Goal: Task Accomplishment & Management: Use online tool/utility

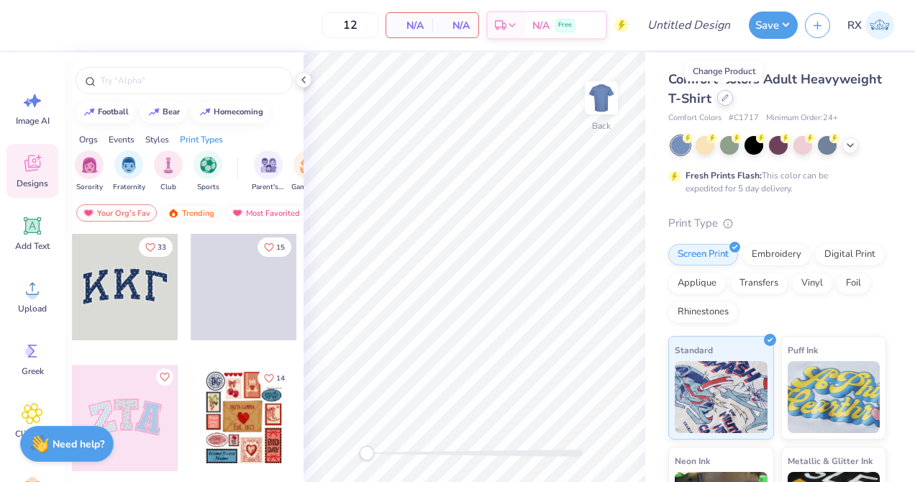
click at [723, 97] on icon at bounding box center [725, 98] width 6 height 6
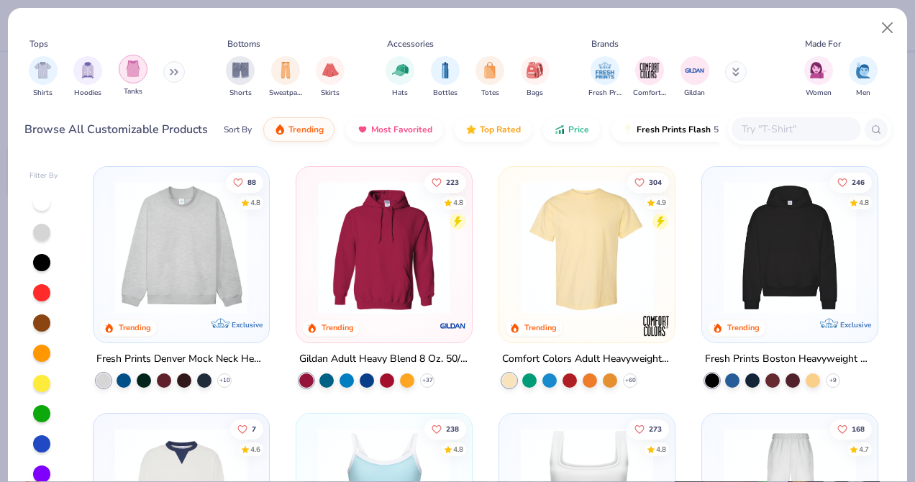
click at [141, 68] on div "filter for Tanks" at bounding box center [133, 69] width 29 height 29
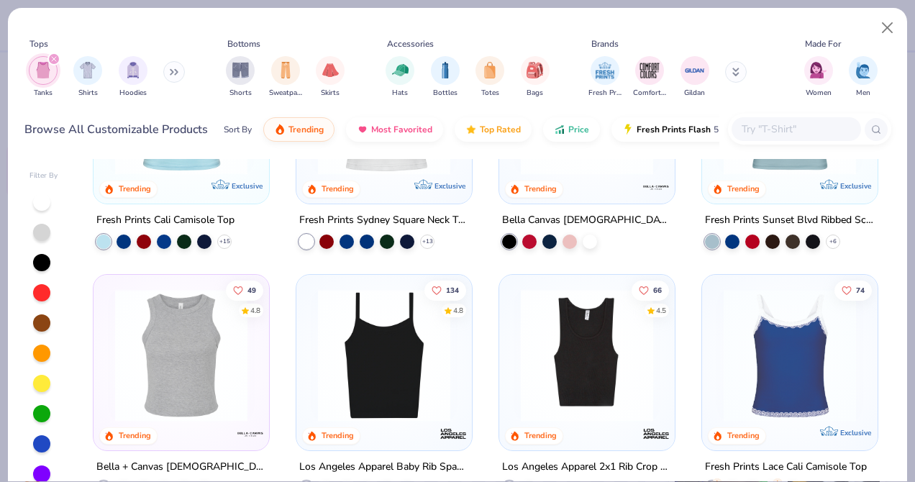
scroll to position [137, 0]
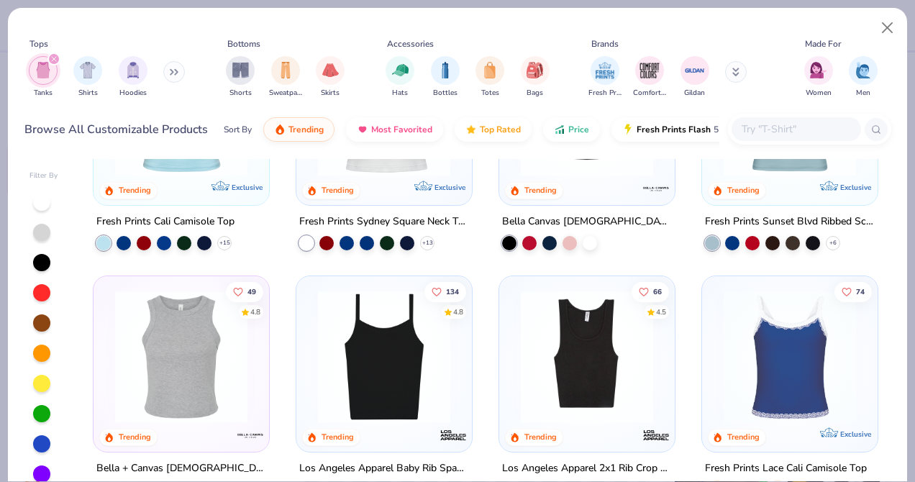
click at [798, 353] on img at bounding box center [790, 357] width 147 height 132
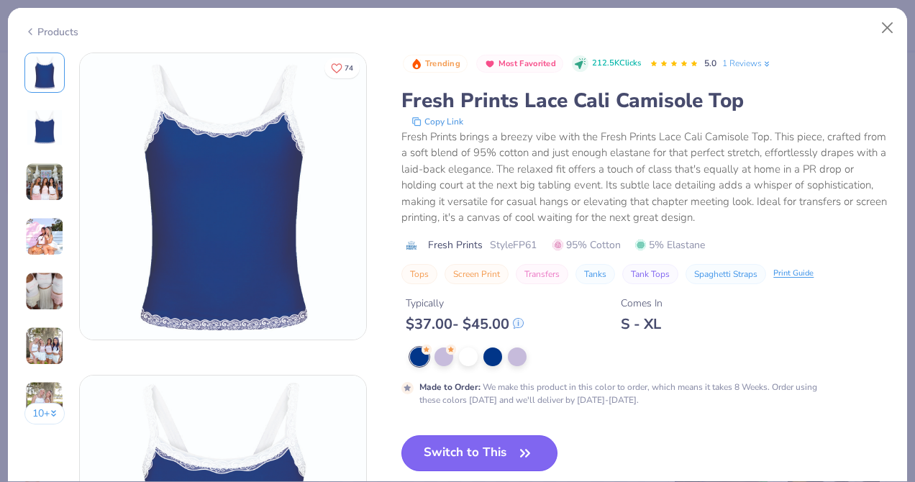
click at [474, 450] on button "Switch to This" at bounding box center [480, 453] width 156 height 36
type input "50"
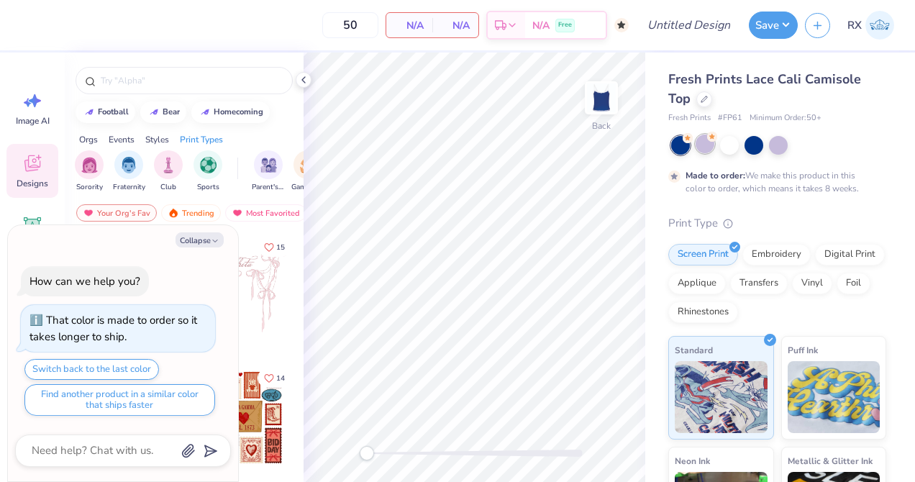
click at [703, 147] on div at bounding box center [705, 144] width 19 height 19
click at [736, 141] on div at bounding box center [729, 144] width 19 height 19
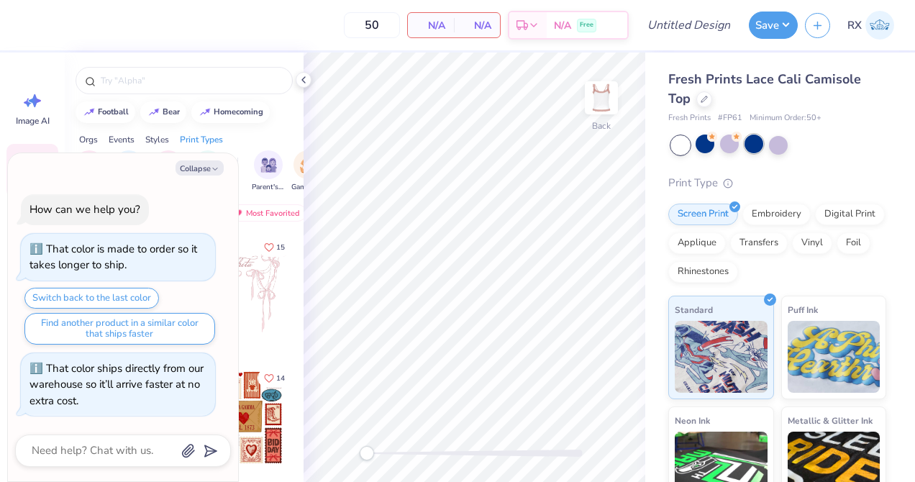
click at [761, 145] on div at bounding box center [754, 144] width 19 height 19
click at [781, 147] on div at bounding box center [778, 144] width 19 height 19
click at [703, 145] on div at bounding box center [705, 144] width 19 height 19
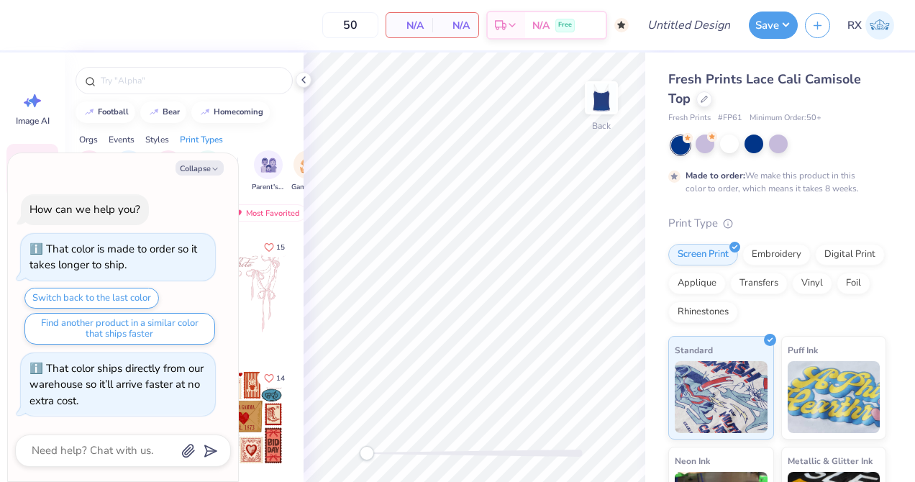
scroll to position [16, 0]
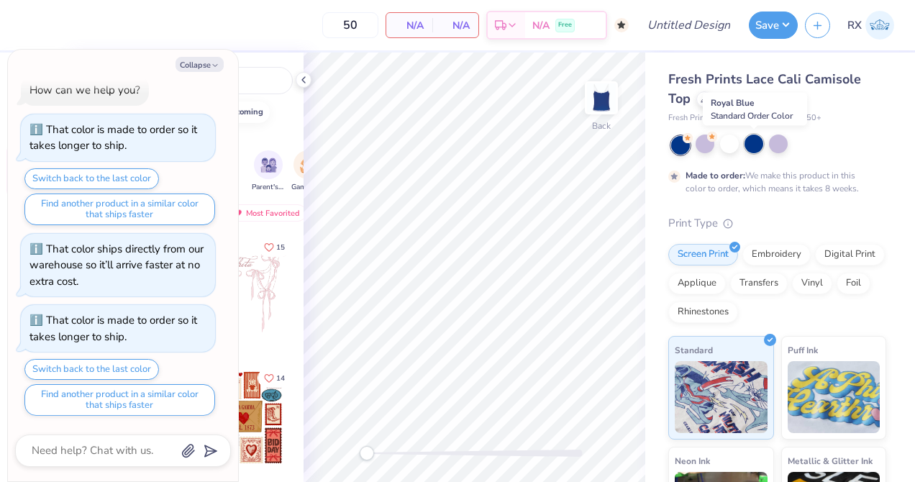
click at [756, 144] on div at bounding box center [754, 144] width 19 height 19
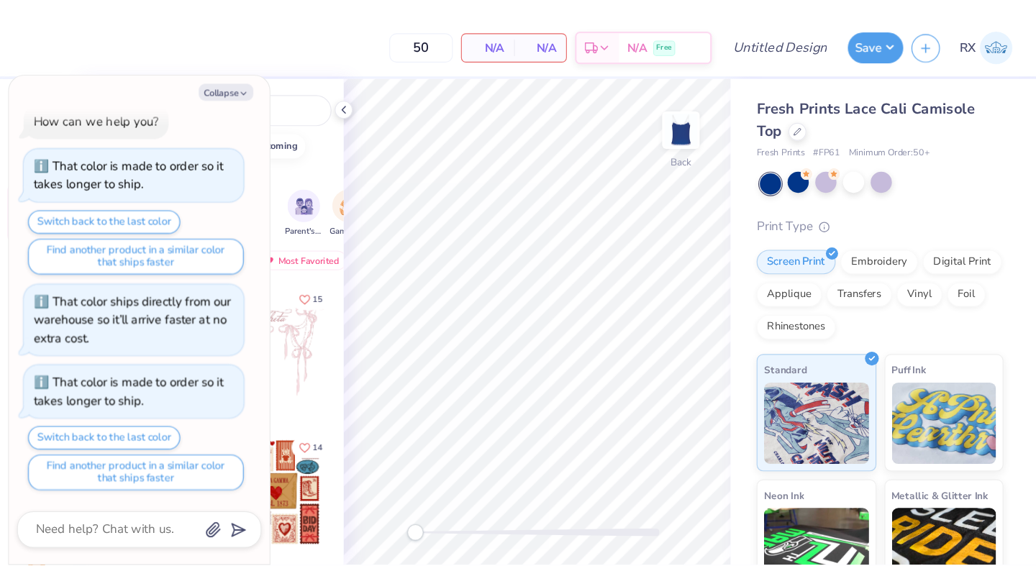
scroll to position [87, 0]
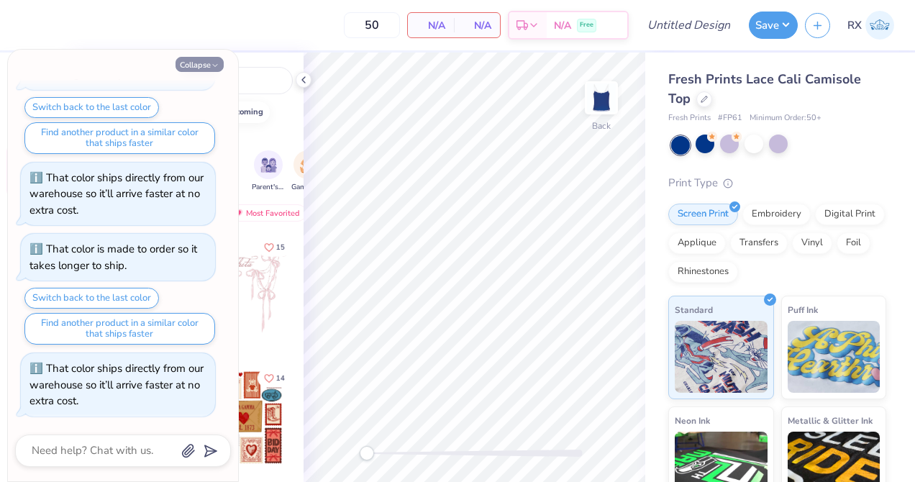
click at [204, 65] on button "Collapse" at bounding box center [200, 64] width 48 height 15
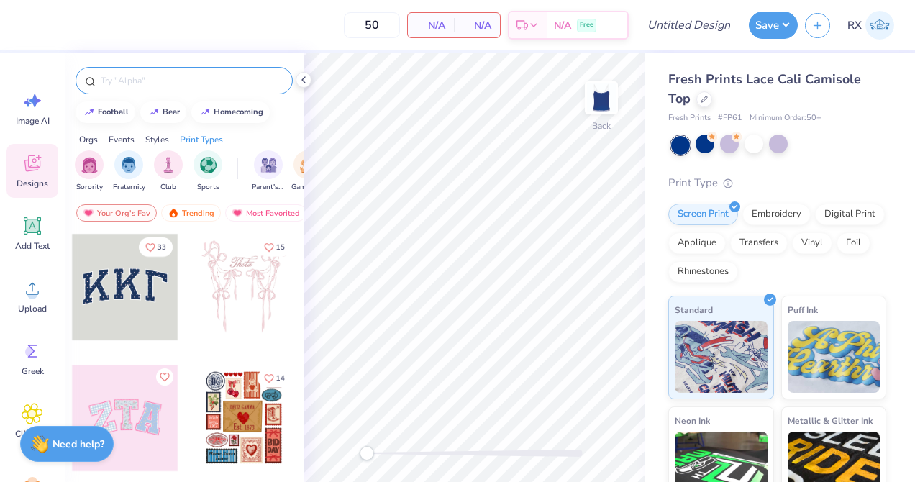
click at [189, 77] on input "text" at bounding box center [191, 80] width 184 height 14
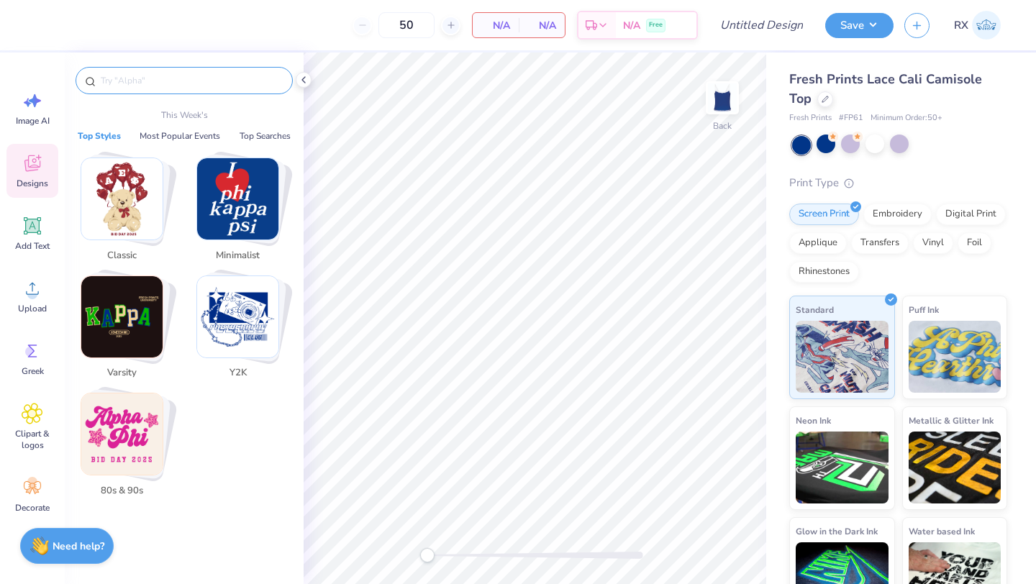
click at [157, 437] on img "Stack Card Button 80s & 90s" at bounding box center [121, 434] width 81 height 81
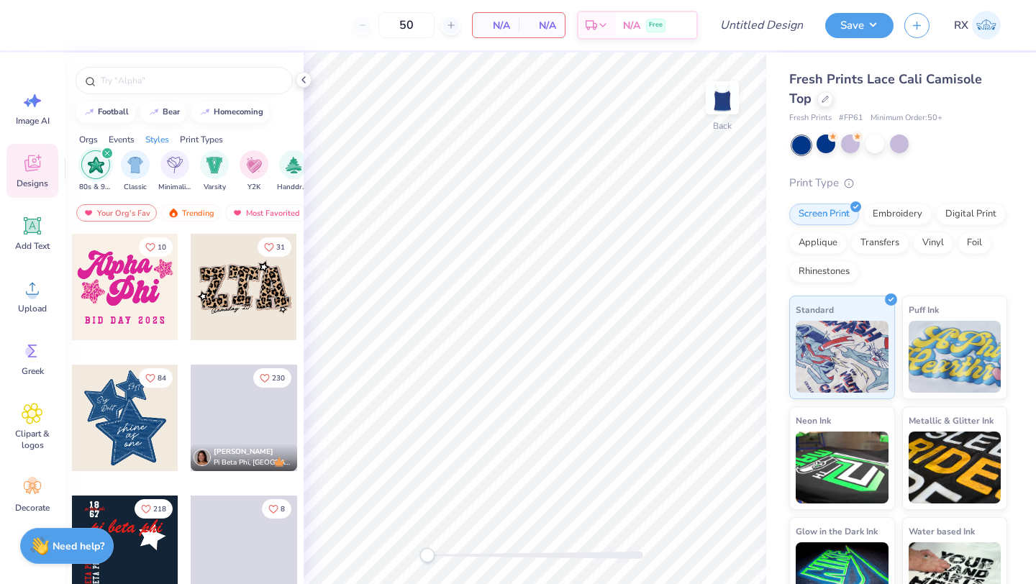
scroll to position [0, 754]
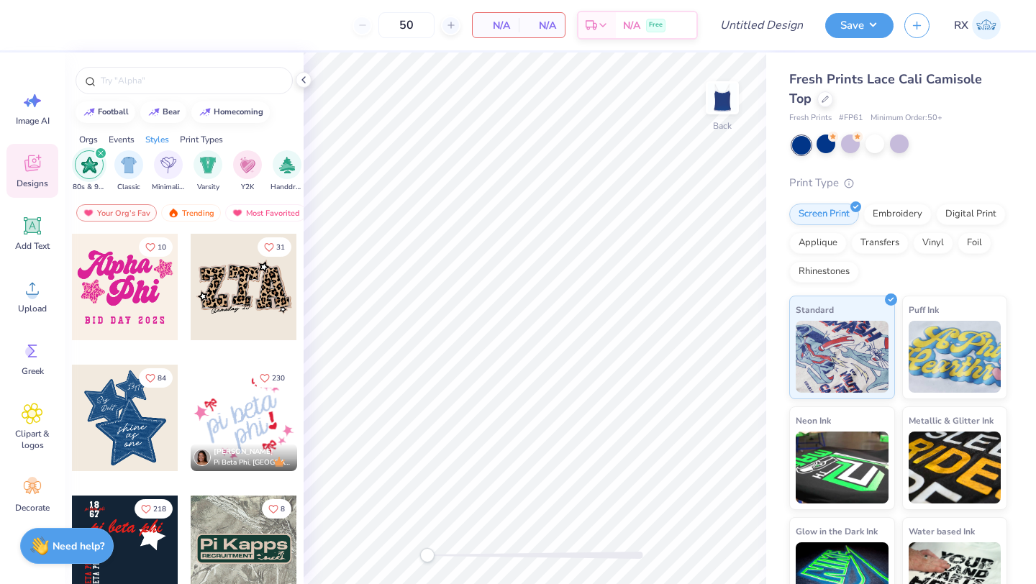
click at [245, 412] on div at bounding box center [244, 418] width 107 height 107
click at [828, 99] on icon at bounding box center [825, 97] width 7 height 7
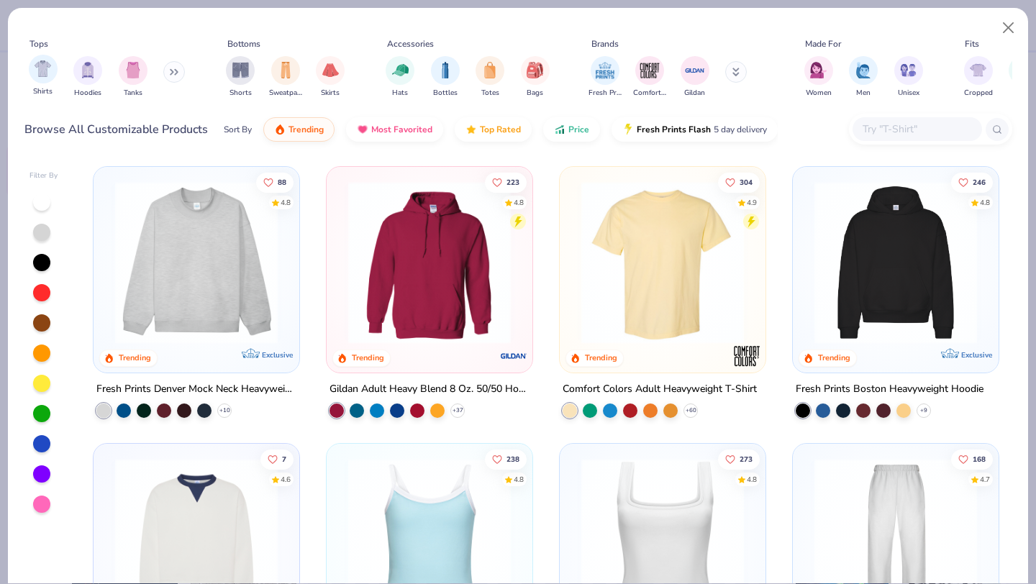
click at [45, 86] on span "Shirts" at bounding box center [42, 91] width 19 height 11
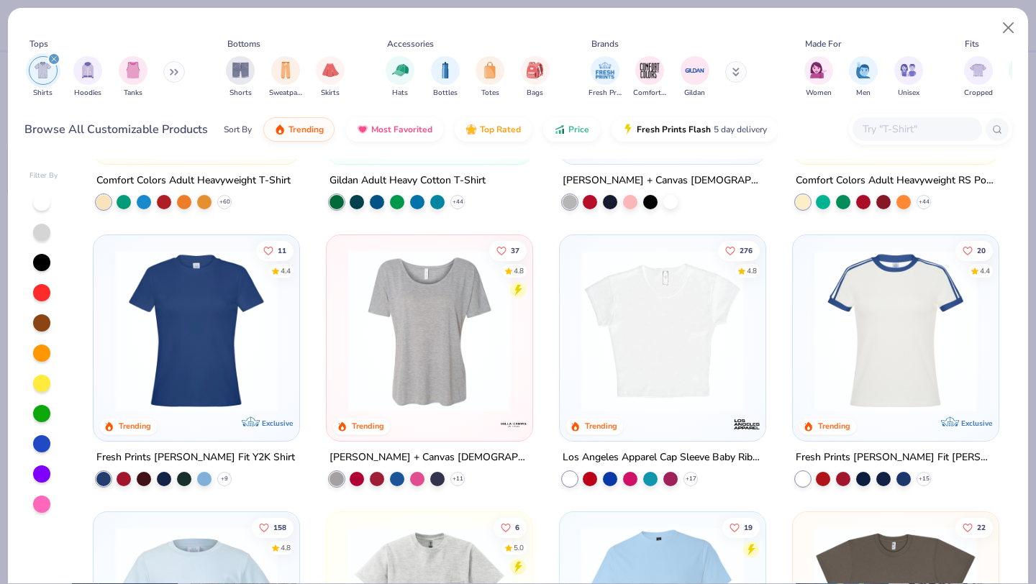
scroll to position [215, 0]
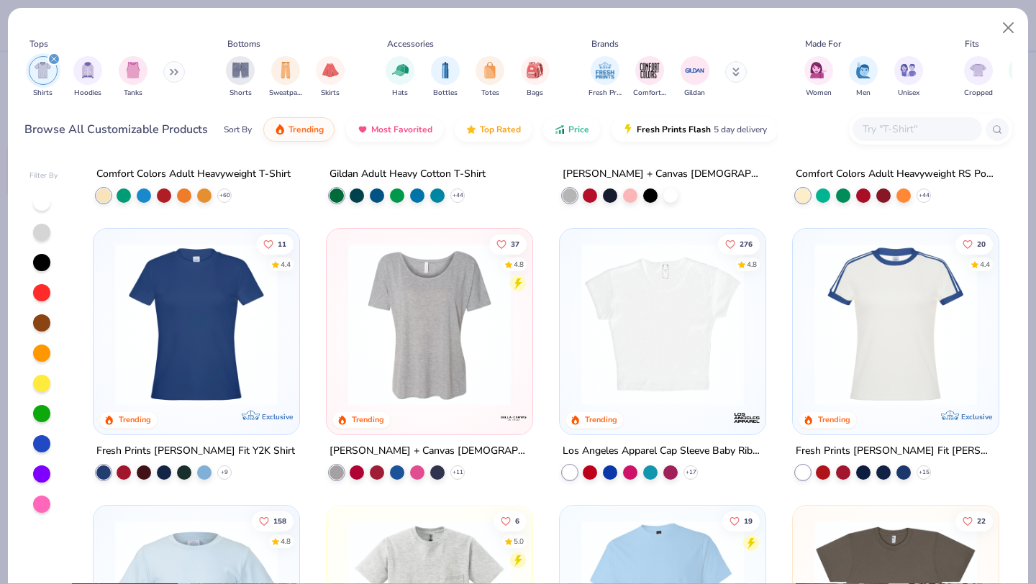
click at [915, 337] on img at bounding box center [895, 324] width 177 height 163
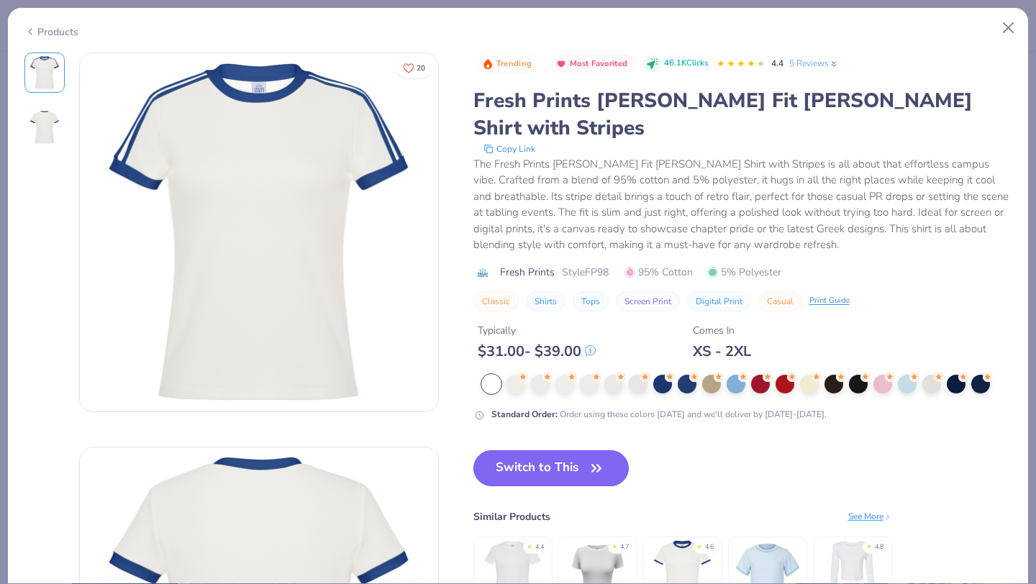
click at [538, 450] on button "Switch to This" at bounding box center [552, 468] width 156 height 36
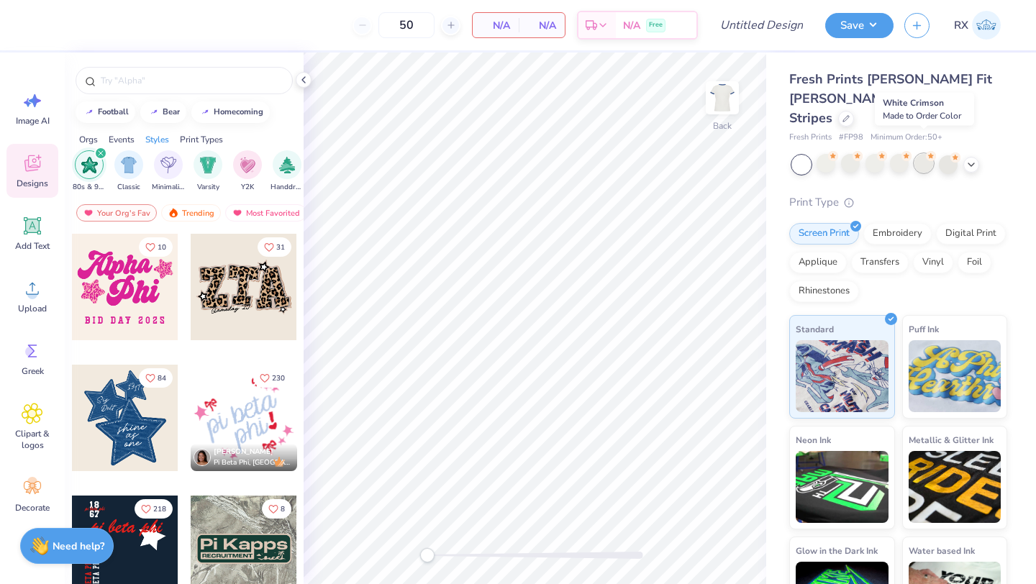
click at [915, 154] on div at bounding box center [924, 163] width 19 height 19
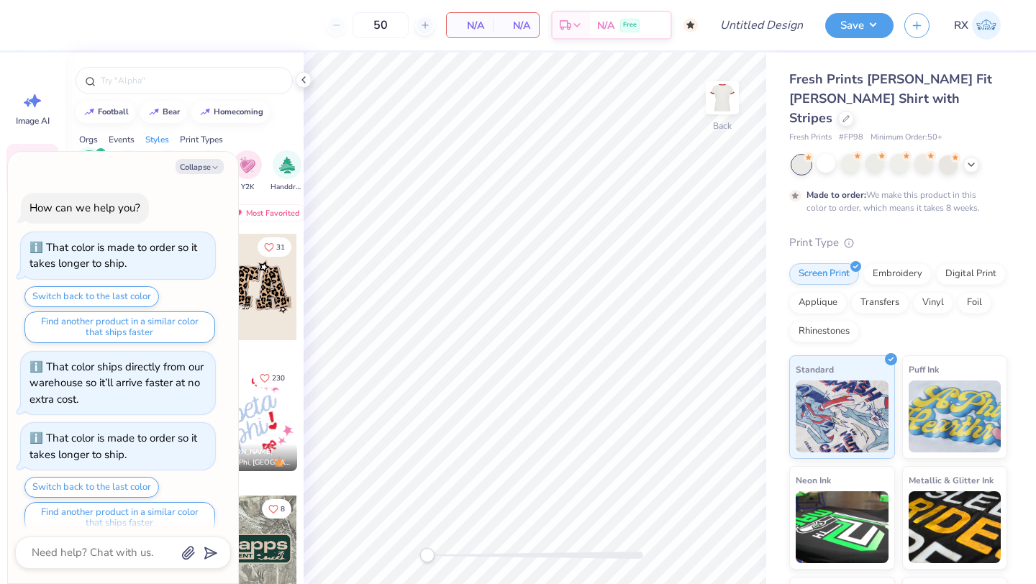
scroll to position [207, 0]
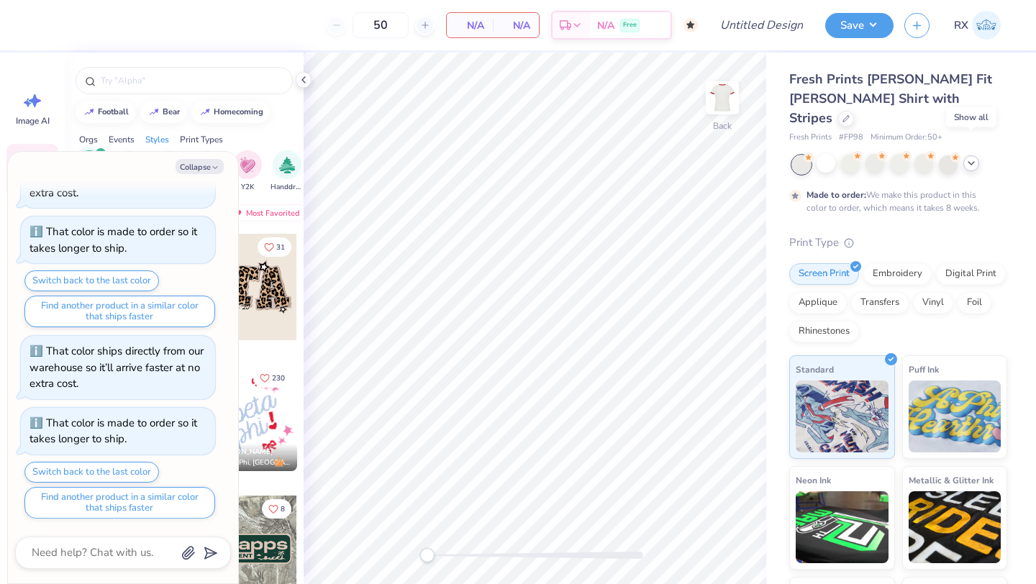
click at [915, 158] on icon at bounding box center [972, 164] width 12 height 12
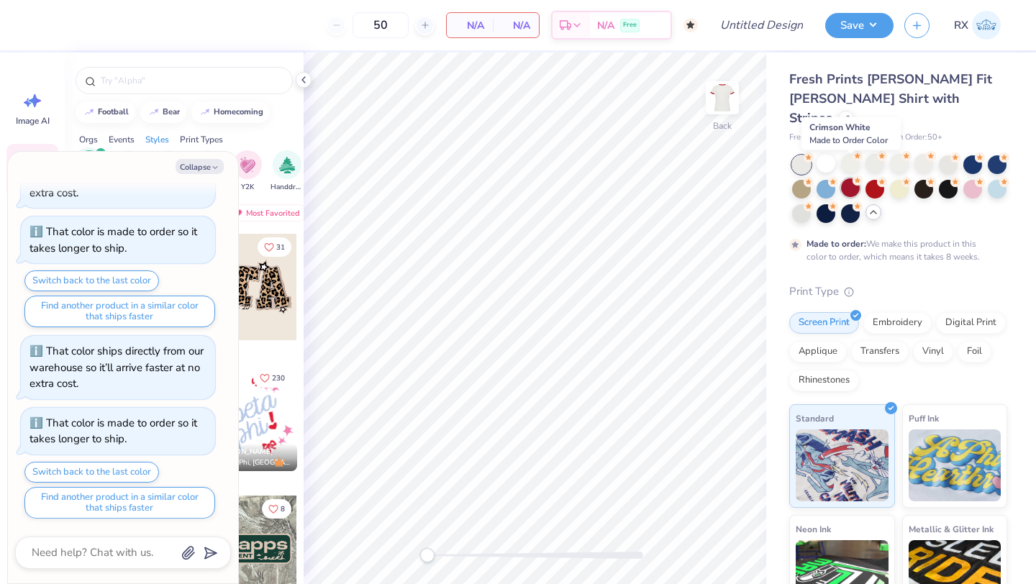
click at [853, 178] on div at bounding box center [850, 187] width 19 height 19
click at [182, 165] on button "Collapse" at bounding box center [200, 166] width 48 height 15
type textarea "x"
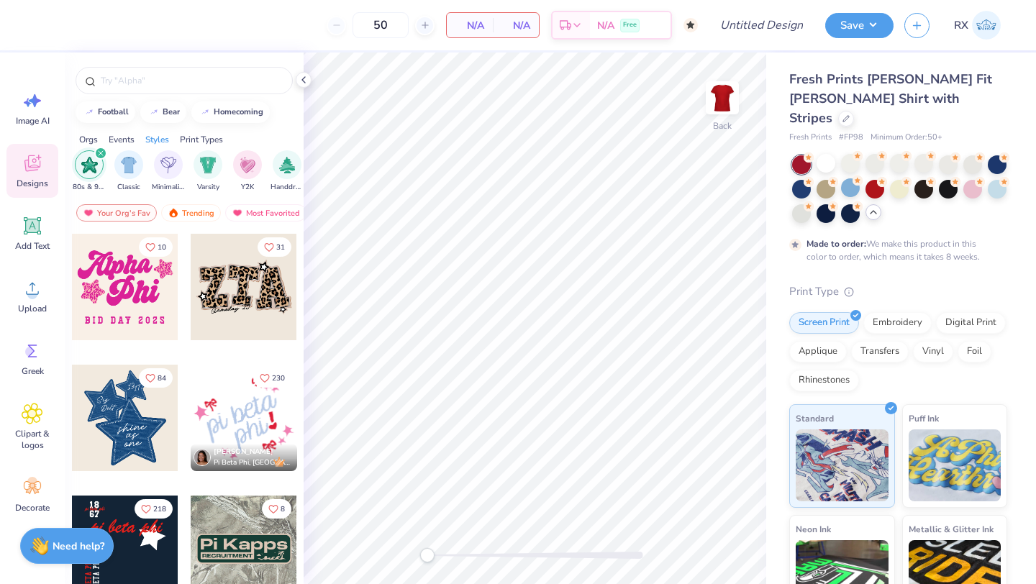
click at [99, 150] on icon "filter for 80s & 90s" at bounding box center [101, 153] width 6 height 6
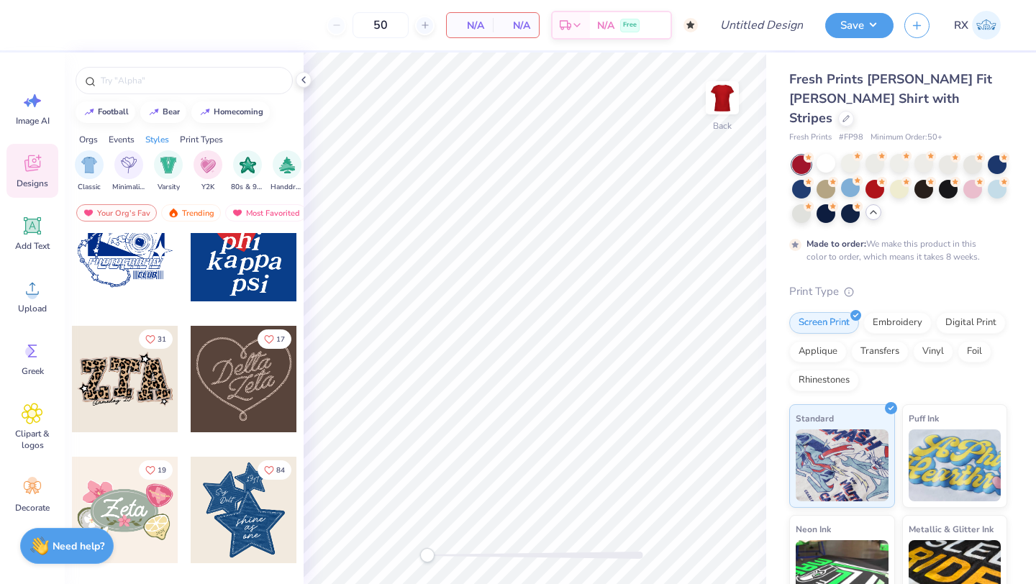
scroll to position [825, 0]
click at [172, 170] on img "filter for Varsity" at bounding box center [168, 163] width 17 height 17
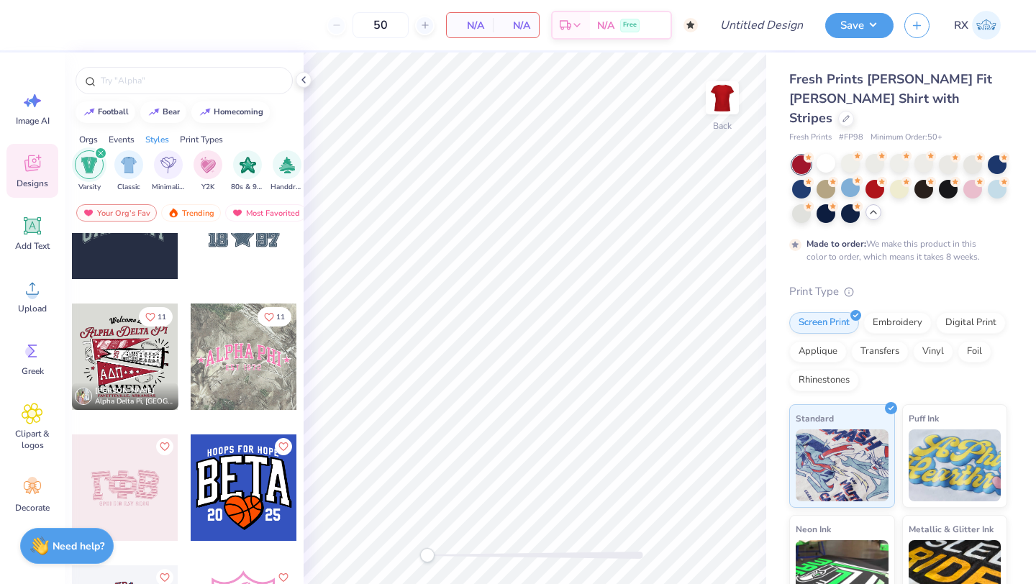
scroll to position [467, 0]
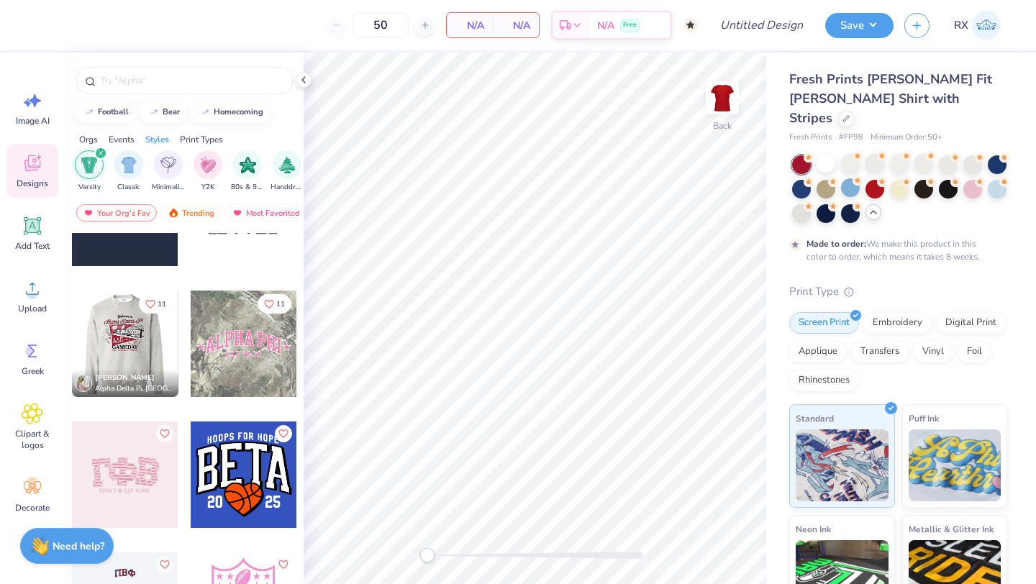
click at [72, 343] on div at bounding box center [18, 344] width 107 height 107
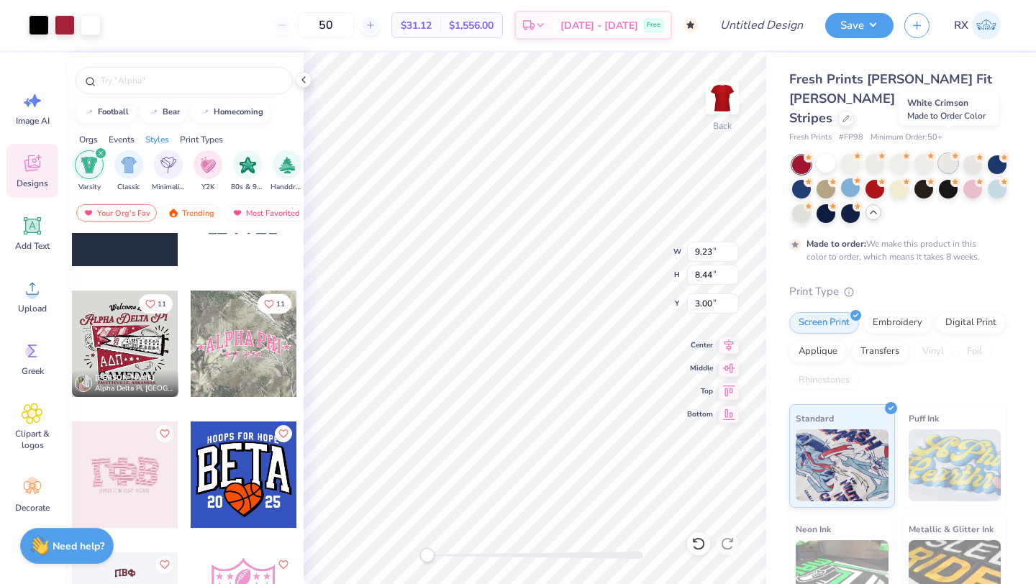
click at [915, 154] on div at bounding box center [948, 163] width 19 height 19
click at [734, 343] on icon at bounding box center [729, 343] width 20 height 17
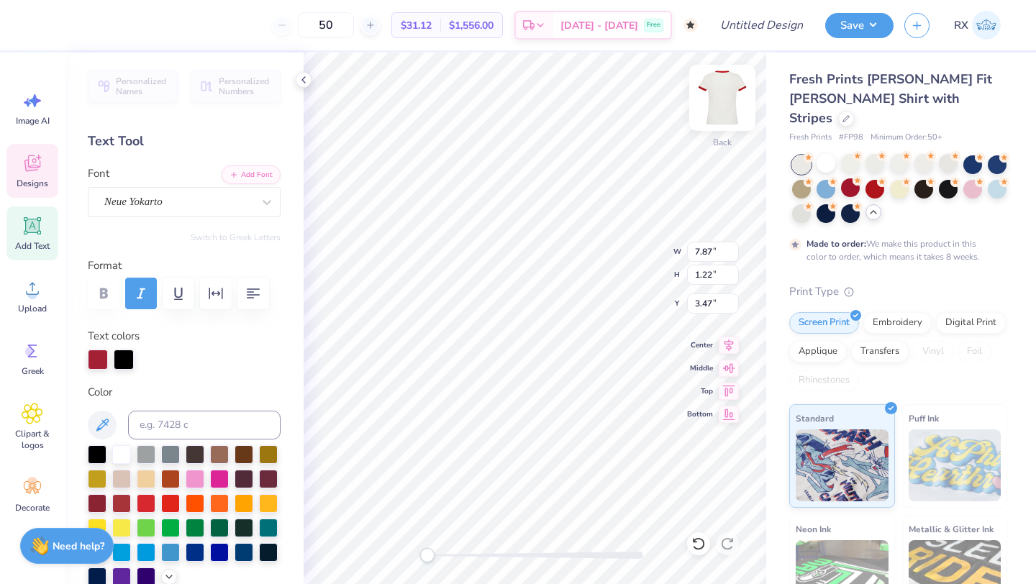
scroll to position [0, 0]
type textarea "Pi Beta Phi"
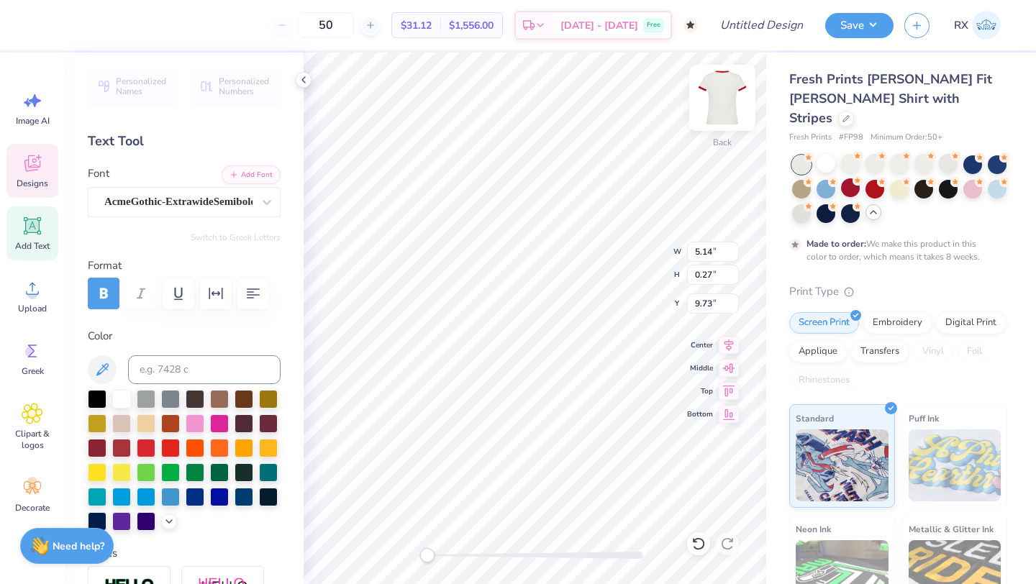
type textarea "[GEOGRAPHIC_DATA], [GEOGRAPHIC_DATA]"
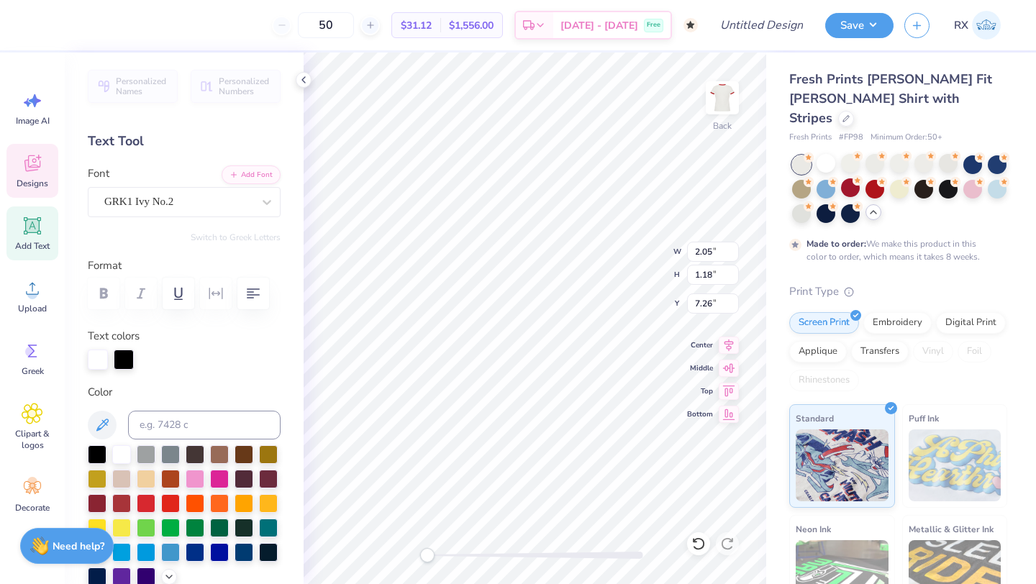
type textarea "PB"
paste textarea
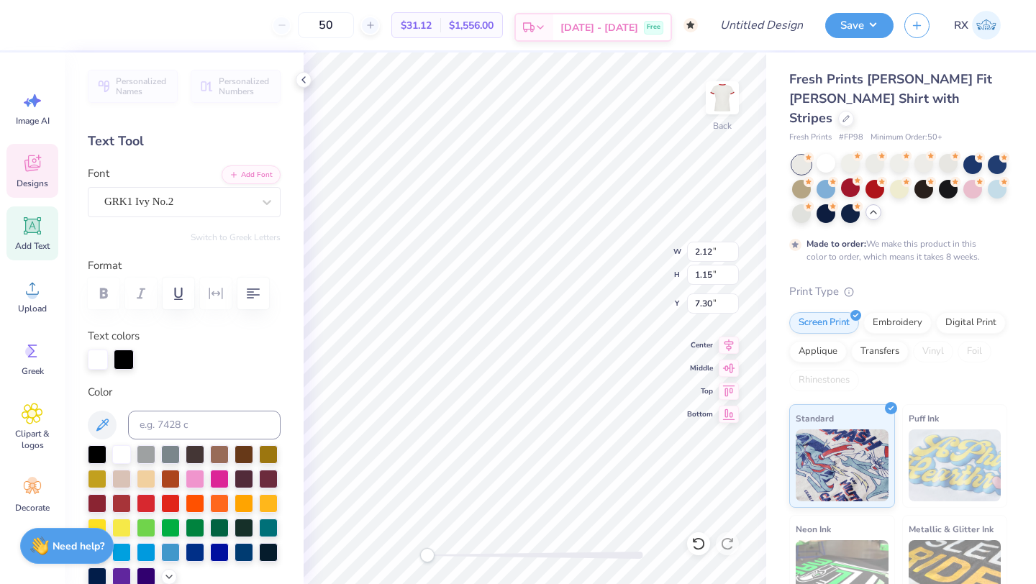
type textarea "PB"
click at [240, 206] on div "GRK1 Ivy No.2" at bounding box center [178, 202] width 151 height 22
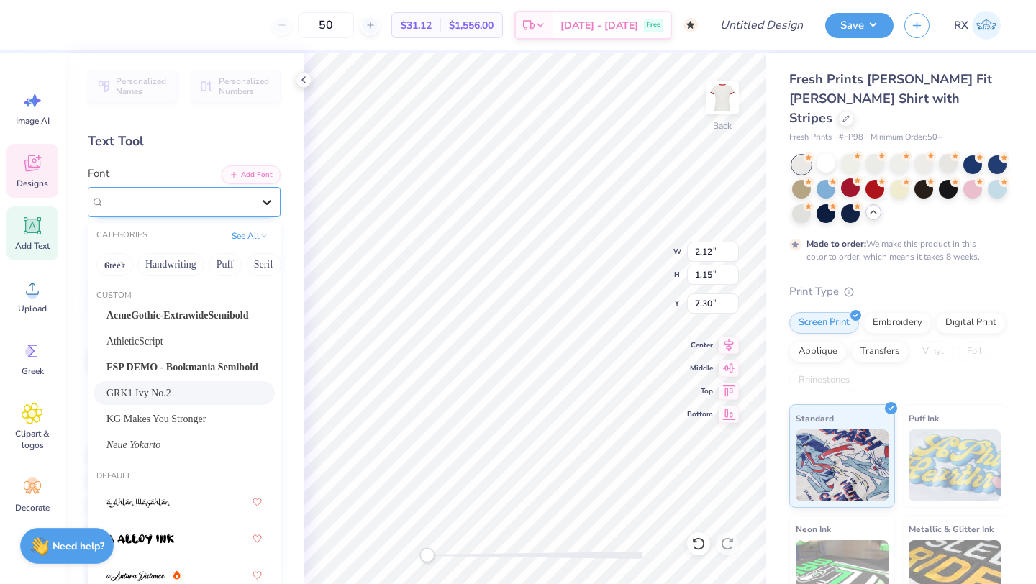
click at [268, 205] on icon at bounding box center [267, 202] width 14 height 14
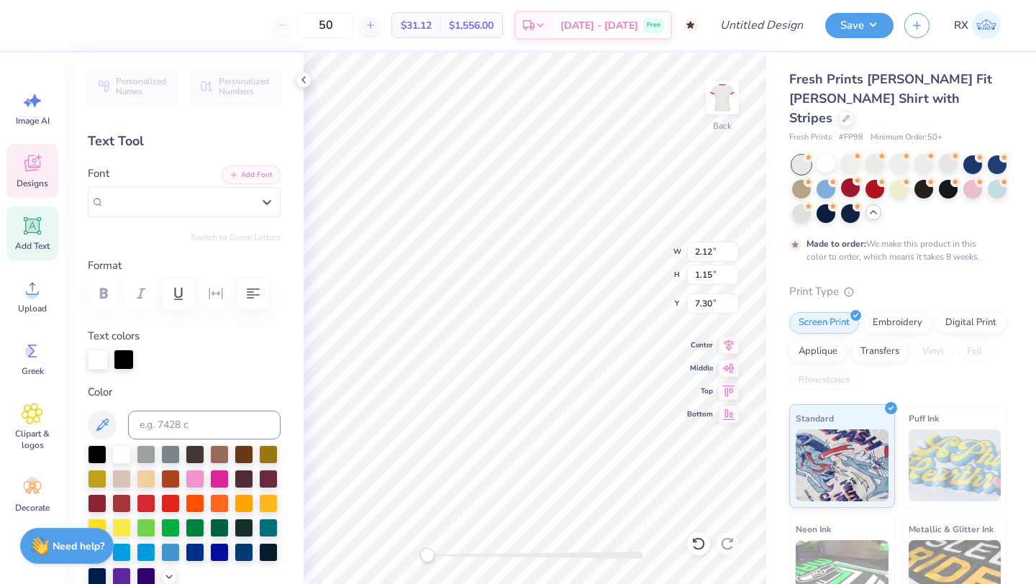
click at [250, 255] on div "Personalized Names Personalized Numbers Text Tool Add Font Font Select is focus…" at bounding box center [184, 319] width 239 height 532
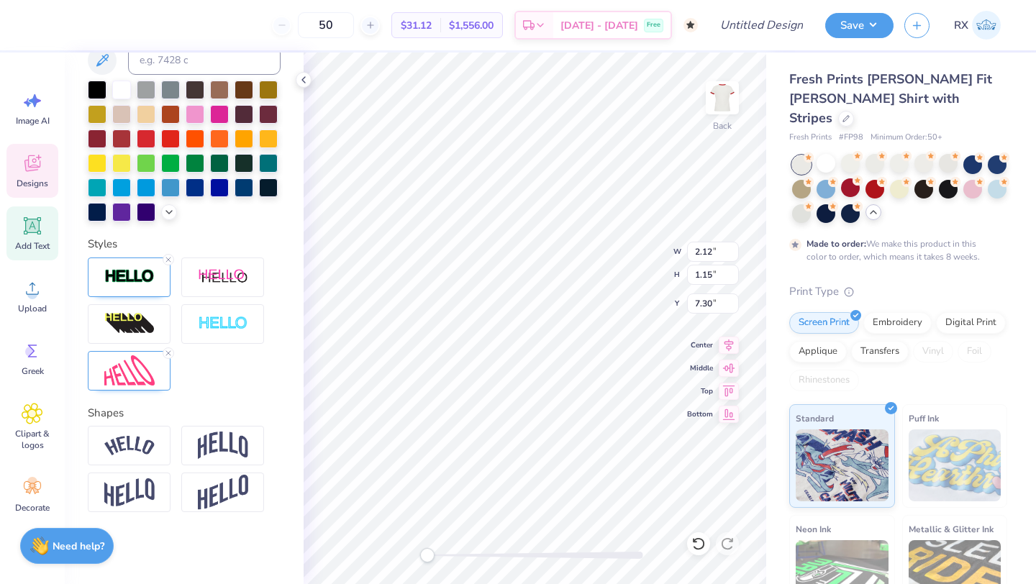
scroll to position [0, 0]
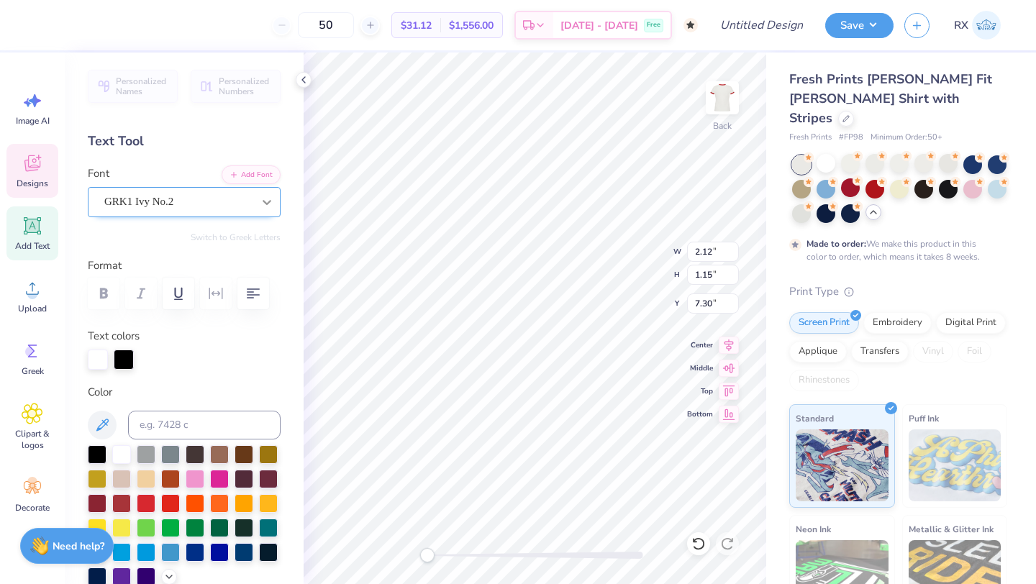
click at [261, 204] on icon at bounding box center [267, 202] width 14 height 14
type textarea "PB"
click at [38, 343] on icon at bounding box center [33, 351] width 22 height 22
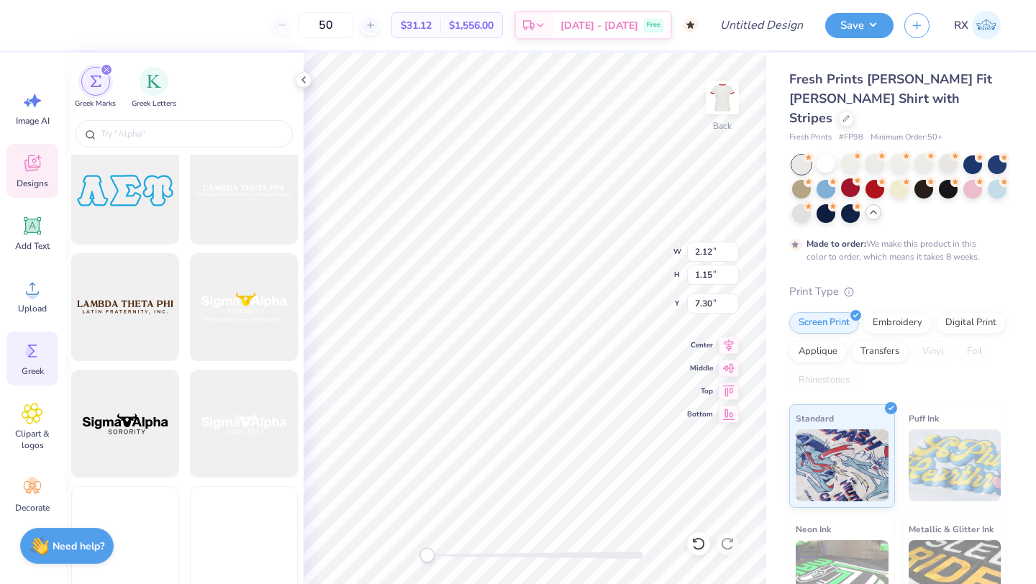
scroll to position [6715, 0]
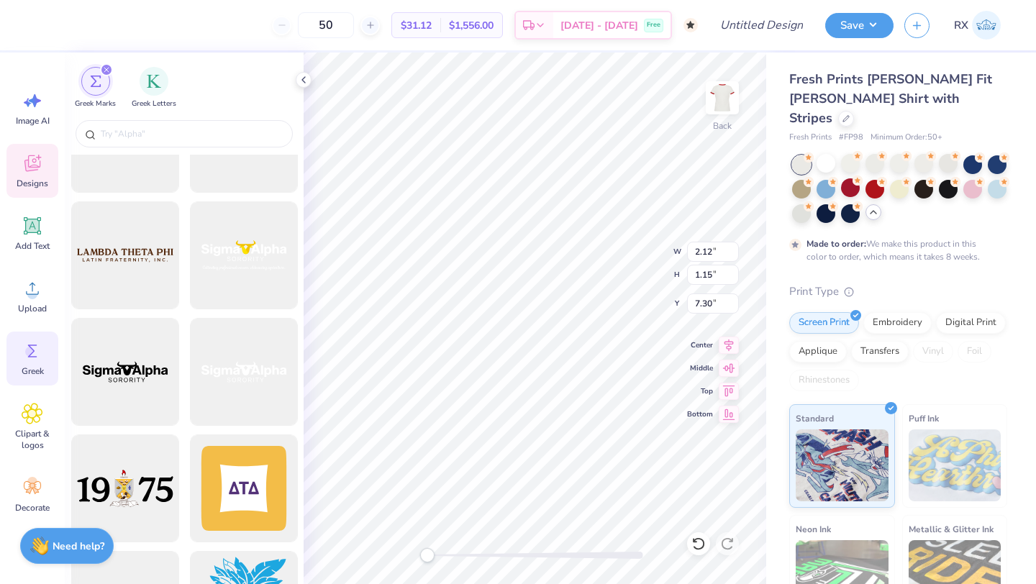
click at [40, 167] on icon at bounding box center [32, 163] width 16 height 17
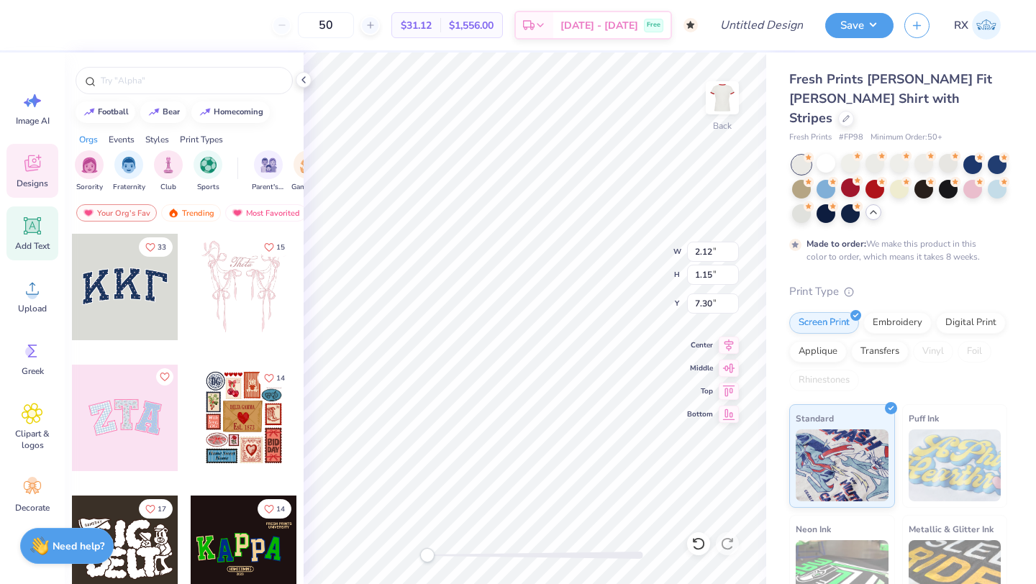
click at [34, 244] on span "Add Text" at bounding box center [32, 246] width 35 height 12
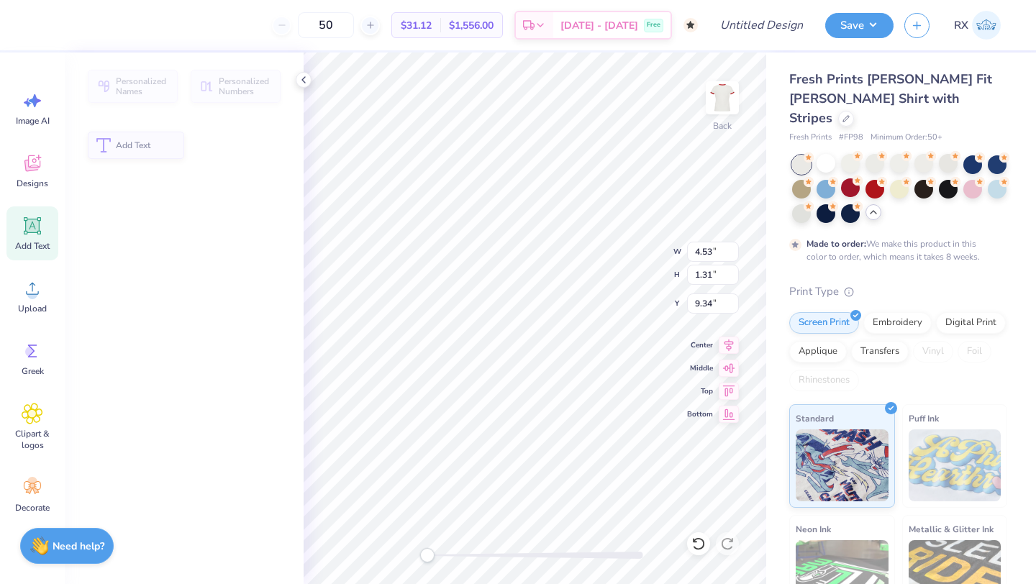
type input "4.53"
type input "1.31"
type input "9.34"
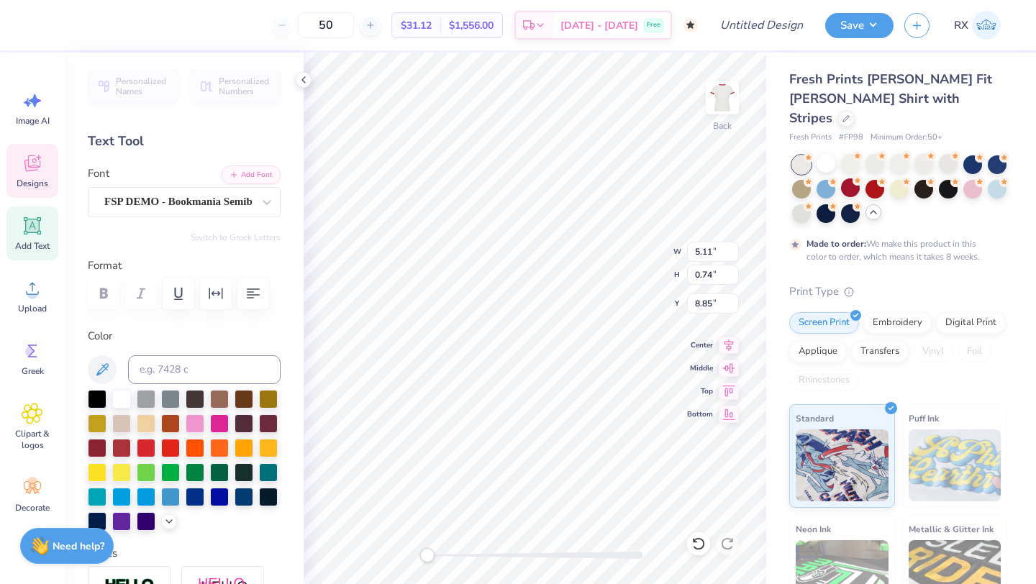
scroll to position [0, 2]
type textarea "BEAT CAL"
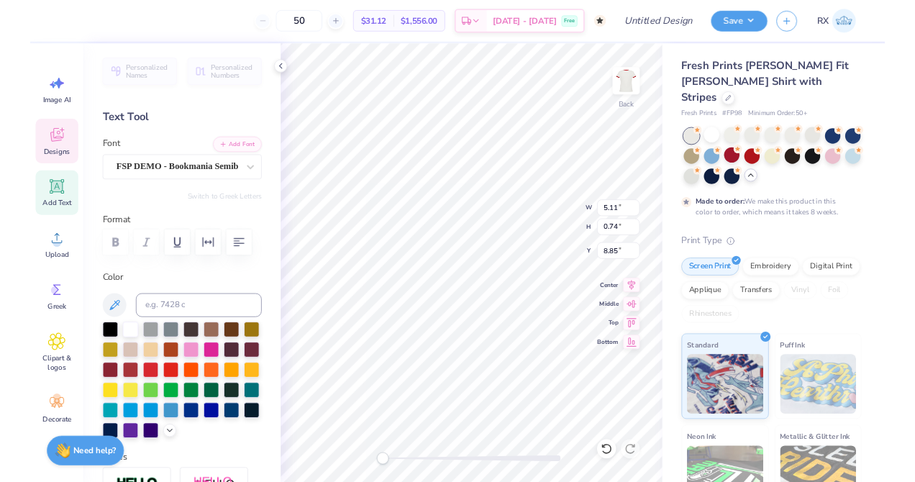
scroll to position [0, 1]
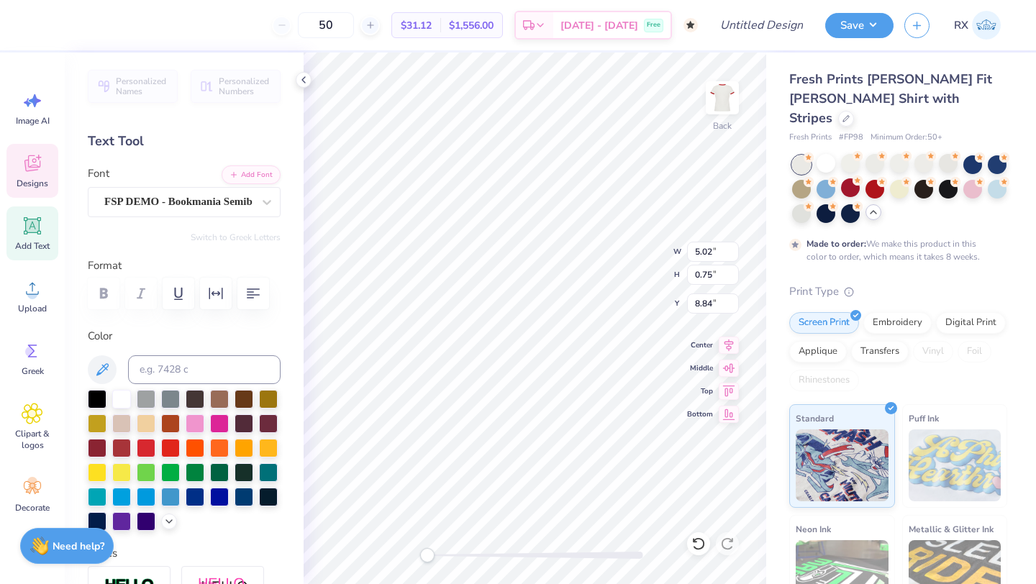
click at [767, 185] on div "Fresh Prints [PERSON_NAME] Fit [PERSON_NAME] Shirt with Stripes Fresh Prints # …" at bounding box center [901, 391] width 270 height 677
type input "2.78"
type input "0.27"
type input "9.73"
type input "5.02"
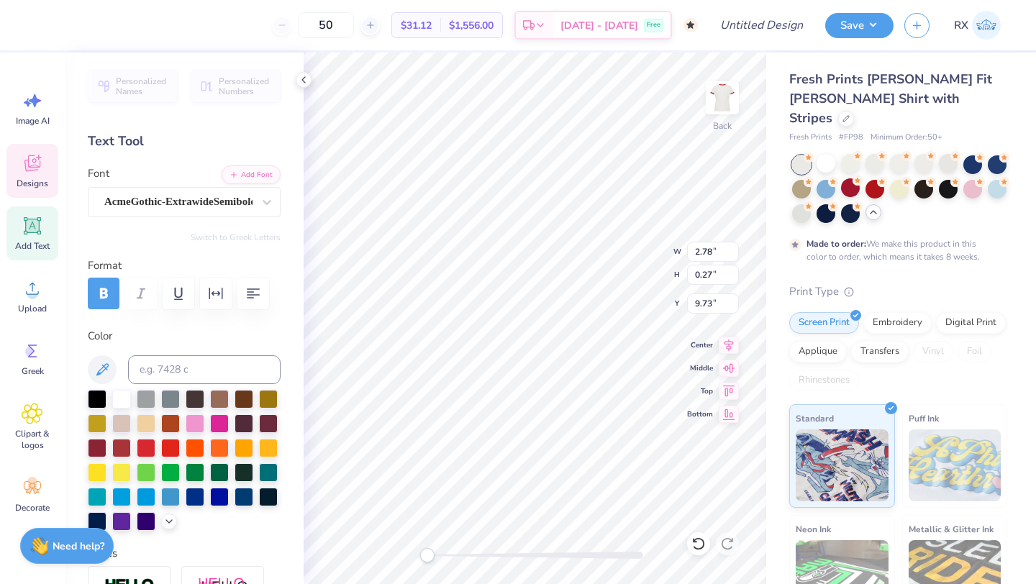
type input "0.75"
type input "8.98"
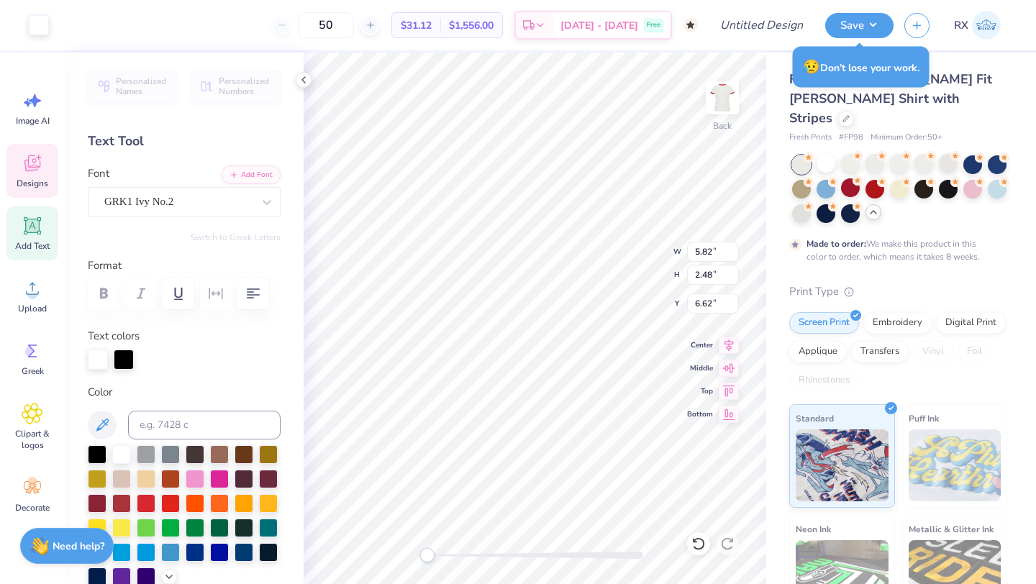
type input "5.57"
type input "2.27"
type input "6.34"
type input "0.44"
type input "0.48"
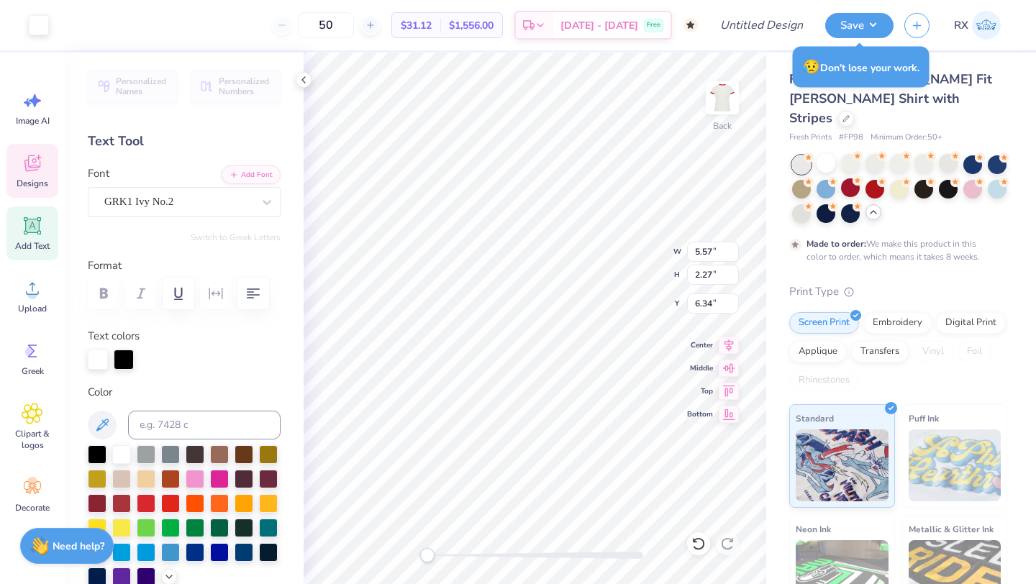
type input "7.47"
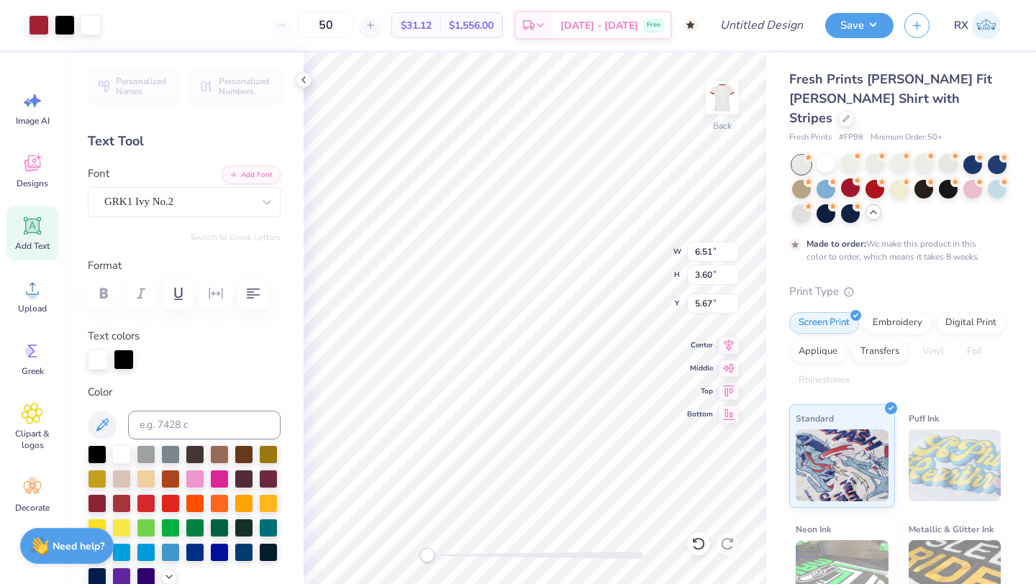
type input "5.71"
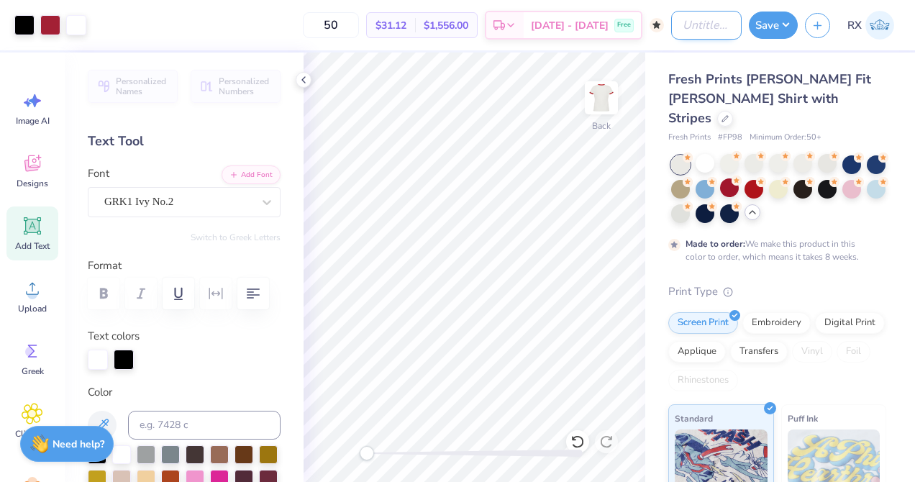
click at [704, 28] on input "Design Title" at bounding box center [706, 25] width 71 height 29
type input "PiPhi Big Game"
click at [772, 22] on button "Save" at bounding box center [773, 22] width 49 height 27
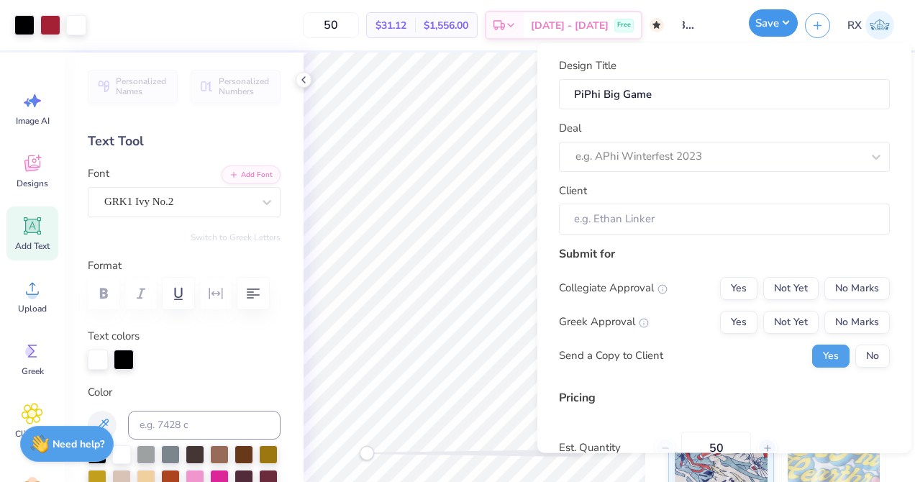
scroll to position [0, 0]
click at [767, 163] on div at bounding box center [719, 156] width 286 height 19
click at [772, 128] on div "Deal Use Up and Down to choose options, press Enter to select the currently foc…" at bounding box center [724, 146] width 331 height 52
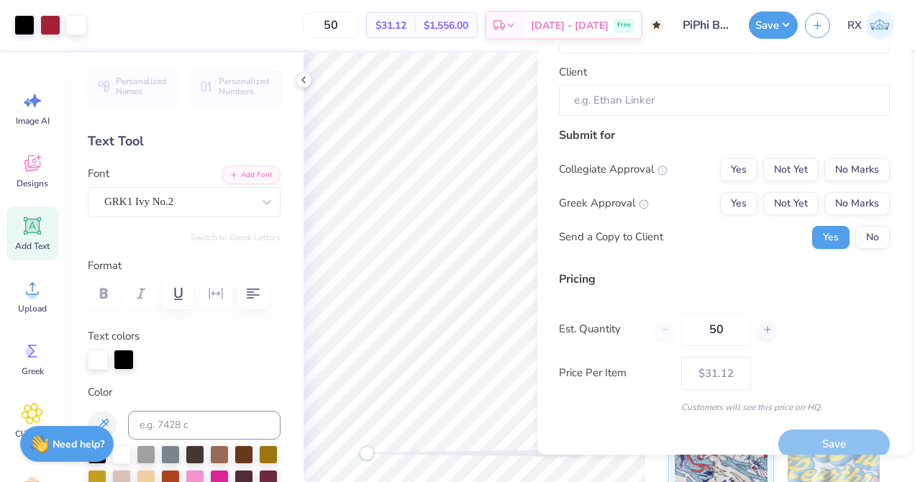
scroll to position [122, 0]
click at [875, 235] on button "No" at bounding box center [873, 235] width 35 height 23
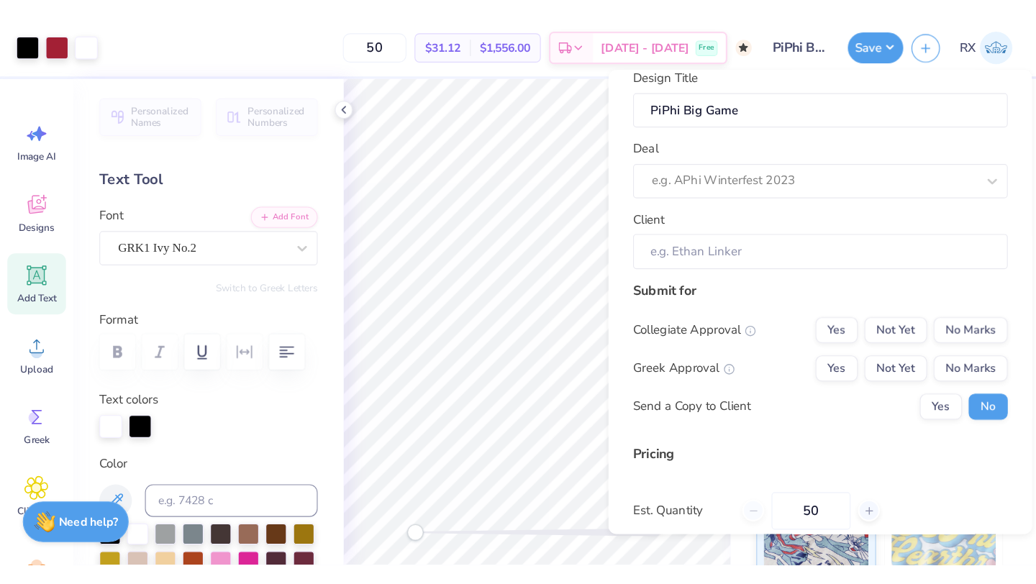
scroll to position [9, 0]
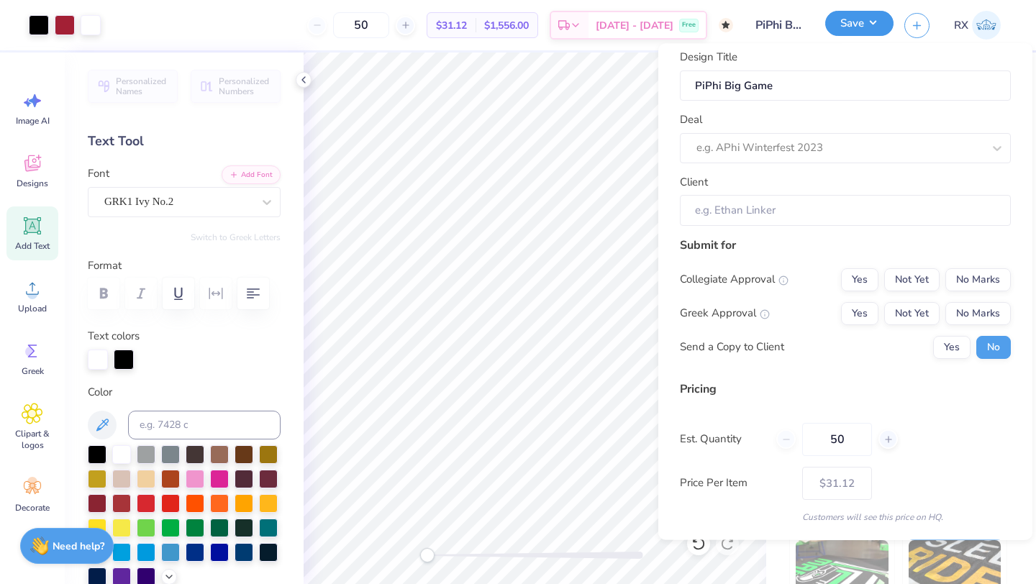
click at [886, 28] on button "Save" at bounding box center [859, 23] width 68 height 25
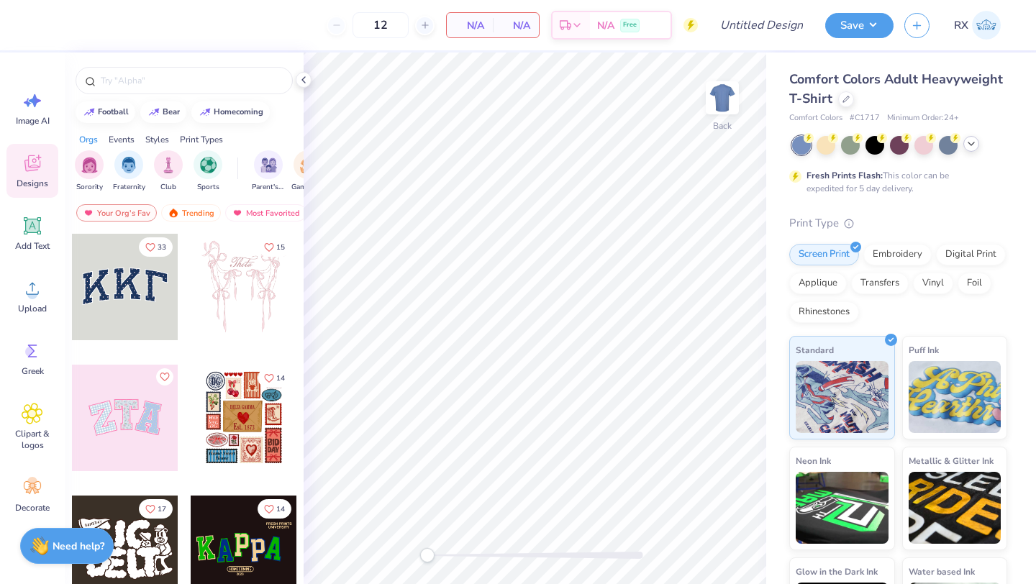
click at [971, 138] on icon at bounding box center [972, 144] width 12 height 12
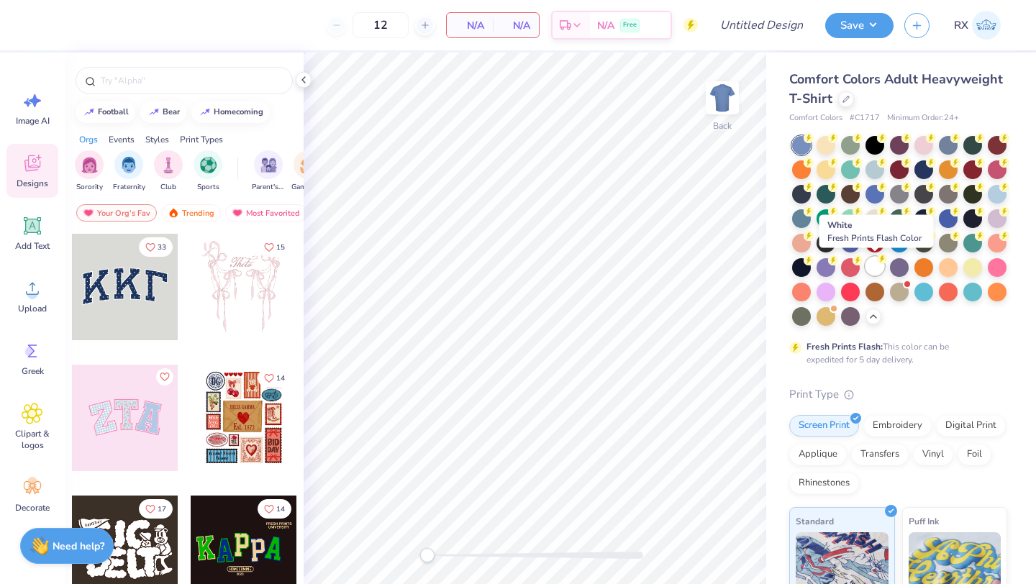
click at [878, 263] on icon at bounding box center [882, 259] width 10 height 10
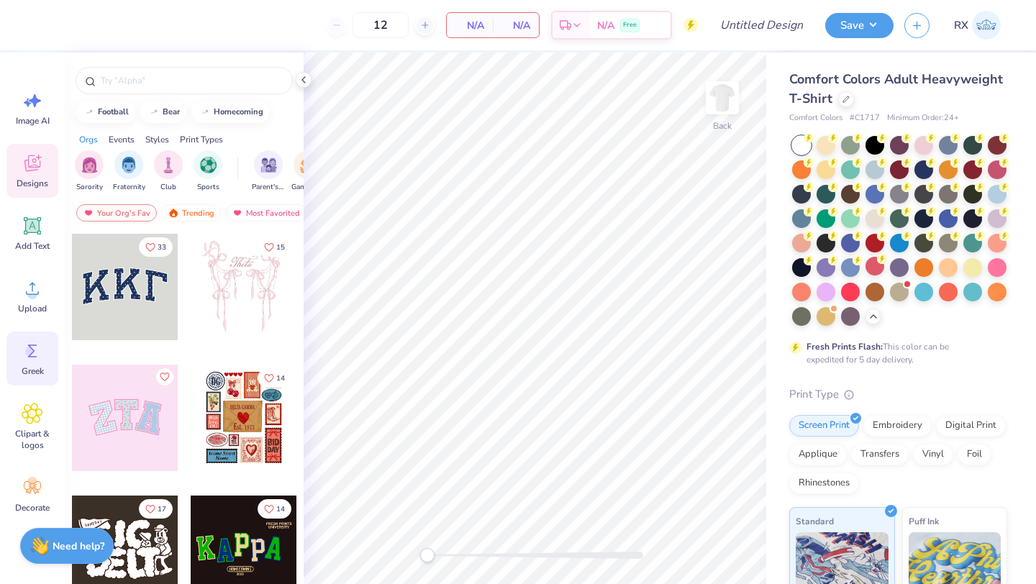
click at [38, 354] on icon at bounding box center [33, 351] width 22 height 22
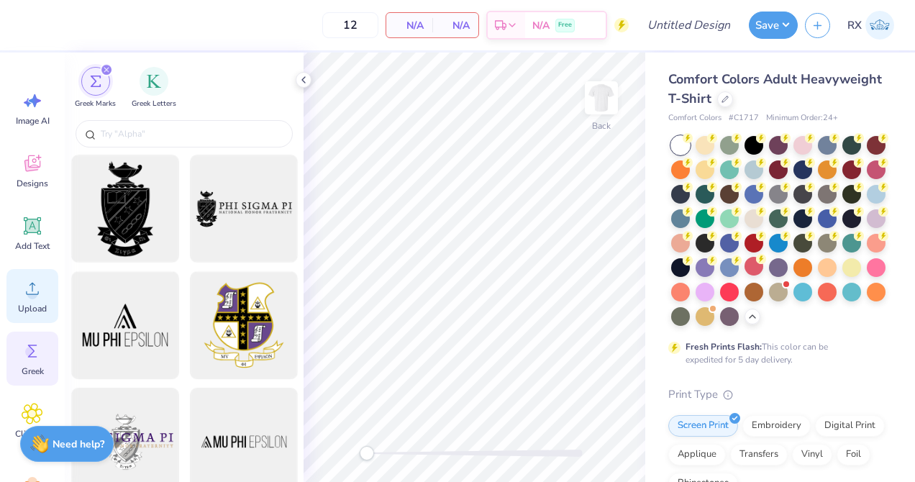
click at [18, 282] on div "Upload" at bounding box center [32, 296] width 52 height 54
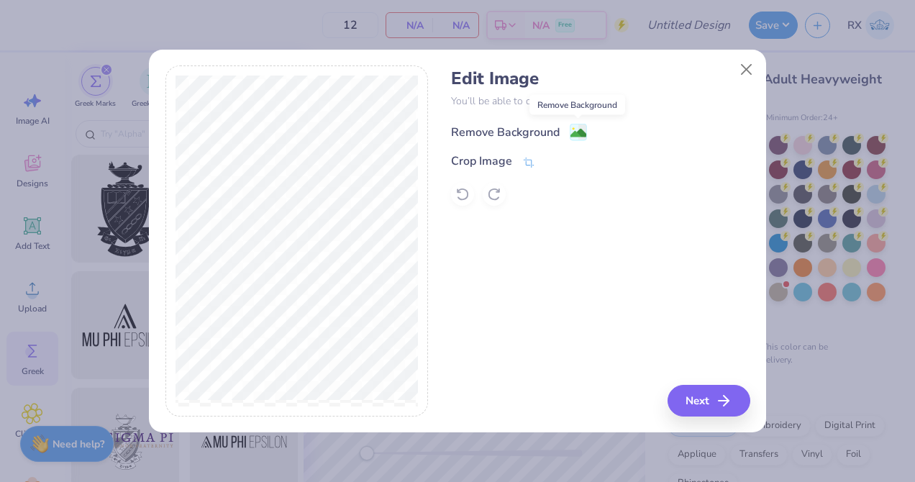
click at [579, 130] on image at bounding box center [579, 133] width 16 height 16
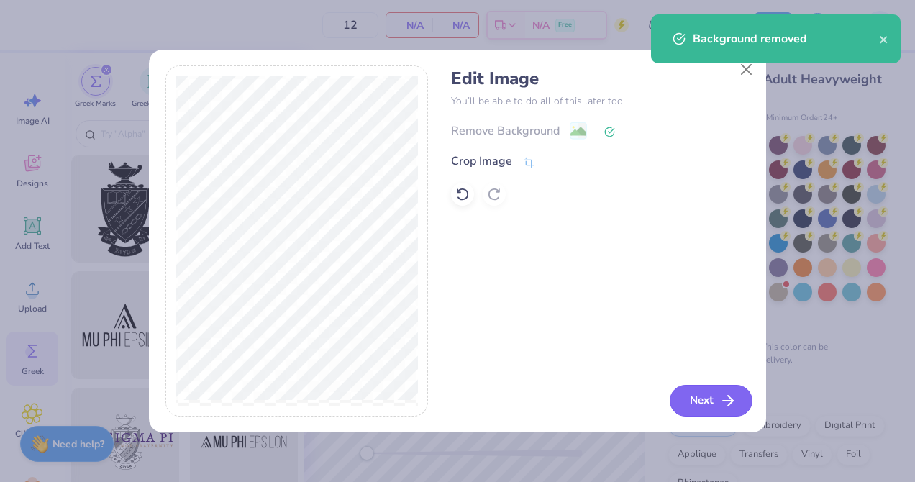
click at [720, 400] on icon "button" at bounding box center [728, 400] width 17 height 17
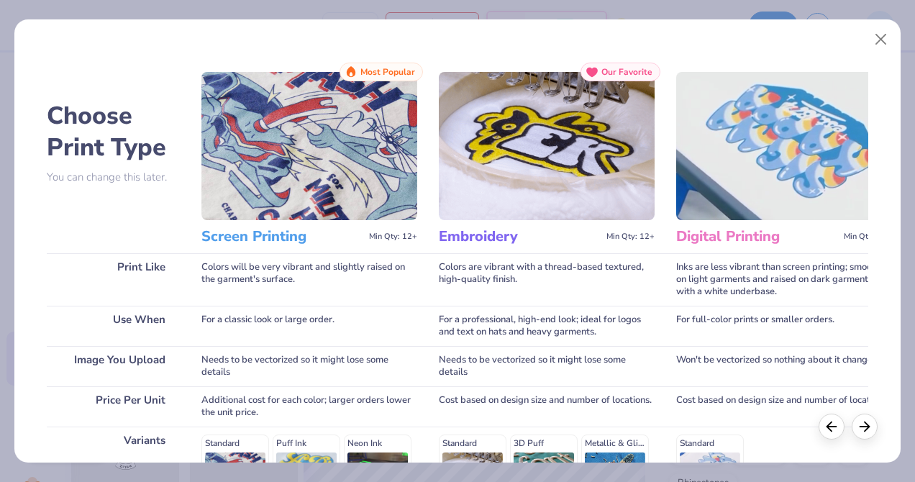
click at [304, 189] on img at bounding box center [309, 146] width 216 height 148
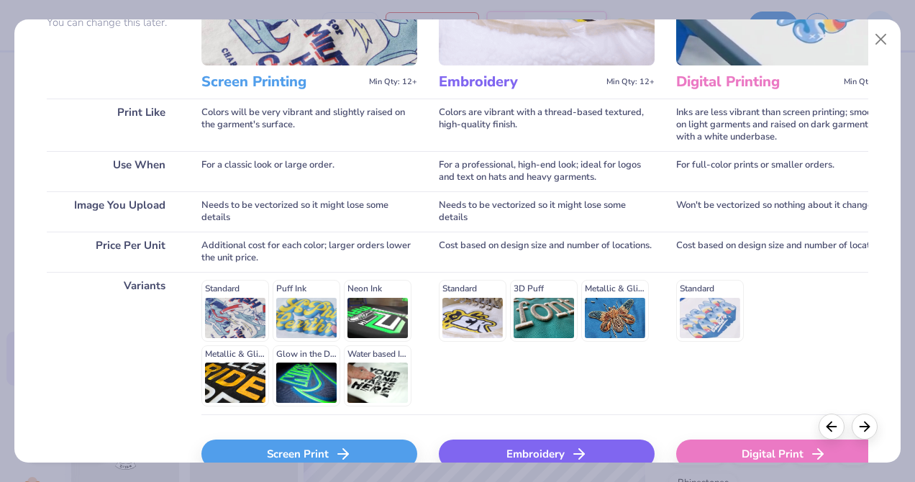
scroll to position [235, 0]
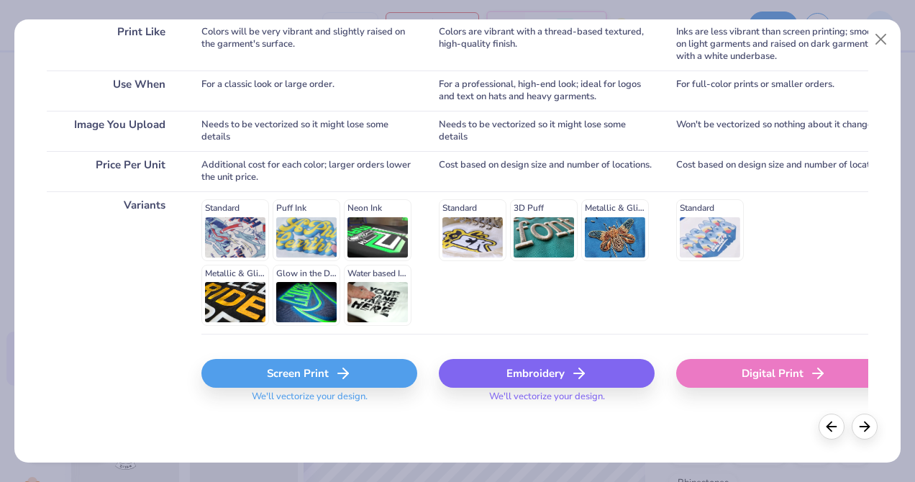
click at [312, 368] on div "Screen Print" at bounding box center [309, 373] width 216 height 29
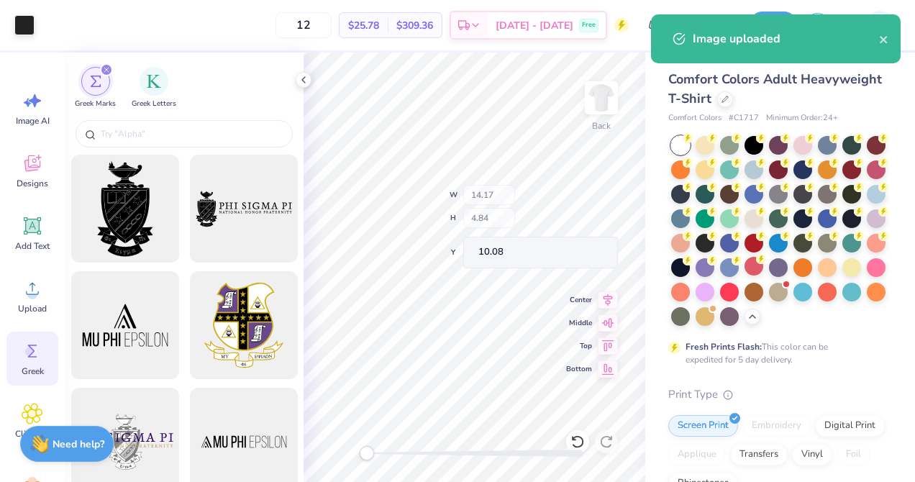
click at [515, 217] on div "Back W 14.17 H 4.84 Y 10.08 Center Middle Top Bottom" at bounding box center [475, 268] width 342 height 430
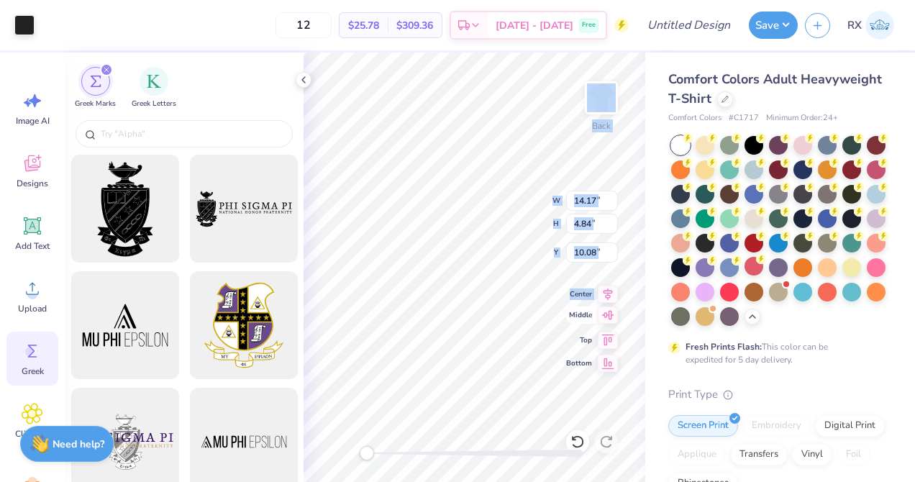
click at [545, 299] on div "Back W 14.17 14.17 " H 4.84 4.84 " Y 10.08 10.08 " Center Middle Top Bottom" at bounding box center [475, 268] width 342 height 430
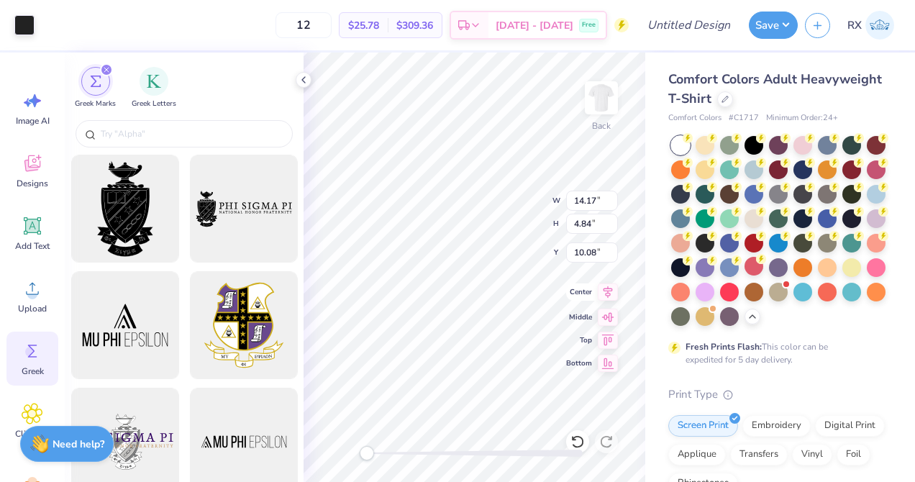
click at [612, 295] on icon at bounding box center [608, 292] width 20 height 17
click at [607, 345] on icon at bounding box center [608, 338] width 20 height 17
click at [610, 294] on icon at bounding box center [608, 292] width 9 height 12
click at [38, 240] on span "Add Text" at bounding box center [32, 246] width 35 height 12
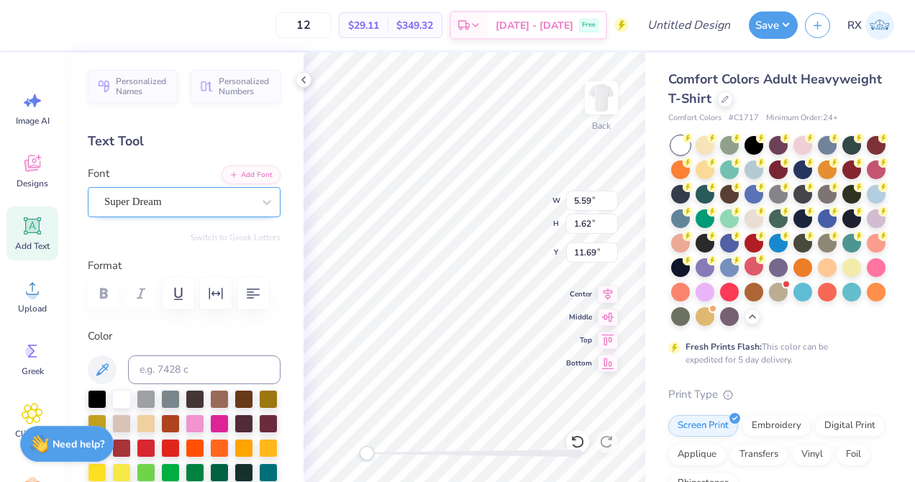
click at [240, 217] on div "Personalized Names Personalized Numbers Text Tool Add Font Font Super Dream Swi…" at bounding box center [184, 268] width 239 height 430
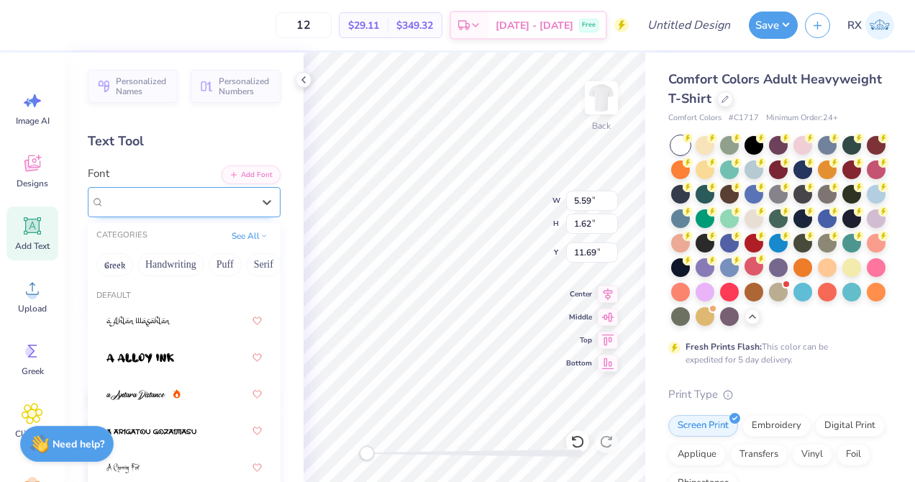
click at [243, 206] on div "Super Dream" at bounding box center [178, 202] width 151 height 22
click at [112, 264] on button "Greek" at bounding box center [114, 264] width 37 height 23
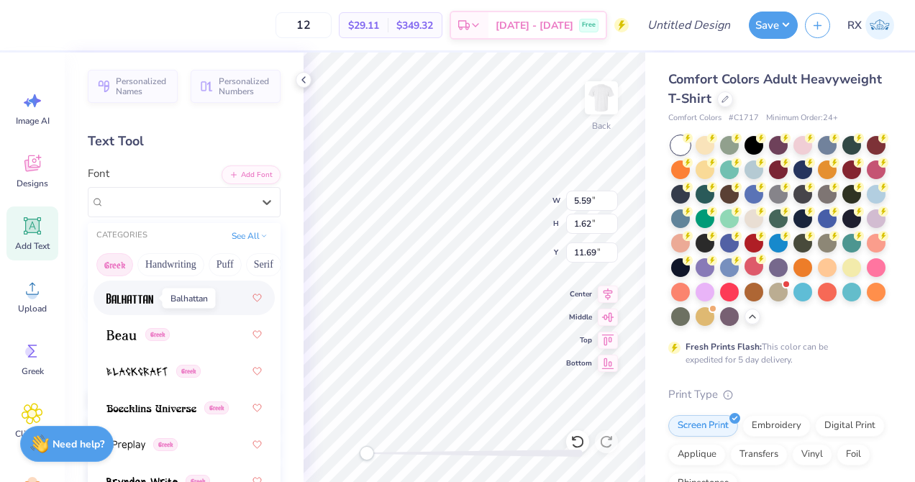
scroll to position [254, 0]
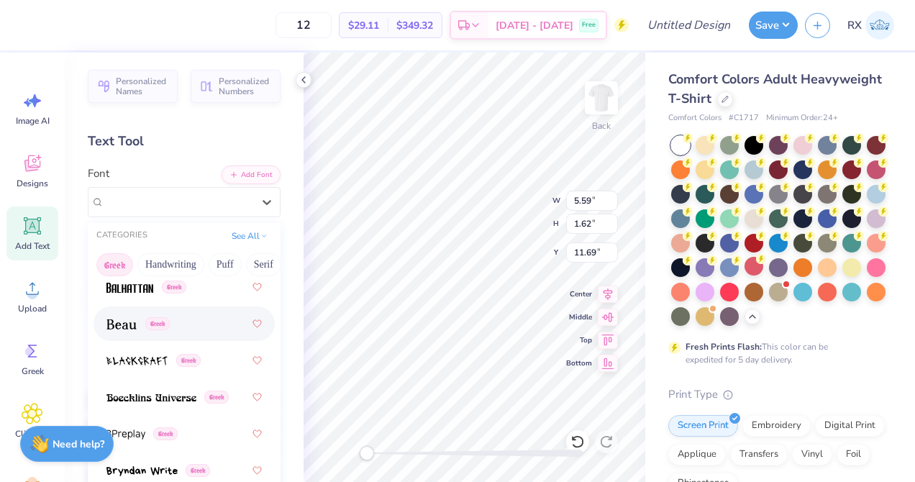
click at [131, 330] on span at bounding box center [122, 324] width 30 height 15
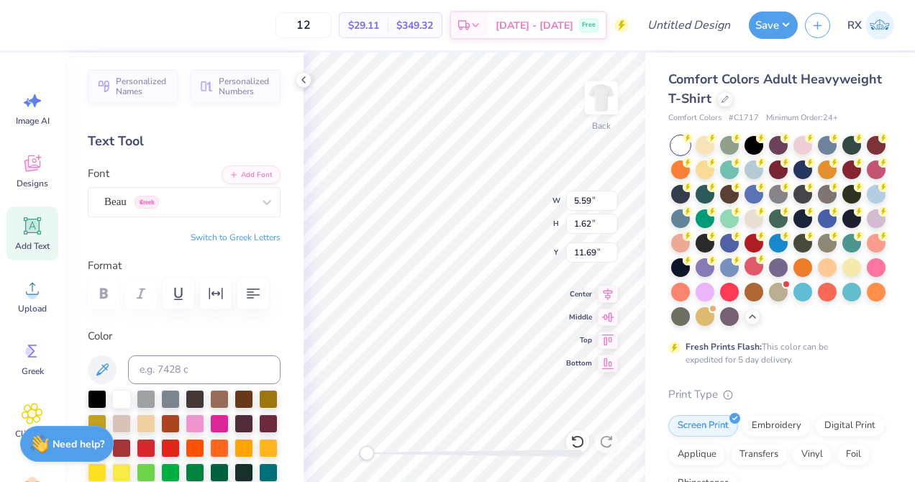
scroll to position [0, 0]
type textarea "b"
type textarea "BROTHERS"
click at [94, 398] on div at bounding box center [97, 398] width 19 height 19
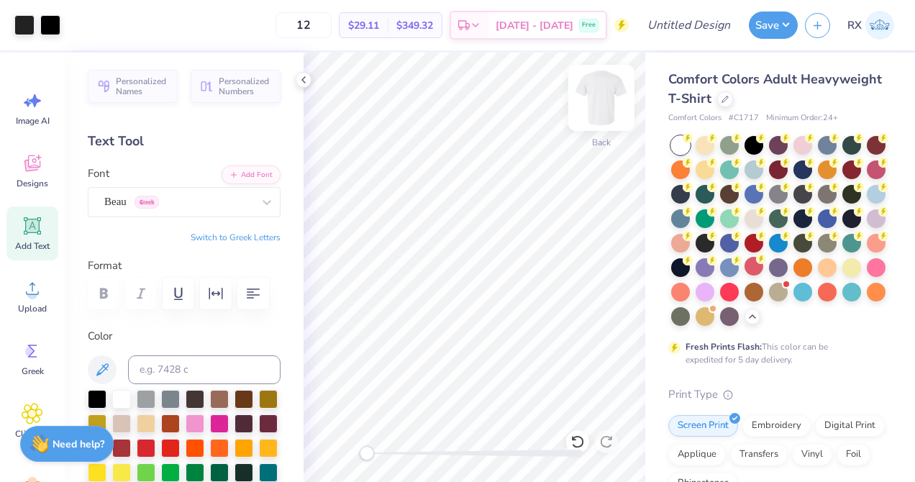
click at [605, 103] on img at bounding box center [602, 98] width 58 height 58
click at [35, 233] on icon at bounding box center [33, 226] width 22 height 22
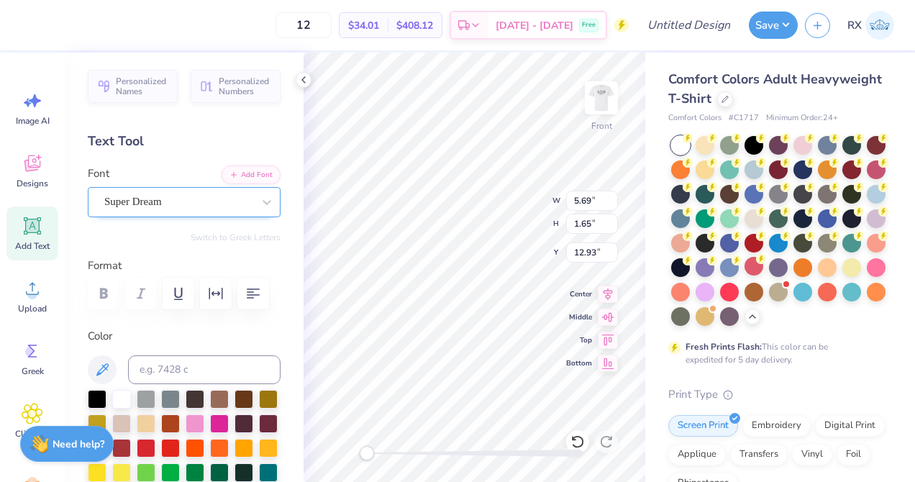
click at [186, 205] on div "Super Dream" at bounding box center [178, 202] width 151 height 22
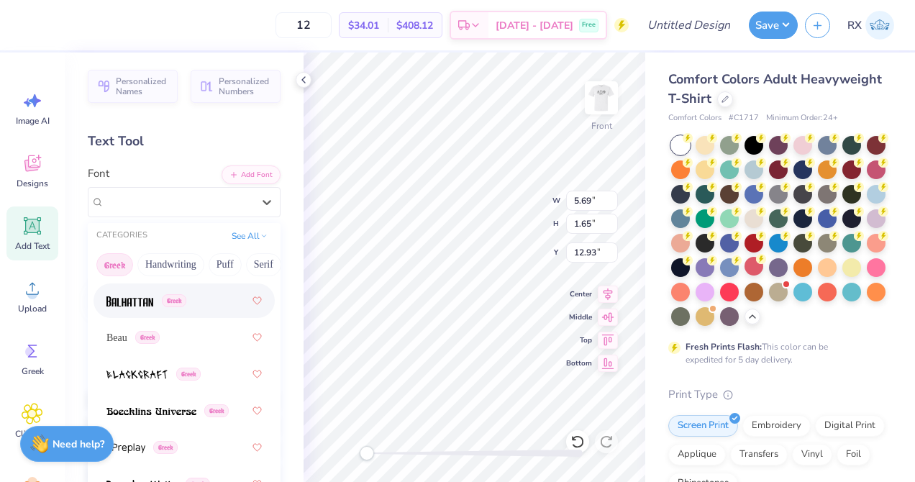
scroll to position [242, 0]
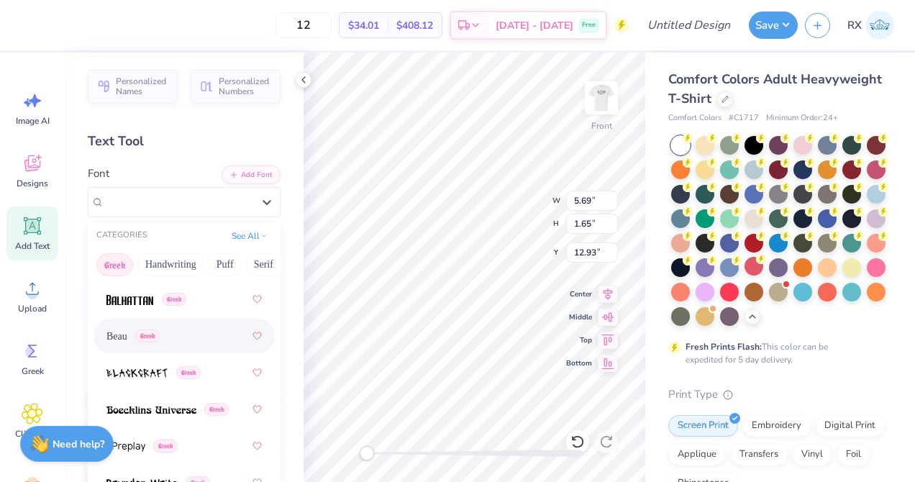
click at [182, 344] on div "Beau Greek" at bounding box center [184, 336] width 155 height 26
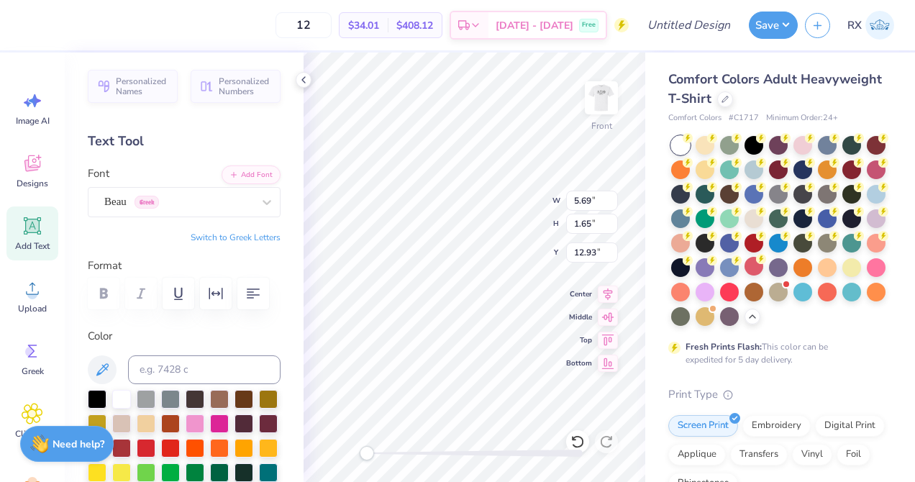
scroll to position [2, 1]
type textarea "DST CHARITY BASH"
click at [250, 302] on icon "button" at bounding box center [253, 293] width 17 height 17
click at [95, 395] on div at bounding box center [97, 398] width 19 height 19
click at [264, 201] on icon at bounding box center [267, 202] width 9 height 5
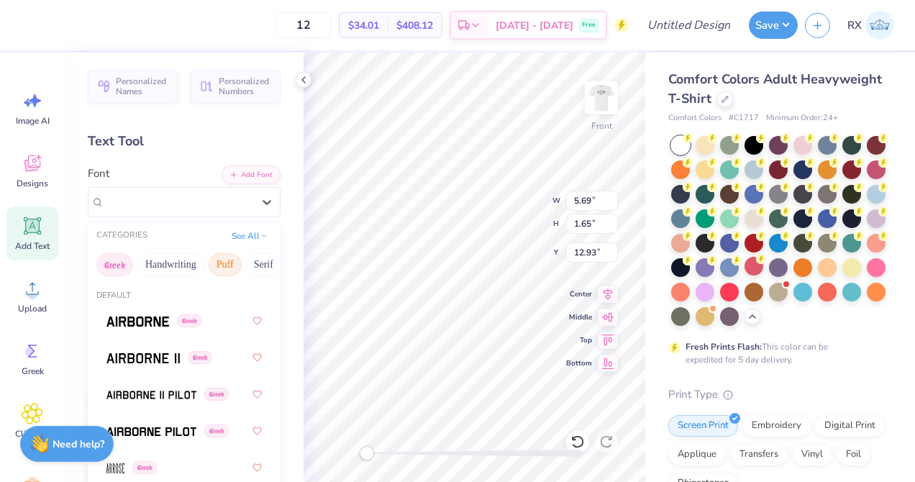
click at [218, 268] on button "Puff" at bounding box center [225, 264] width 33 height 23
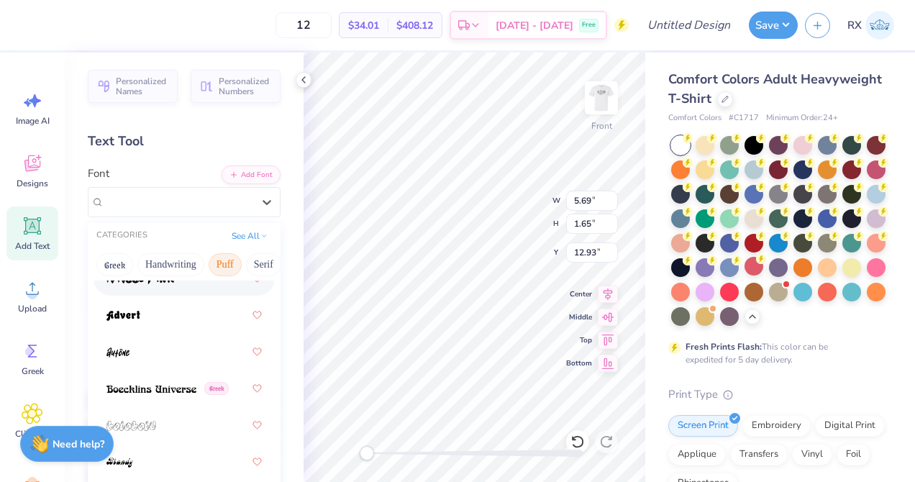
scroll to position [43, 0]
click at [181, 355] on div at bounding box center [184, 351] width 155 height 26
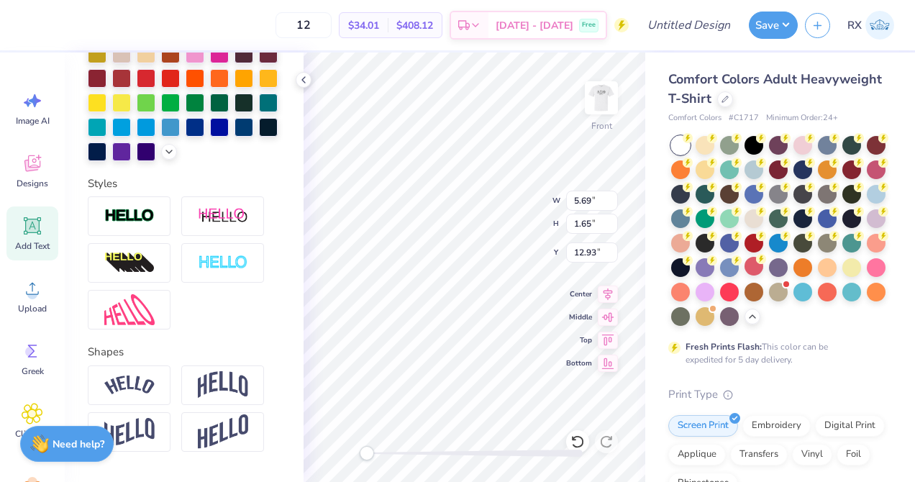
scroll to position [411, 0]
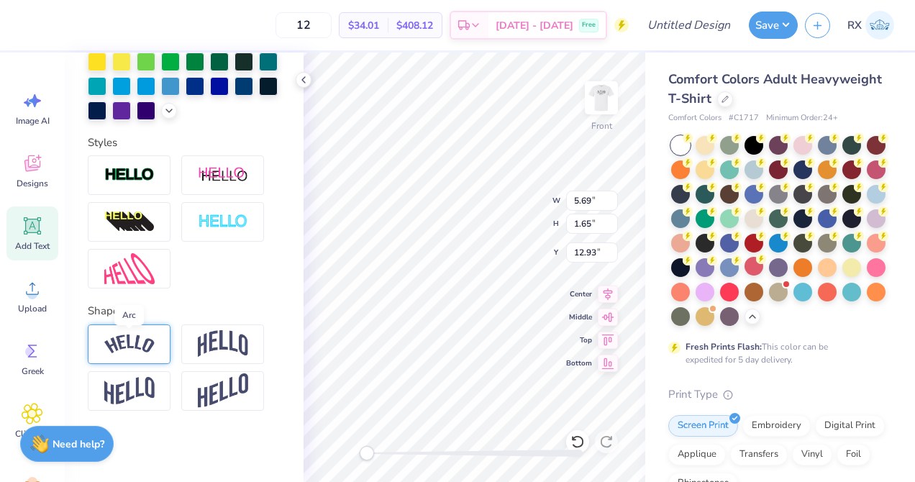
click at [153, 337] on img at bounding box center [129, 344] width 50 height 19
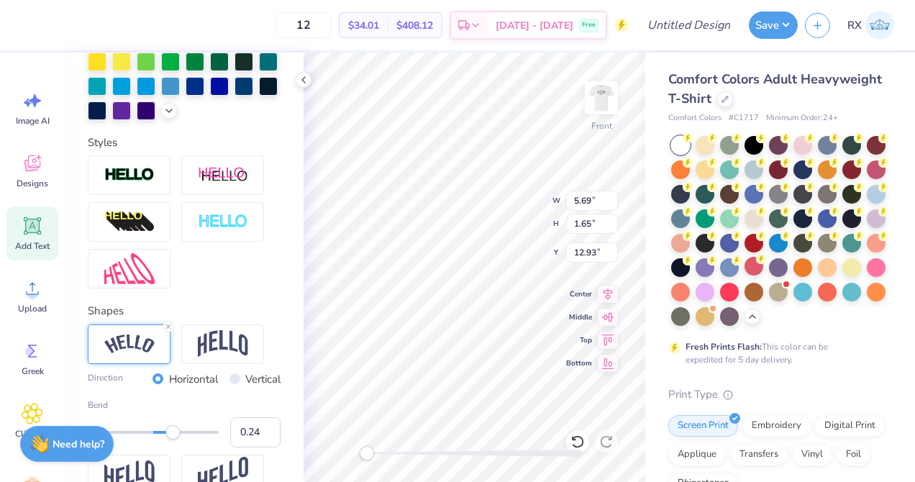
type input "0.23"
drag, startPoint x: 184, startPoint y: 427, endPoint x: 168, endPoint y: 428, distance: 15.8
click at [168, 428] on div "Accessibility label" at bounding box center [168, 432] width 14 height 14
type input "0.31"
click at [173, 435] on div "Accessibility label" at bounding box center [173, 432] width 14 height 14
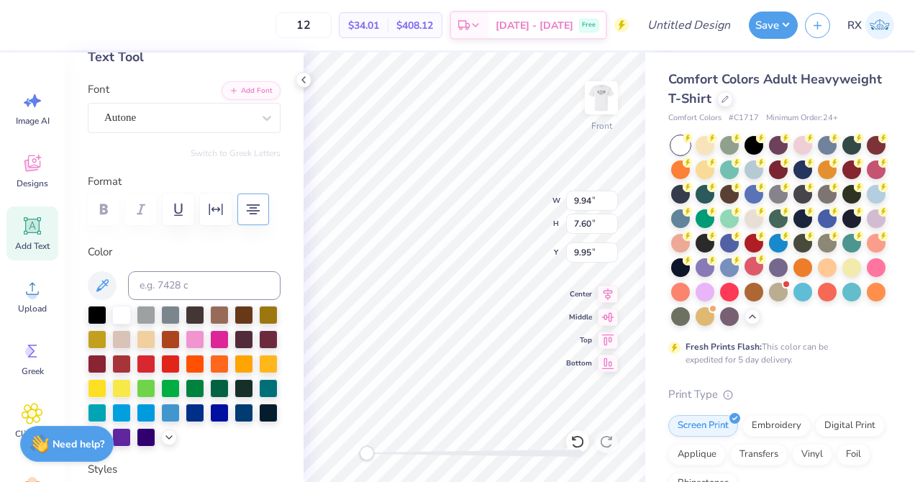
scroll to position [36, 0]
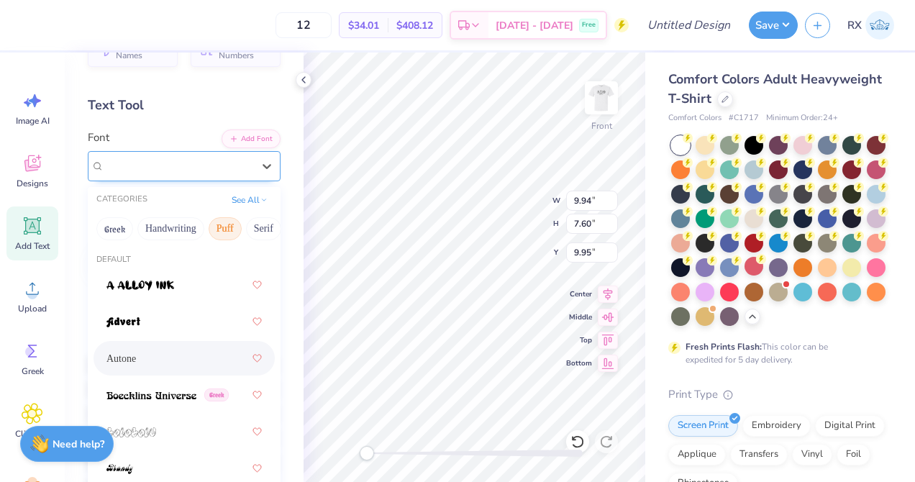
click at [250, 169] on div "Autone" at bounding box center [178, 166] width 151 height 22
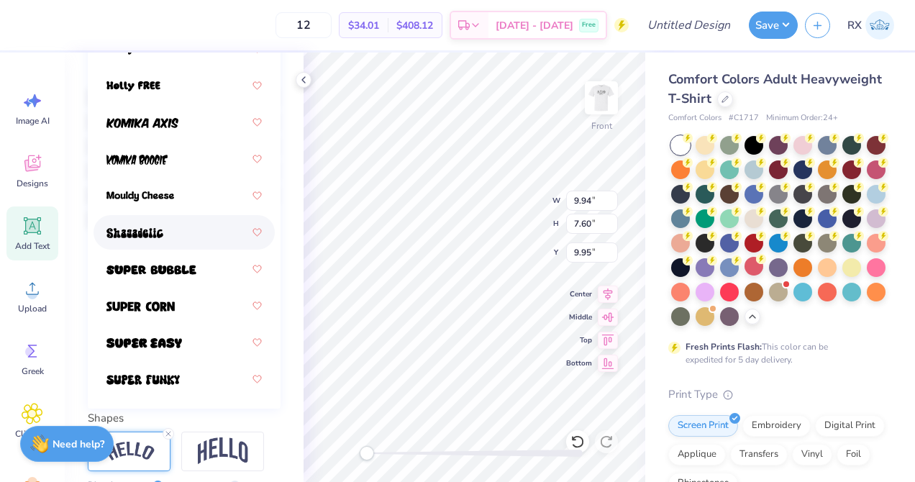
scroll to position [305, 0]
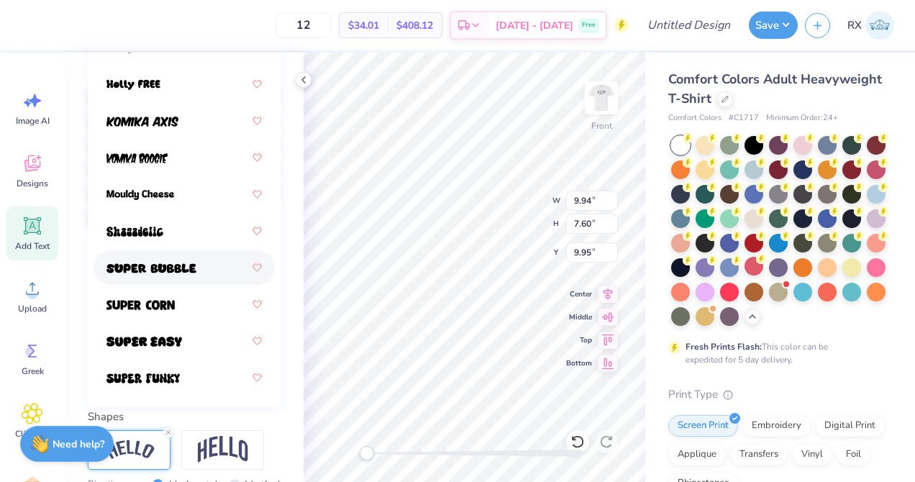
click at [186, 268] on img at bounding box center [152, 268] width 90 height 10
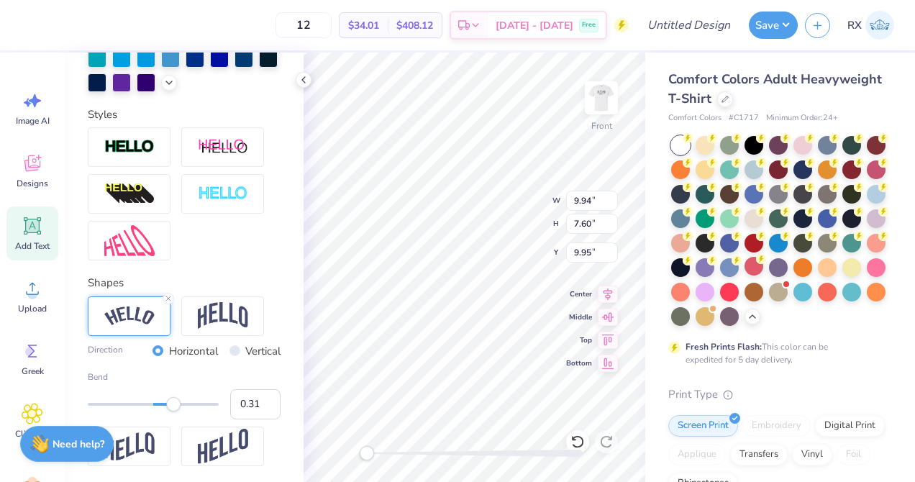
scroll to position [495, 0]
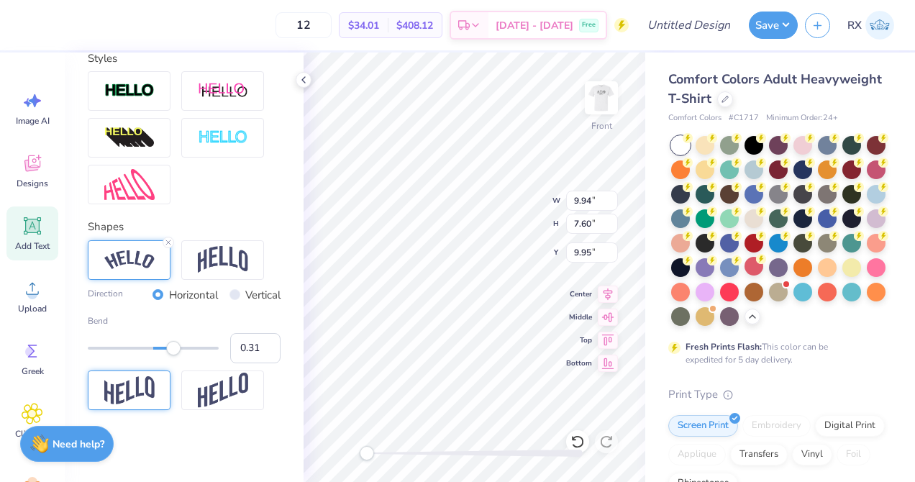
click at [148, 391] on img at bounding box center [129, 390] width 50 height 28
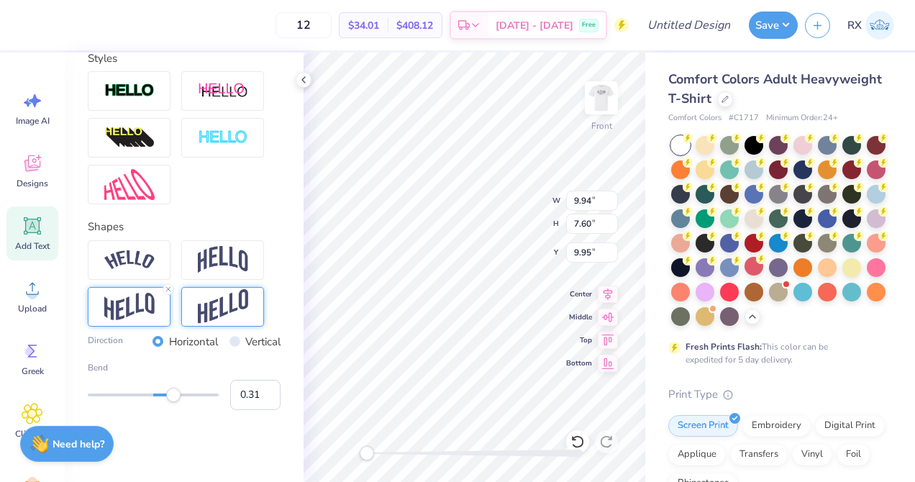
click at [219, 307] on img at bounding box center [223, 306] width 50 height 35
type input "0.08"
drag, startPoint x: 174, startPoint y: 393, endPoint x: 158, endPoint y: 397, distance: 16.2
click at [158, 397] on div "Accessibility label" at bounding box center [158, 395] width 14 height 14
type input "0.19"
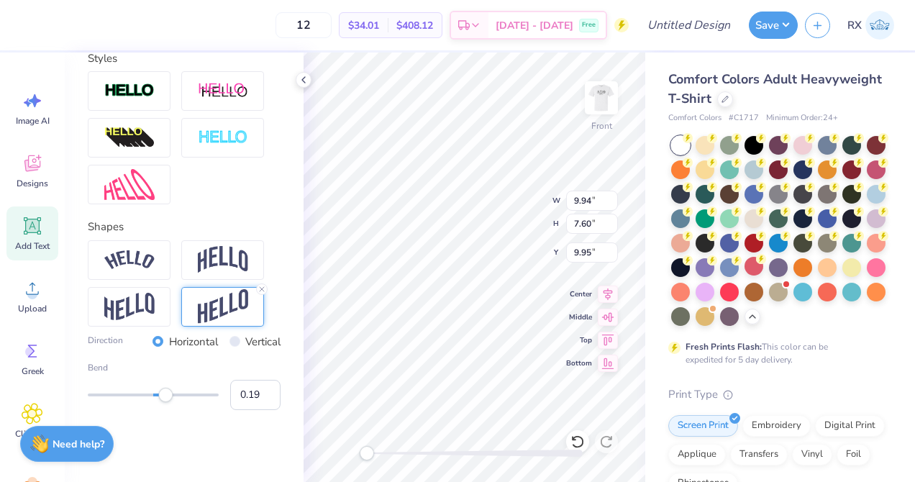
drag, startPoint x: 158, startPoint y: 397, endPoint x: 166, endPoint y: 398, distance: 7.3
click at [166, 398] on div "Accessibility label" at bounding box center [165, 395] width 14 height 14
click at [132, 302] on img at bounding box center [129, 307] width 50 height 28
click at [169, 286] on icon at bounding box center [168, 289] width 9 height 9
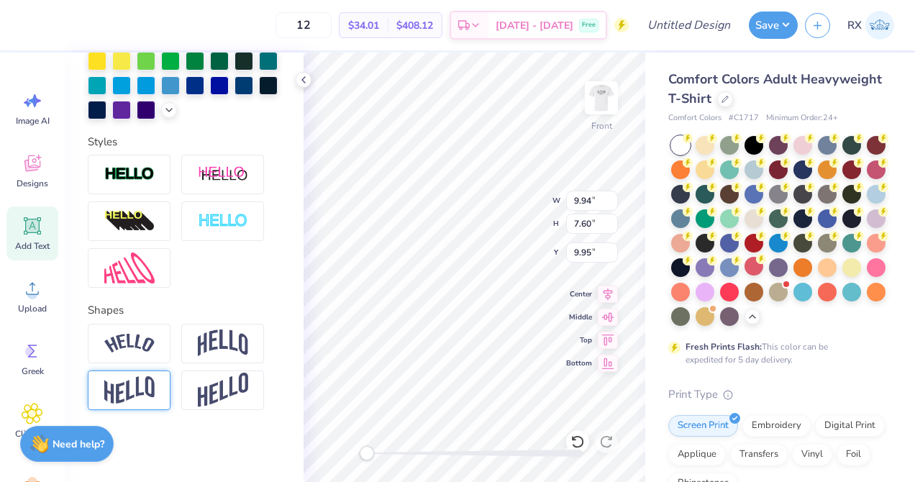
scroll to position [411, 0]
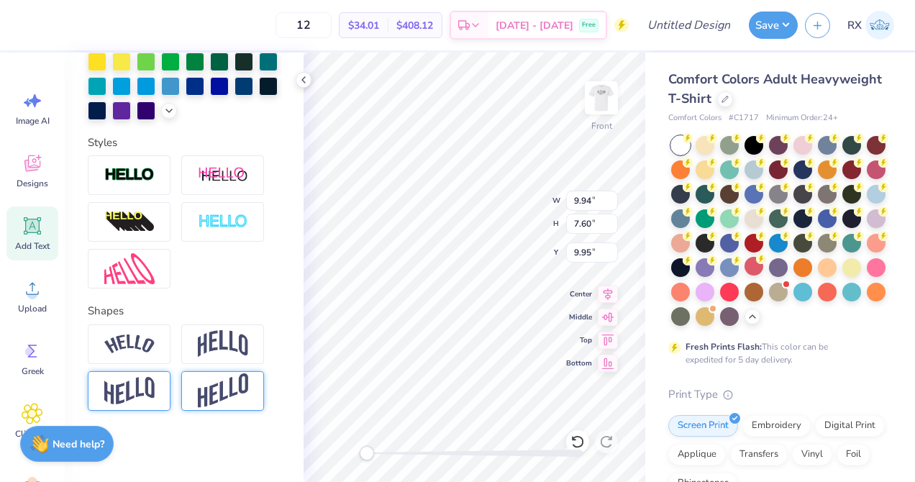
click at [210, 407] on img at bounding box center [223, 390] width 50 height 35
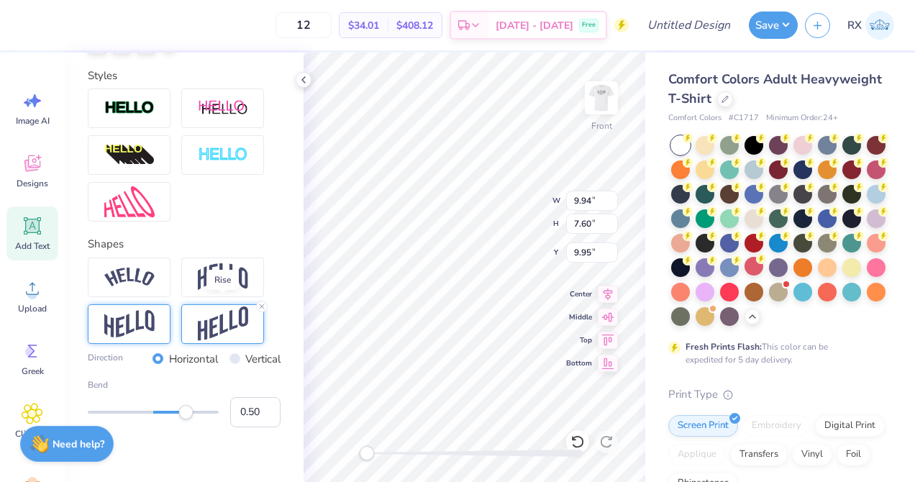
scroll to position [485, 0]
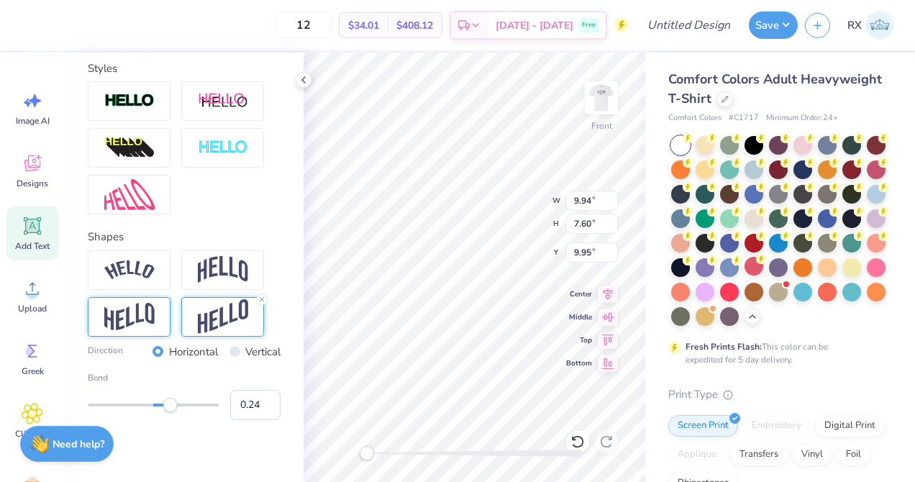
type input "0.23"
drag, startPoint x: 188, startPoint y: 401, endPoint x: 168, endPoint y: 410, distance: 22.2
click at [168, 410] on div "Accessibility label" at bounding box center [170, 405] width 14 height 14
type input "0.14"
click at [163, 412] on div "Bend 0.14" at bounding box center [184, 395] width 193 height 49
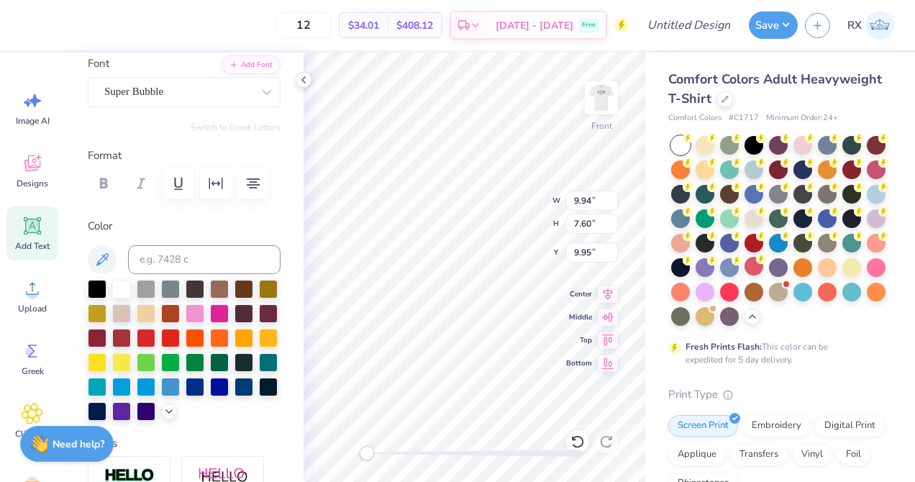
scroll to position [0, 0]
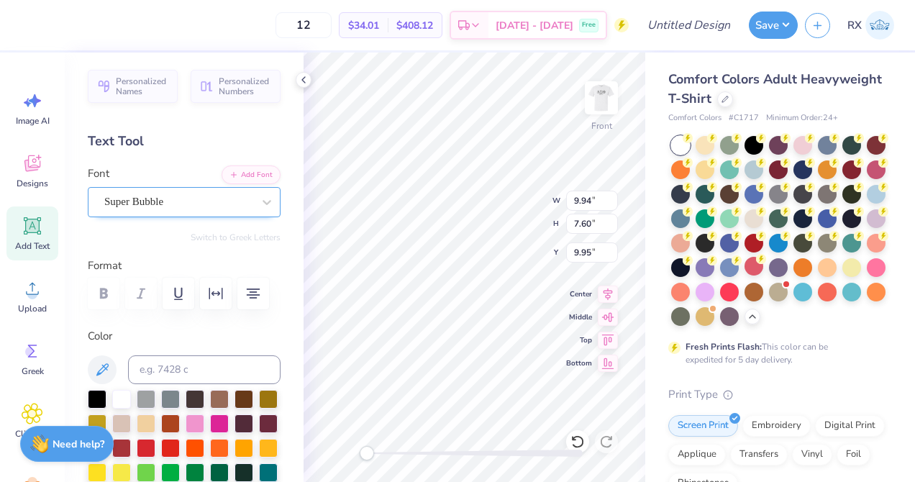
click at [207, 201] on div "Super Bubble" at bounding box center [178, 202] width 151 height 22
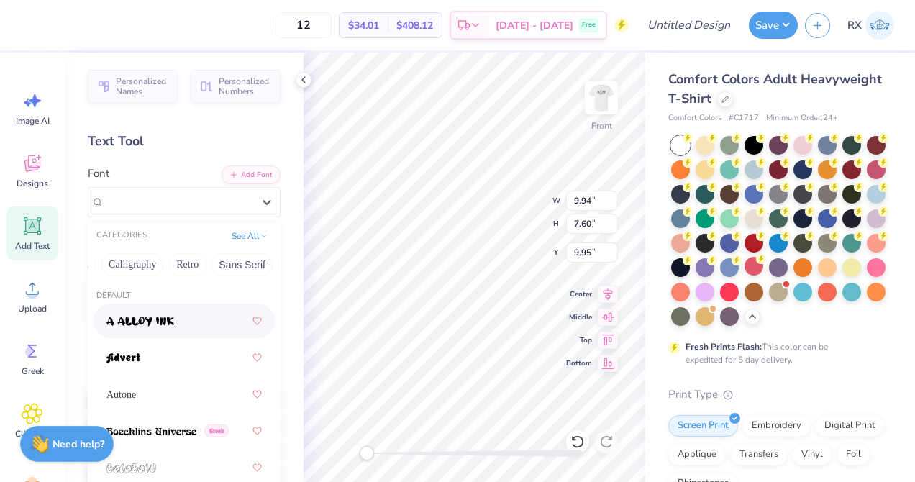
scroll to position [0, 225]
click at [189, 268] on button "Retro" at bounding box center [187, 264] width 38 height 23
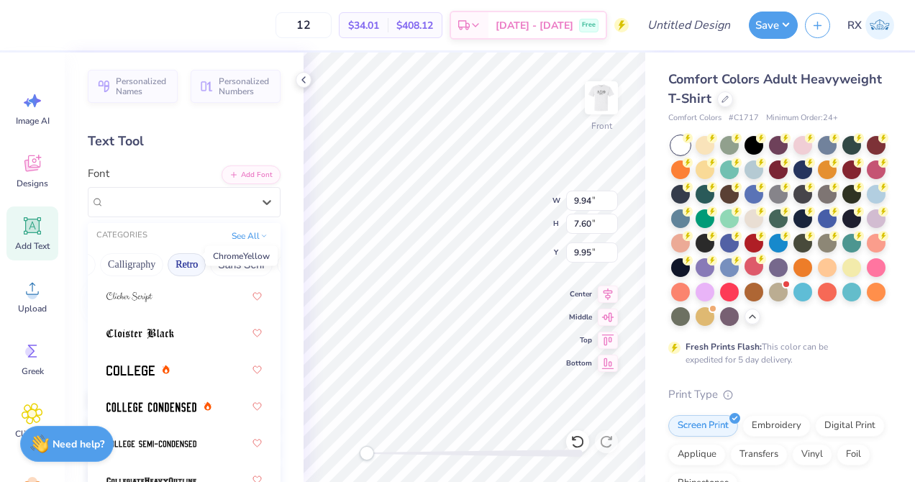
scroll to position [763, 0]
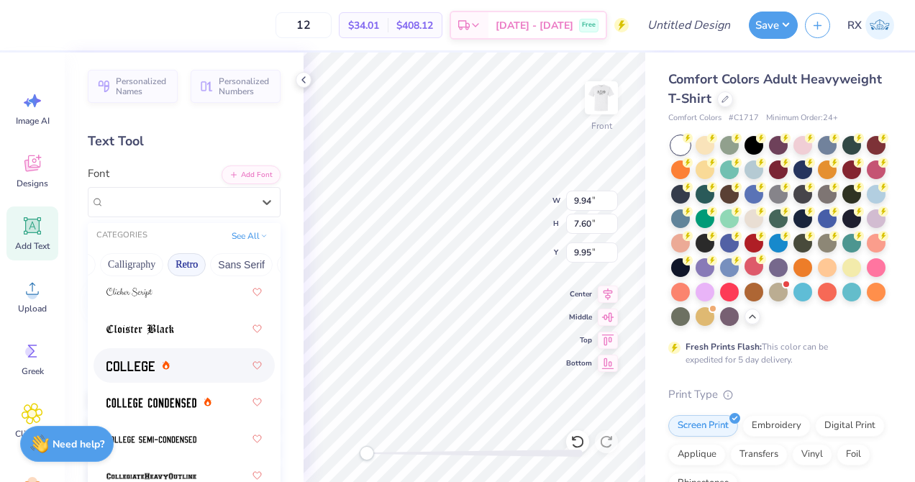
click at [180, 358] on div at bounding box center [184, 366] width 155 height 26
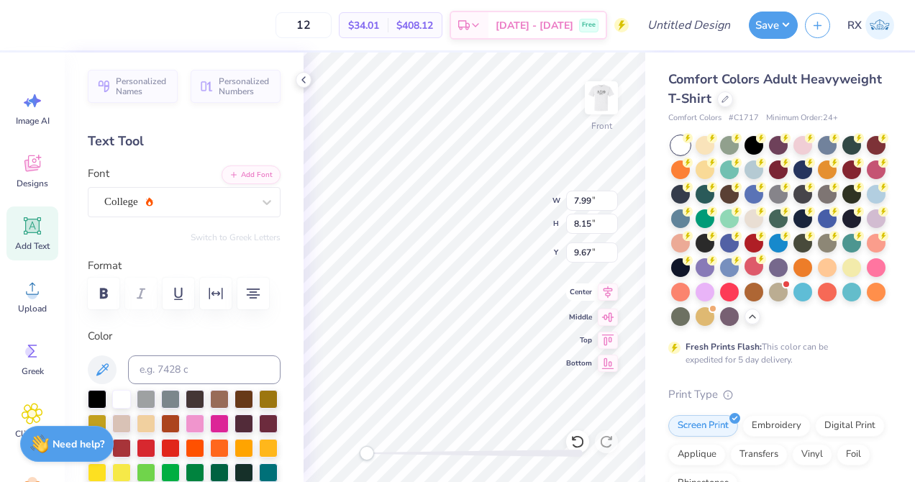
click at [605, 292] on icon at bounding box center [608, 292] width 20 height 17
click at [608, 315] on icon at bounding box center [608, 315] width 12 height 9
click at [610, 318] on icon at bounding box center [608, 315] width 12 height 9
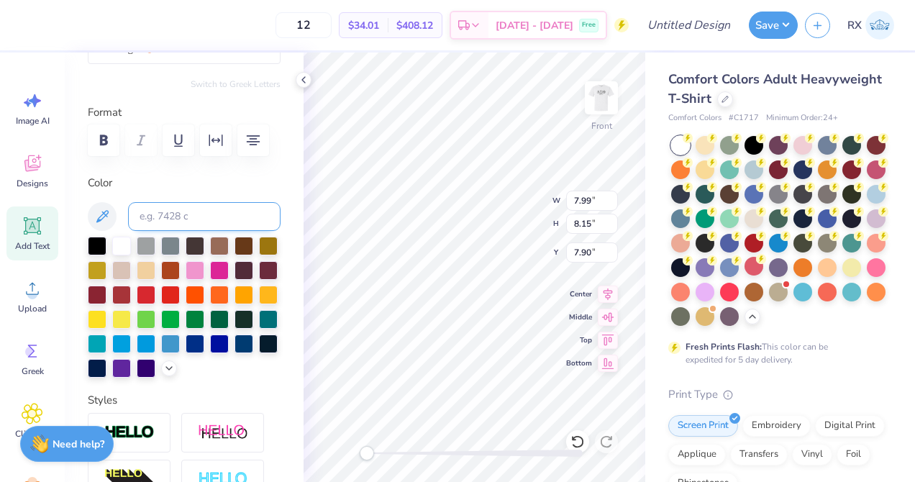
scroll to position [160, 0]
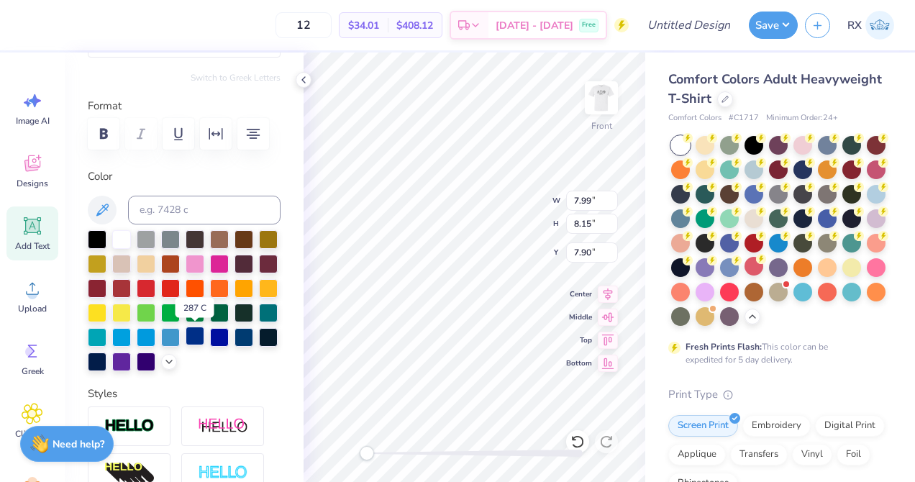
click at [196, 335] on div at bounding box center [195, 336] width 19 height 19
click at [172, 336] on div at bounding box center [170, 336] width 19 height 19
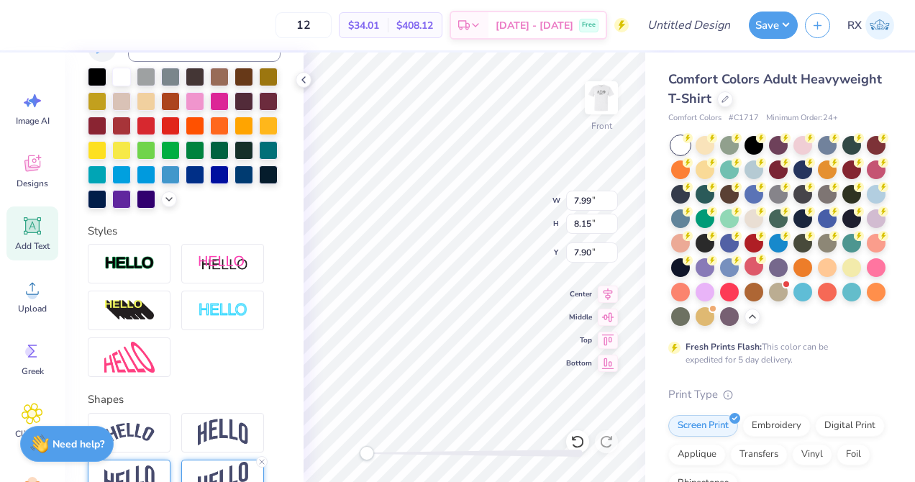
scroll to position [495, 0]
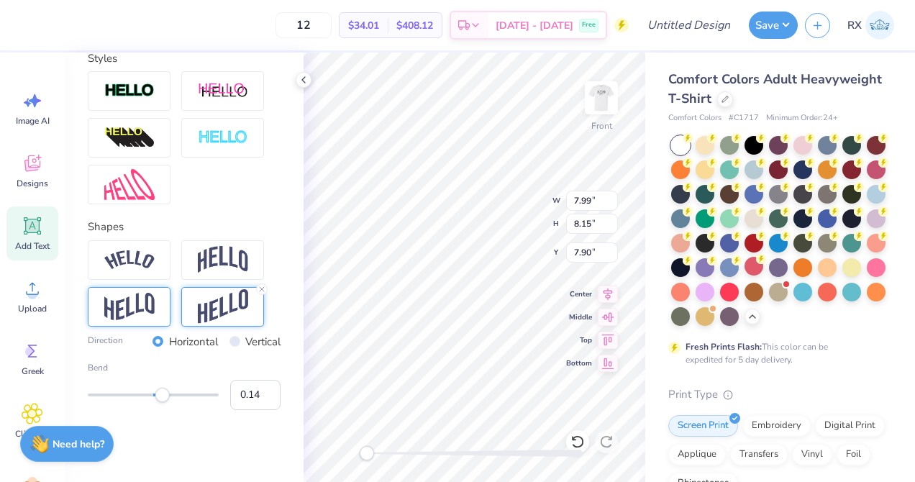
click at [250, 340] on label "Vertical" at bounding box center [262, 342] width 35 height 17
click at [240, 340] on input "Vertical" at bounding box center [235, 341] width 11 height 11
radio input "true"
type input "0.58"
drag, startPoint x: 163, startPoint y: 397, endPoint x: 191, endPoint y: 399, distance: 28.2
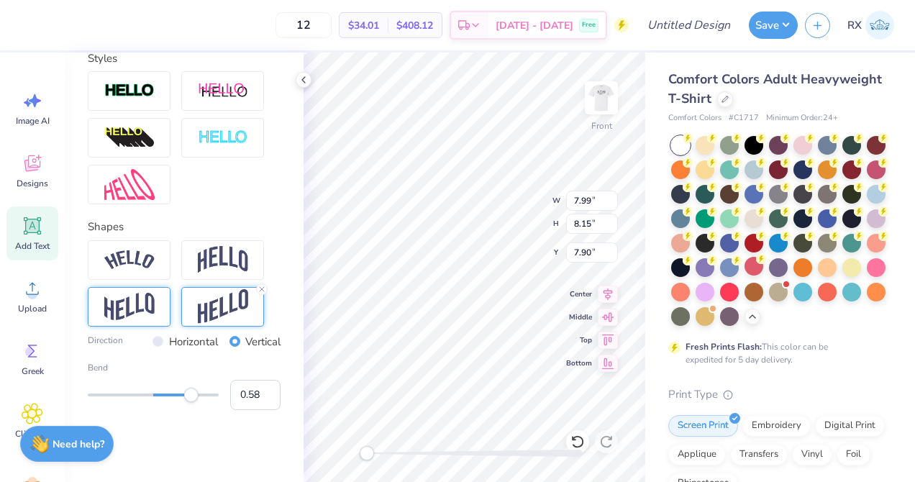
click at [191, 399] on div "Accessibility label" at bounding box center [191, 395] width 14 height 14
type input "-0.08"
drag, startPoint x: 192, startPoint y: 399, endPoint x: 148, endPoint y: 397, distance: 44.0
click at [148, 397] on div "Accessibility label" at bounding box center [148, 395] width 14 height 14
type input "0.08"
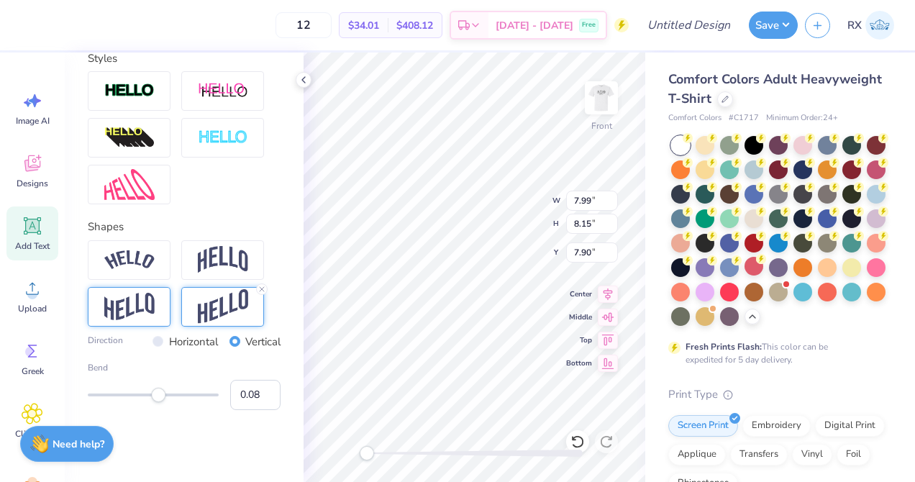
drag, startPoint x: 148, startPoint y: 397, endPoint x: 158, endPoint y: 397, distance: 10.1
click at [158, 397] on div "Accessibility label" at bounding box center [158, 395] width 14 height 14
type input "0.05"
click at [157, 397] on div "Accessibility label" at bounding box center [157, 395] width 14 height 14
click at [185, 340] on label "Horizontal" at bounding box center [193, 342] width 49 height 17
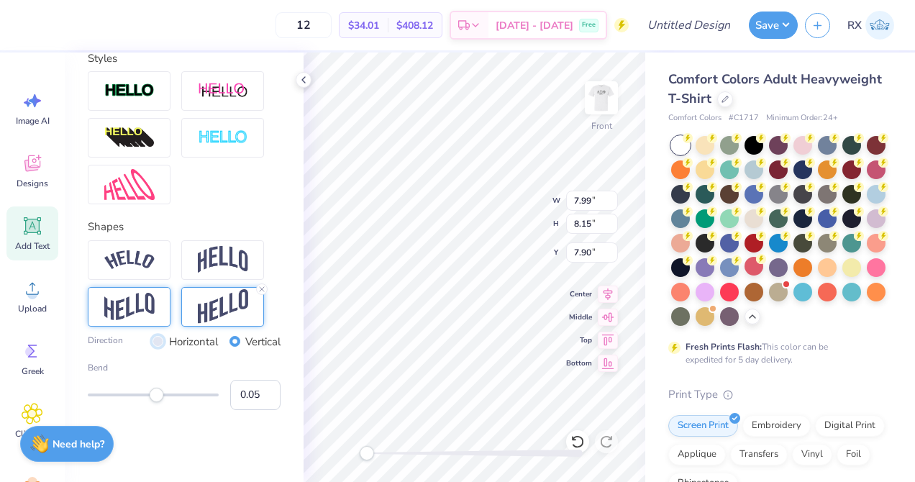
click at [163, 340] on input "Horizontal" at bounding box center [158, 341] width 11 height 11
radio input "true"
type input "0.22"
click at [168, 394] on div "Accessibility label" at bounding box center [167, 395] width 14 height 14
type input "0.15"
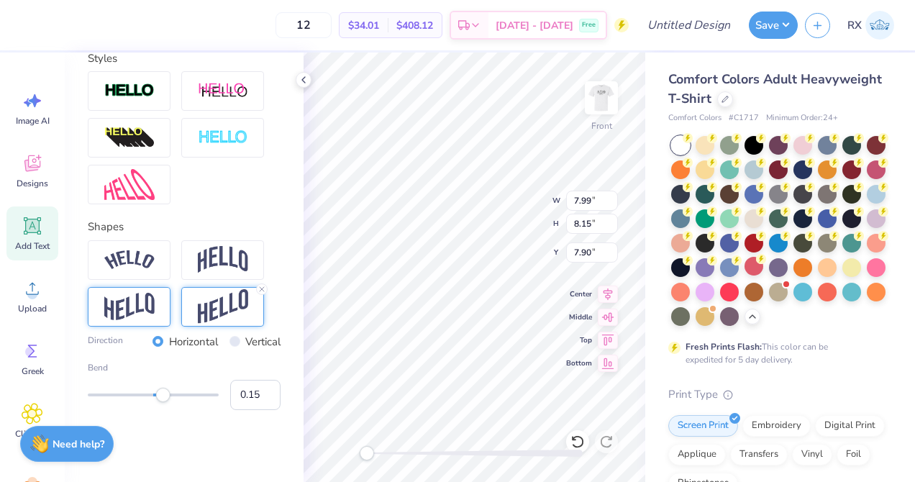
click at [163, 397] on div "Accessibility label" at bounding box center [163, 395] width 14 height 14
click at [262, 287] on icon at bounding box center [262, 289] width 9 height 9
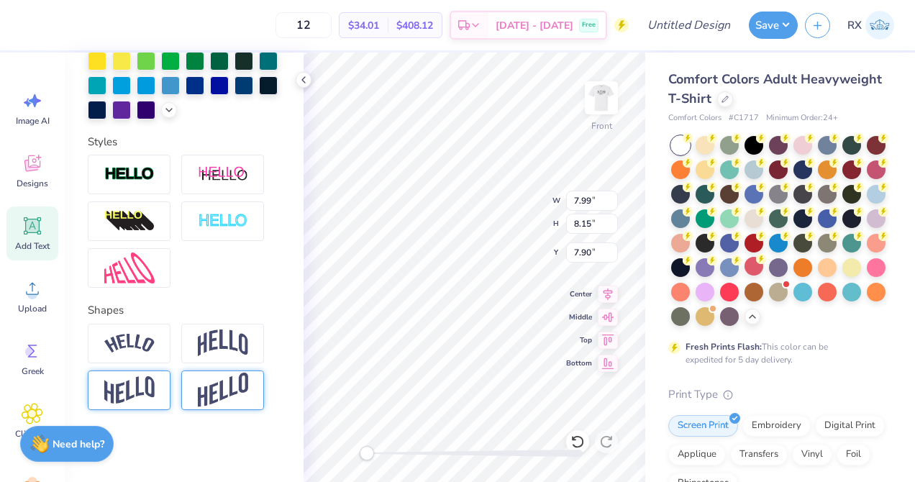
scroll to position [411, 0]
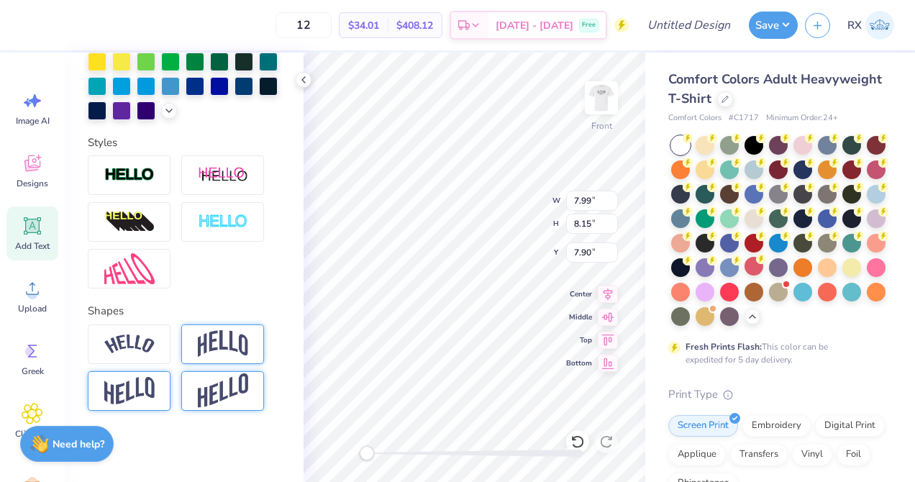
click at [232, 335] on img at bounding box center [223, 343] width 50 height 27
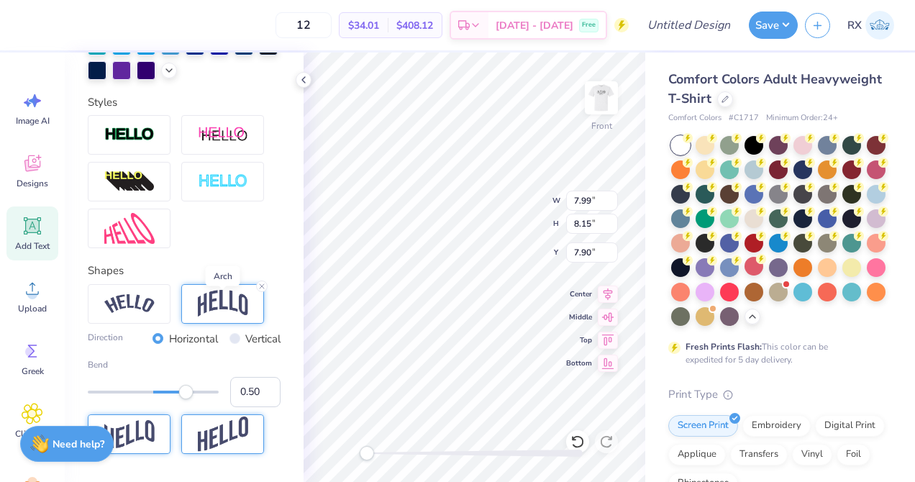
scroll to position [452, 0]
type input "0.32"
drag, startPoint x: 186, startPoint y: 392, endPoint x: 174, endPoint y: 394, distance: 12.4
click at [174, 394] on div "Accessibility label" at bounding box center [175, 391] width 14 height 14
type input "0.26"
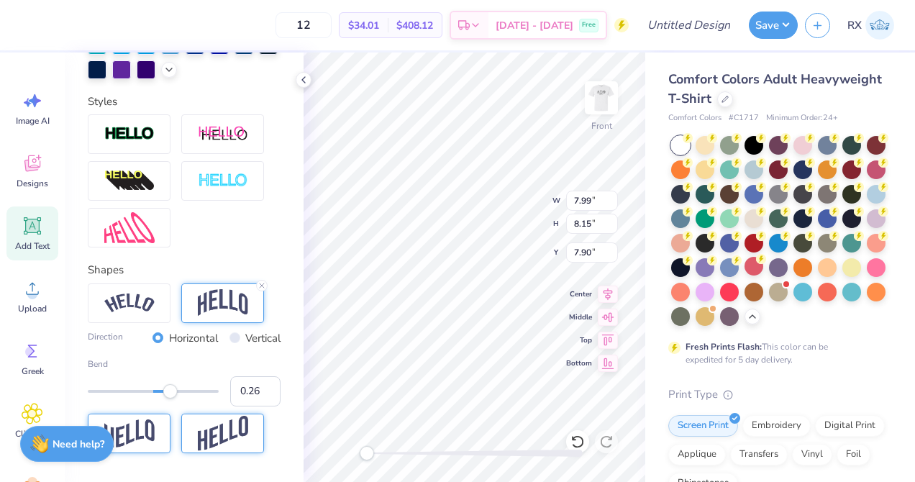
click at [171, 394] on div "Accessibility label" at bounding box center [170, 391] width 14 height 14
click at [260, 282] on icon at bounding box center [262, 285] width 9 height 9
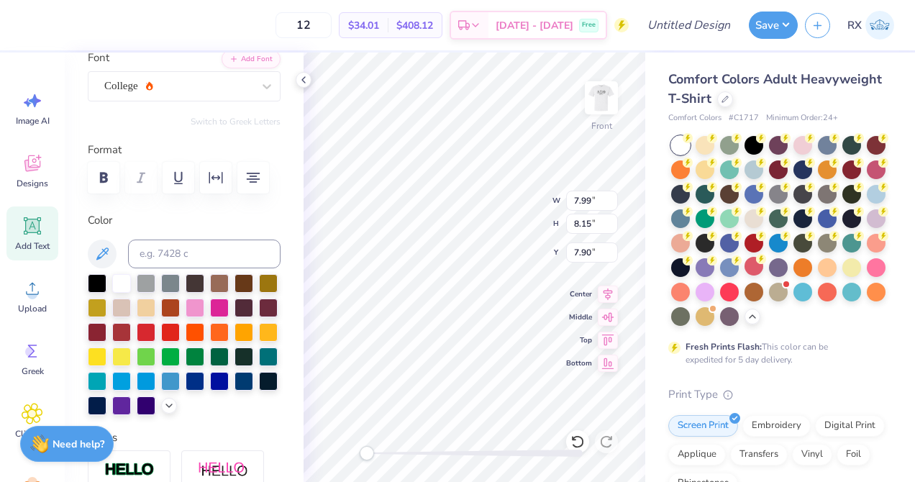
scroll to position [113, 0]
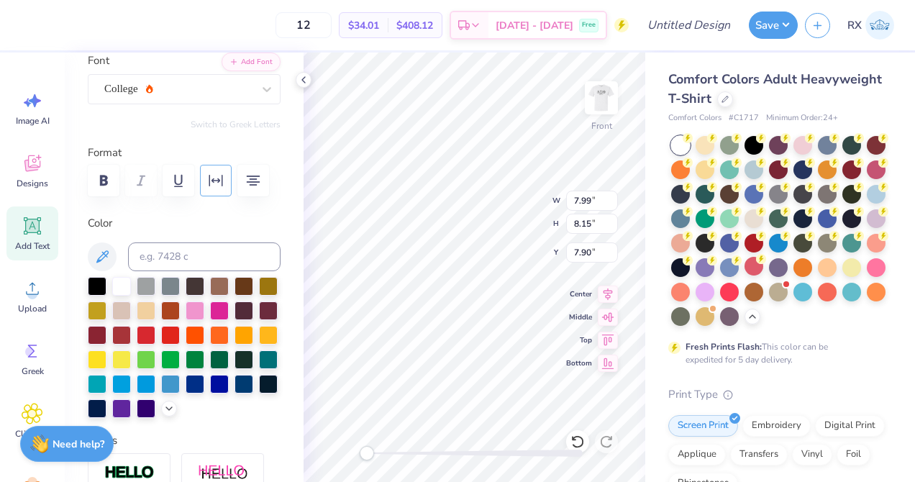
click at [223, 175] on icon "button" at bounding box center [215, 180] width 17 height 17
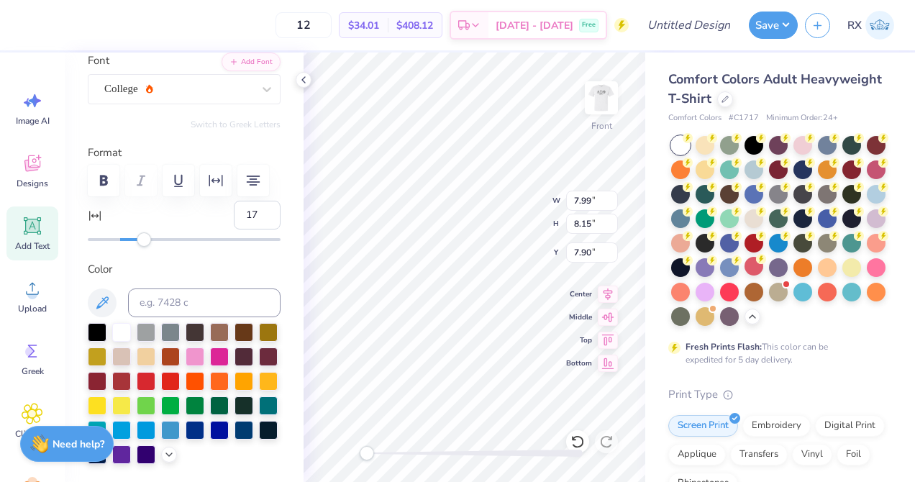
type input "18"
drag, startPoint x: 119, startPoint y: 236, endPoint x: 149, endPoint y: 241, distance: 29.9
click at [149, 241] on div "Accessibility label" at bounding box center [149, 239] width 14 height 14
type input "-3"
drag, startPoint x: 149, startPoint y: 245, endPoint x: 115, endPoint y: 245, distance: 33.8
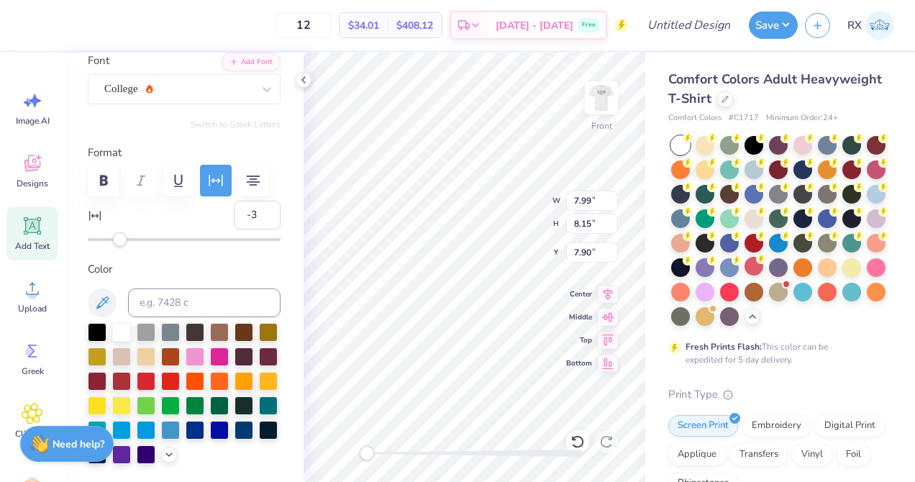
click at [115, 245] on div "Accessibility label" at bounding box center [120, 239] width 14 height 14
type input "3"
drag, startPoint x: 115, startPoint y: 245, endPoint x: 124, endPoint y: 245, distance: 9.4
click at [124, 245] on div "Accessibility label" at bounding box center [124, 239] width 14 height 14
click at [142, 225] on div "3" at bounding box center [184, 224] width 193 height 46
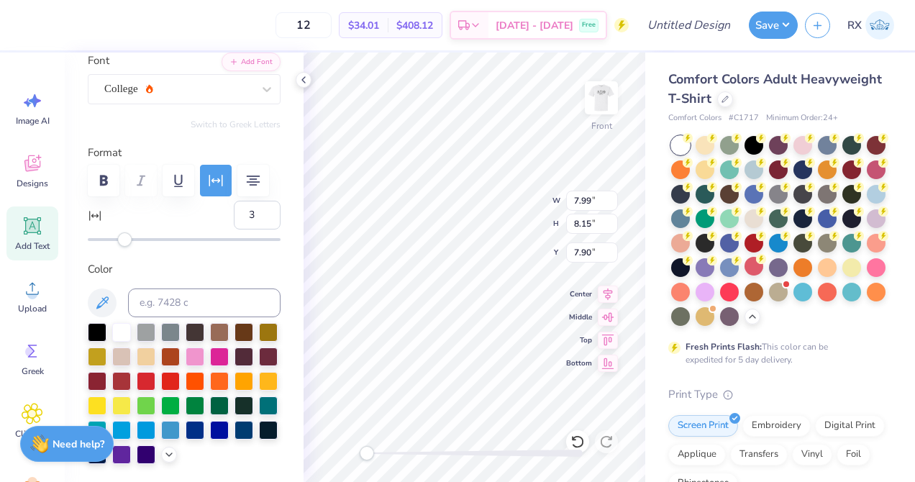
click at [166, 258] on div "Personalized Names Personalized Numbers Text Tool Add Font Font College Switch …" at bounding box center [184, 268] width 239 height 430
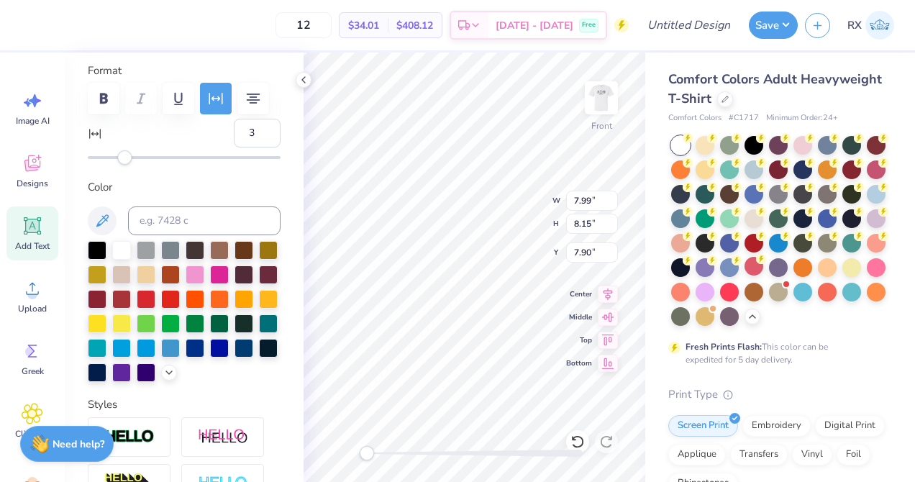
scroll to position [166, 0]
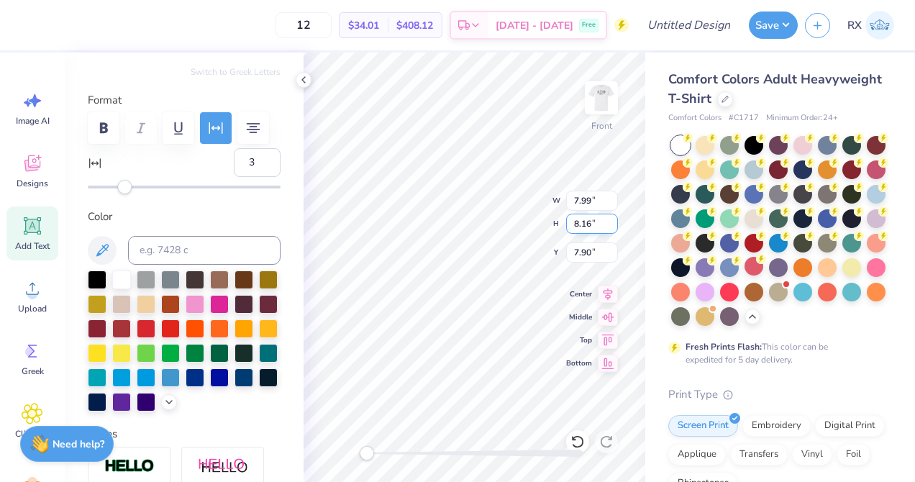
click at [612, 217] on input "8.16" at bounding box center [592, 224] width 52 height 20
click at [612, 217] on input "8.17" at bounding box center [592, 224] width 52 height 20
type input "8.18"
click at [612, 217] on input "8.18" at bounding box center [592, 224] width 52 height 20
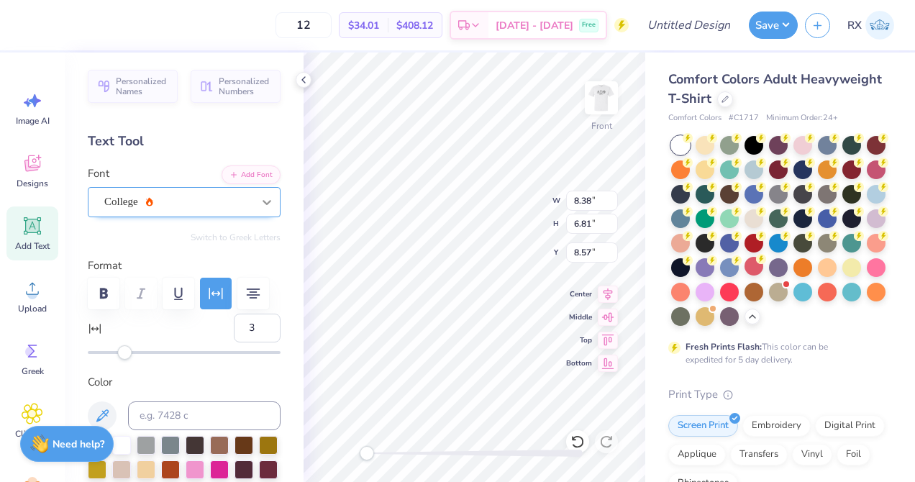
click at [256, 212] on div at bounding box center [267, 202] width 26 height 26
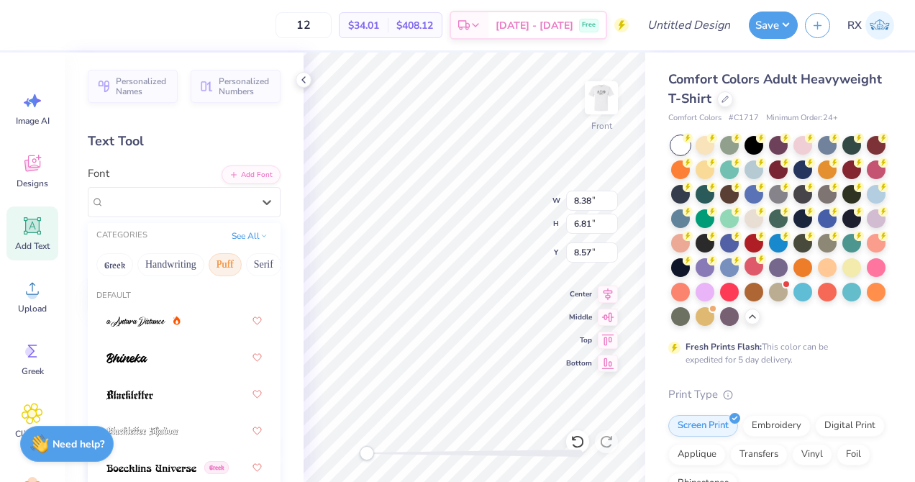
click at [223, 261] on button "Puff" at bounding box center [225, 264] width 33 height 23
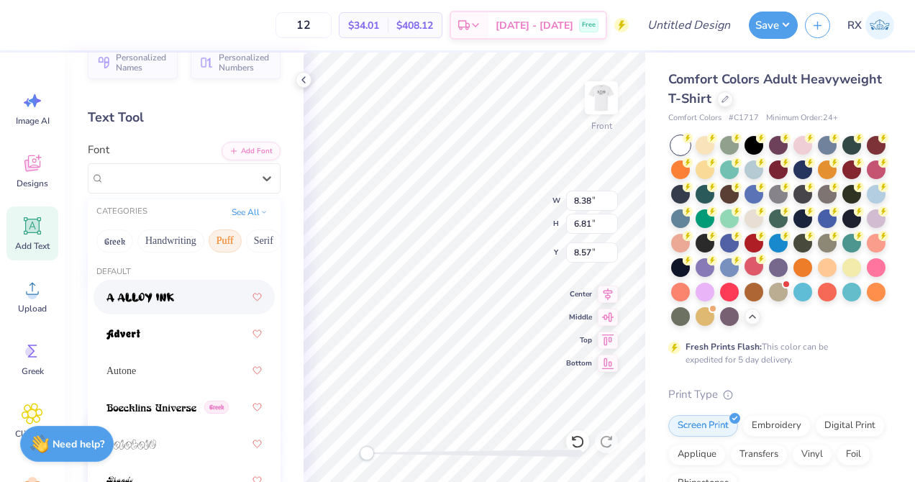
click at [299, 248] on div "Personalized Names Personalized Numbers Text Tool Add Font Font option a Alloy …" at bounding box center [184, 268] width 239 height 430
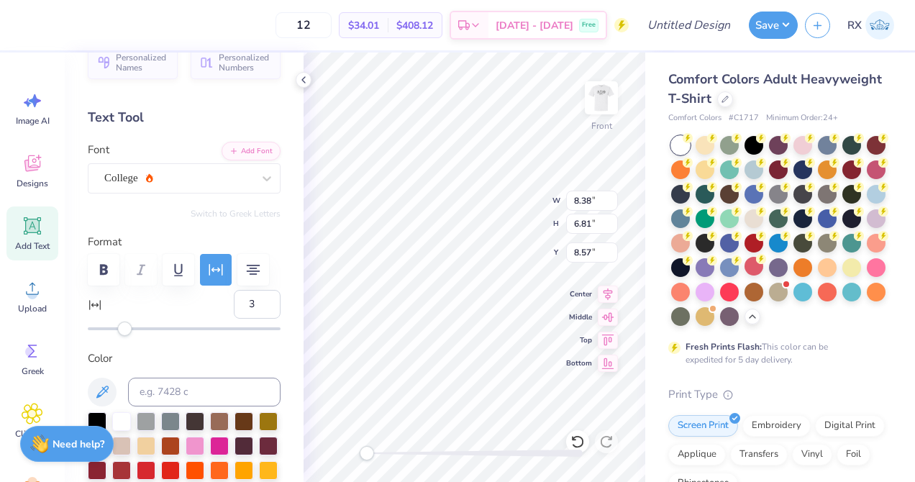
click at [35, 211] on div "Add Text" at bounding box center [32, 234] width 52 height 54
type input "5.69"
type input "1.65"
type input "12.93"
type input "0"
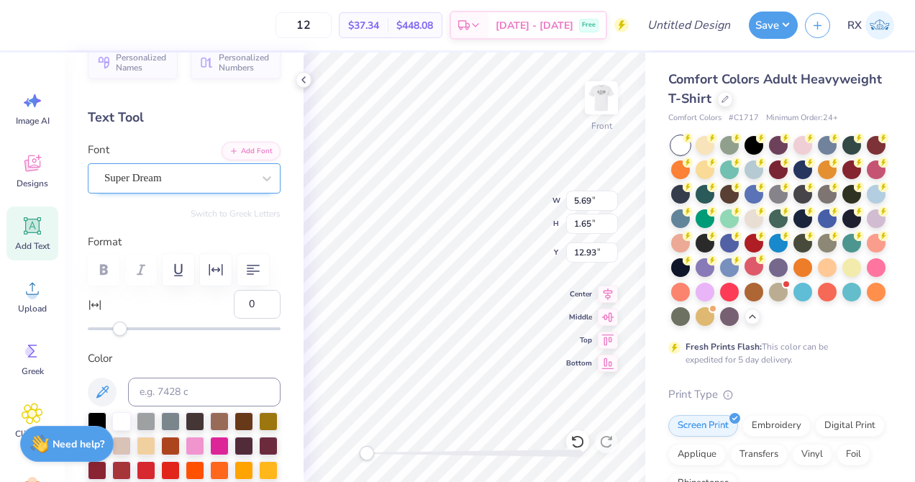
click at [230, 181] on div "Super Dream" at bounding box center [178, 178] width 151 height 22
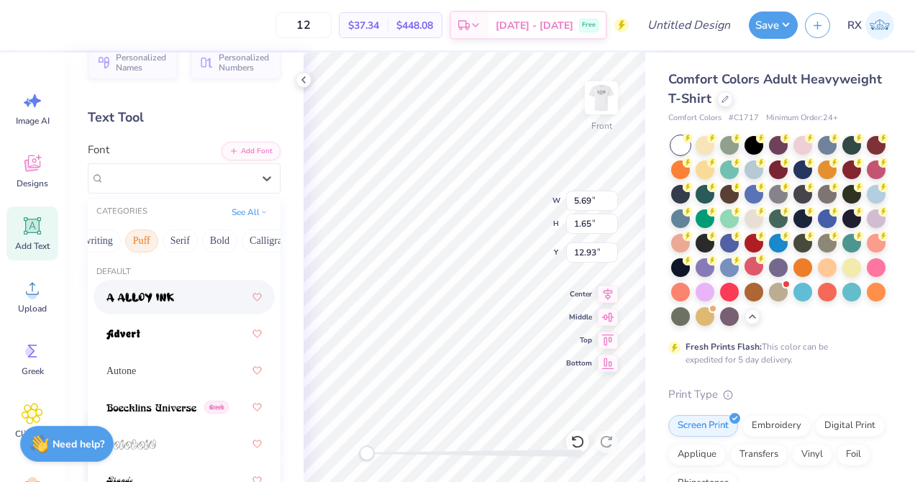
scroll to position [0, 86]
click at [212, 240] on button "Bold" at bounding box center [217, 241] width 35 height 23
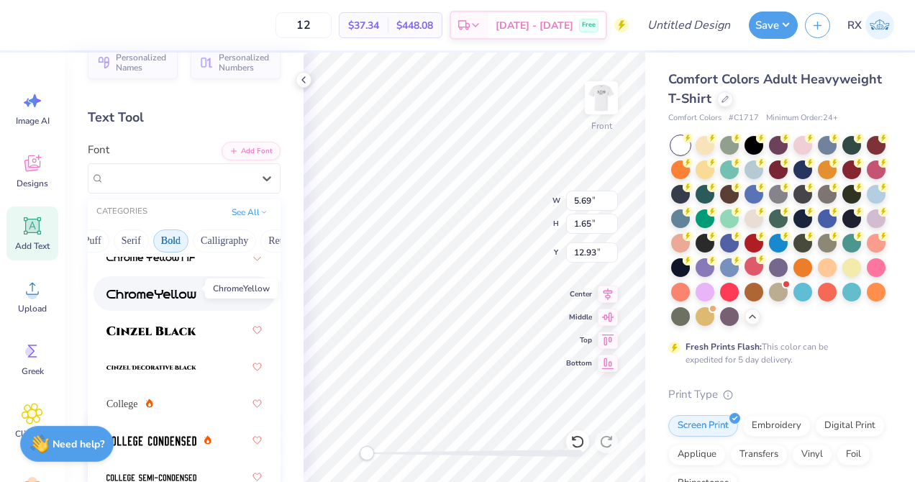
scroll to position [83, 0]
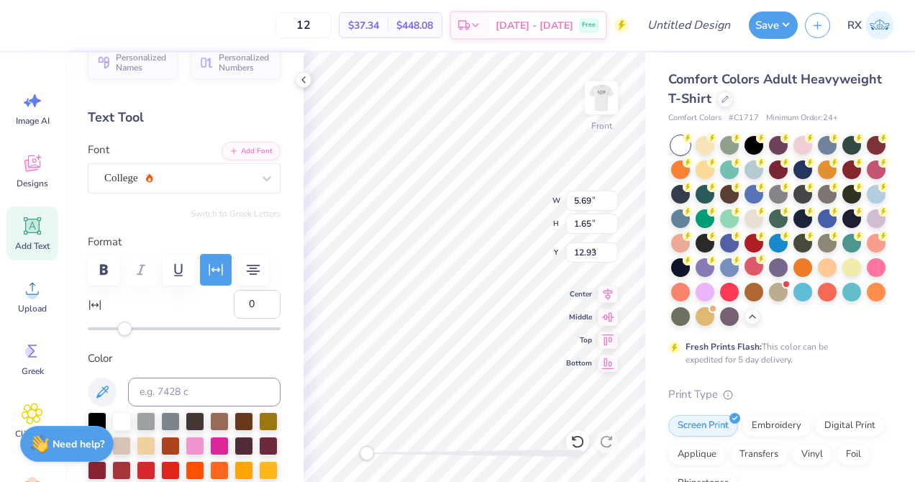
type input "8.38"
type input "6.81"
type input "8.57"
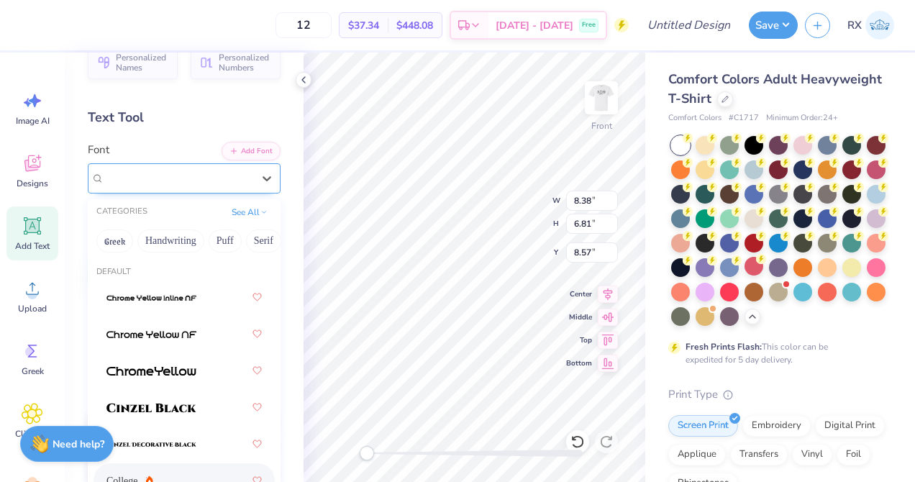
click at [185, 187] on div at bounding box center [178, 177] width 148 height 19
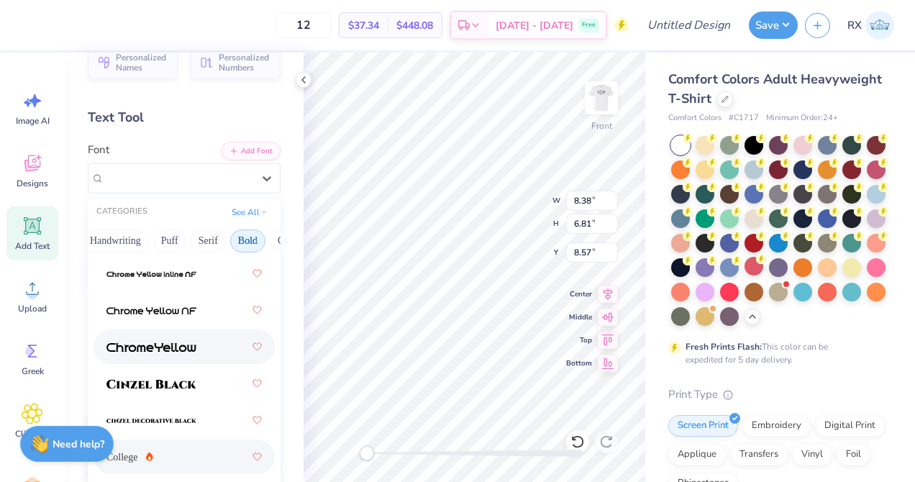
scroll to position [47, 0]
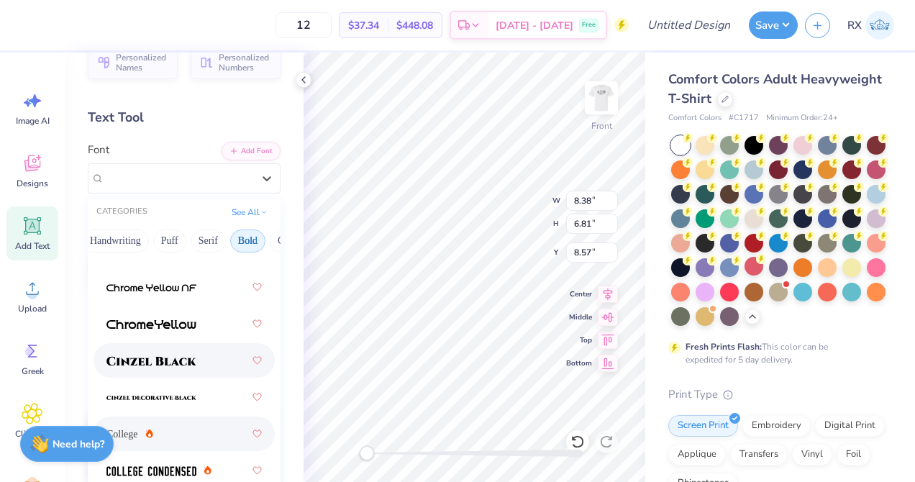
click at [189, 354] on span at bounding box center [152, 360] width 90 height 15
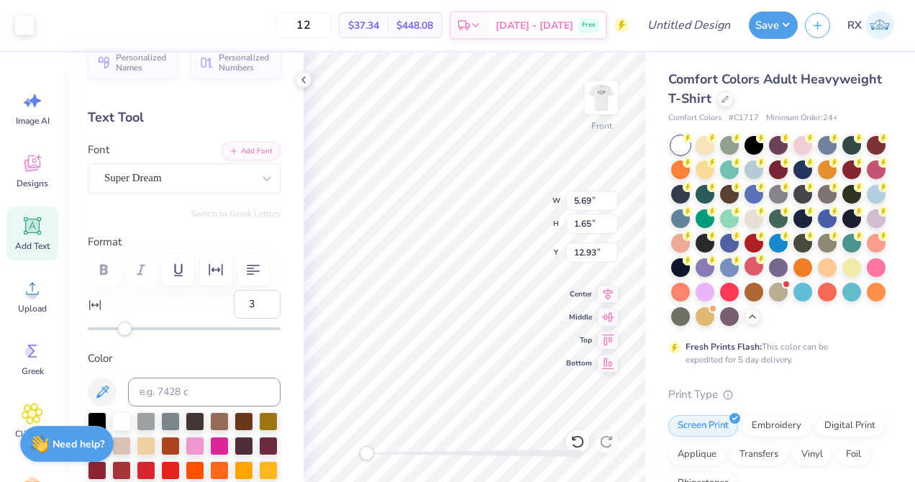
type input "0"
type input "11.65"
type input "6.92"
type input "8.52"
type input "3"
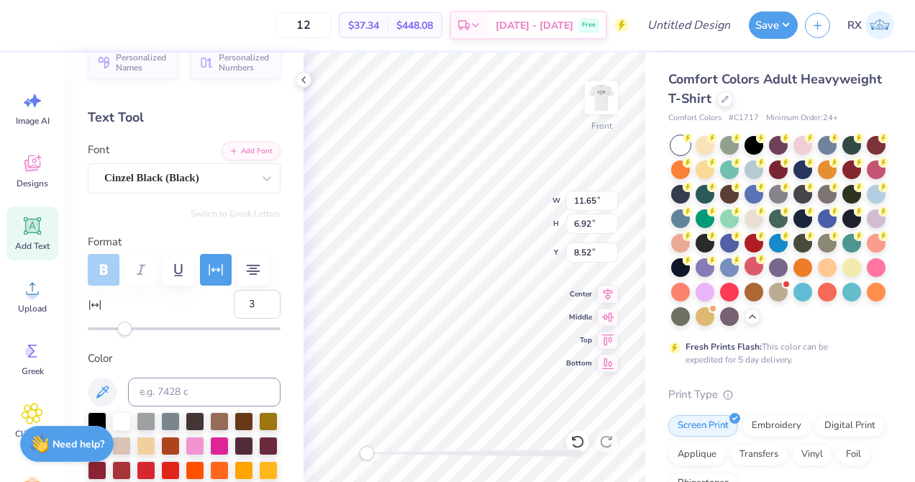
type input "5.69"
type input "1.65"
type input "18.00"
type input "0"
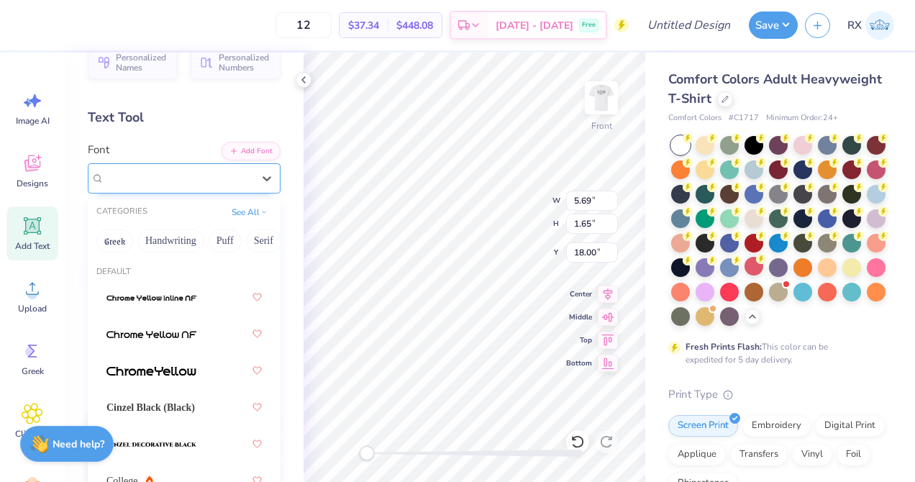
click at [145, 180] on div "Super Dream" at bounding box center [178, 178] width 151 height 22
click at [187, 237] on button "Handwriting" at bounding box center [170, 241] width 67 height 23
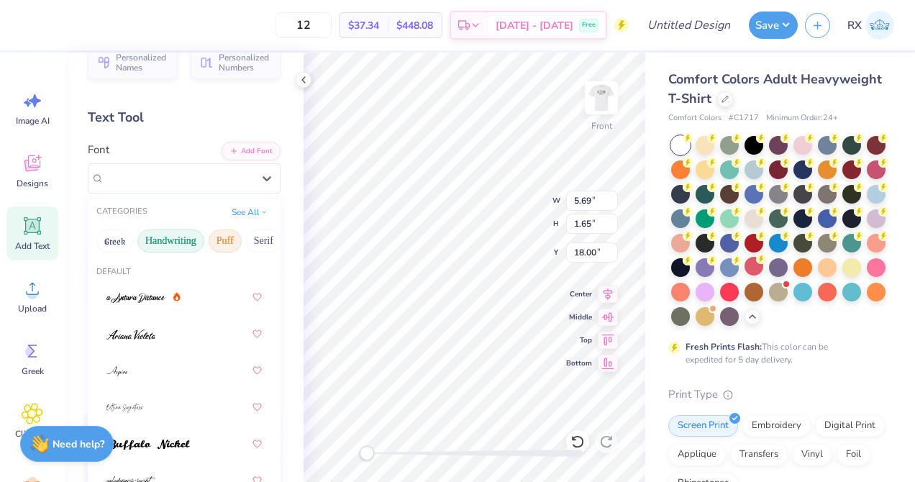
click at [219, 239] on button "Puff" at bounding box center [225, 241] width 33 height 23
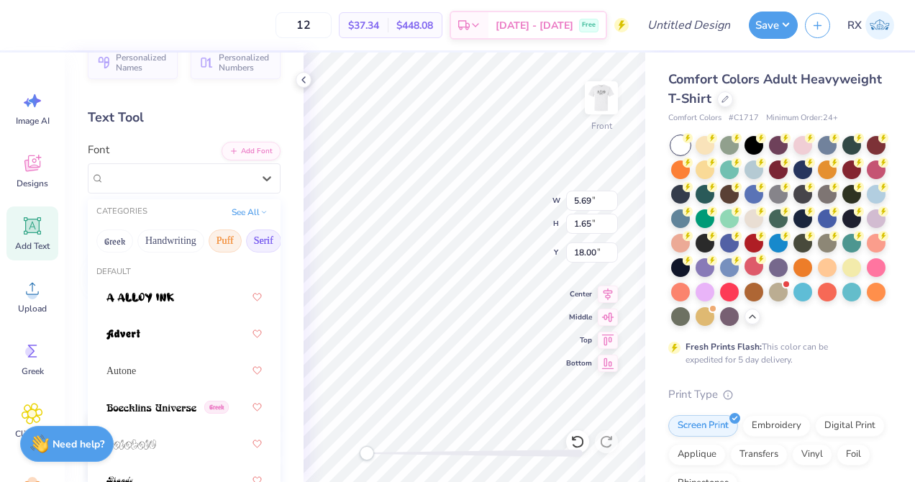
click at [254, 240] on button "Serif" at bounding box center [263, 241] width 35 height 23
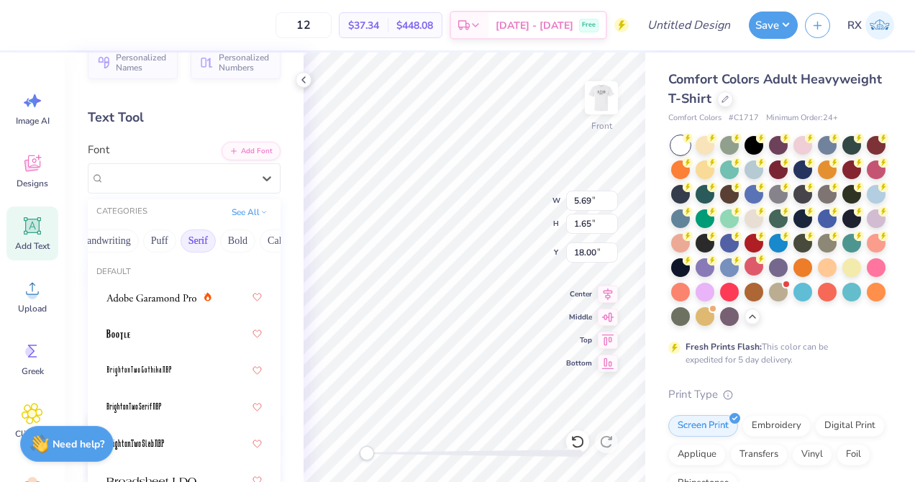
scroll to position [0, 66]
click at [170, 305] on div at bounding box center [184, 297] width 155 height 26
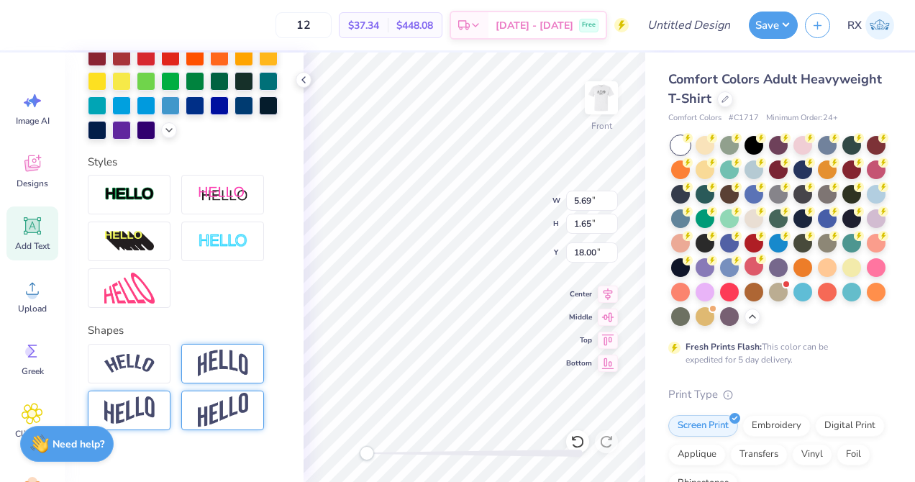
scroll to position [457, 0]
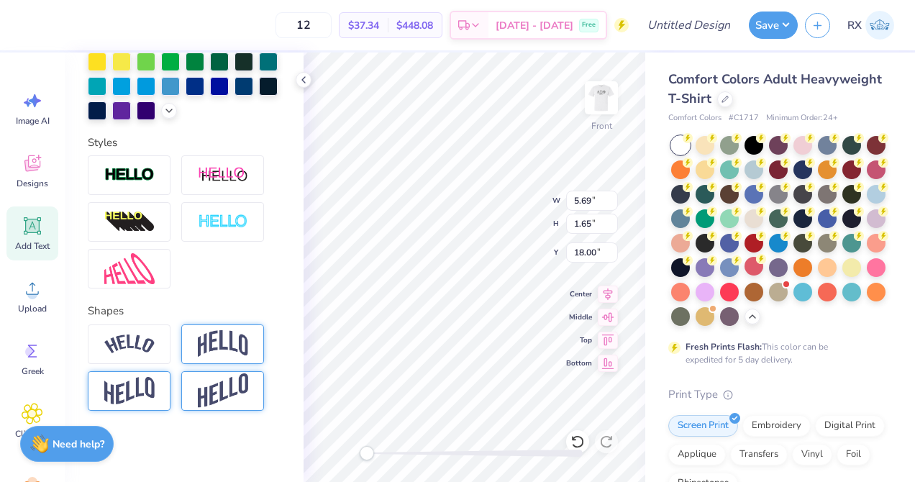
type textarea "New York"
click at [244, 343] on img at bounding box center [223, 343] width 50 height 27
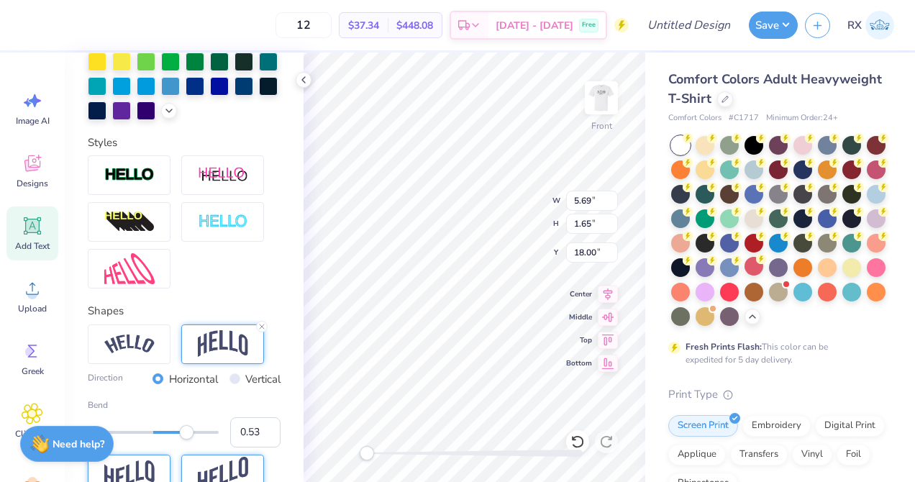
type input "0.54"
click at [189, 430] on div "Accessibility label" at bounding box center [188, 432] width 14 height 14
type input "0.29"
drag, startPoint x: 186, startPoint y: 432, endPoint x: 172, endPoint y: 432, distance: 14.4
click at [172, 432] on div "Accessibility label" at bounding box center [172, 432] width 14 height 14
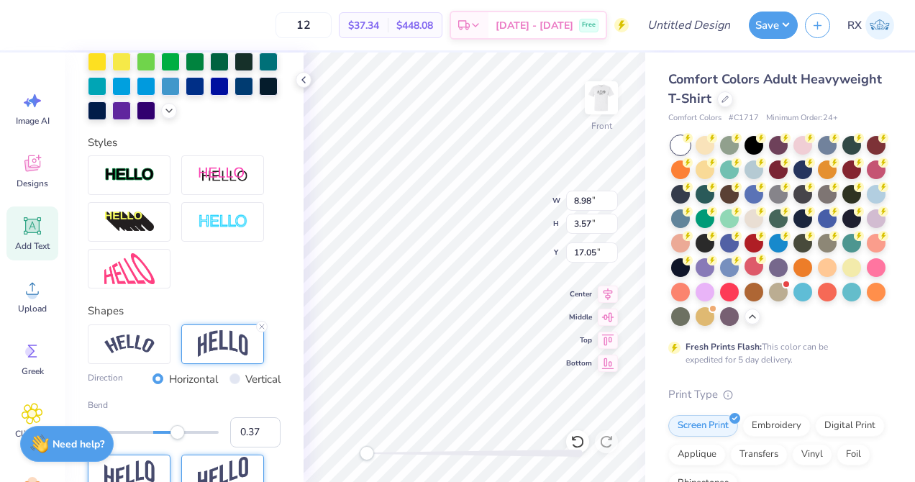
type input "0.38"
click at [178, 432] on div "Accessibility label" at bounding box center [178, 432] width 14 height 14
click at [191, 86] on div at bounding box center [195, 85] width 19 height 19
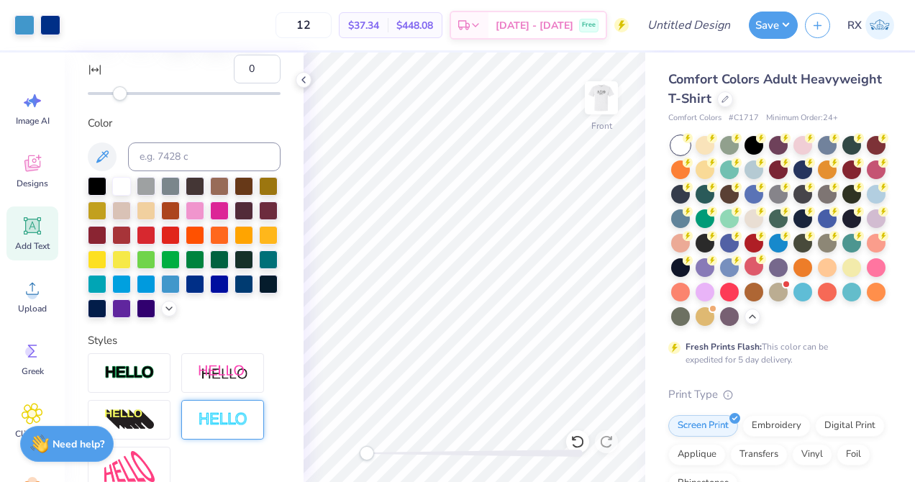
scroll to position [117, 0]
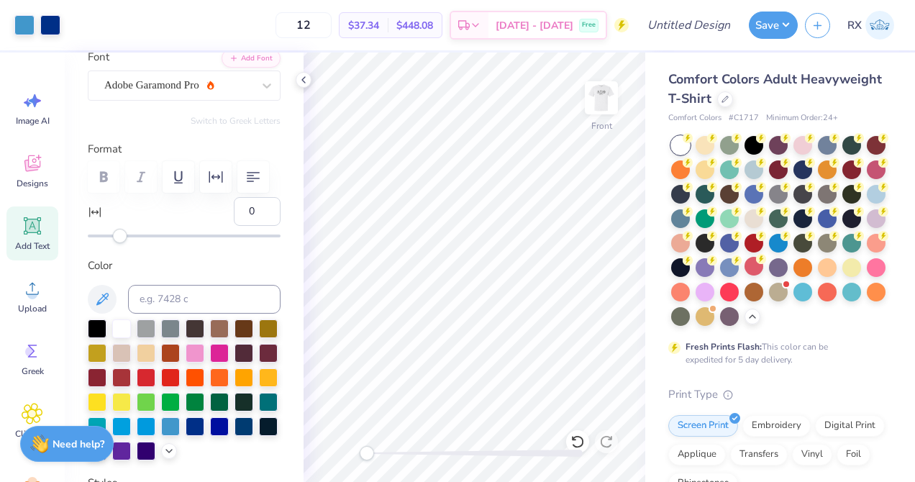
click at [216, 260] on label "Color" at bounding box center [184, 266] width 193 height 17
click at [31, 222] on icon at bounding box center [33, 226] width 14 height 14
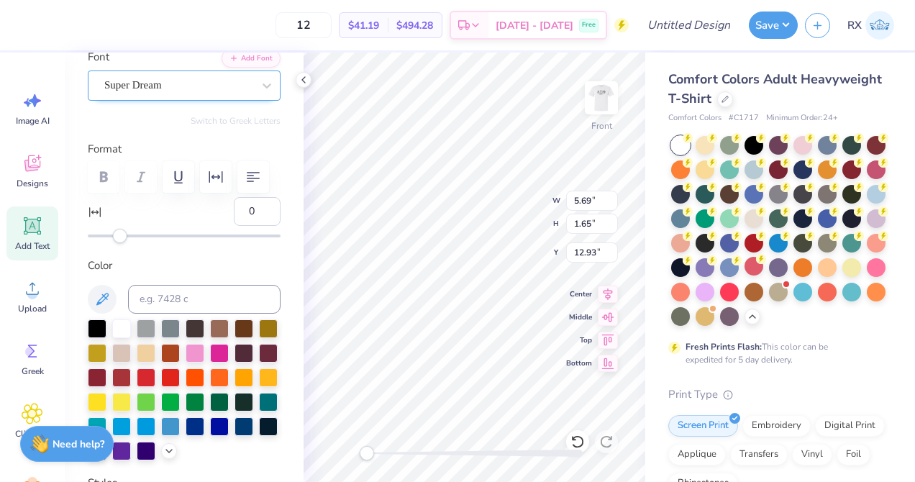
click at [195, 85] on div "Super Dream" at bounding box center [178, 85] width 151 height 22
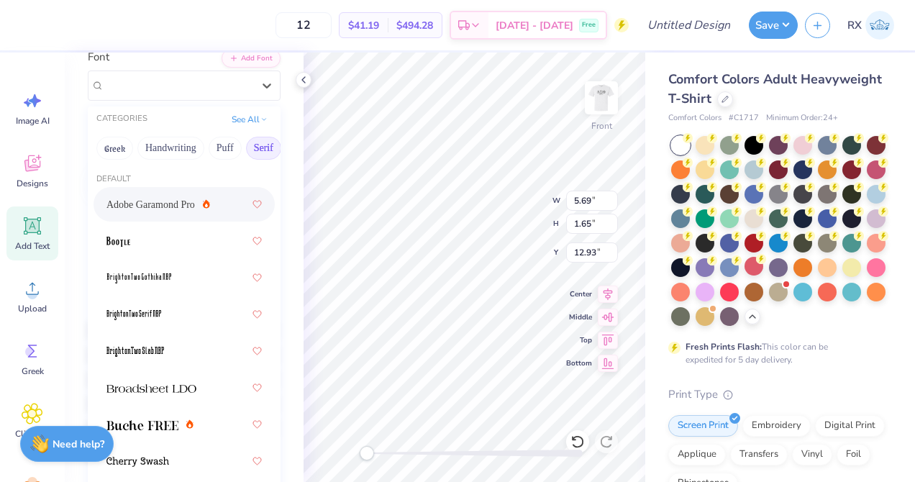
click at [156, 204] on span "Adobe Garamond Pro" at bounding box center [151, 204] width 89 height 15
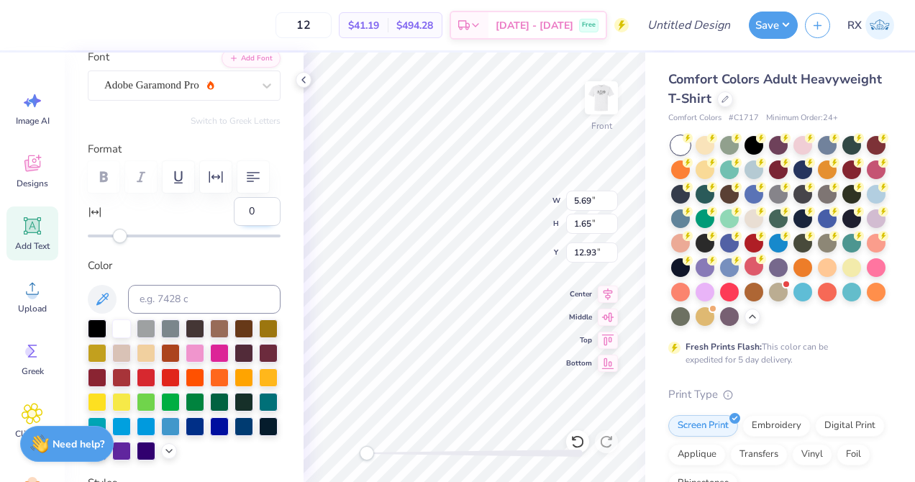
scroll to position [0, 2]
type textarea "19-01-2022"
click at [199, 425] on div at bounding box center [195, 425] width 19 height 19
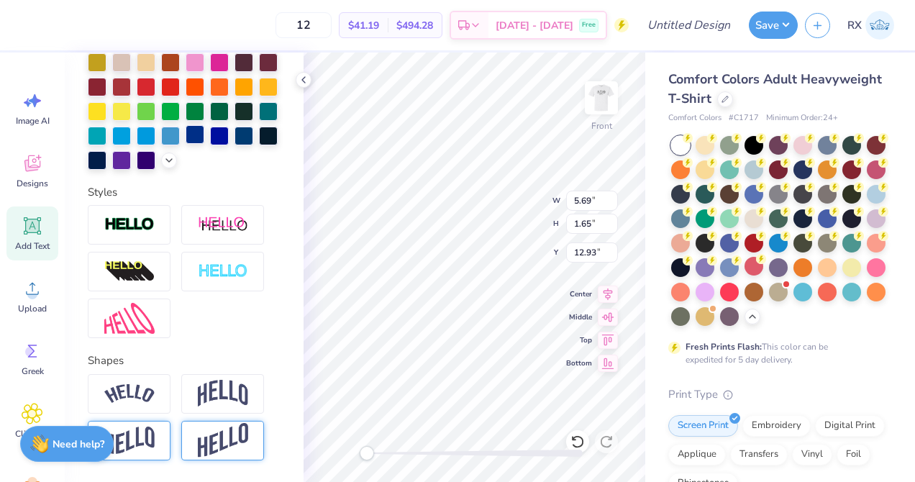
scroll to position [457, 0]
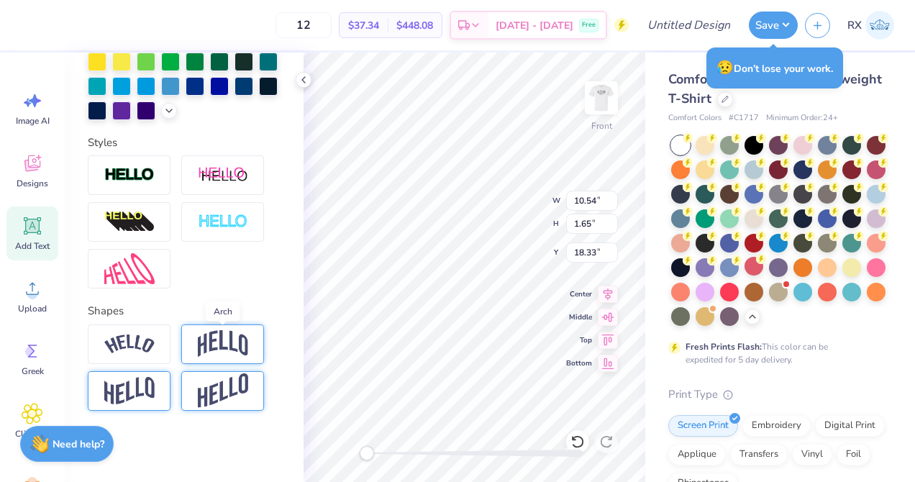
click at [228, 356] on img at bounding box center [223, 343] width 50 height 27
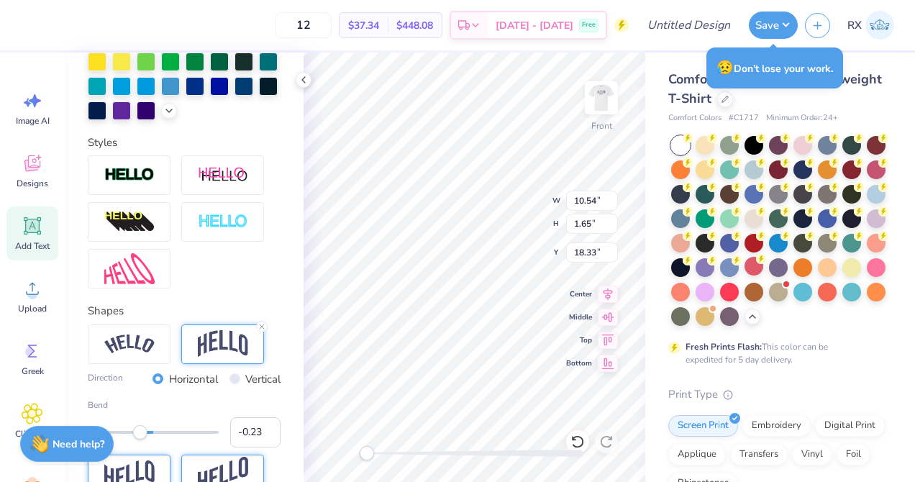
type input "-0.24"
drag, startPoint x: 186, startPoint y: 430, endPoint x: 137, endPoint y: 432, distance: 48.3
click at [137, 432] on div "Accessibility label" at bounding box center [137, 432] width 14 height 14
type input "-0.32"
click at [132, 435] on div "Accessibility label" at bounding box center [132, 432] width 14 height 14
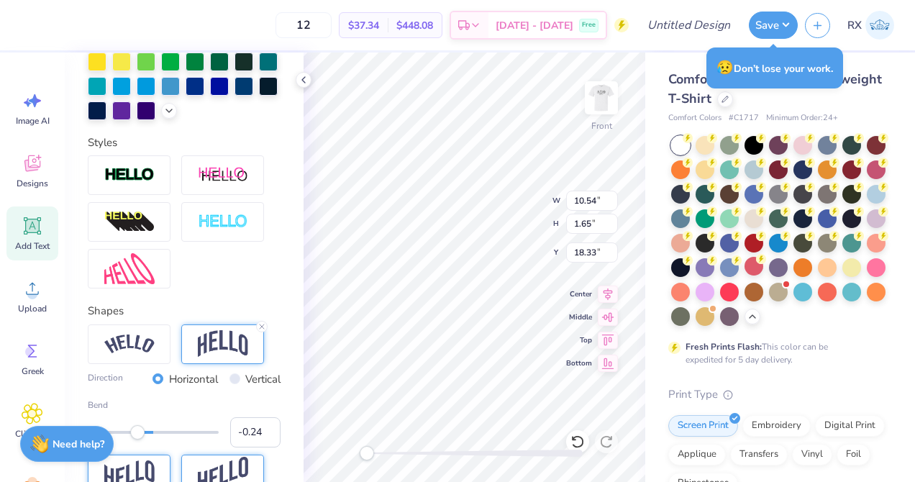
type input "-0.23"
click at [138, 435] on div "Accessibility label" at bounding box center [138, 432] width 14 height 14
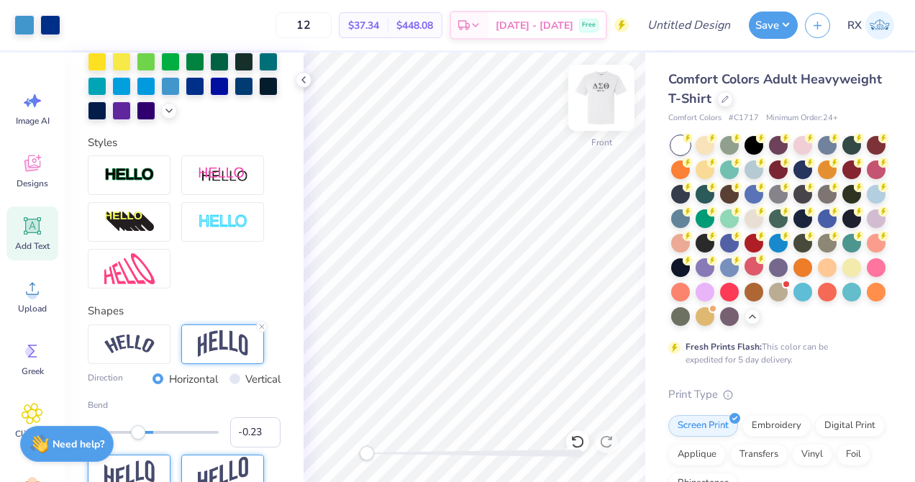
click at [602, 103] on img at bounding box center [602, 98] width 58 height 58
click at [305, 78] on icon at bounding box center [304, 80] width 12 height 12
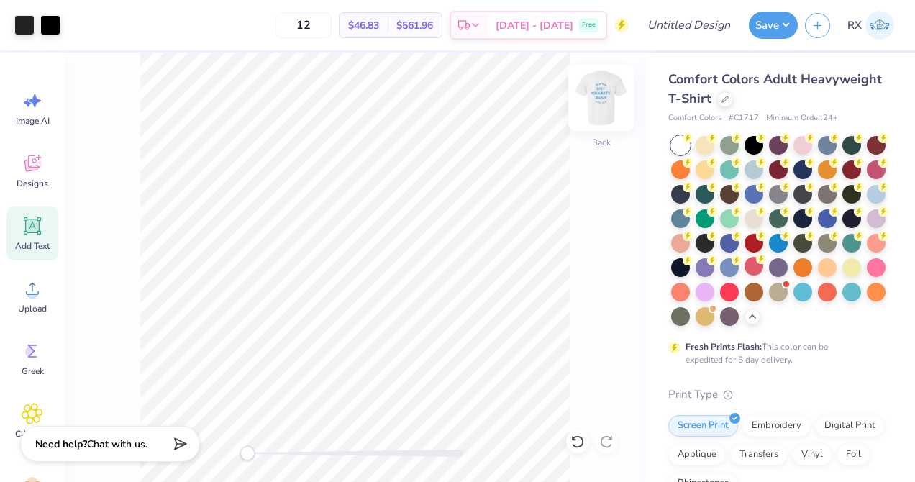
click at [593, 92] on img at bounding box center [602, 98] width 58 height 58
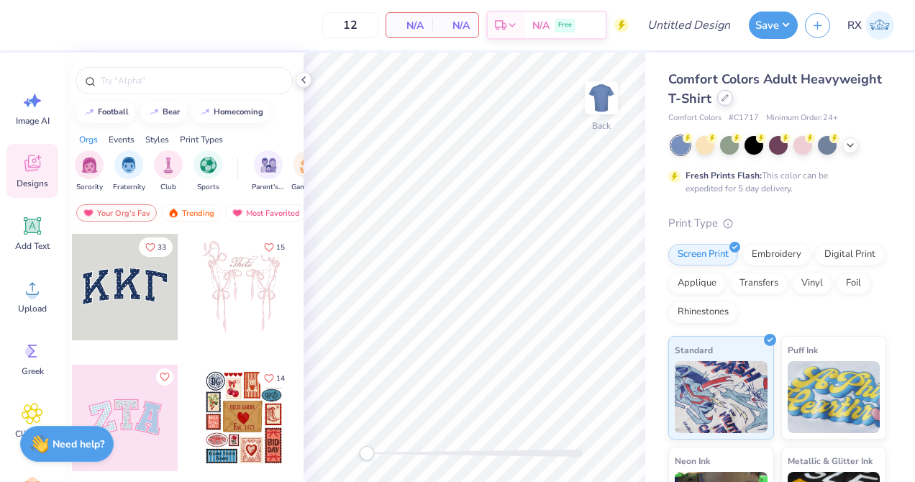
click at [719, 97] on div at bounding box center [725, 98] width 16 height 16
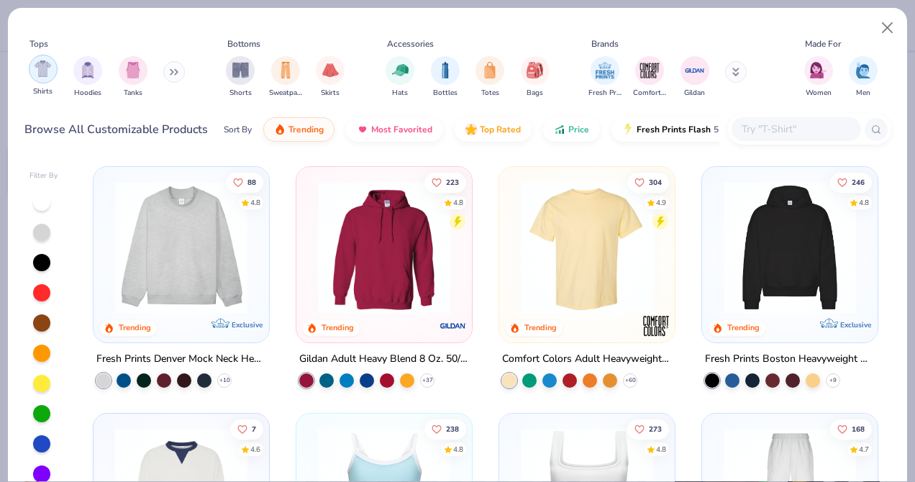
click at [44, 73] on img "filter for Shirts" at bounding box center [43, 68] width 17 height 17
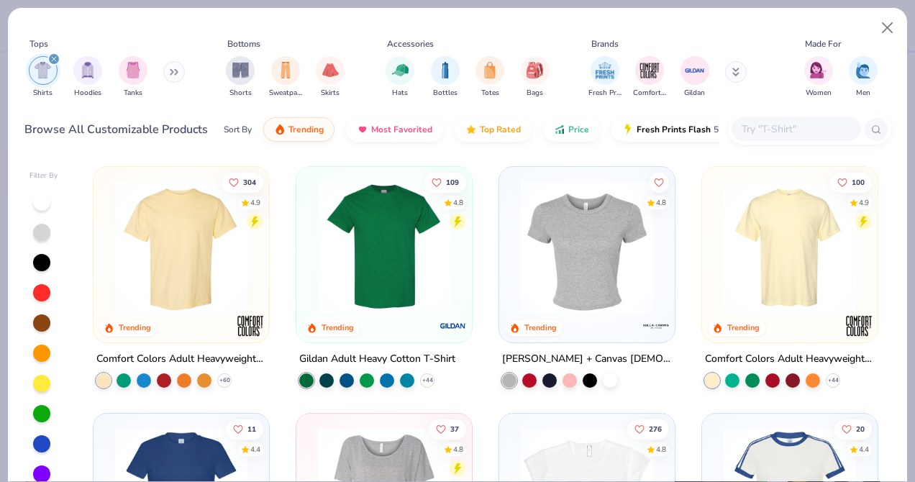
click at [53, 55] on div "filter for Shirts" at bounding box center [53, 59] width 13 height 13
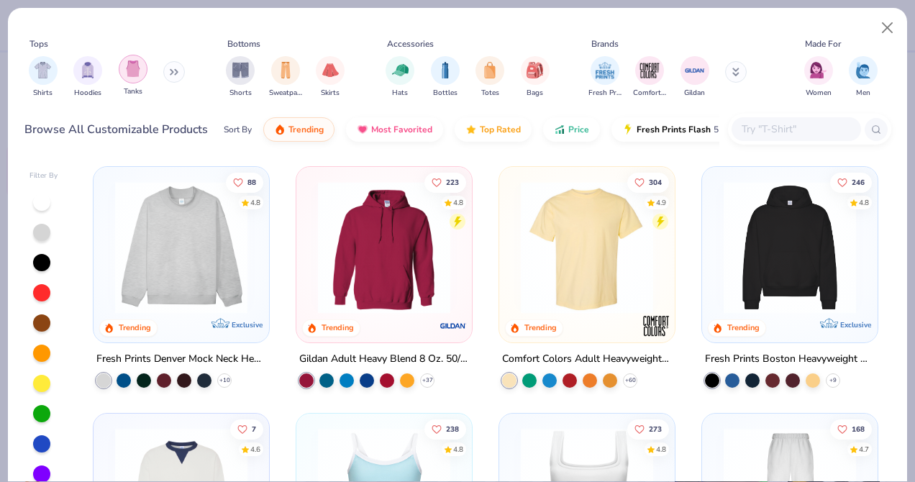
click at [132, 76] on img "filter for Tanks" at bounding box center [133, 68] width 16 height 17
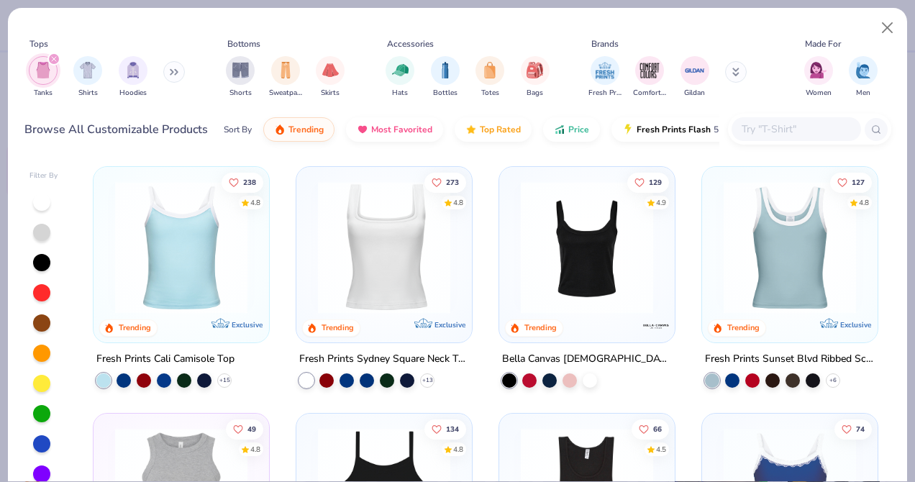
click at [148, 241] on img at bounding box center [181, 247] width 147 height 132
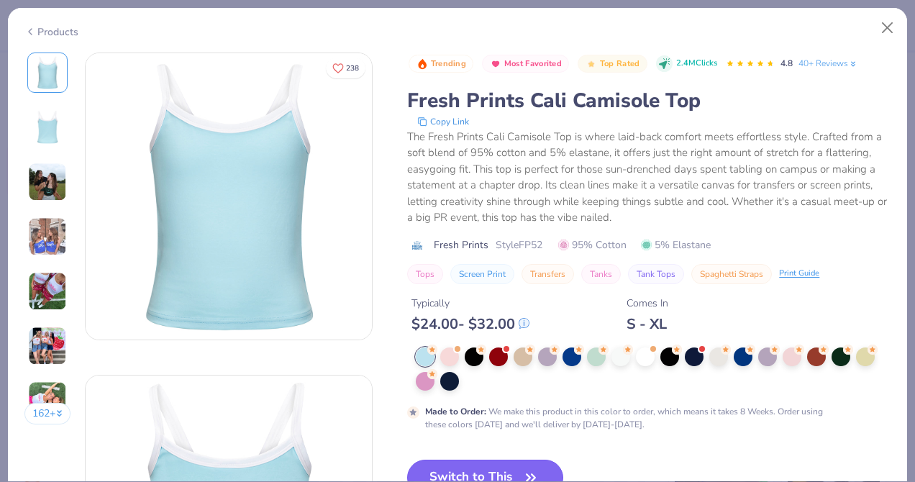
click at [471, 469] on button "Switch to This" at bounding box center [485, 478] width 156 height 36
type input "50"
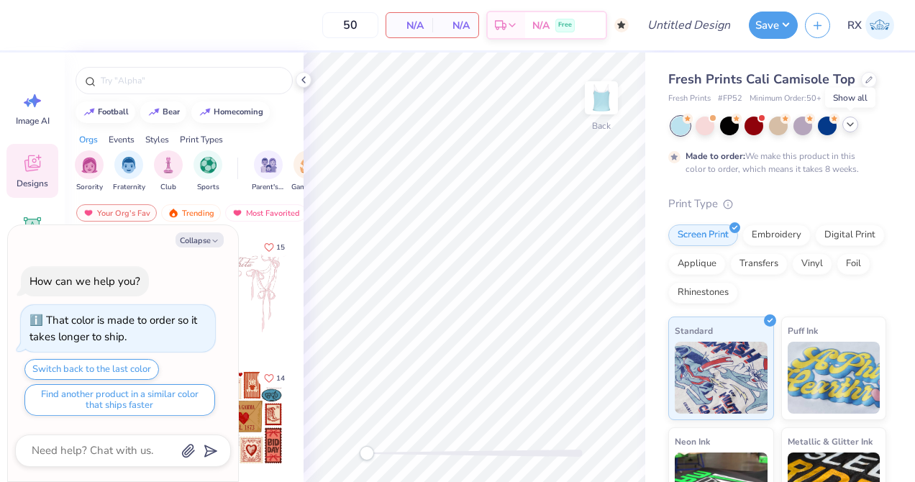
click at [851, 127] on icon at bounding box center [851, 125] width 12 height 12
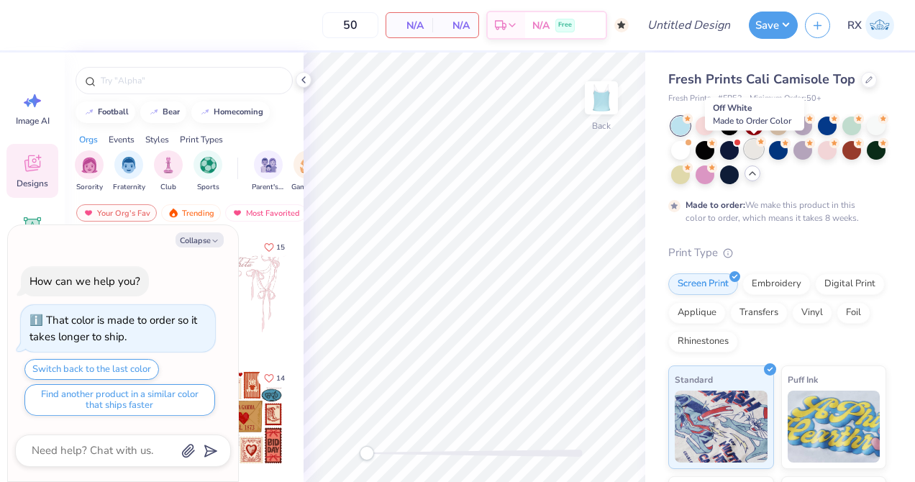
click at [752, 153] on div at bounding box center [754, 149] width 19 height 19
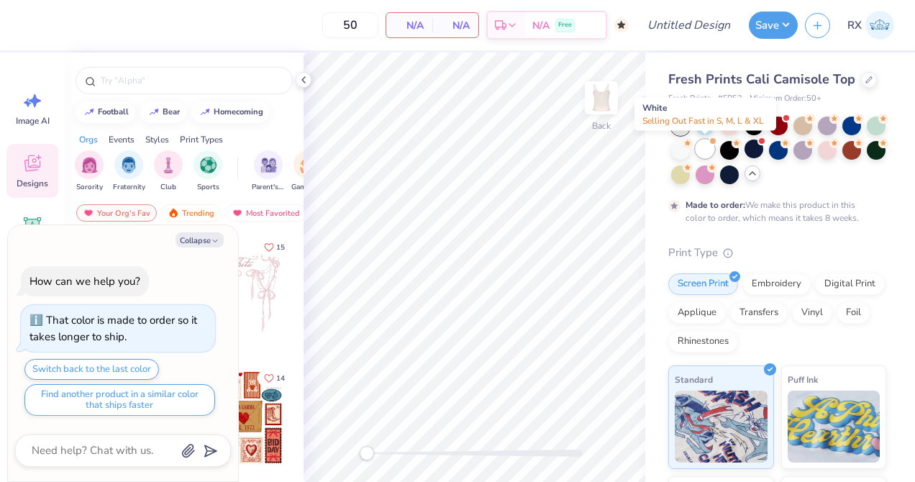
click at [705, 148] on div at bounding box center [705, 149] width 19 height 19
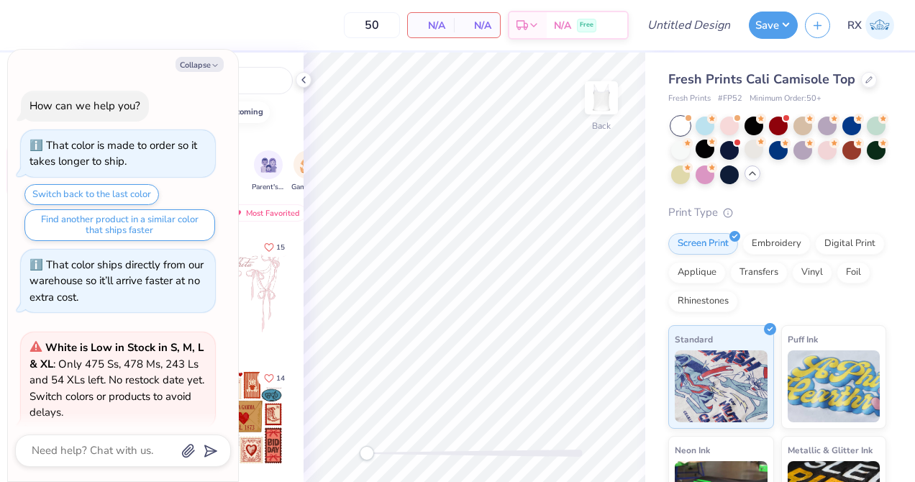
scroll to position [116, 0]
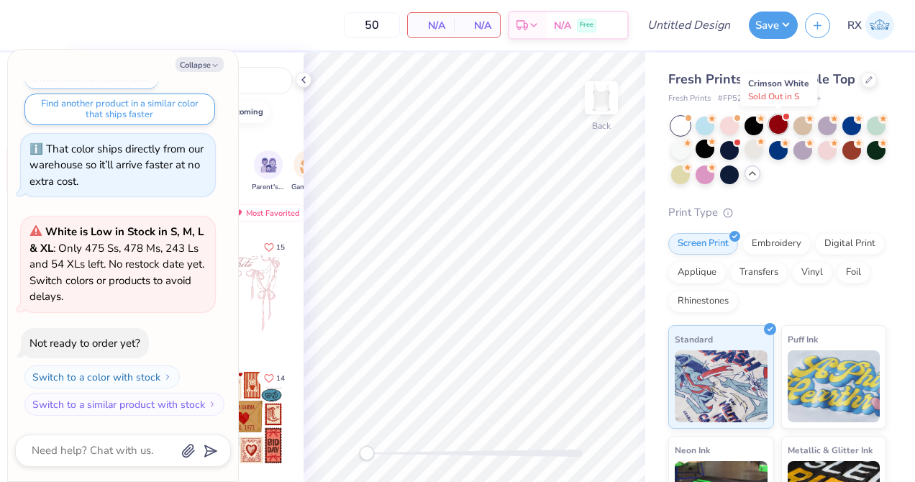
click at [773, 127] on div at bounding box center [778, 124] width 19 height 19
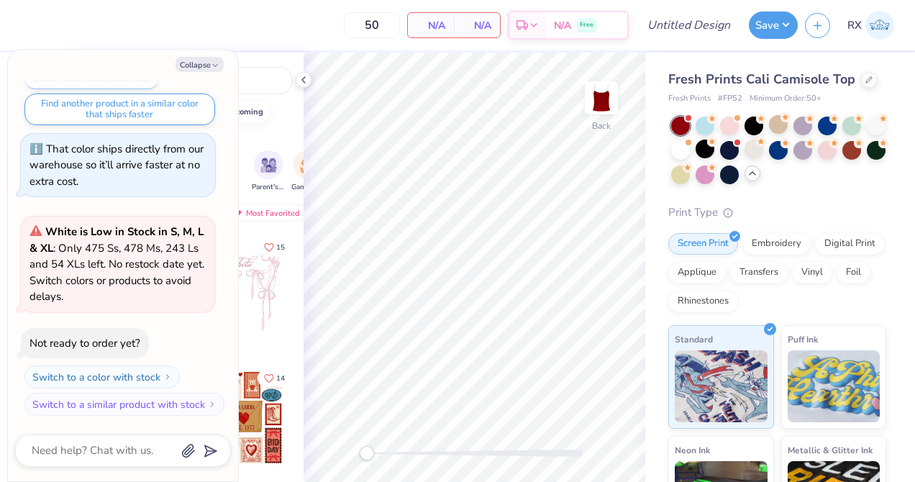
scroll to position [335, 0]
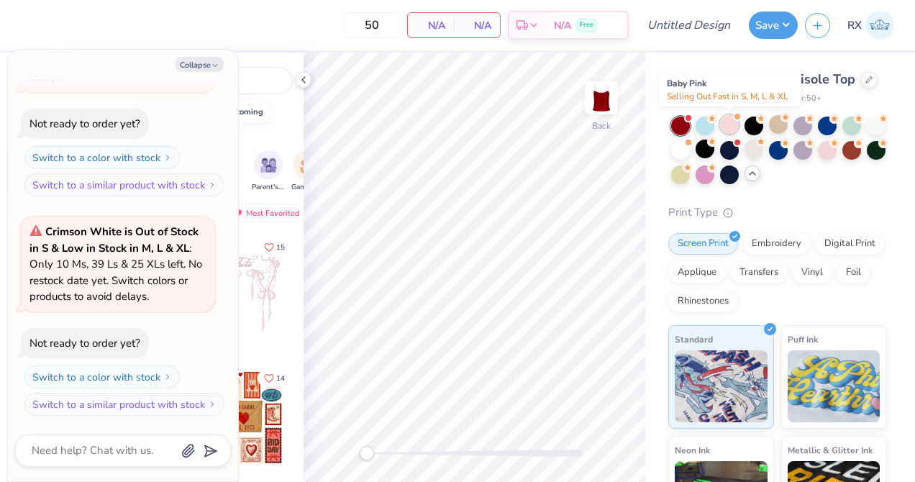
click at [725, 126] on div at bounding box center [729, 124] width 19 height 19
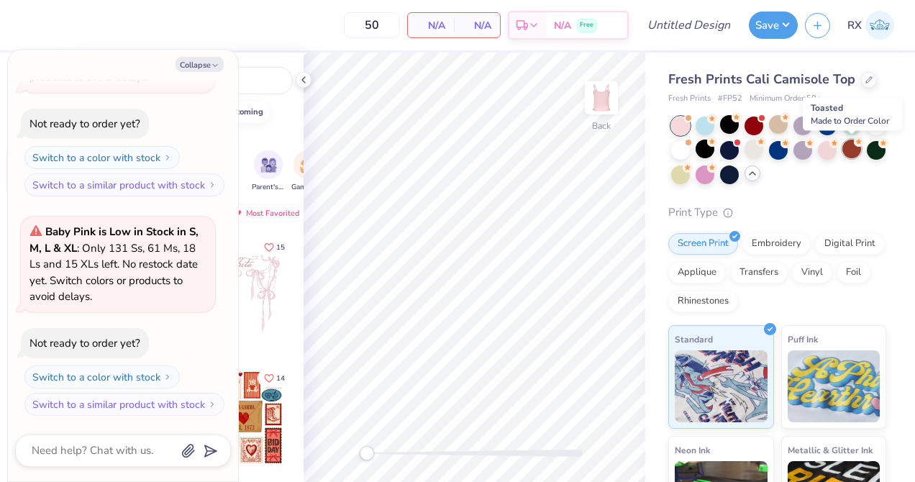
click at [860, 150] on div at bounding box center [852, 149] width 19 height 19
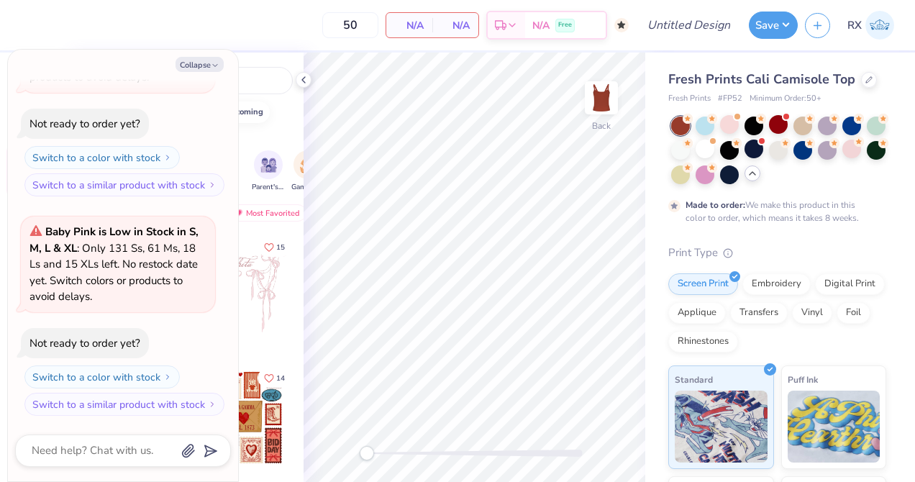
scroll to position [674, 0]
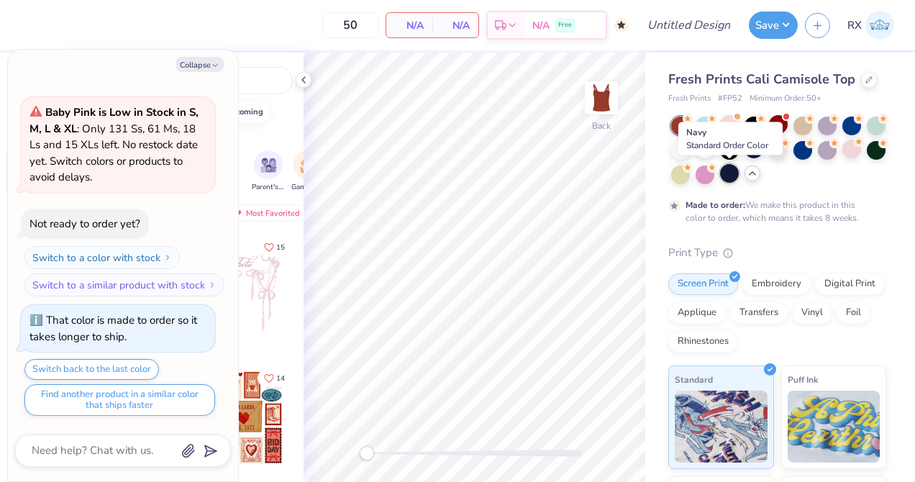
click at [732, 173] on div at bounding box center [729, 173] width 19 height 19
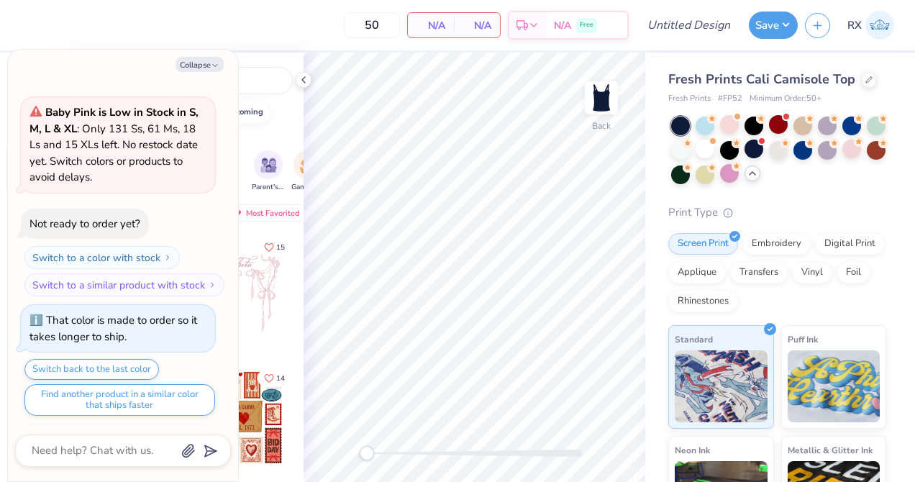
scroll to position [746, 0]
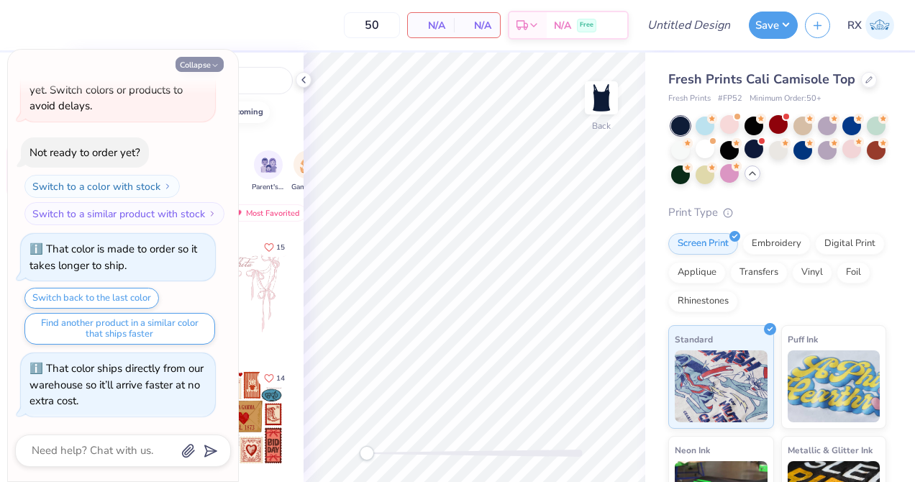
click at [219, 65] on icon "button" at bounding box center [215, 65] width 9 height 9
type textarea "x"
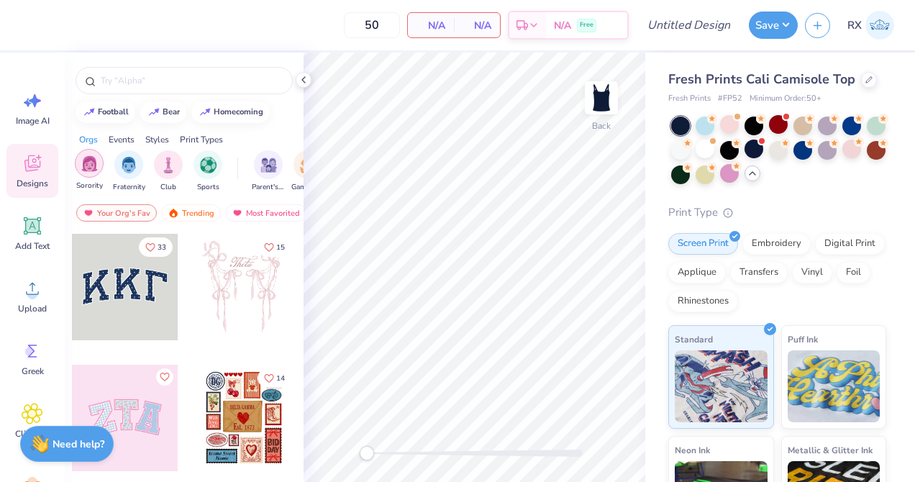
click at [90, 172] on div "filter for Sorority" at bounding box center [89, 163] width 29 height 29
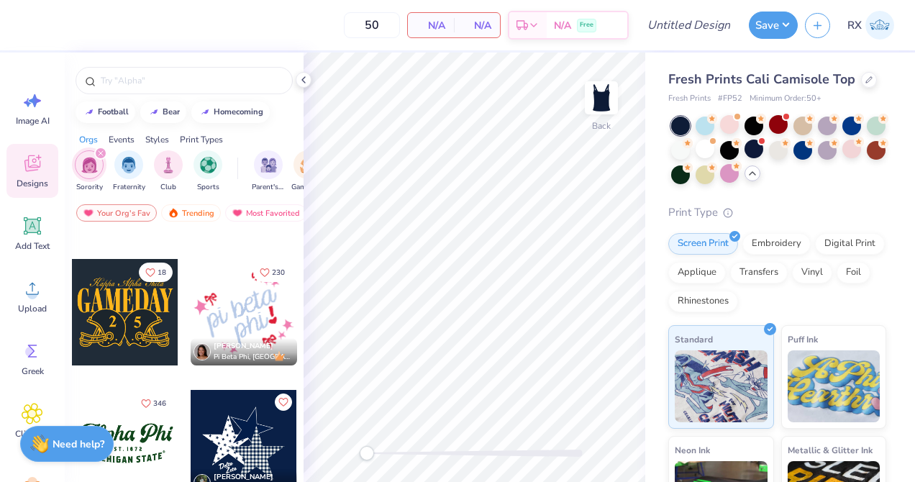
scroll to position [1158, 0]
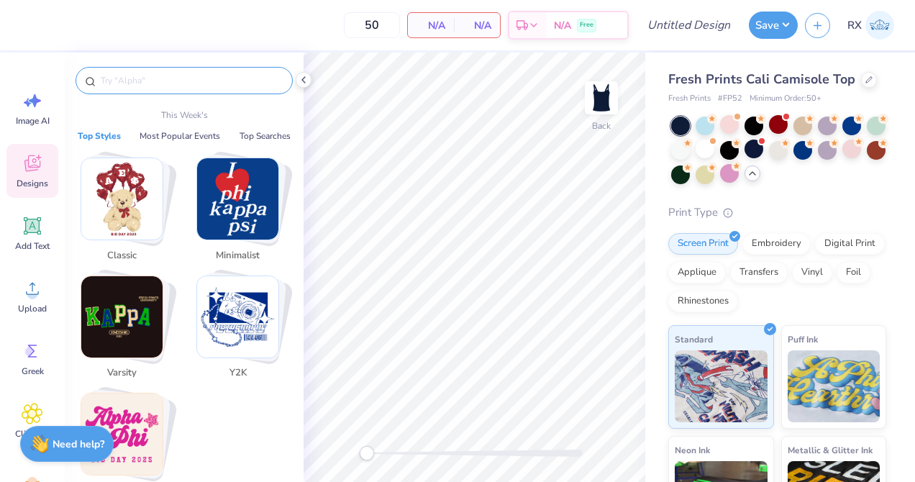
click at [225, 77] on input "text" at bounding box center [191, 80] width 184 height 14
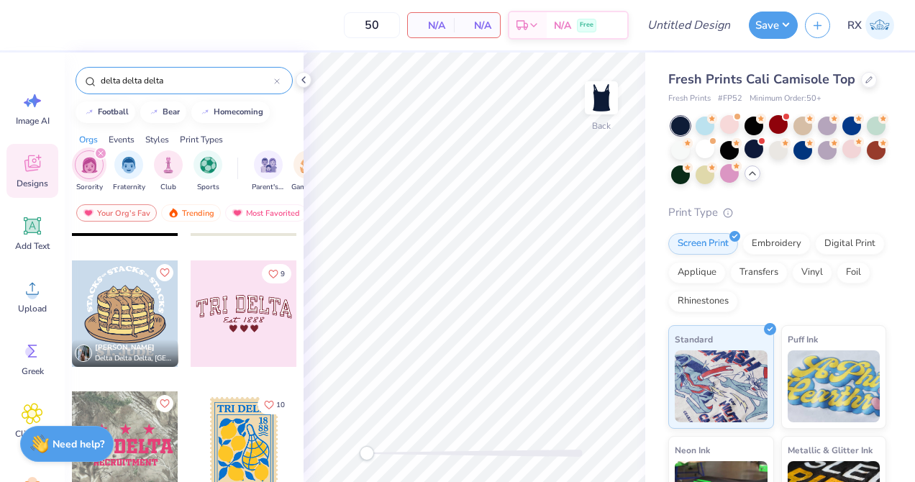
scroll to position [4334, 0]
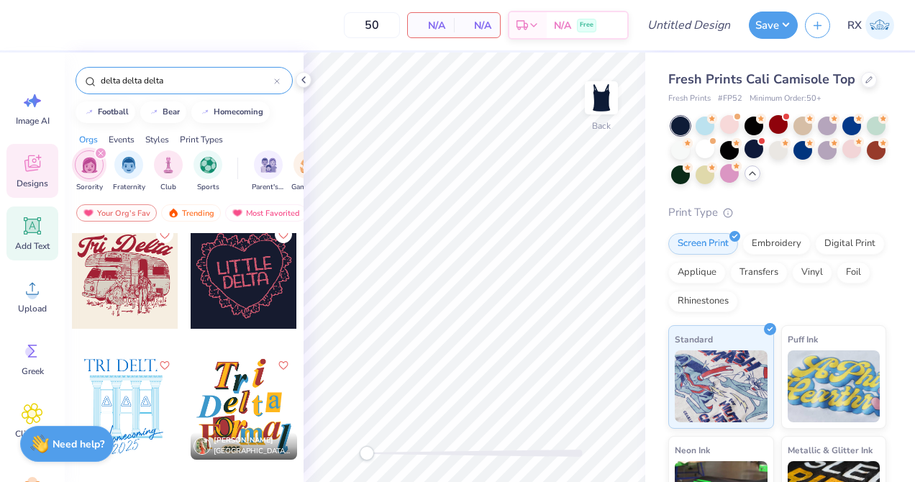
type input "delta delta delta"
click at [32, 224] on icon at bounding box center [32, 225] width 17 height 17
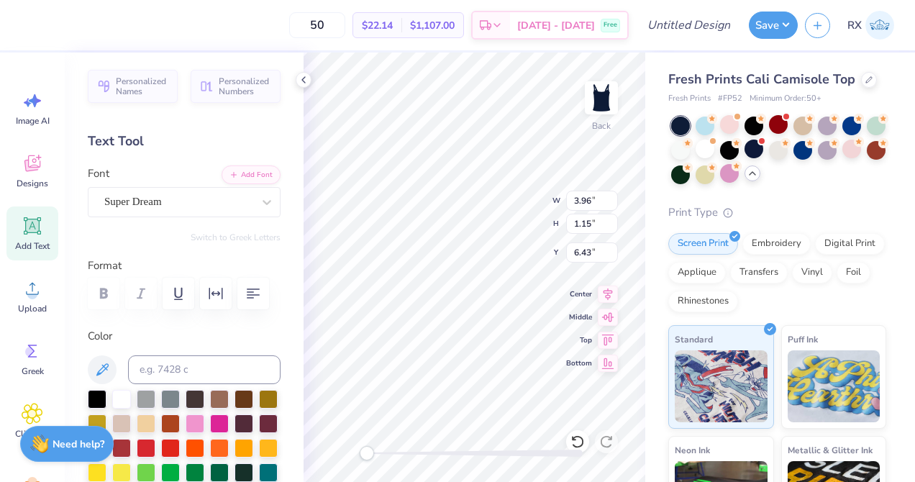
type textarea "1888"
click at [215, 196] on div "Super Dream" at bounding box center [178, 202] width 151 height 22
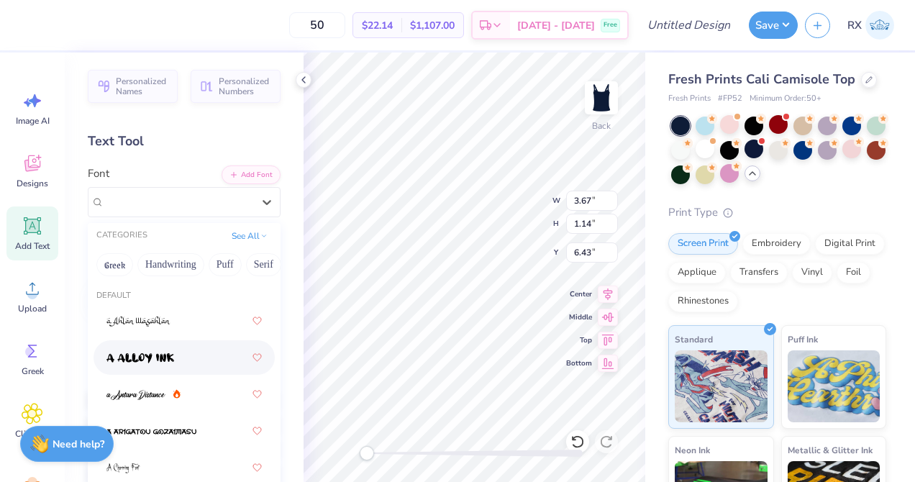
click at [207, 349] on div at bounding box center [184, 358] width 155 height 26
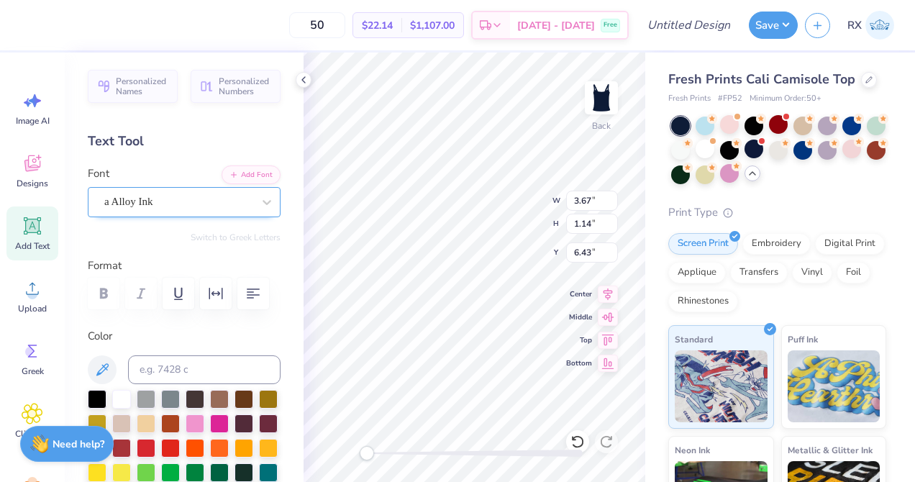
click at [213, 201] on div "a Alloy Ink" at bounding box center [178, 202] width 151 height 22
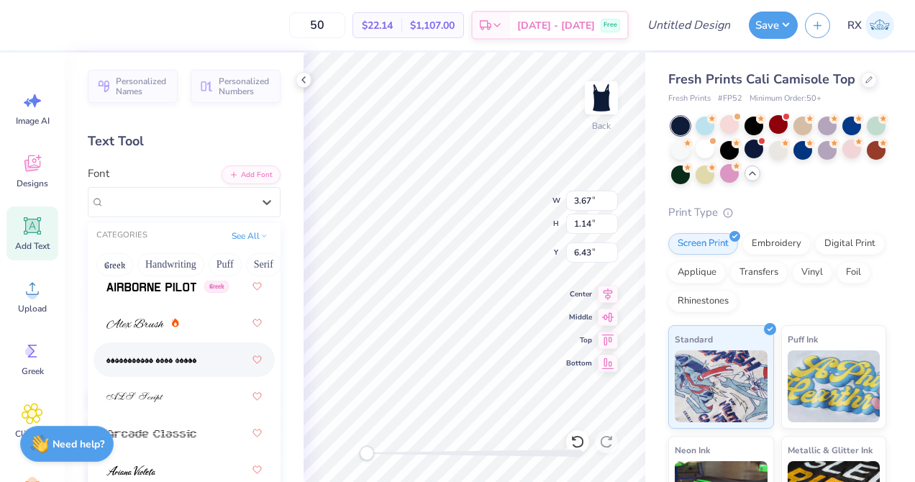
scroll to position [474, 0]
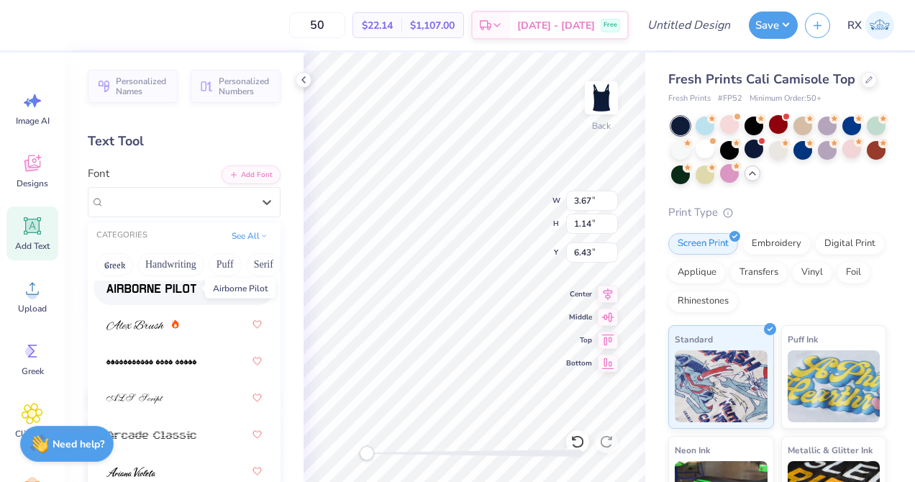
click at [191, 286] on img at bounding box center [152, 289] width 90 height 10
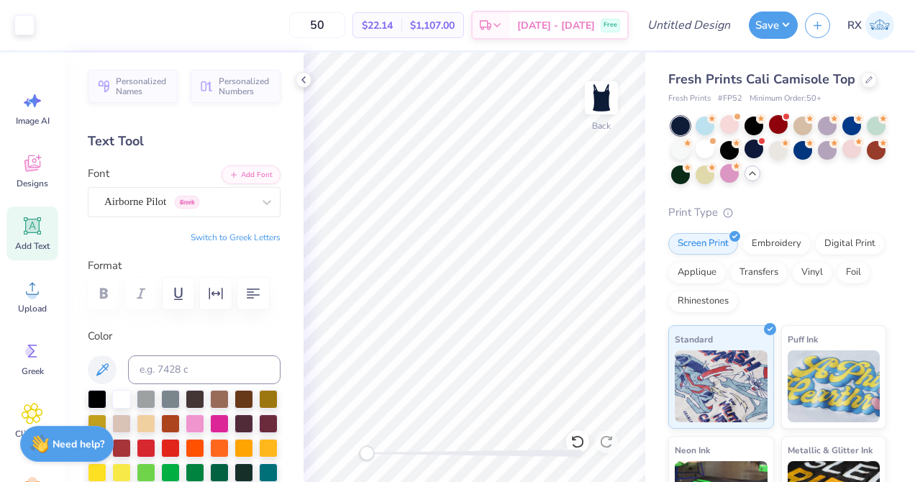
click at [45, 240] on span "Add Text" at bounding box center [32, 246] width 35 height 12
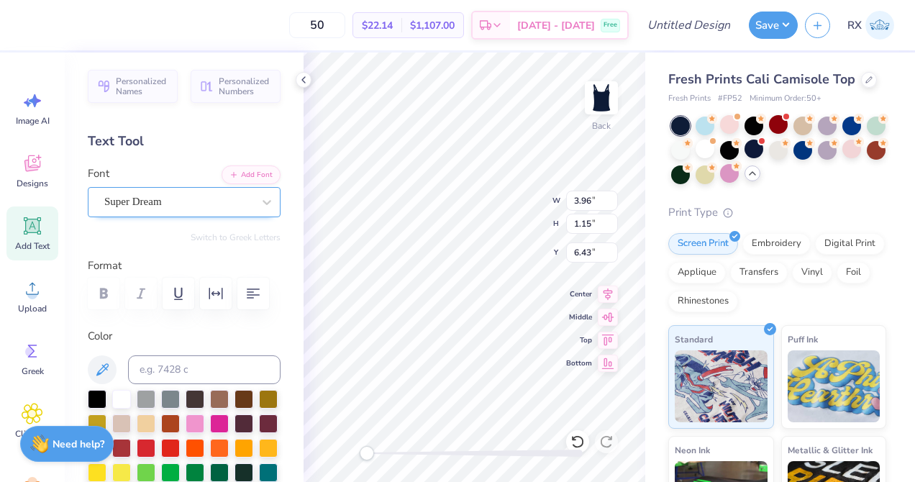
type textarea "Delta Delta Delta"
click at [242, 207] on div "Super Dream" at bounding box center [178, 202] width 151 height 22
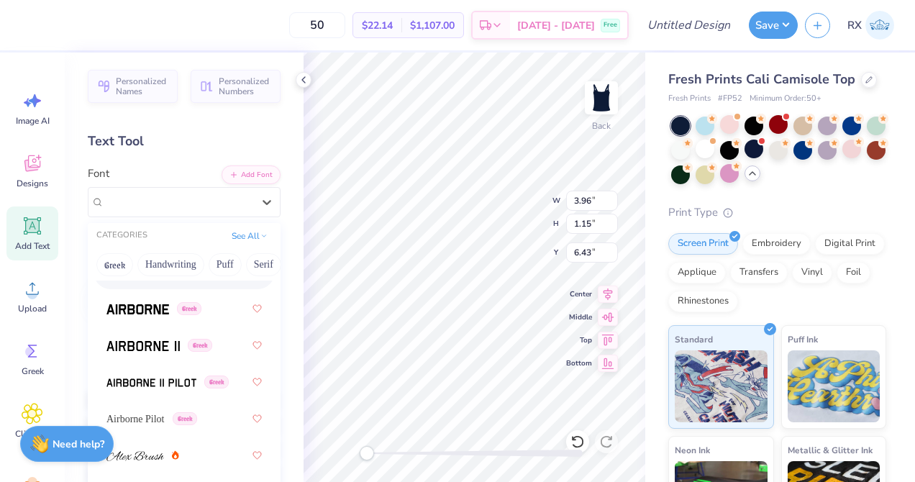
scroll to position [355, 0]
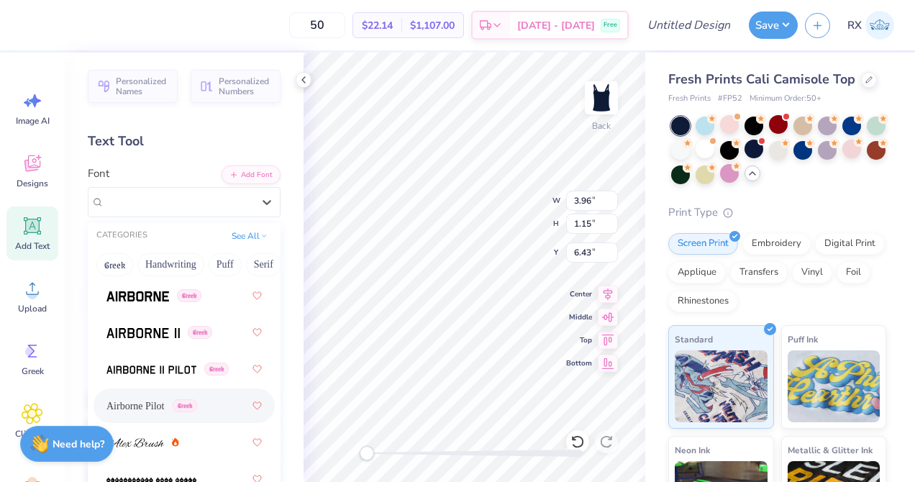
click at [163, 403] on span "Airborne Pilot" at bounding box center [136, 406] width 58 height 15
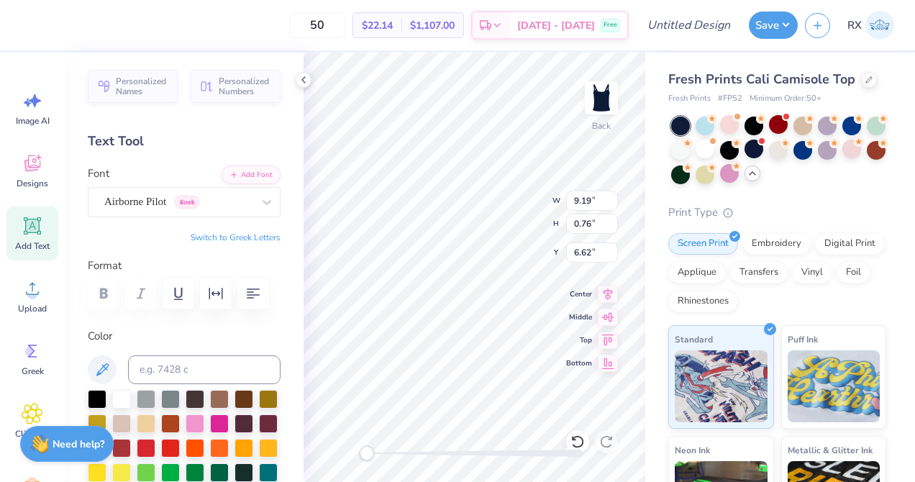
type input "6.10"
type input "0.50"
type input "6.88"
type input "6.10"
type input "0.50"
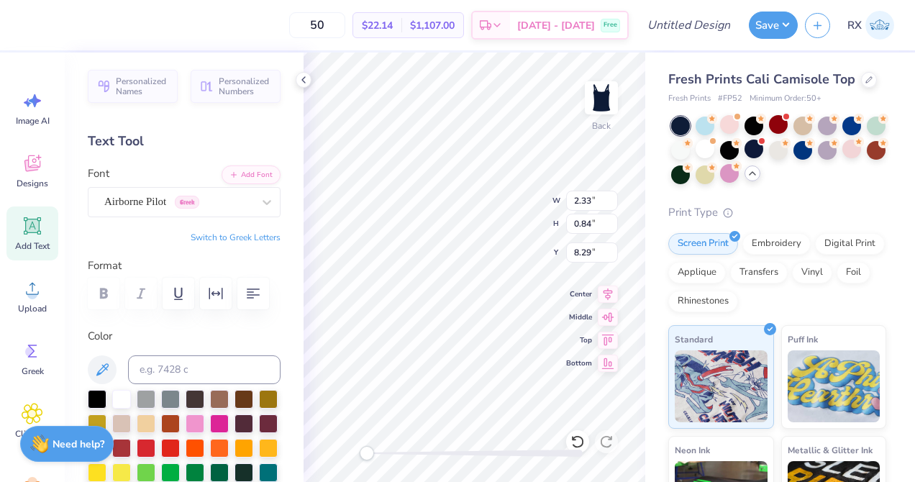
type input "5.23"
click at [261, 211] on div at bounding box center [267, 202] width 26 height 26
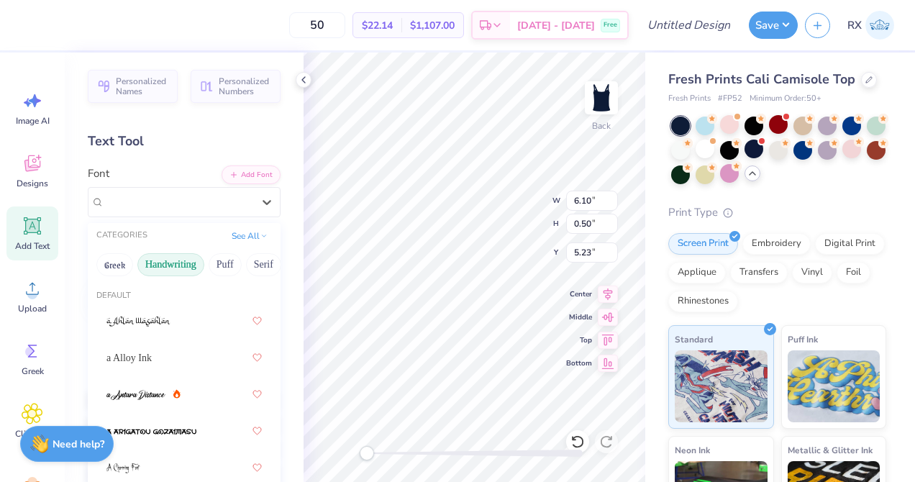
click at [164, 266] on button "Handwriting" at bounding box center [170, 264] width 67 height 23
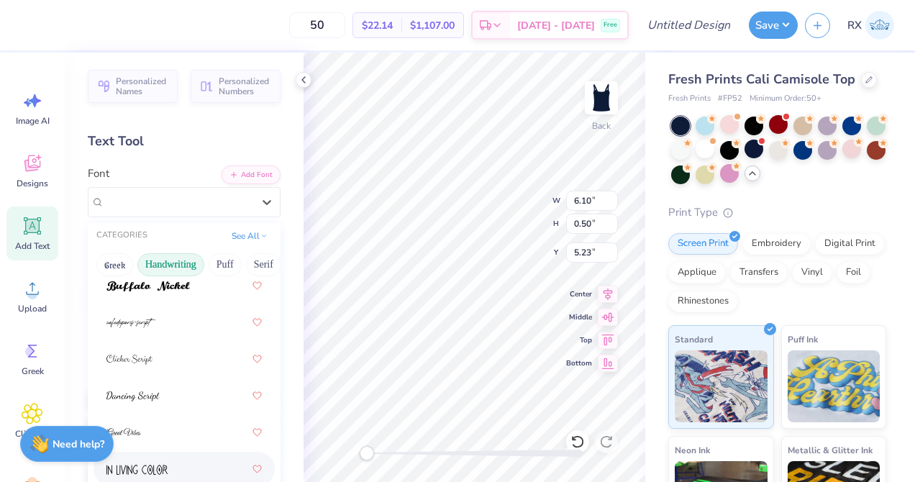
scroll to position [186, 0]
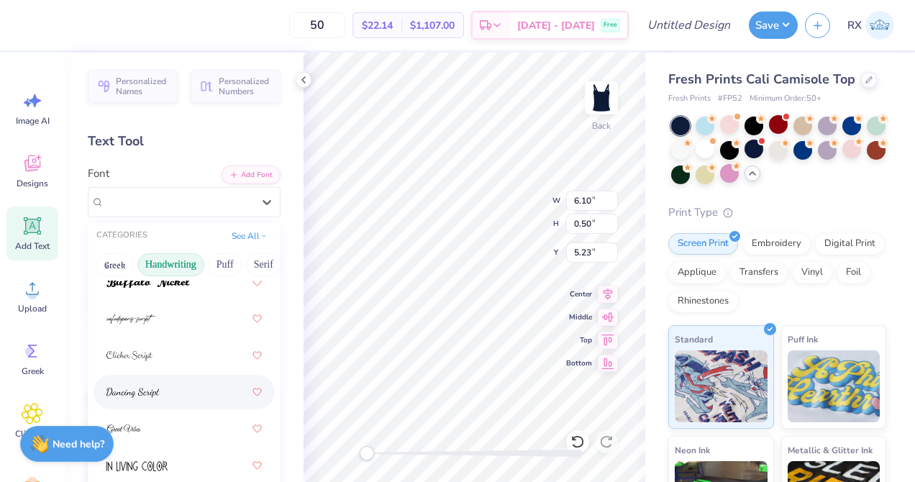
click at [178, 386] on div at bounding box center [184, 392] width 155 height 26
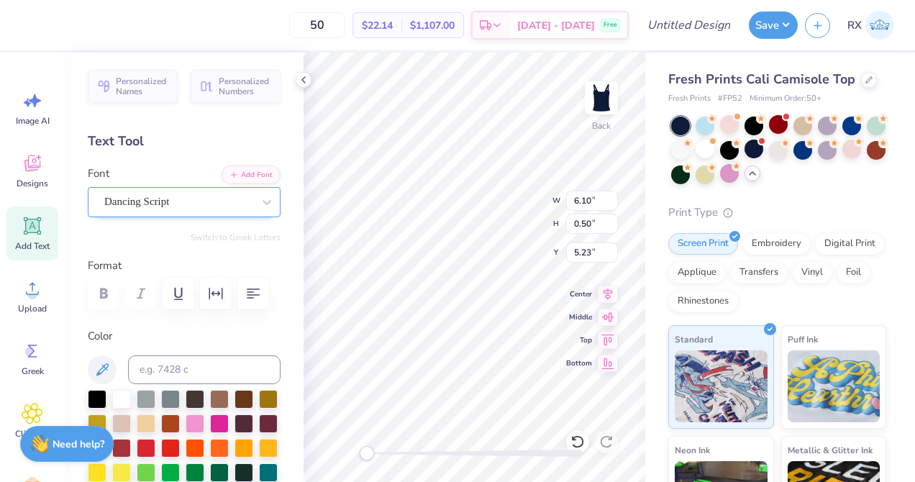
click at [196, 206] on div "Dancing Script" at bounding box center [178, 202] width 151 height 22
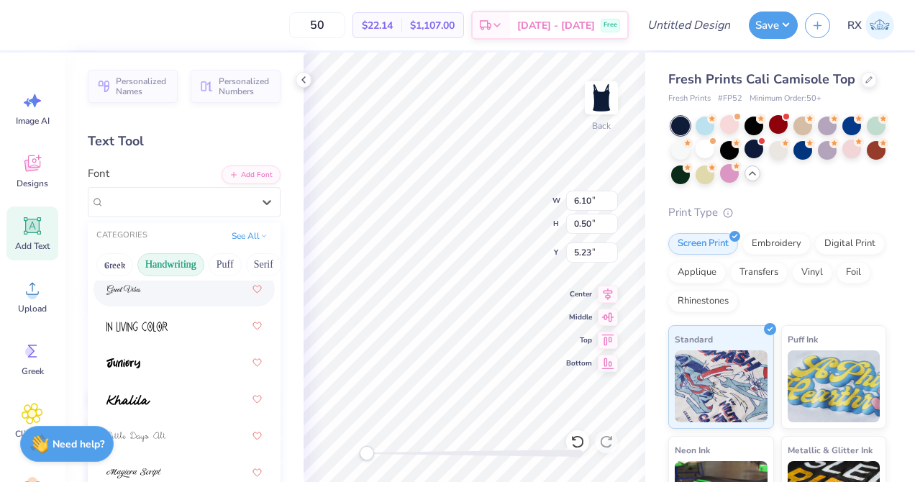
scroll to position [345, 0]
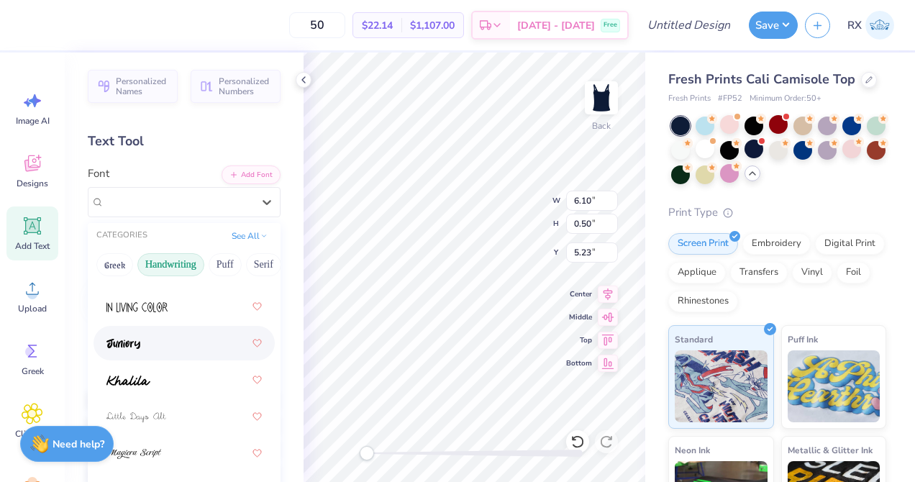
click at [175, 338] on div at bounding box center [184, 343] width 155 height 26
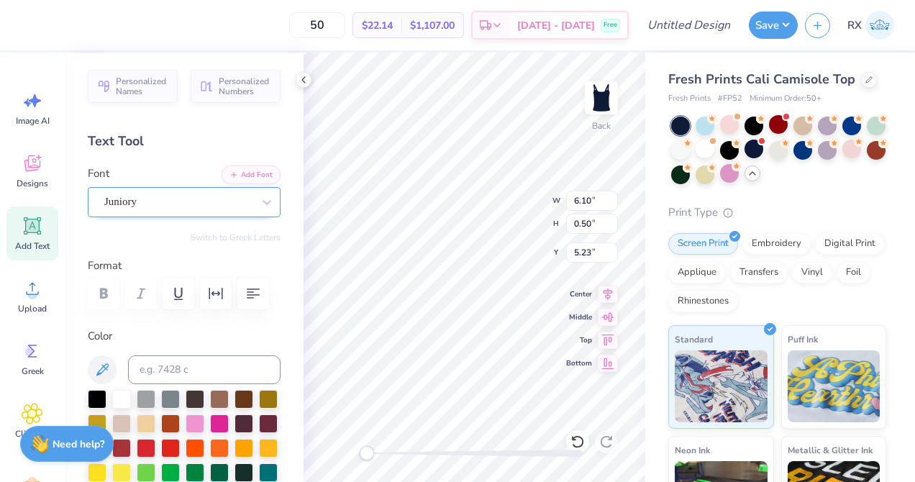
click at [201, 206] on div "Juniory" at bounding box center [178, 202] width 151 height 22
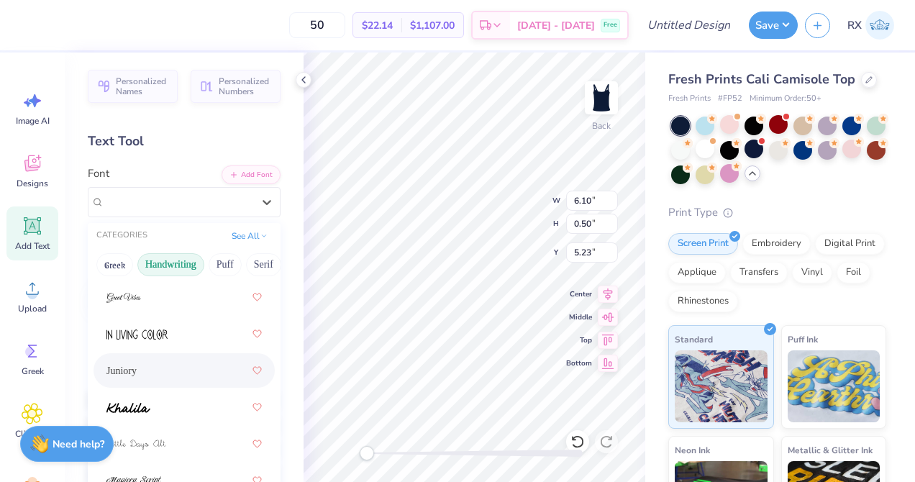
scroll to position [384, 0]
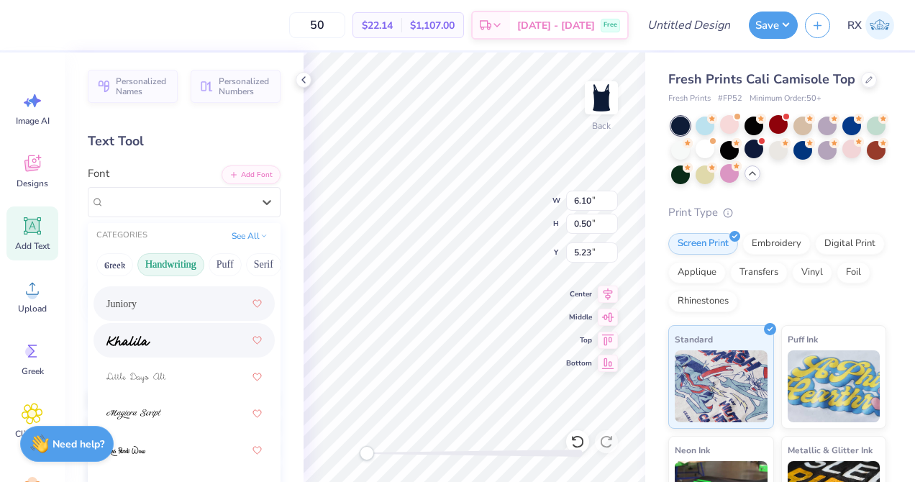
click at [181, 340] on div at bounding box center [184, 340] width 155 height 26
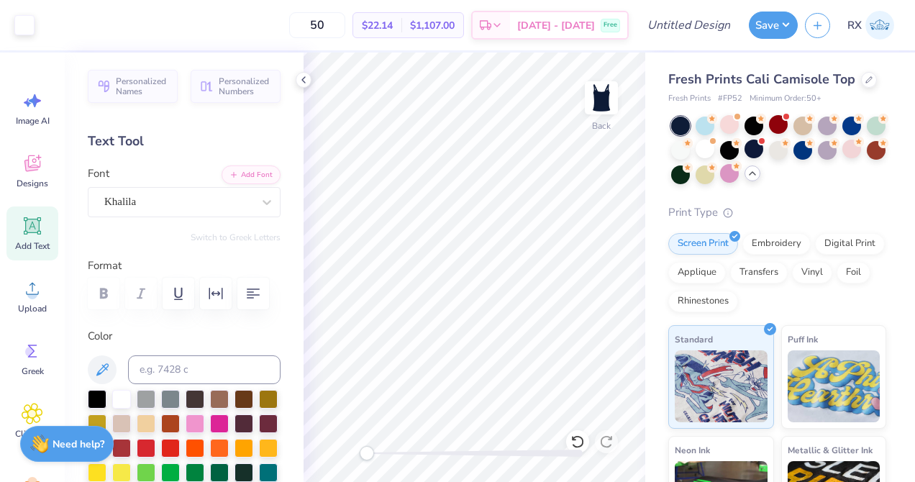
click at [42, 234] on icon at bounding box center [33, 226] width 22 height 22
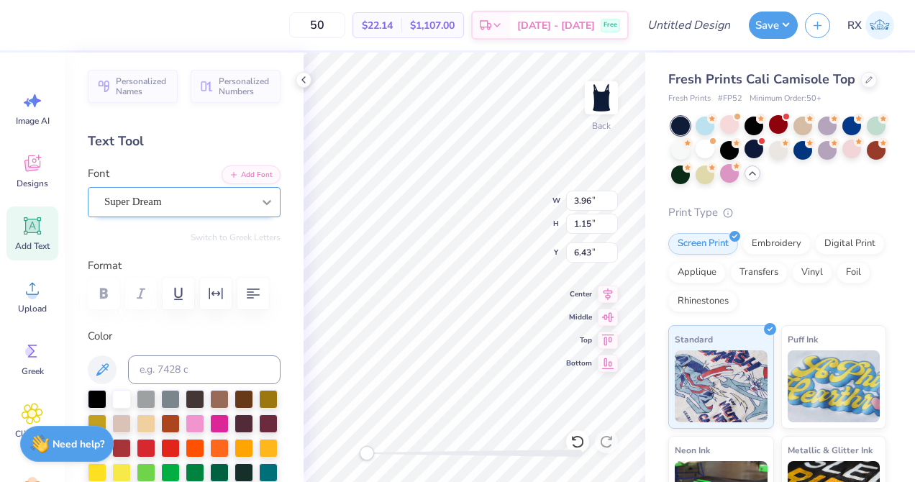
type textarea "Stanford, CA Omega"
click at [263, 209] on icon at bounding box center [267, 202] width 14 height 14
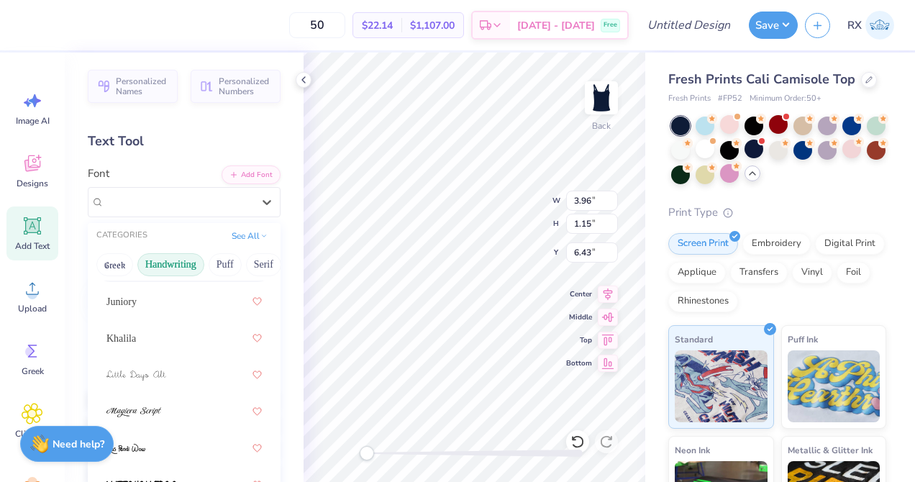
scroll to position [391, 0]
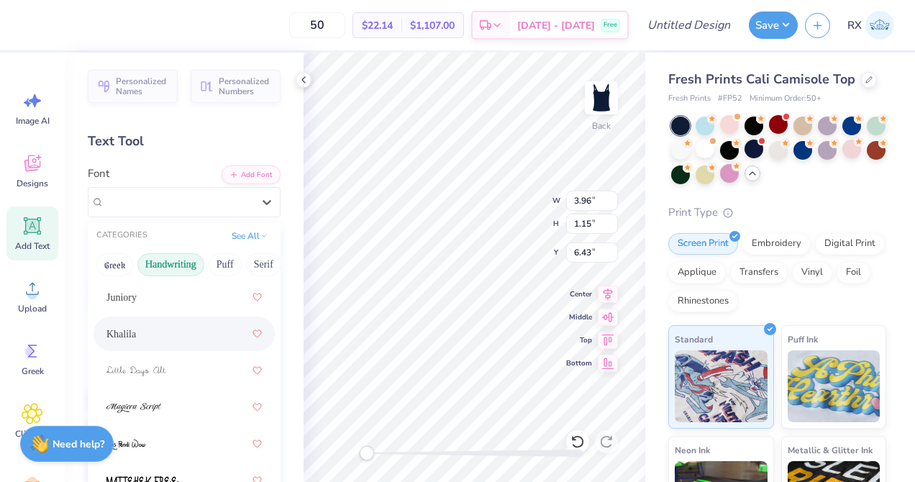
click at [191, 325] on div "Khalila" at bounding box center [184, 334] width 155 height 26
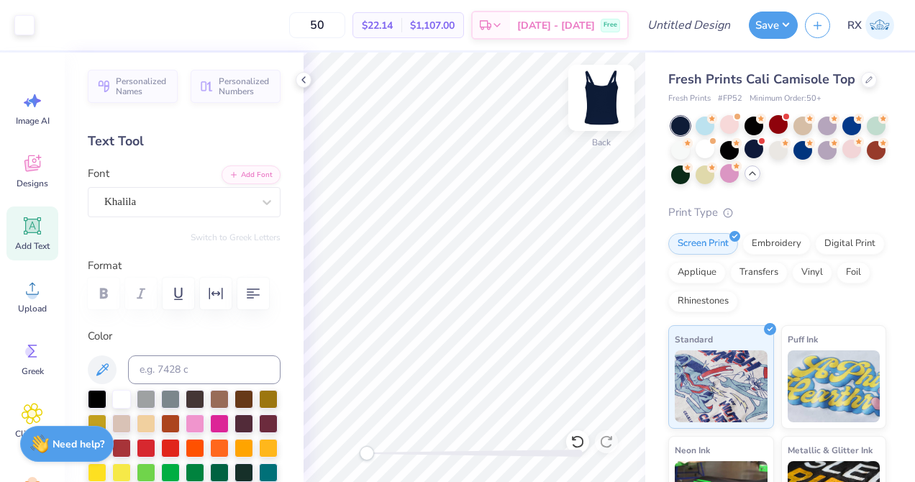
click at [607, 102] on img at bounding box center [602, 98] width 58 height 58
click at [35, 339] on div "Greek" at bounding box center [32, 359] width 52 height 54
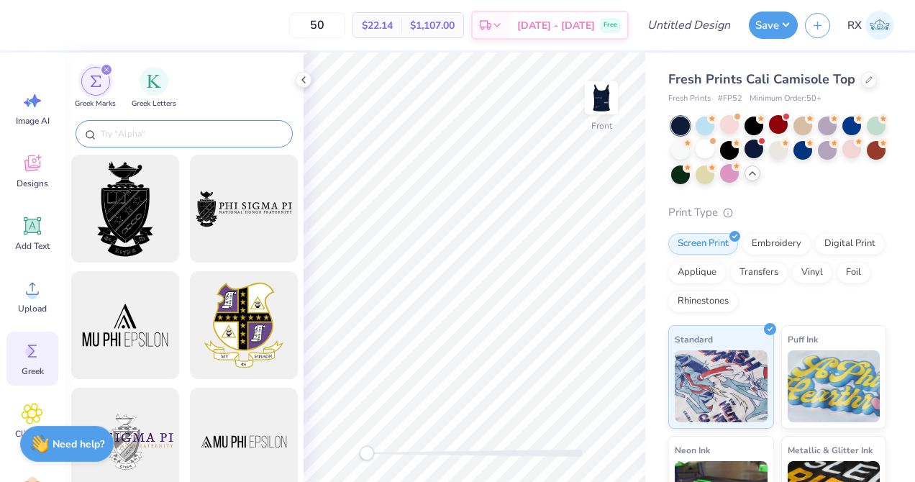
click at [189, 132] on input "text" at bounding box center [191, 134] width 184 height 14
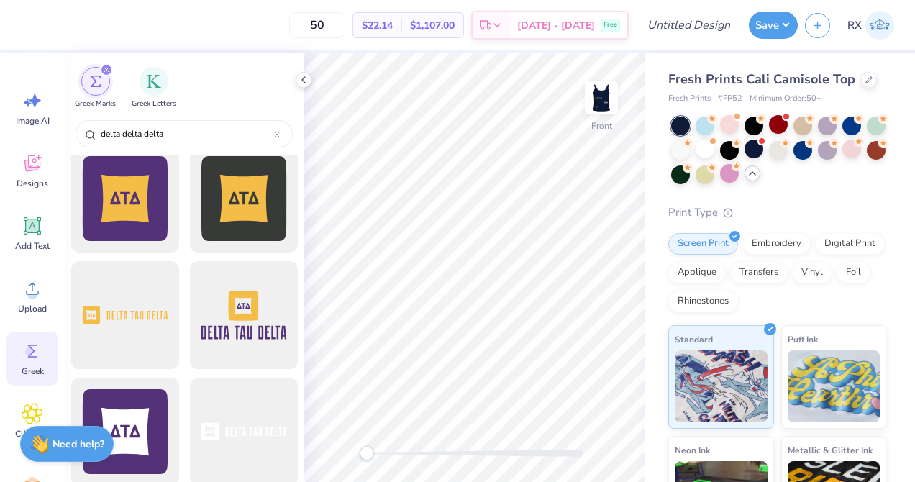
scroll to position [1007, 0]
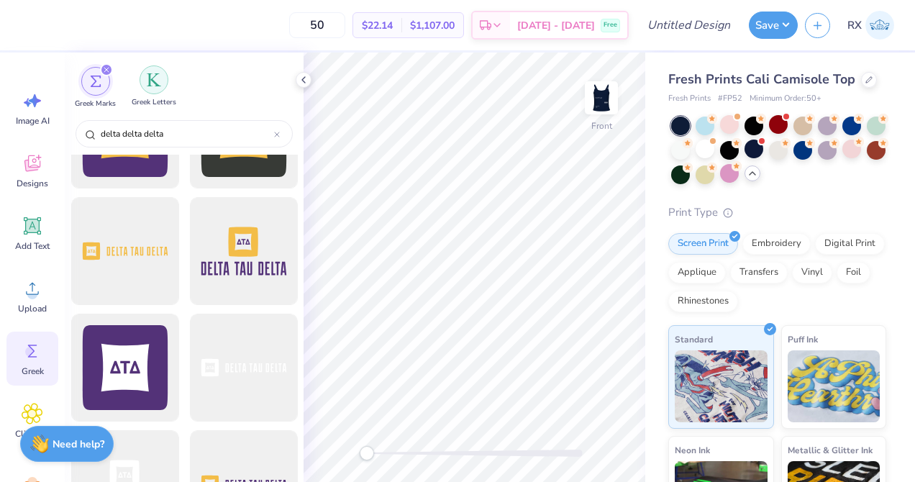
type input "delta delta delta"
click at [158, 73] on div "filter for Greek Letters" at bounding box center [154, 79] width 29 height 29
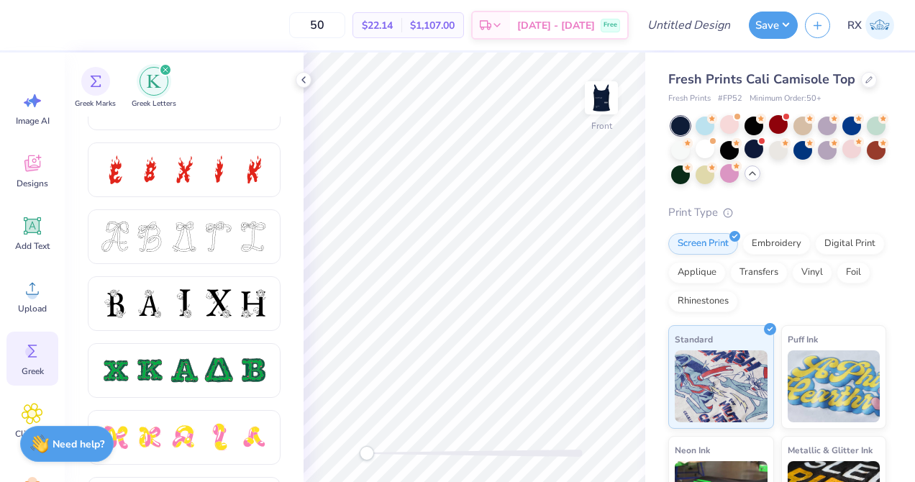
scroll to position [517, 0]
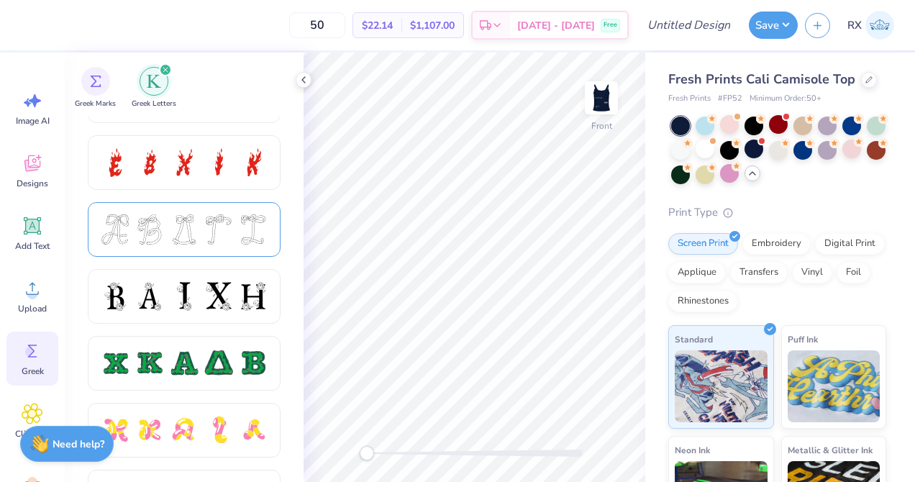
click at [249, 225] on div at bounding box center [253, 229] width 30 height 30
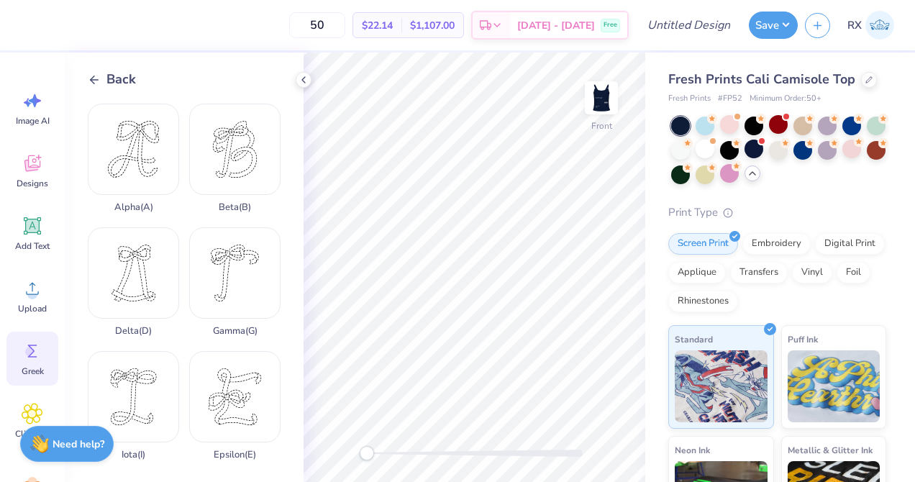
click at [99, 79] on icon at bounding box center [94, 79] width 13 height 13
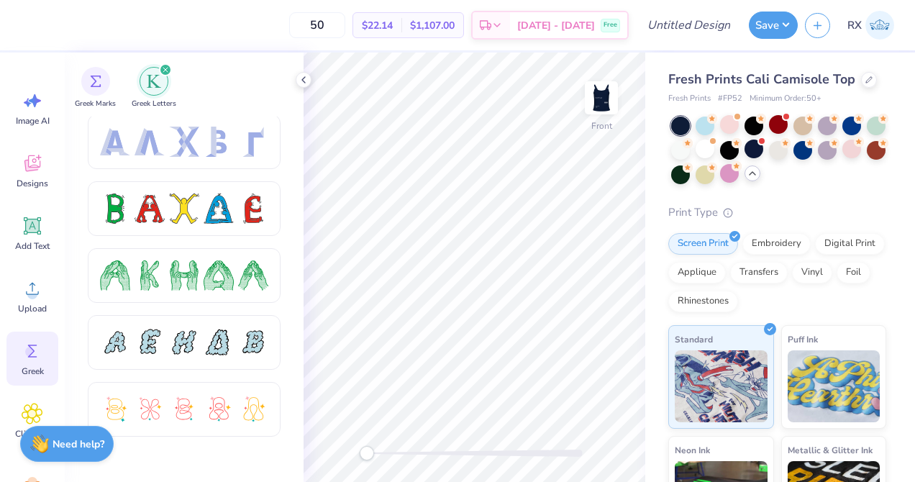
scroll to position [0, 0]
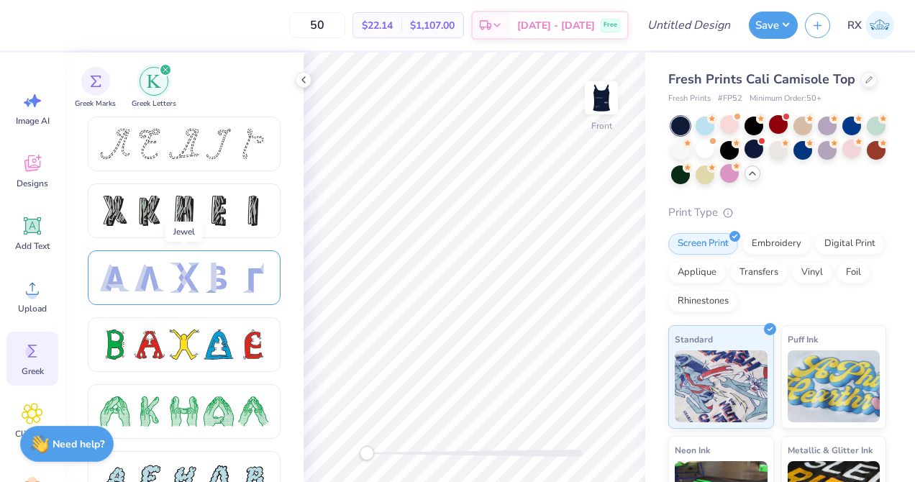
click at [163, 276] on div at bounding box center [150, 278] width 30 height 30
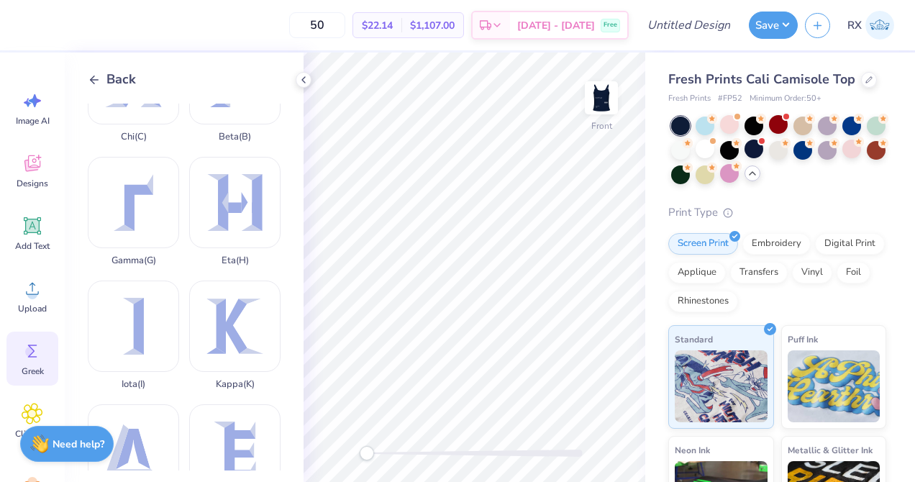
scroll to position [391, 0]
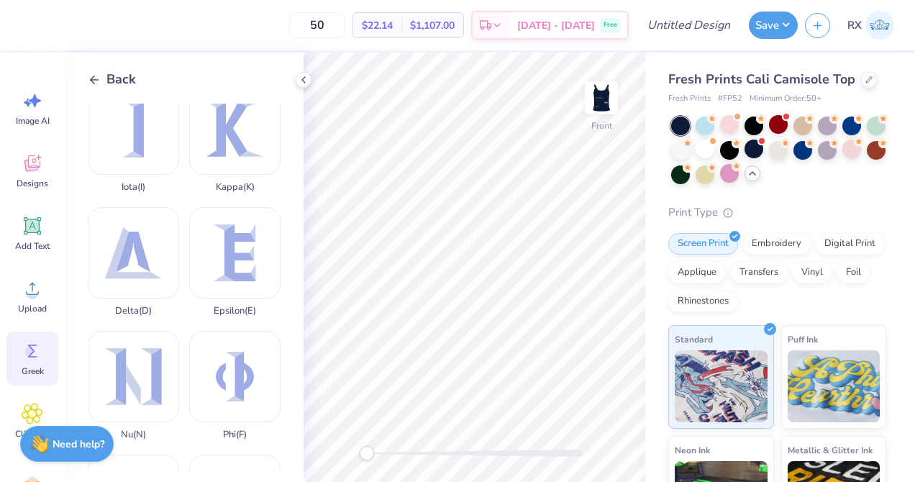
click at [94, 77] on icon at bounding box center [94, 79] width 13 height 13
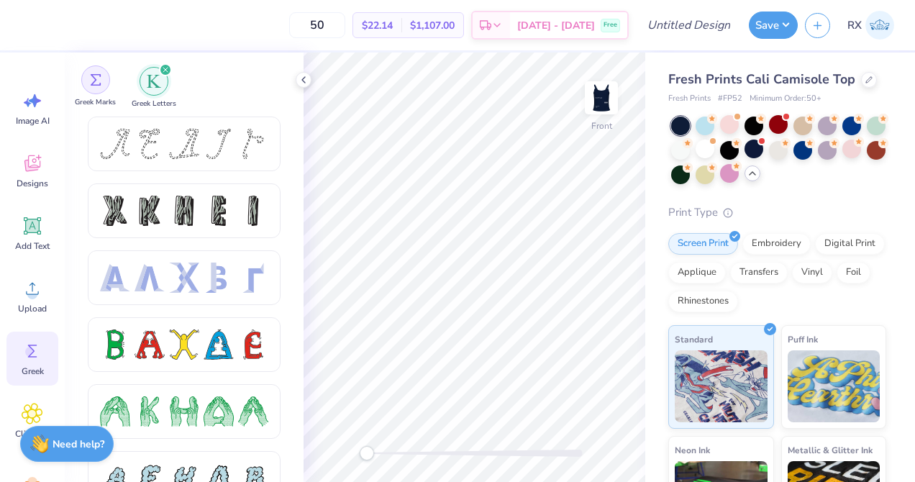
click at [93, 81] on img "filter for Greek Marks" at bounding box center [96, 80] width 12 height 12
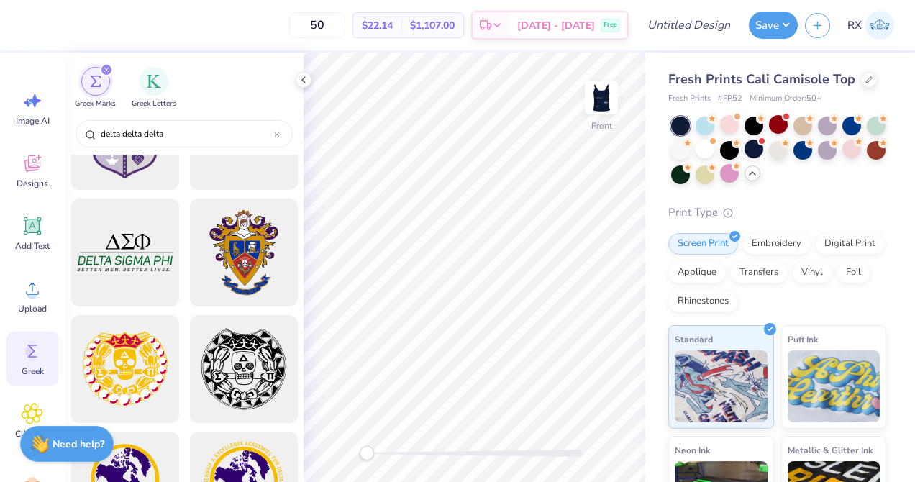
scroll to position [1972, 0]
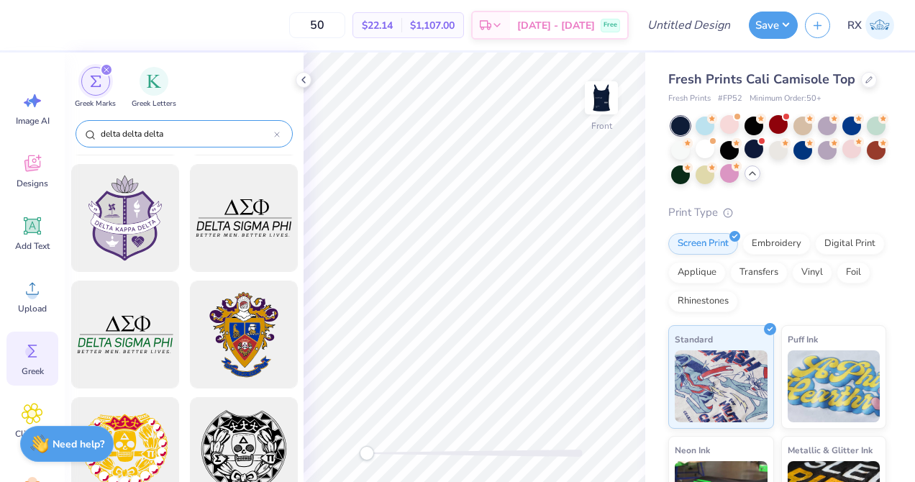
click at [186, 145] on div "delta delta delta" at bounding box center [184, 133] width 217 height 27
click at [186, 141] on div "delta delta delta" at bounding box center [184, 133] width 217 height 27
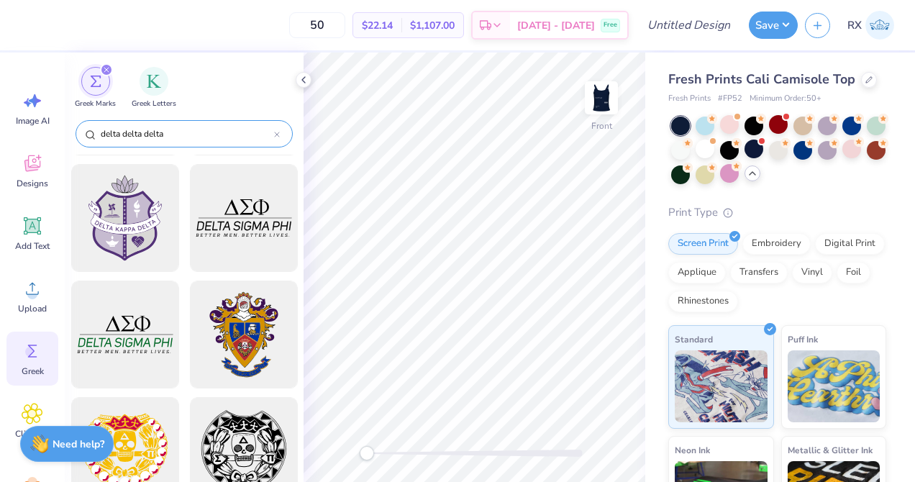
click at [186, 138] on input "delta delta delta" at bounding box center [186, 134] width 175 height 14
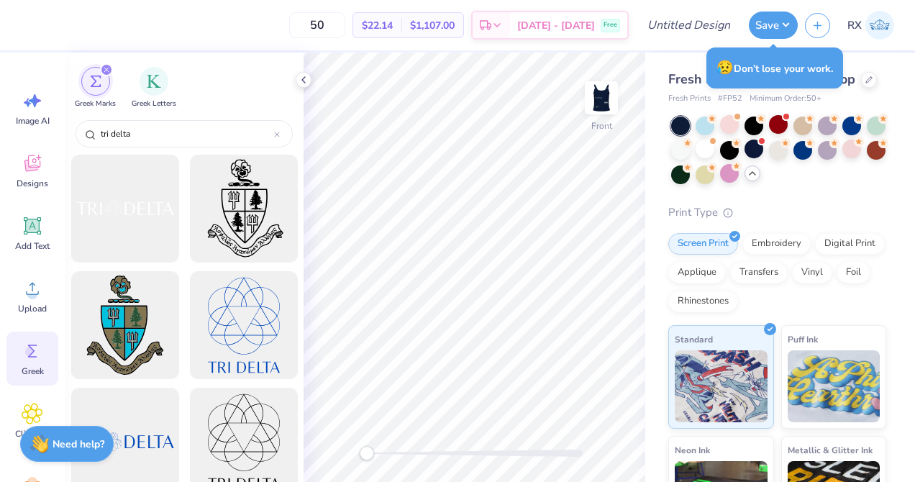
scroll to position [255, 0]
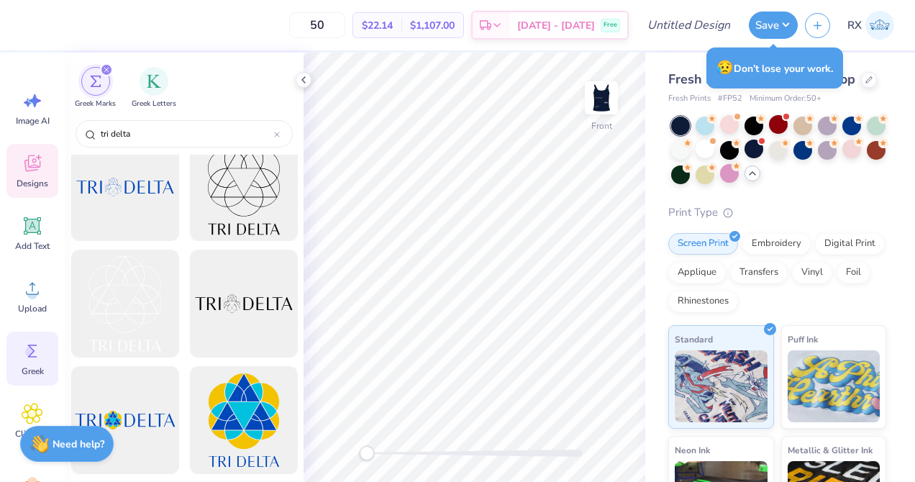
type input "tri delta"
click at [43, 178] on span "Designs" at bounding box center [33, 184] width 32 height 12
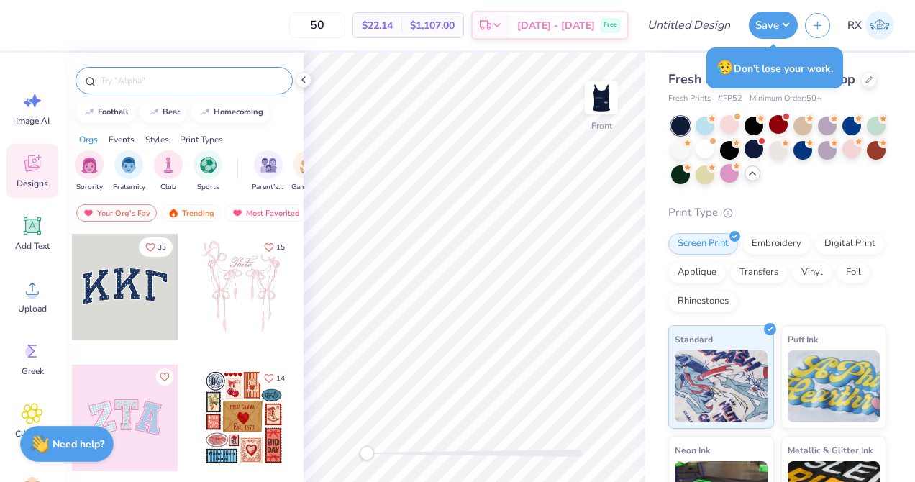
click at [142, 83] on input "text" at bounding box center [191, 80] width 184 height 14
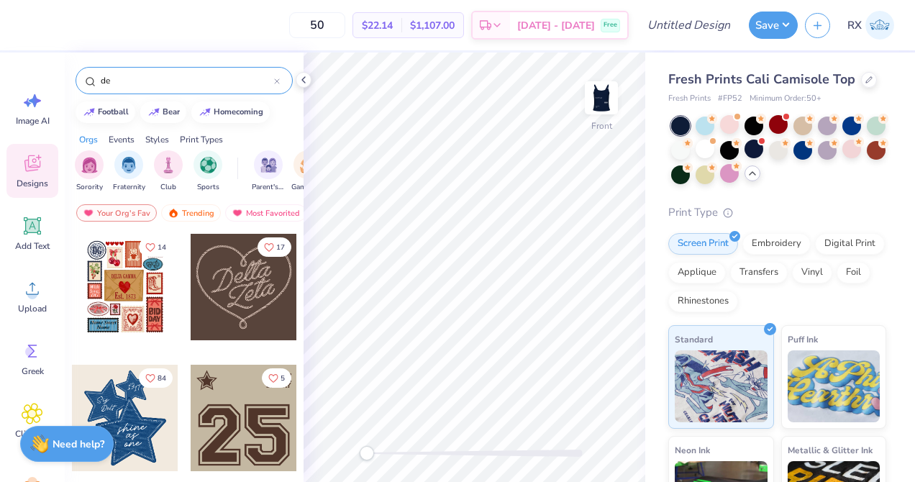
type input "d"
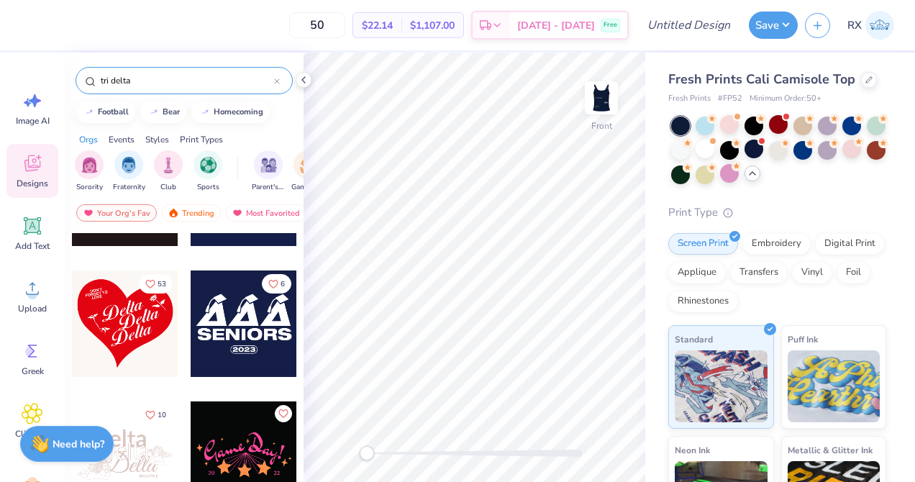
scroll to position [13498, 0]
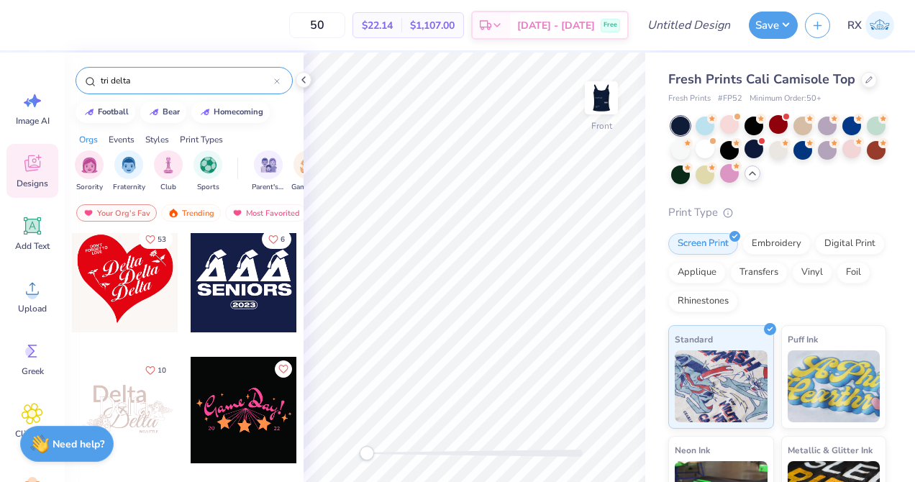
type input "tri delta"
click at [235, 266] on div at bounding box center [244, 279] width 107 height 107
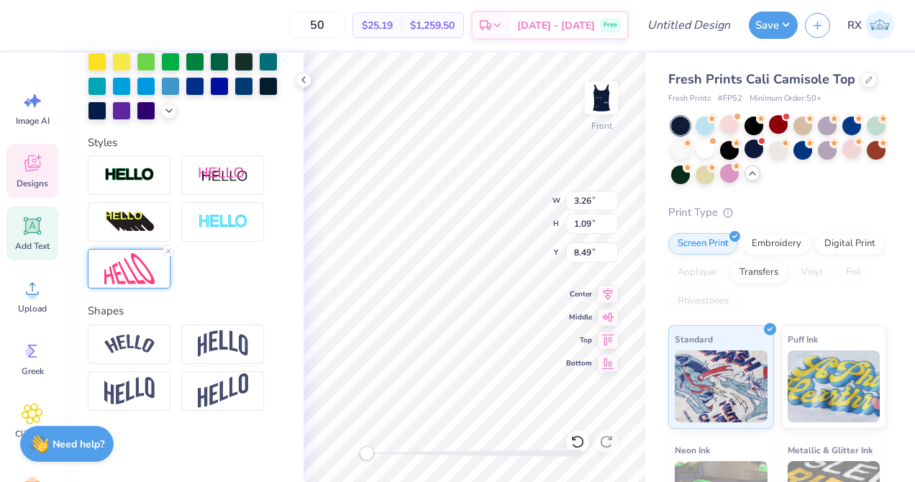
scroll to position [397, 0]
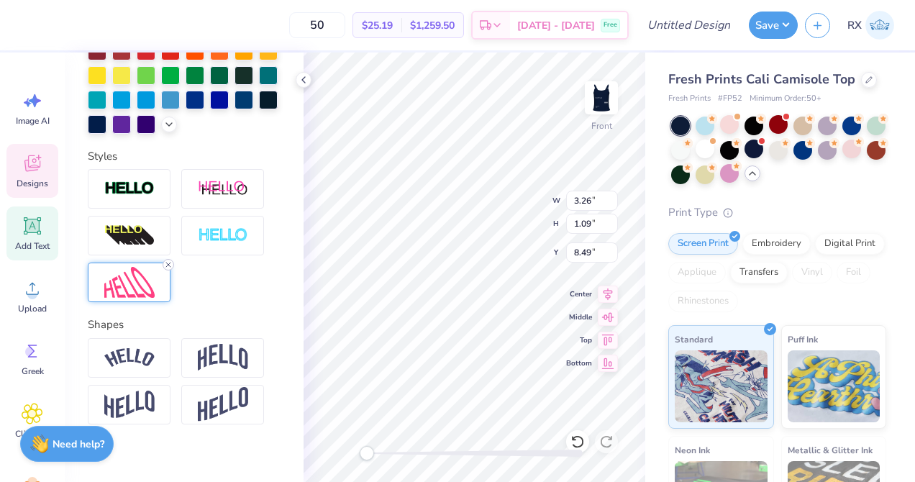
click at [167, 265] on line at bounding box center [168, 265] width 4 height 4
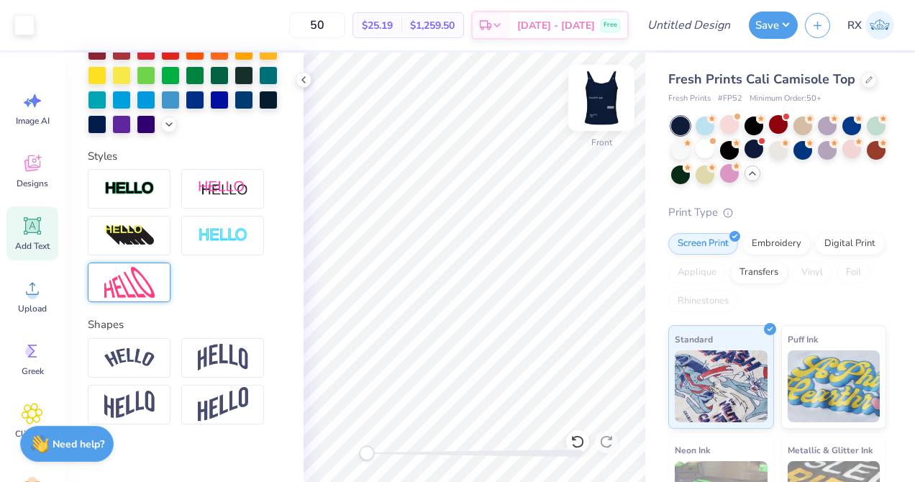
click at [600, 111] on img at bounding box center [602, 98] width 58 height 58
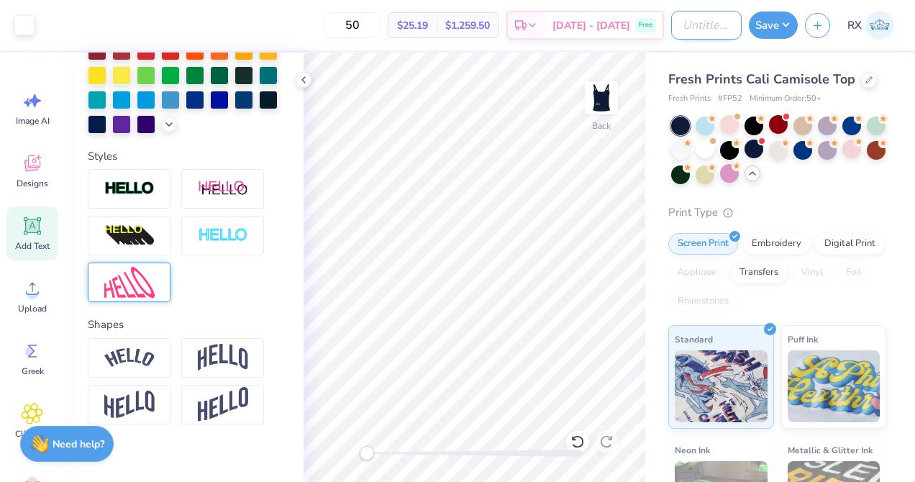
click at [709, 23] on input "Design Title" at bounding box center [706, 25] width 71 height 29
type input "TriDelt Tank"
click at [768, 27] on button "Save" at bounding box center [773, 22] width 49 height 27
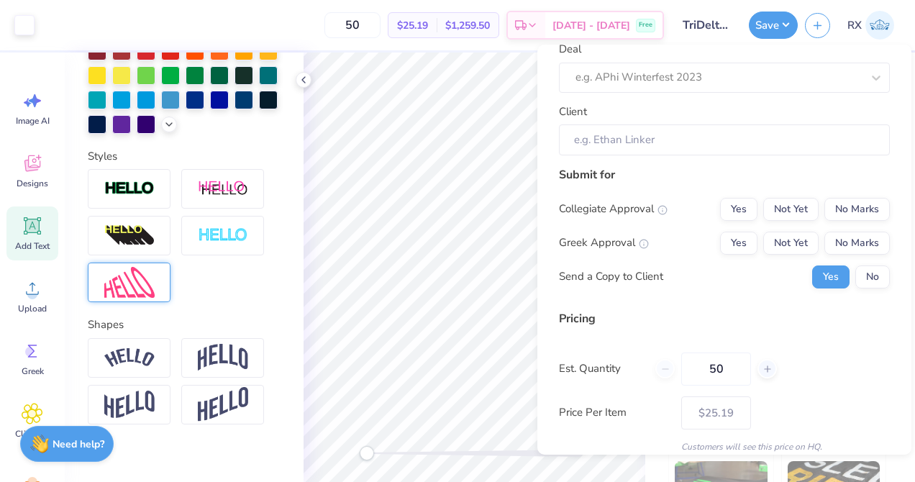
scroll to position [0, 0]
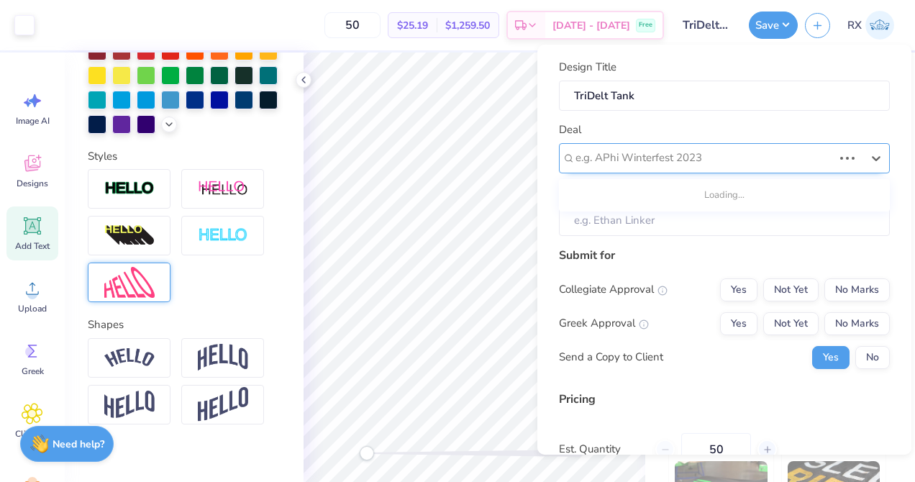
click at [714, 162] on div at bounding box center [705, 157] width 258 height 19
type input "delta"
click at [710, 158] on div at bounding box center [719, 157] width 286 height 19
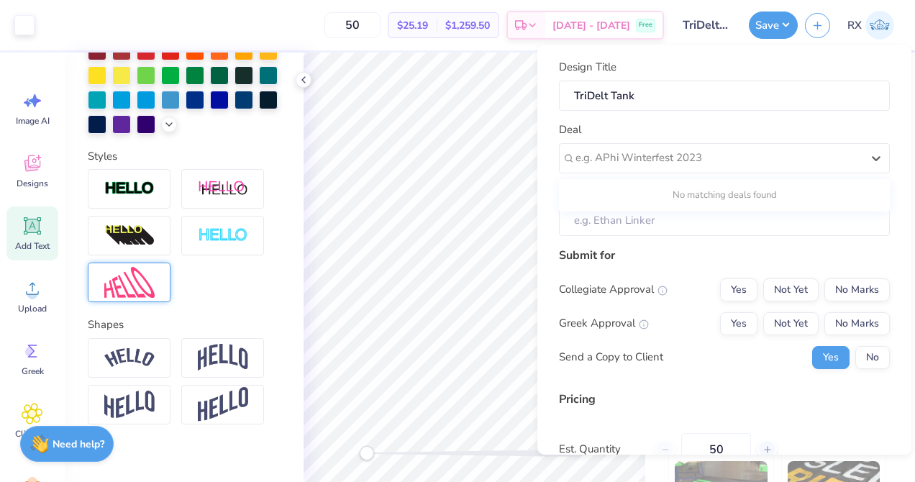
click at [725, 116] on div "Design Title TriDelt Tank Deal Use Up and Down to choose options, press Enter t…" at bounding box center [724, 147] width 331 height 177
click at [679, 225] on input "Client" at bounding box center [724, 220] width 331 height 31
click at [689, 214] on input "Client" at bounding box center [724, 220] width 331 height 31
click at [701, 184] on div "Client" at bounding box center [724, 210] width 331 height 52
click at [719, 222] on input "Client" at bounding box center [724, 220] width 331 height 31
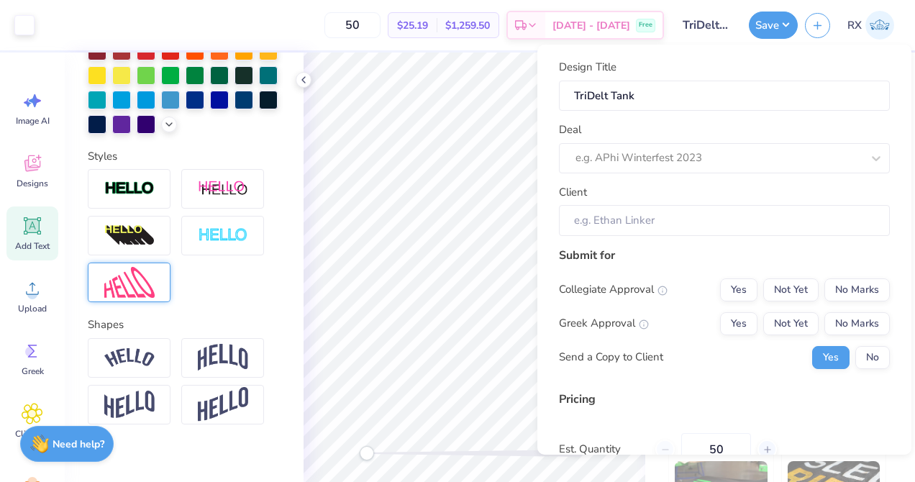
click at [728, 190] on div "Client" at bounding box center [724, 210] width 331 height 52
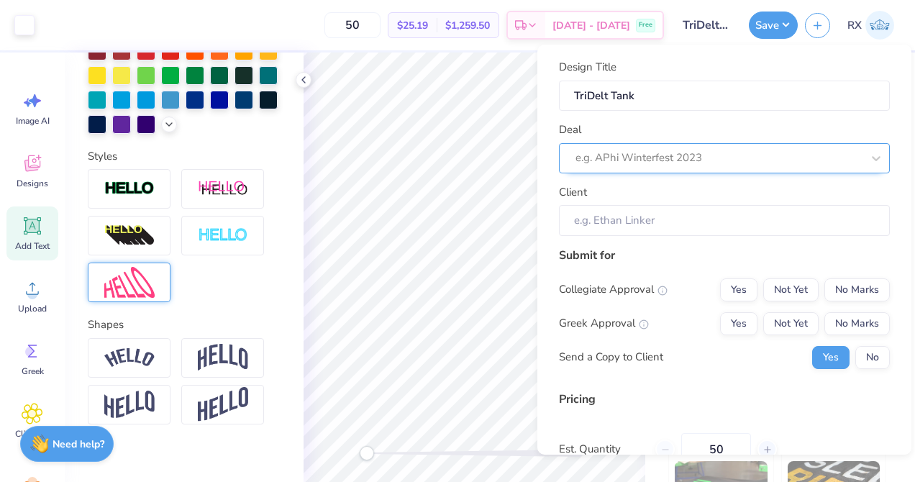
click at [794, 155] on div at bounding box center [719, 157] width 286 height 19
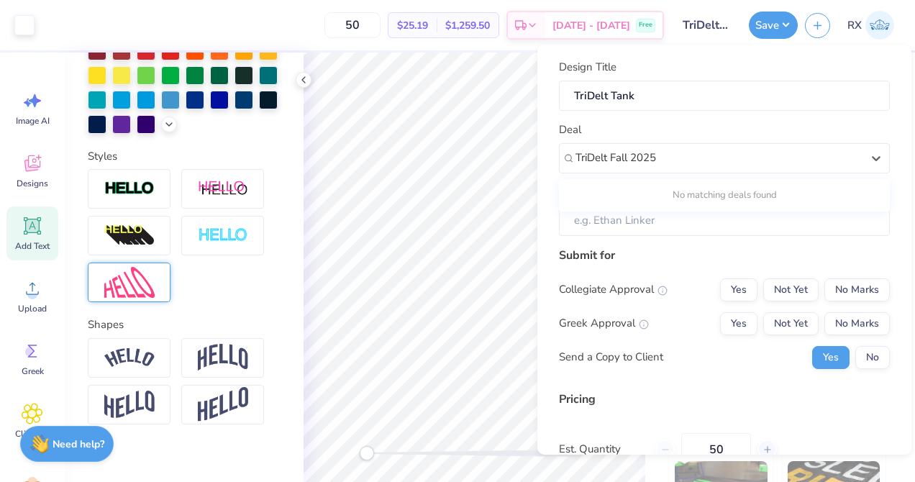
type input "TriDelt Fall 2025"
click at [825, 119] on div "Design Title TriDelt Tank Deal Use Up and Down to choose options, press Enter t…" at bounding box center [724, 147] width 331 height 177
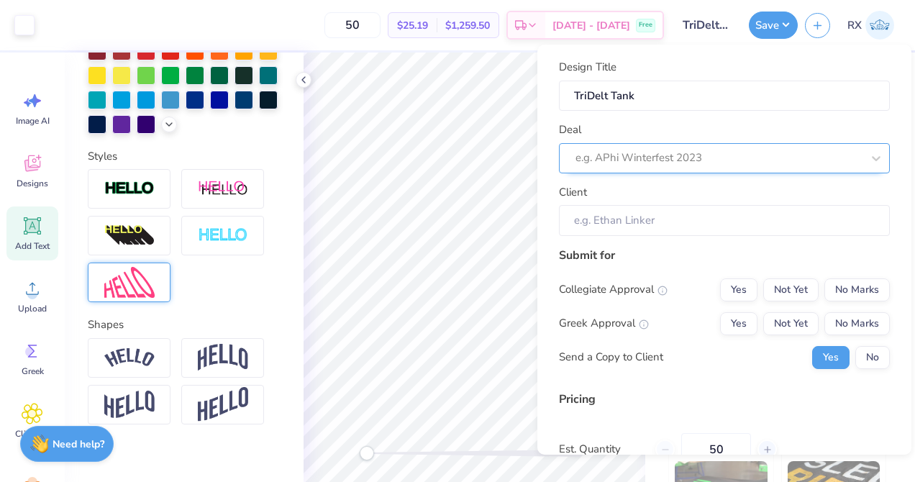
click at [807, 150] on div at bounding box center [719, 157] width 286 height 19
click at [871, 157] on icon at bounding box center [876, 158] width 14 height 14
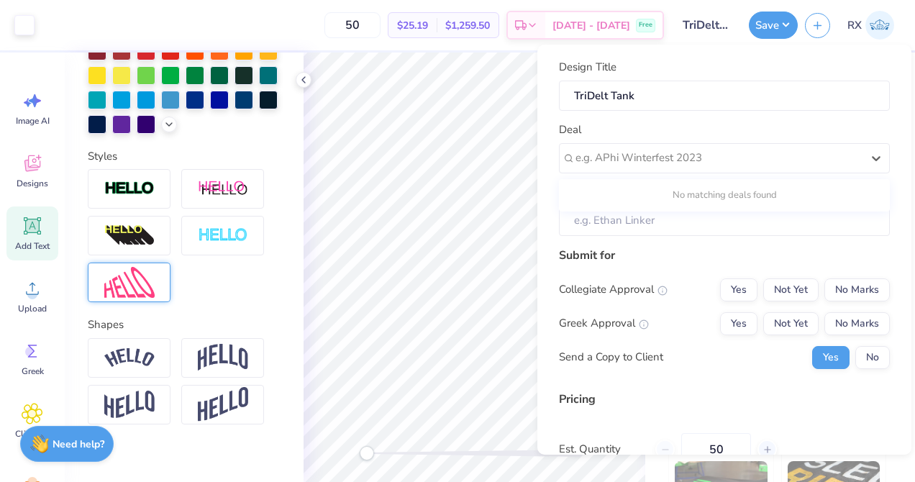
click at [861, 122] on div "Deal Use Up and Down to choose options, press Enter to select the currently foc…" at bounding box center [724, 148] width 331 height 52
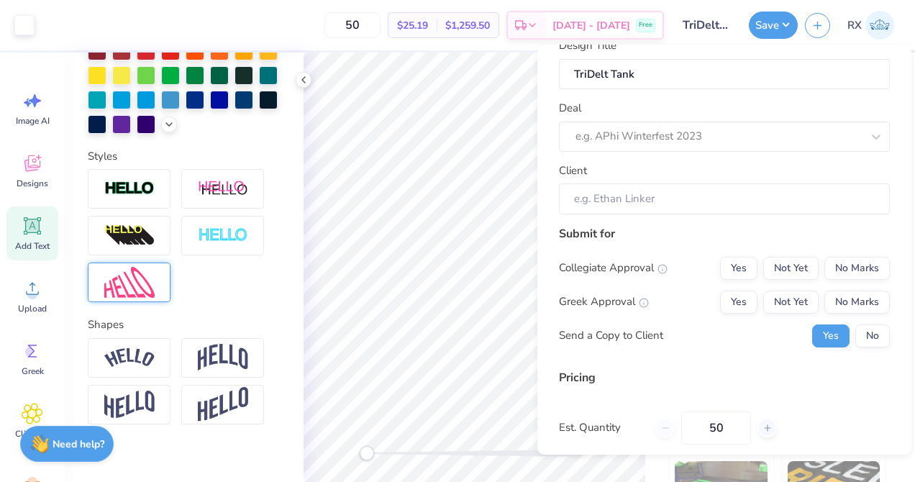
scroll to position [26, 0]
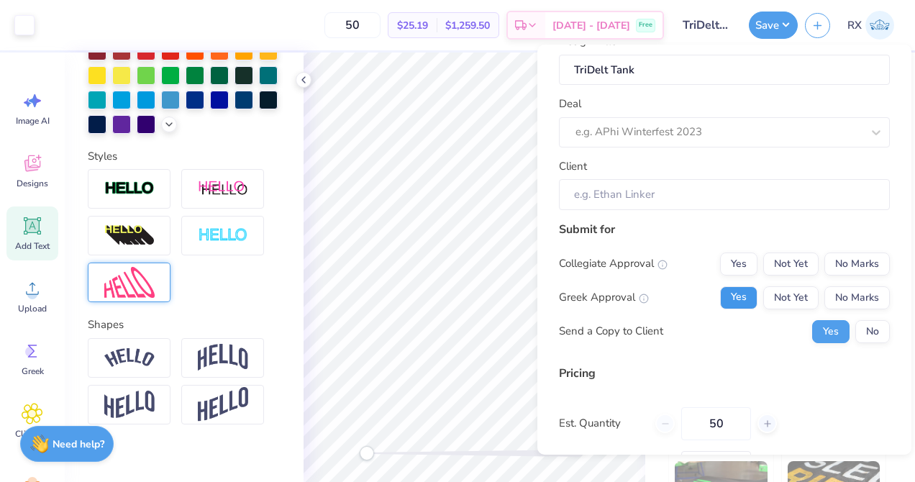
click at [730, 302] on button "Yes" at bounding box center [738, 297] width 37 height 23
click at [847, 257] on button "No Marks" at bounding box center [857, 264] width 65 height 23
type input "$25.19"
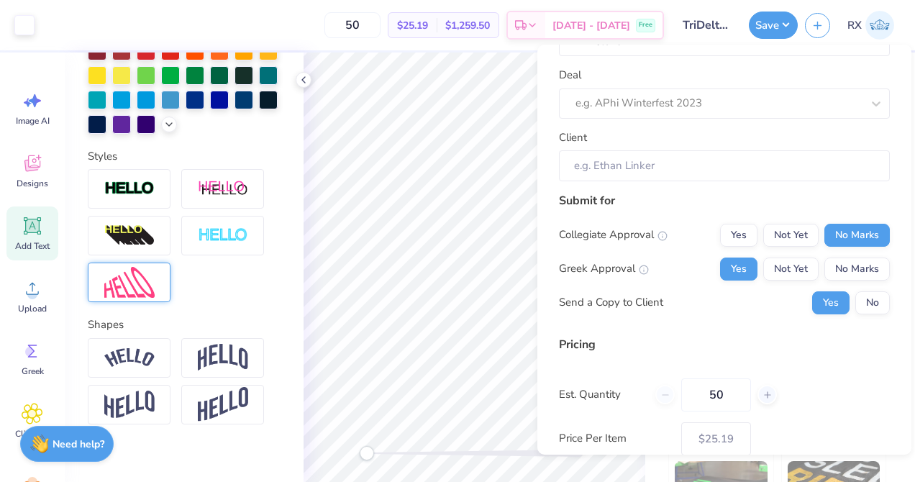
scroll to position [0, 0]
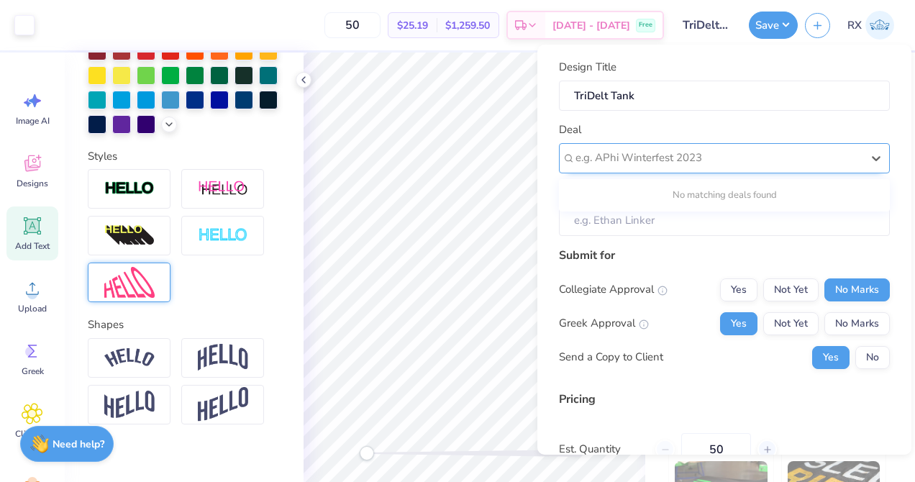
click at [821, 156] on div at bounding box center [719, 157] width 286 height 19
type input "f"
type input "Delta Delta Delta"
click at [810, 148] on div at bounding box center [719, 157] width 286 height 19
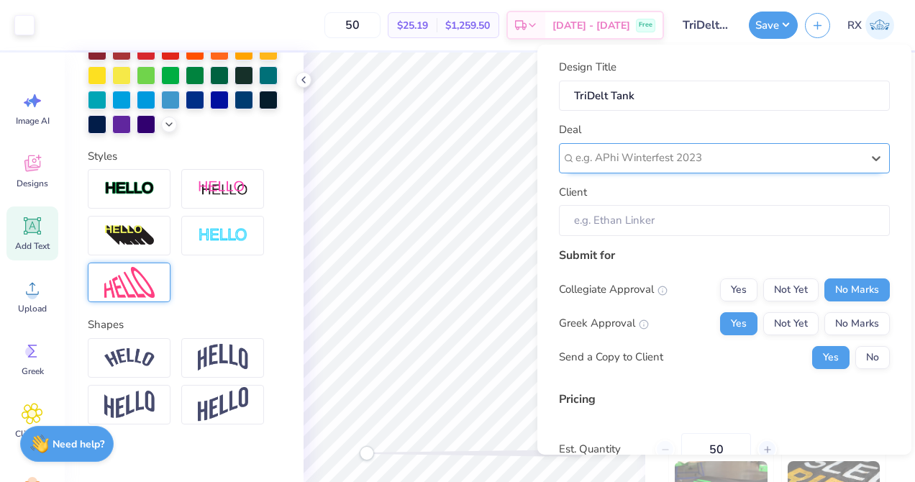
click at [810, 148] on div at bounding box center [719, 157] width 286 height 19
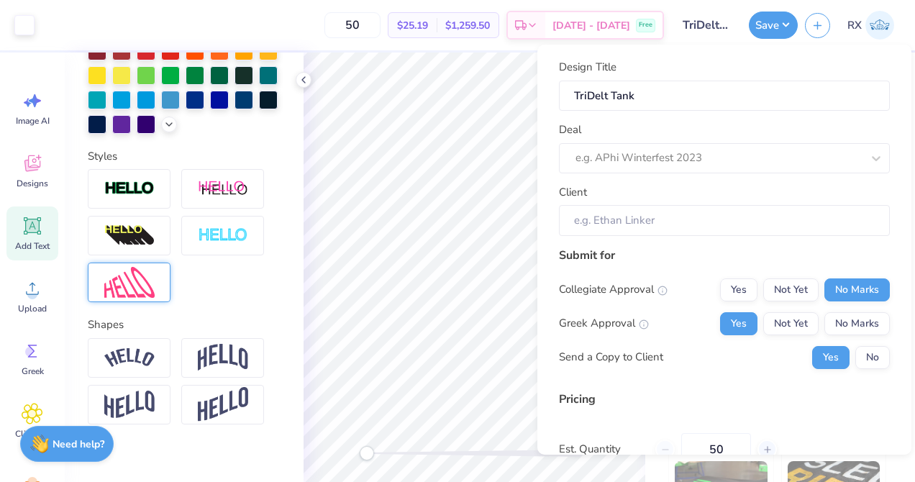
click at [812, 125] on div "Deal e.g. APhi Winterfest 2023" at bounding box center [724, 148] width 331 height 52
click at [792, 224] on input "Client" at bounding box center [724, 220] width 331 height 31
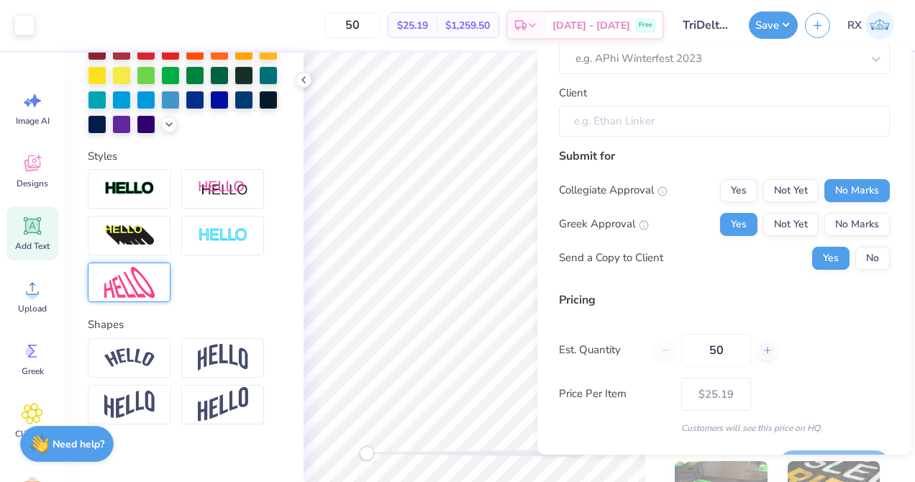
scroll to position [139, 0]
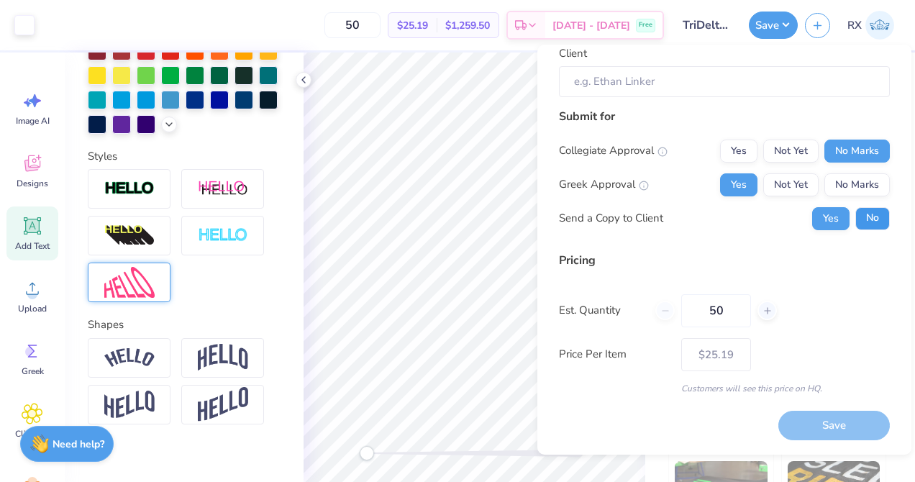
click at [869, 223] on button "No" at bounding box center [873, 218] width 35 height 23
click at [835, 426] on div "Save" at bounding box center [835, 426] width 112 height 30
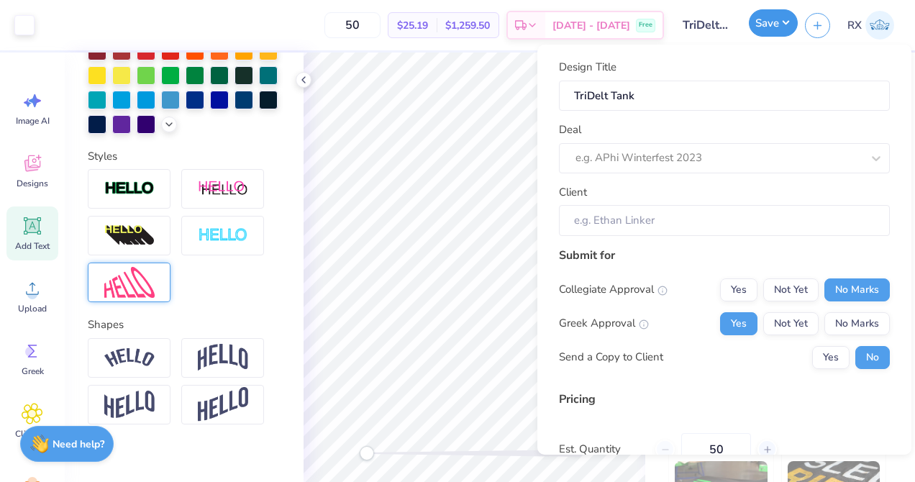
click at [779, 25] on button "Save" at bounding box center [773, 22] width 49 height 27
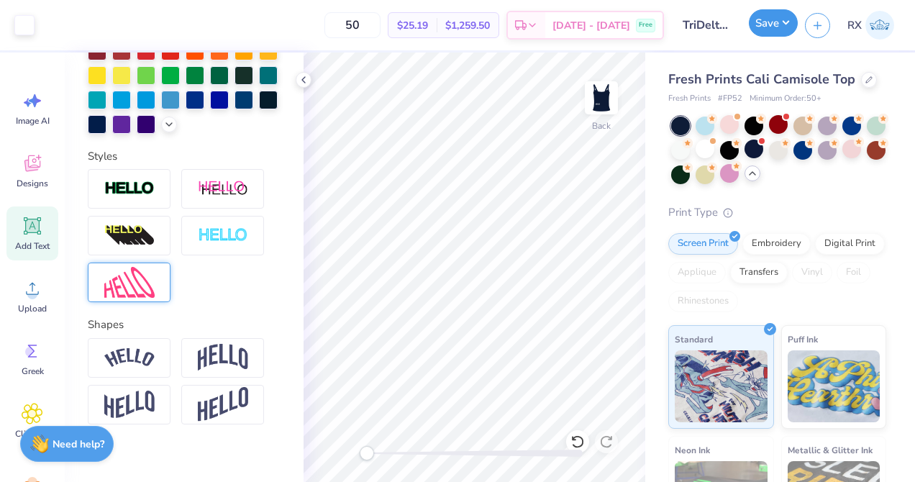
click at [779, 25] on button "Save" at bounding box center [773, 22] width 49 height 27
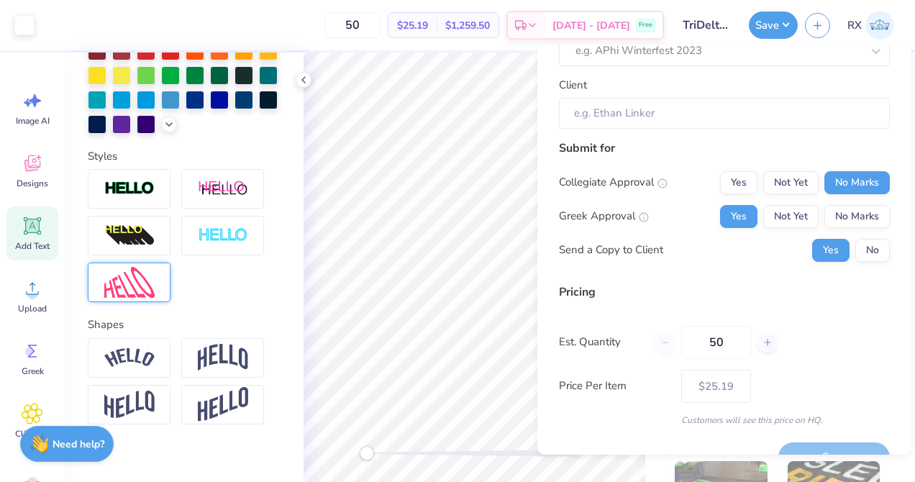
scroll to position [139, 0]
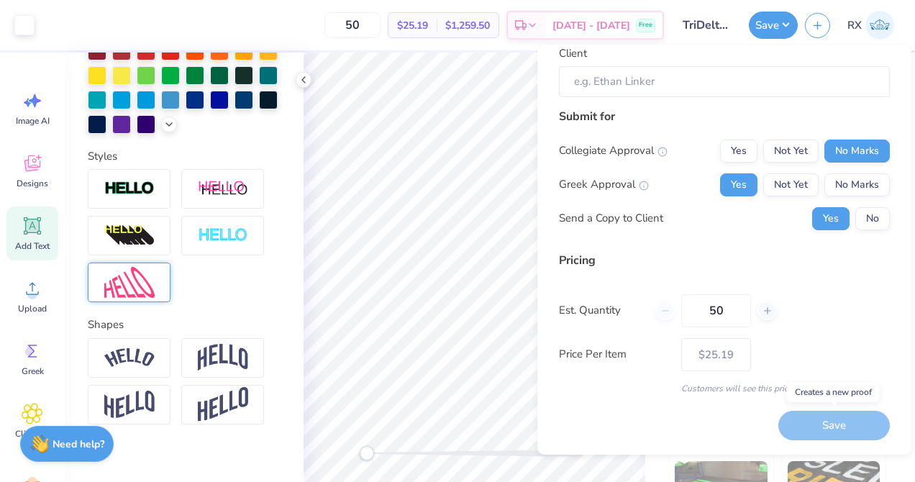
click at [815, 430] on div "Save" at bounding box center [835, 426] width 112 height 30
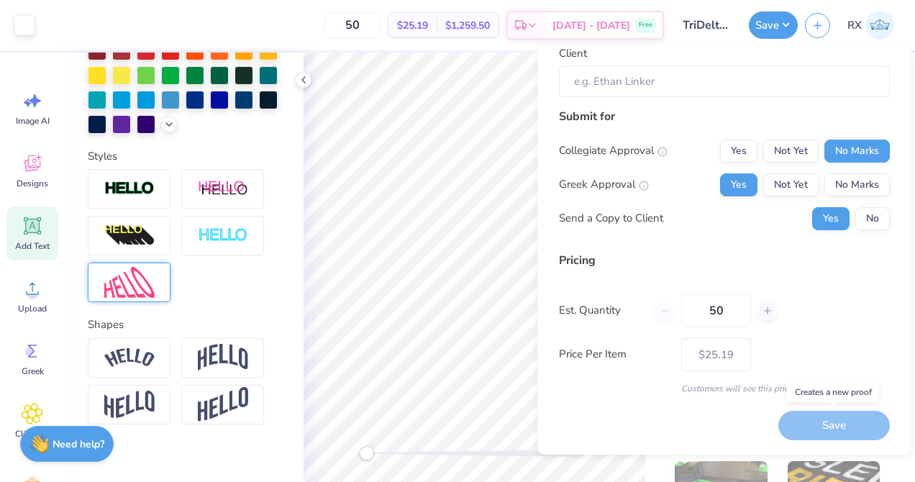
click at [815, 430] on div "Save" at bounding box center [835, 426] width 112 height 30
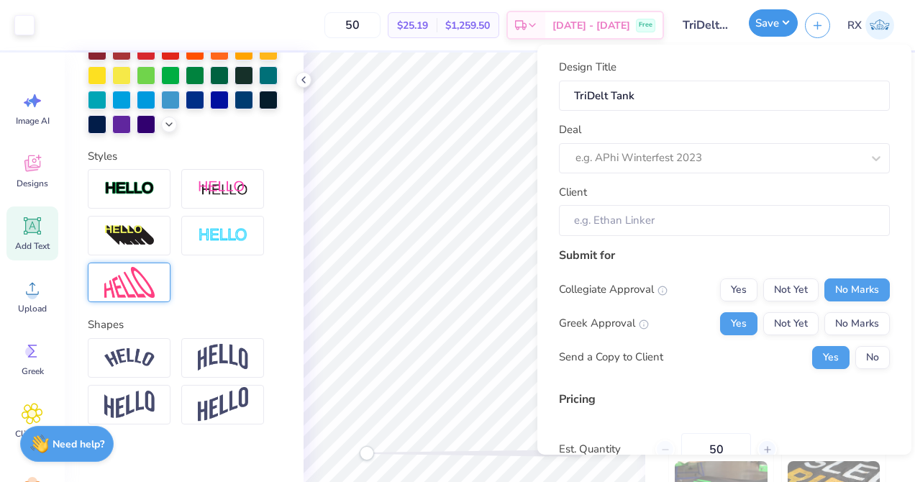
click at [787, 27] on button "Save" at bounding box center [773, 22] width 49 height 27
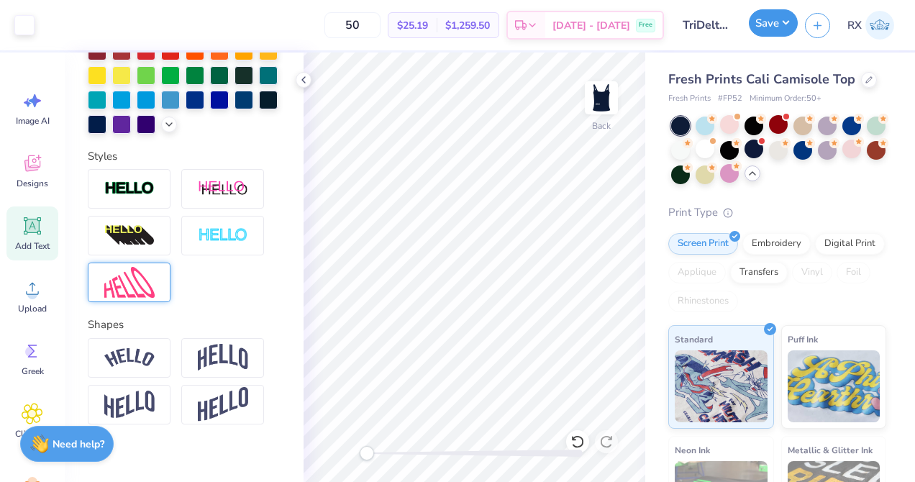
click at [787, 27] on button "Save" at bounding box center [773, 22] width 49 height 27
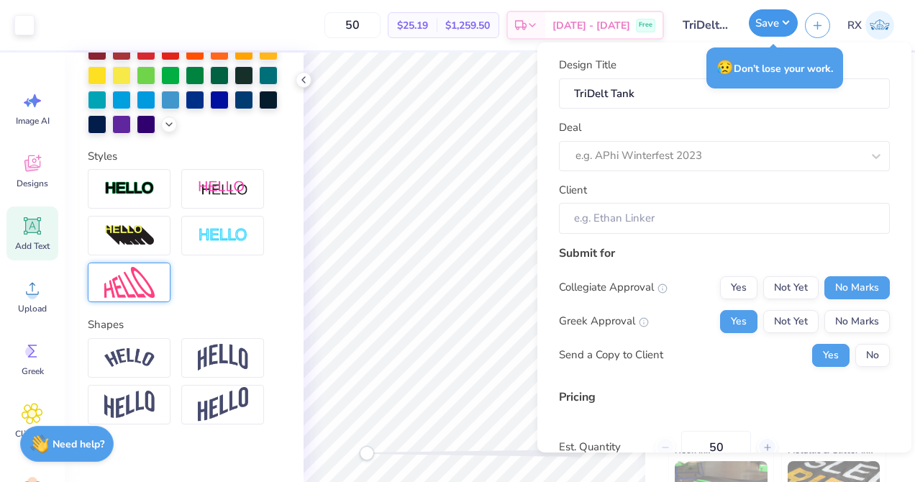
click at [776, 24] on button "Save" at bounding box center [773, 22] width 49 height 27
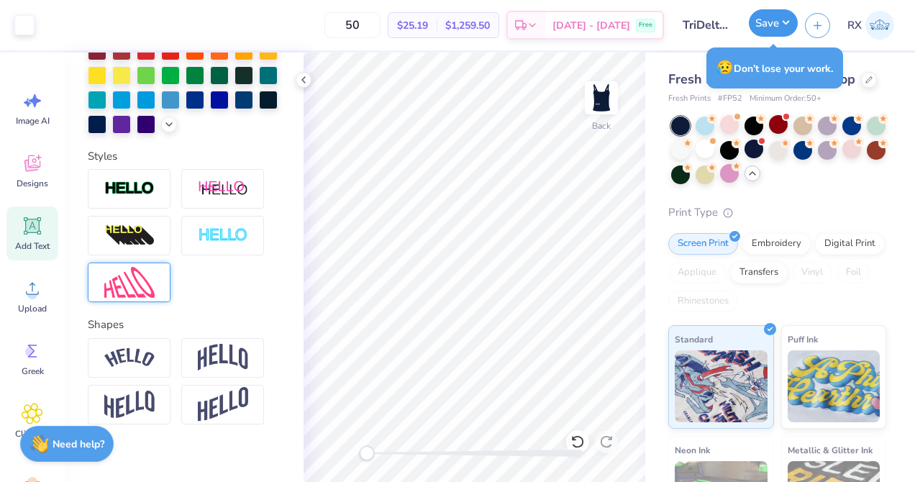
click at [776, 24] on button "Save" at bounding box center [773, 22] width 49 height 27
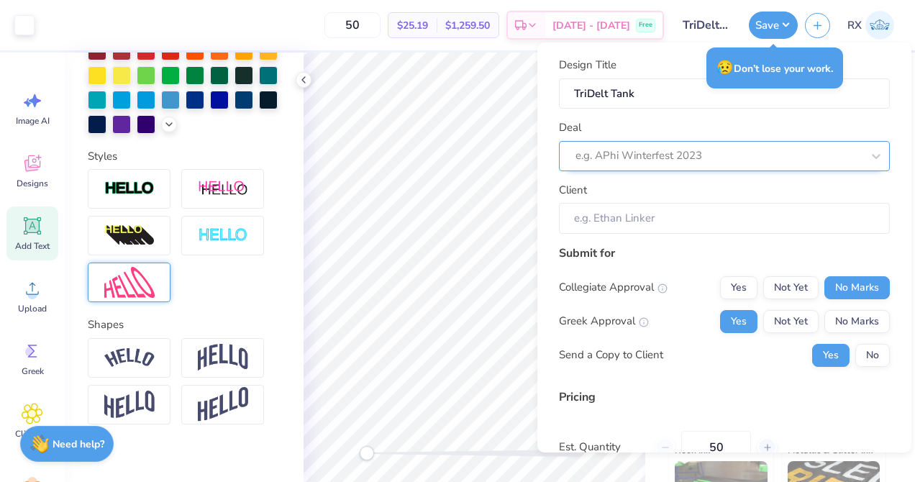
click at [726, 158] on div at bounding box center [719, 155] width 286 height 19
click at [819, 160] on div at bounding box center [719, 155] width 286 height 19
click at [818, 160] on div at bounding box center [719, 155] width 286 height 19
click at [819, 160] on div at bounding box center [719, 155] width 286 height 19
click at [819, 158] on div at bounding box center [719, 155] width 286 height 19
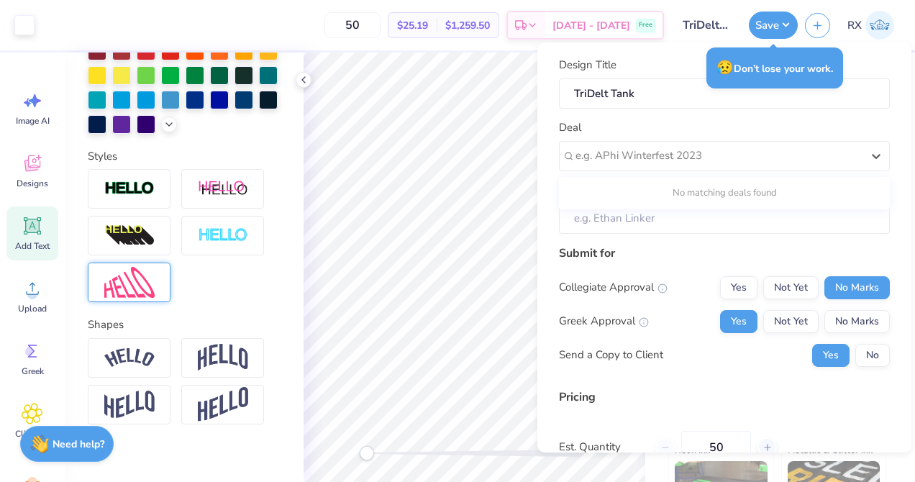
click at [792, 113] on div "Design Title TriDelt Tank Deal Use Up and Down to choose options, press Enter t…" at bounding box center [724, 145] width 331 height 177
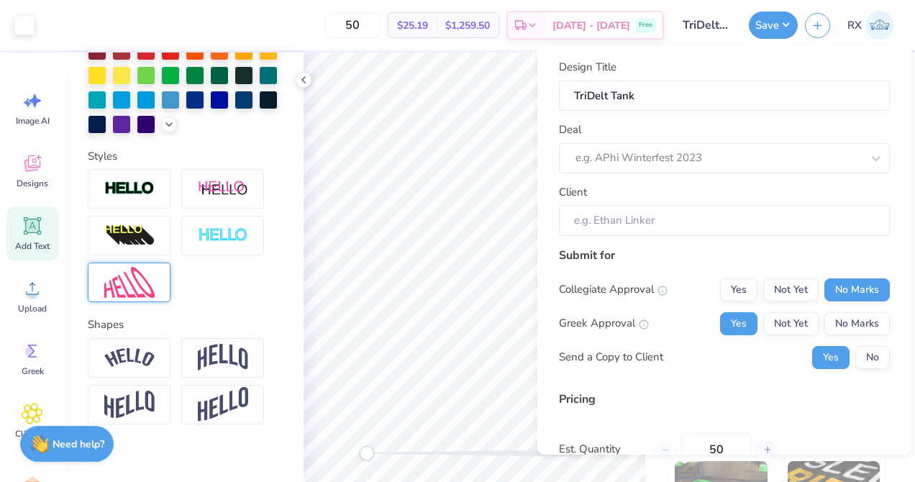
scroll to position [139, 0]
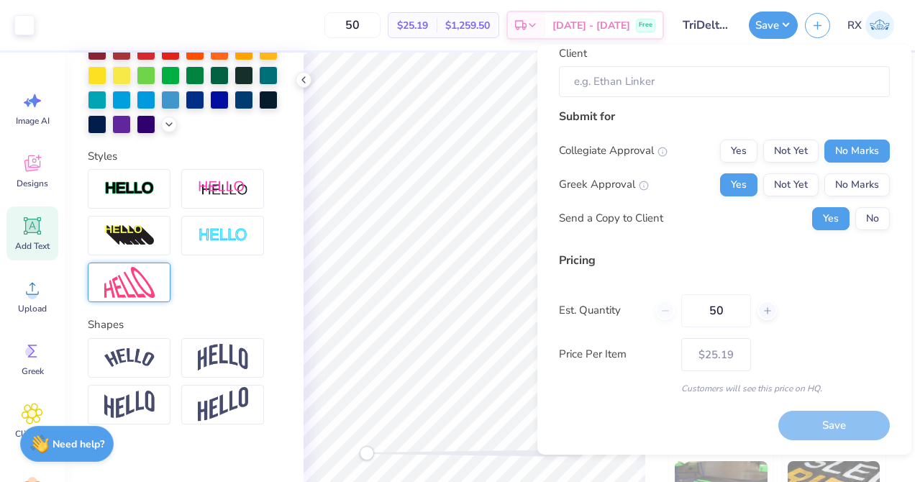
click at [670, 307] on div "50" at bounding box center [717, 310] width 122 height 33
click at [721, 315] on input "50" at bounding box center [716, 310] width 70 height 33
click at [719, 309] on input "50" at bounding box center [716, 310] width 70 height 33
type input "40"
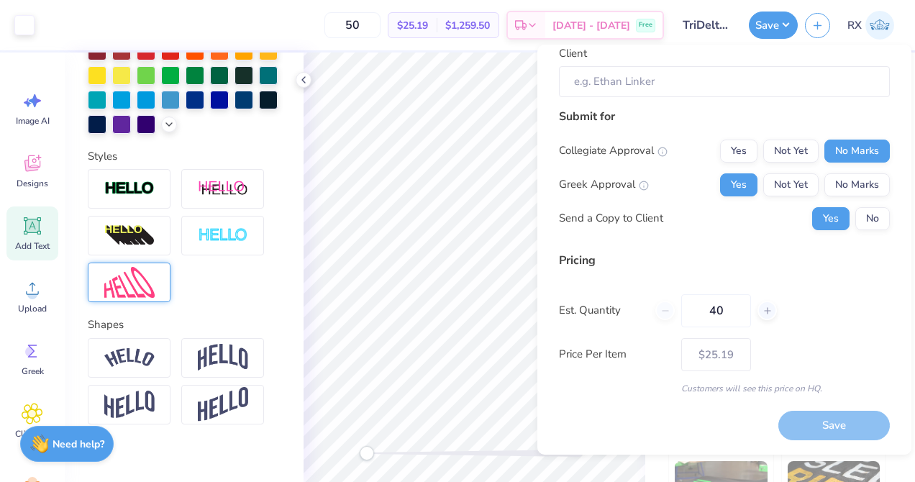
type input "40"
type input "50"
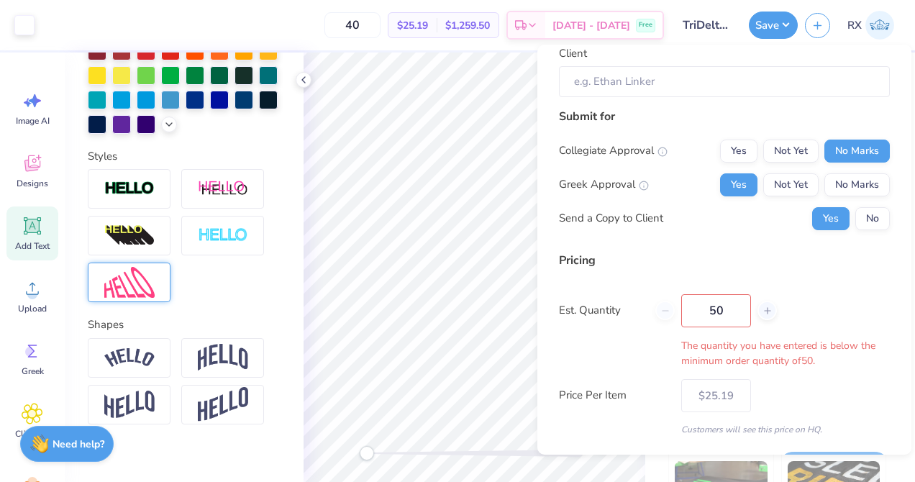
click at [805, 312] on div "Est. Quantity 50 The quantity you have entered is below the minimum order quant…" at bounding box center [724, 331] width 331 height 74
type input "50"
type input "$25.19"
click at [715, 310] on input "50" at bounding box center [716, 310] width 70 height 33
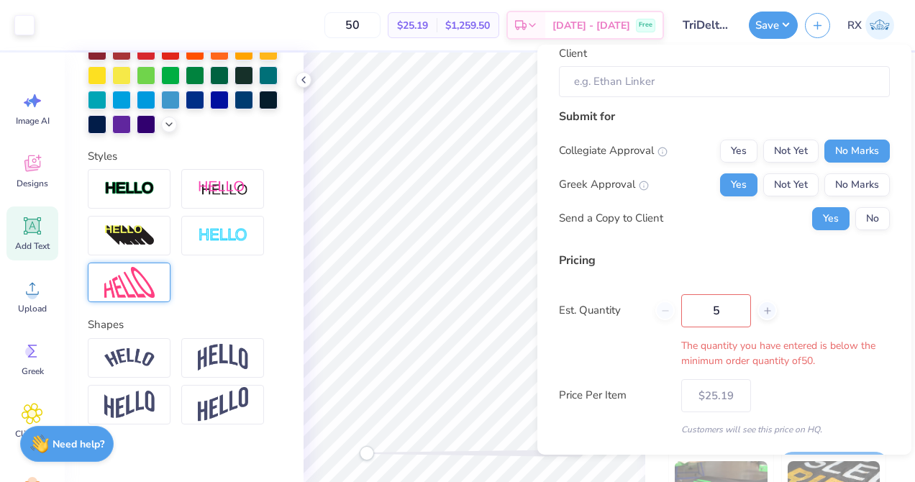
type input "50"
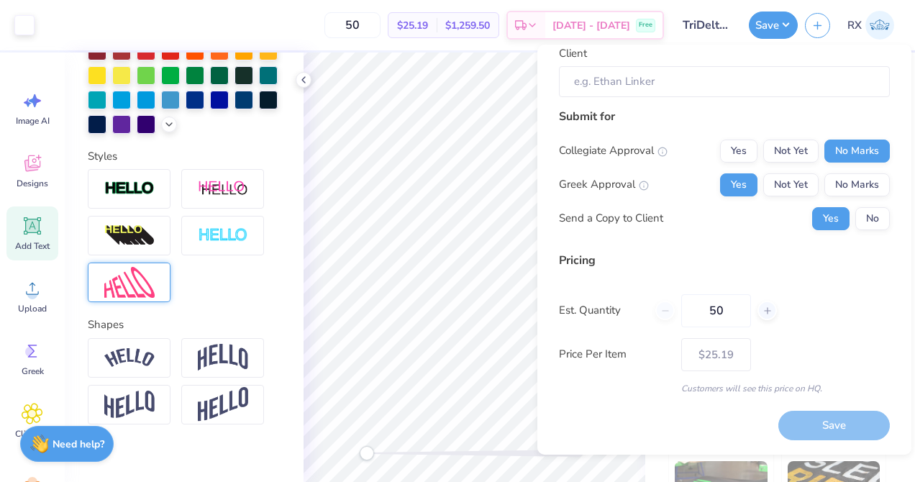
click at [777, 337] on div "Pricing Est. Quantity 50 Price Per Item $25.19 Customers will see this price on…" at bounding box center [724, 323] width 331 height 143
click at [776, 22] on button "Save" at bounding box center [773, 22] width 49 height 27
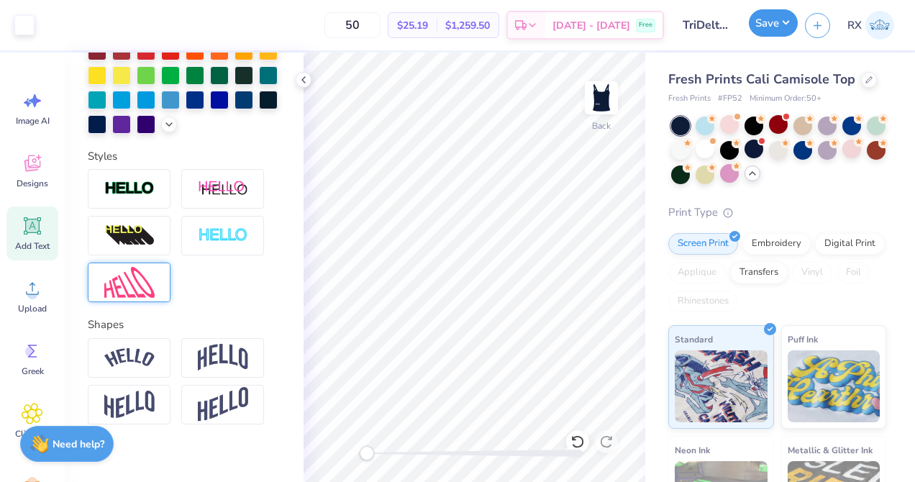
click at [776, 22] on button "Save" at bounding box center [773, 22] width 49 height 27
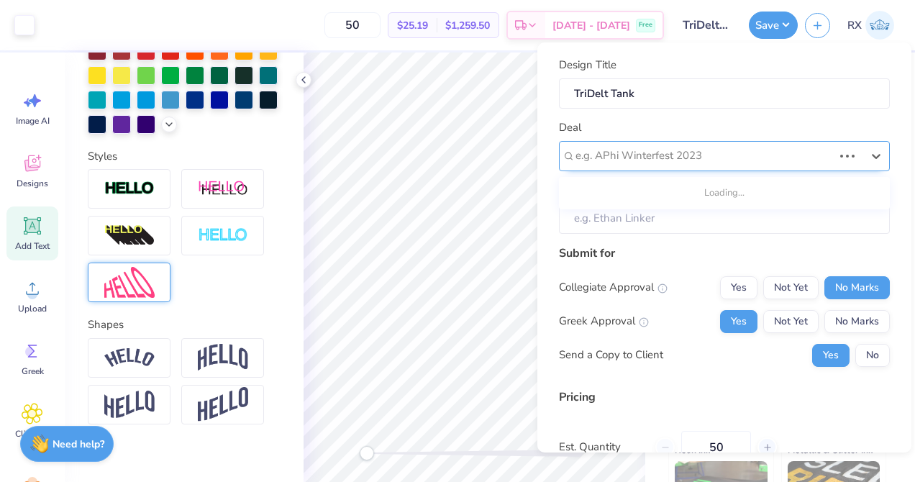
click at [692, 148] on div at bounding box center [705, 155] width 258 height 19
click at [679, 220] on input "Client" at bounding box center [724, 218] width 331 height 31
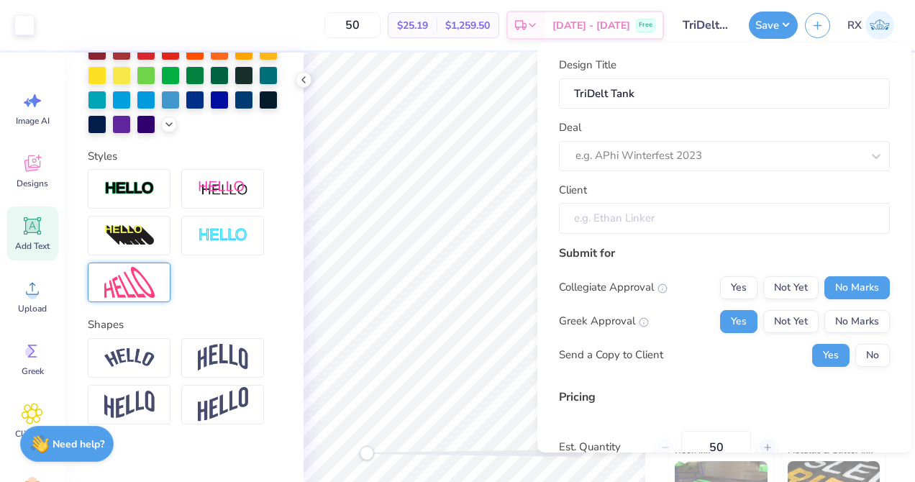
click at [679, 220] on input "Client" at bounding box center [724, 218] width 331 height 31
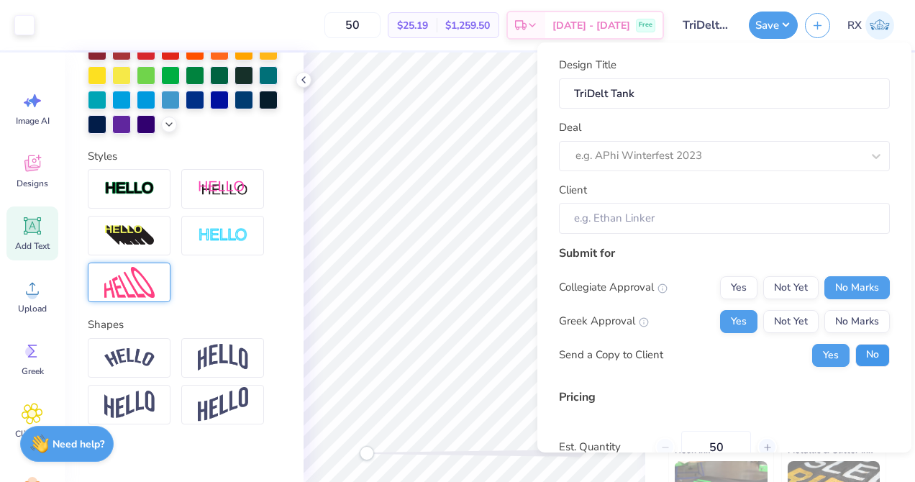
click at [869, 351] on button "No" at bounding box center [873, 355] width 35 height 23
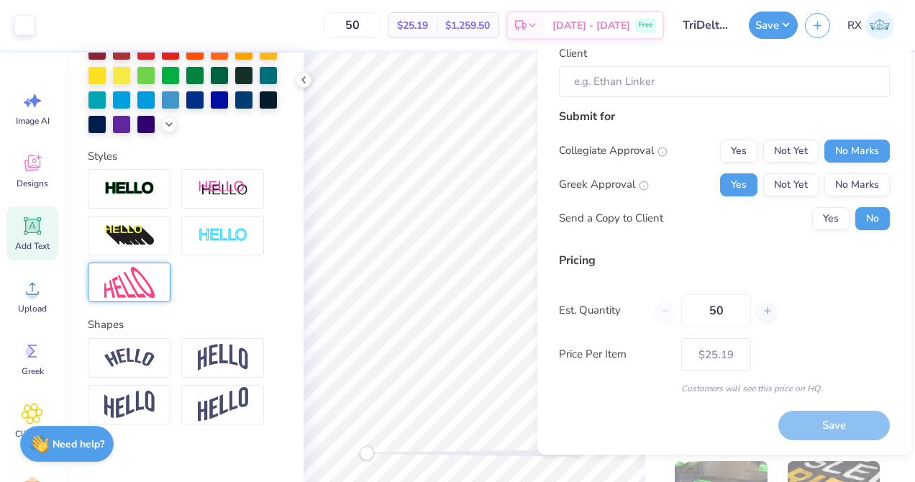
click at [755, 250] on div "Design Title TriDelt Tank Deal e.g. APhi Winterfest 2023 Client Submit for Coll…" at bounding box center [724, 157] width 331 height 475
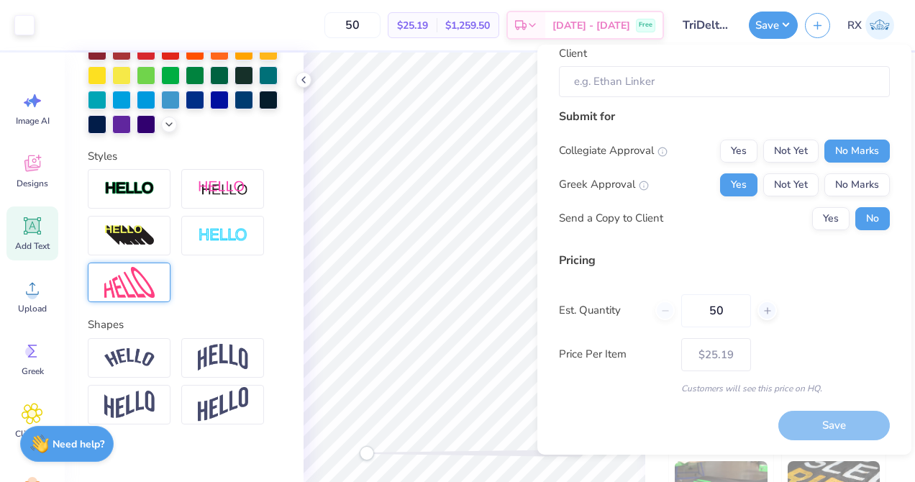
click at [755, 250] on div "Design Title TriDelt Tank Deal e.g. APhi Winterfest 2023 Client Submit for Coll…" at bounding box center [724, 157] width 331 height 475
click at [585, 23] on span "Sep 20 - 23" at bounding box center [592, 27] width 78 height 15
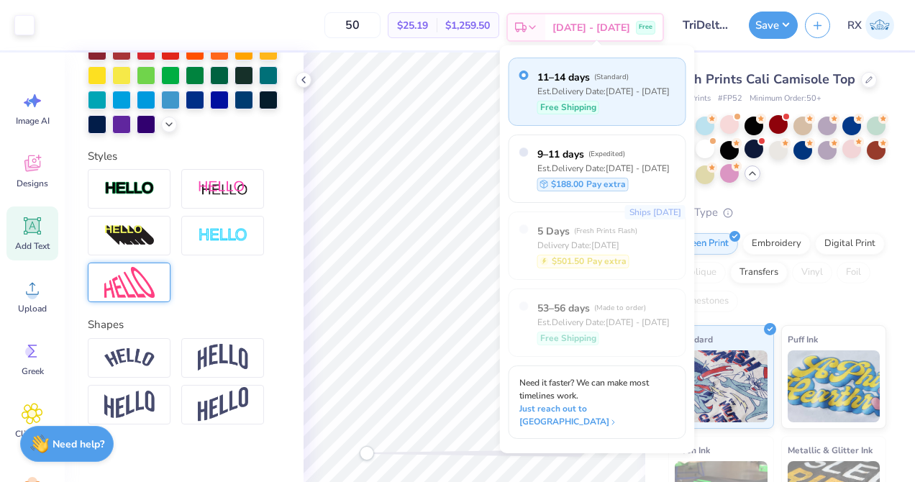
click at [585, 23] on span "Sep 20 - 23" at bounding box center [592, 27] width 78 height 15
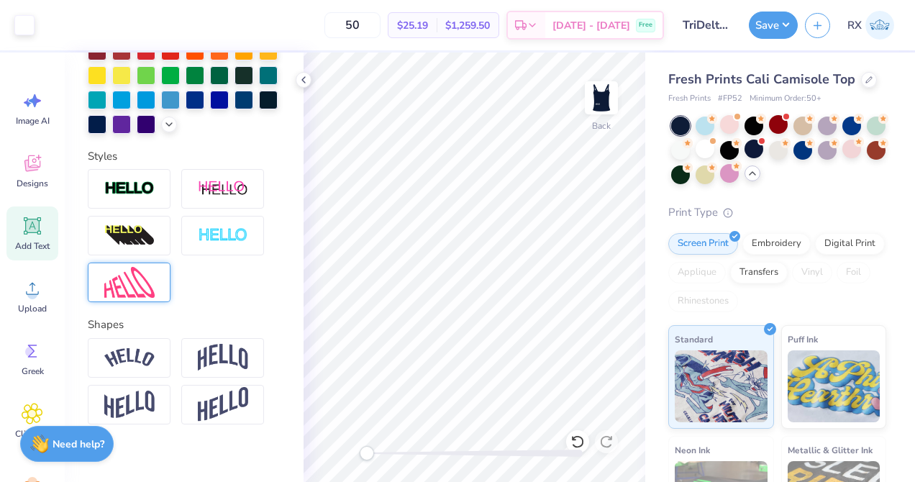
click at [472, 42] on div "50 $25.19 Per Item $1,259.50 Total Est. Delivery Sep 20 - 23 Free" at bounding box center [353, 25] width 622 height 50
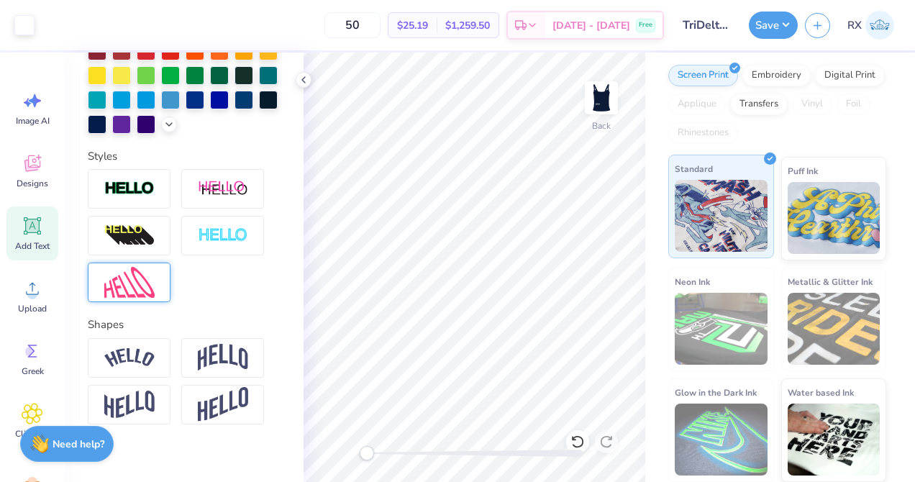
click at [758, 215] on img at bounding box center [721, 216] width 93 height 72
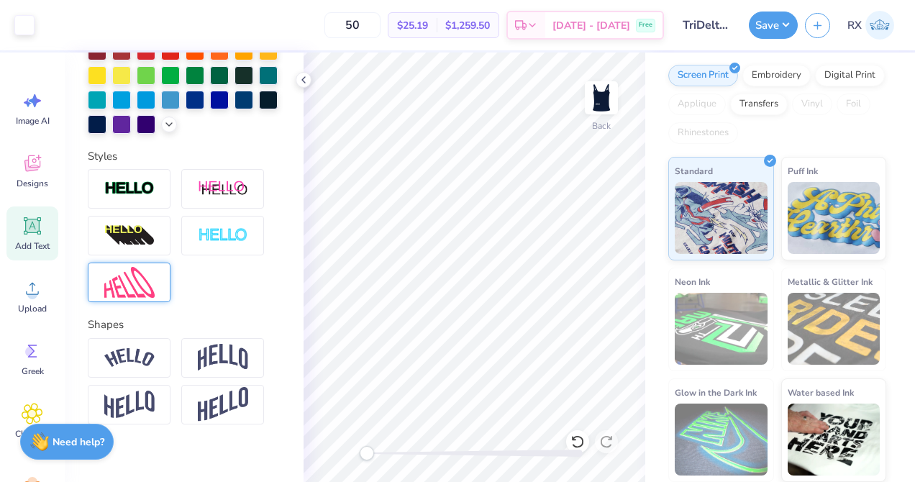
click at [60, 435] on strong "Need help?" at bounding box center [79, 442] width 52 height 14
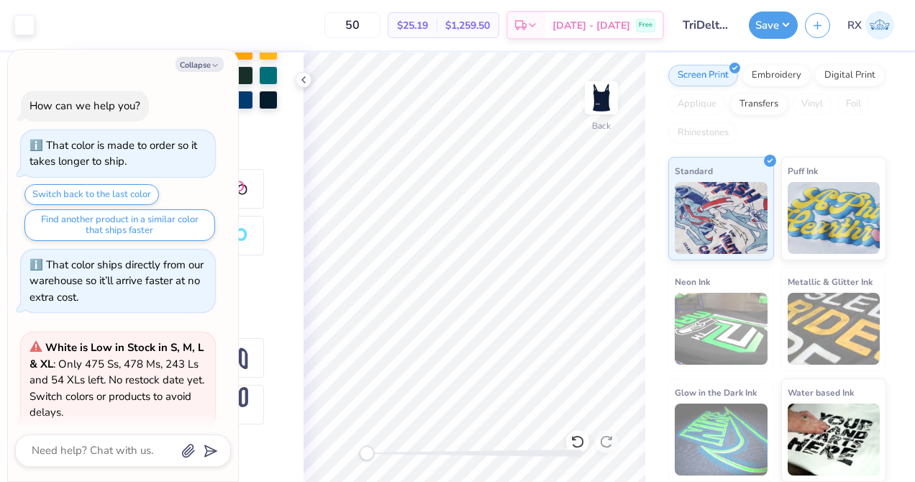
scroll to position [746, 0]
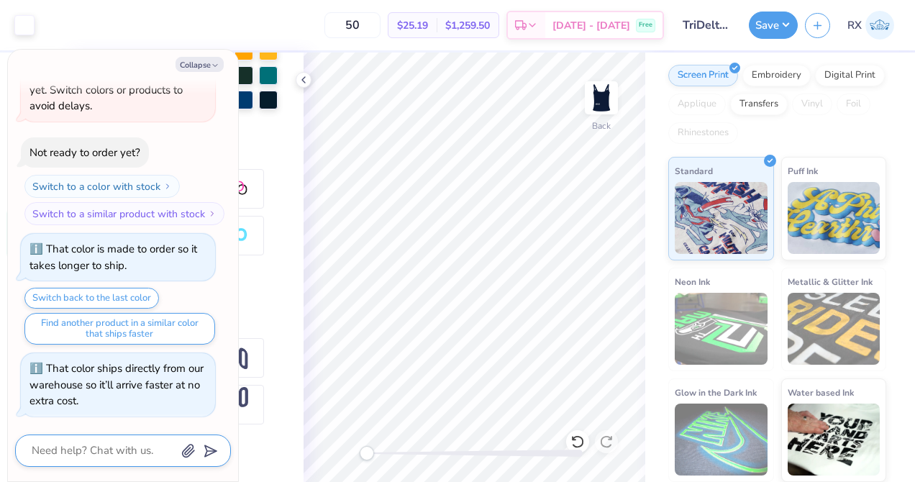
click at [92, 443] on textarea at bounding box center [103, 450] width 146 height 19
type textarea "x"
type textarea "h"
type textarea "x"
type textarea "ho"
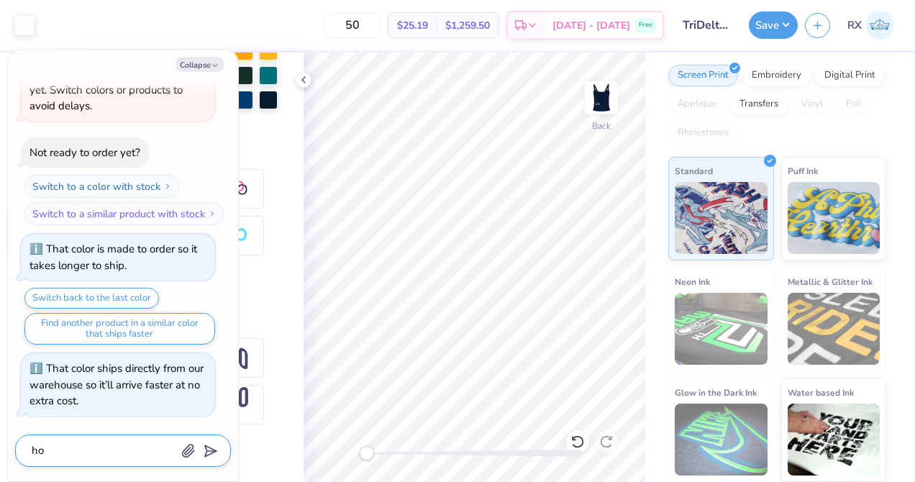
type textarea "x"
type textarea "how"
type textarea "x"
type textarea "how"
type textarea "x"
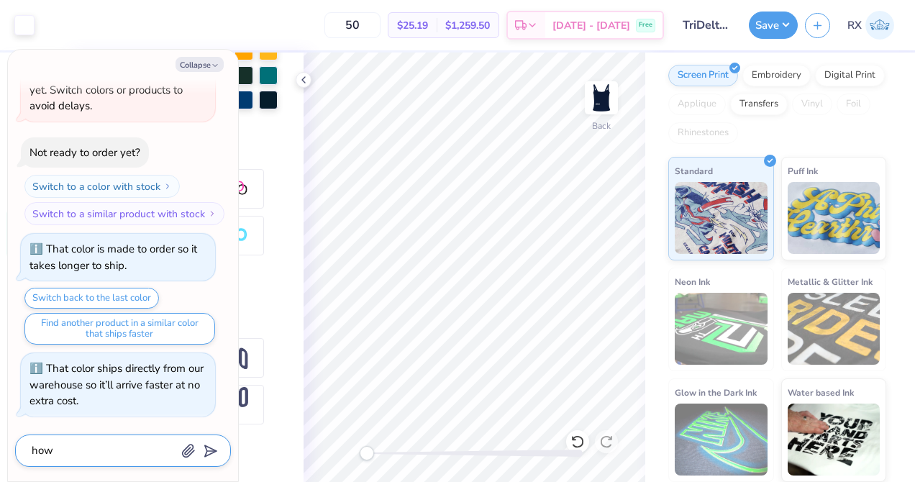
type textarea "how d"
type textarea "x"
type textarea "how d"
type textarea "x"
type textarea "how d"
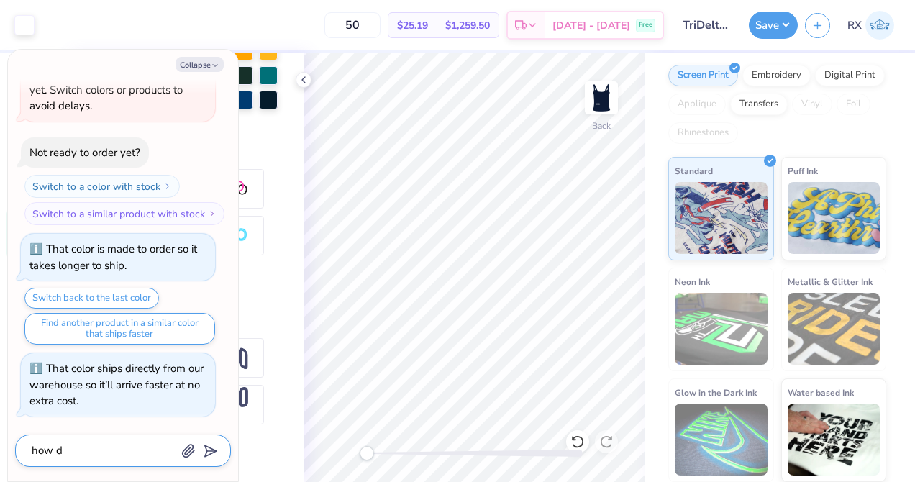
type textarea "x"
type textarea "how do"
type textarea "x"
type textarea "how do"
type textarea "x"
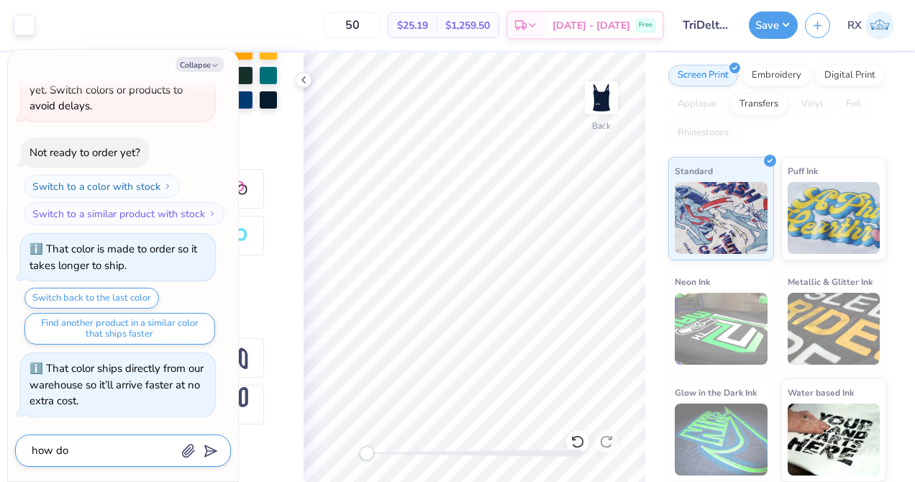
type textarea "how do i"
type textarea "x"
type textarea "how do i s"
type textarea "x"
type textarea "how do i sa"
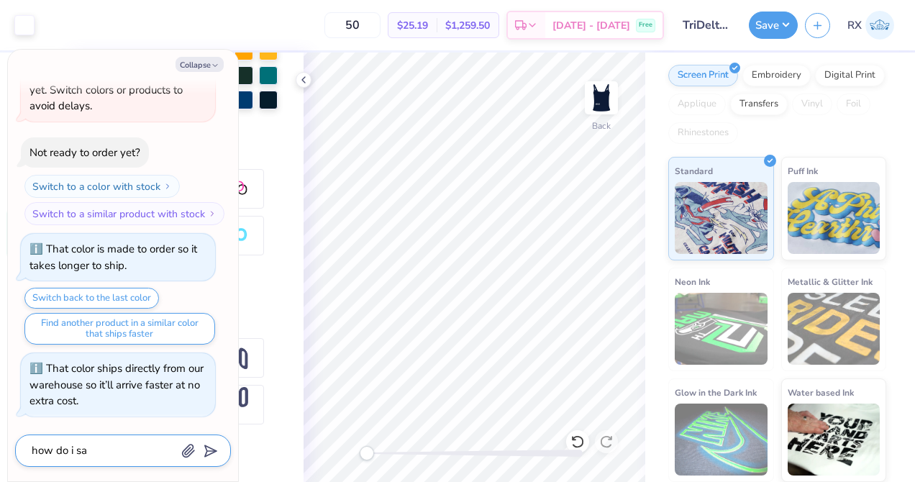
type textarea "x"
type textarea "how do i sav"
type textarea "x"
type textarea "how do i save"
type textarea "x"
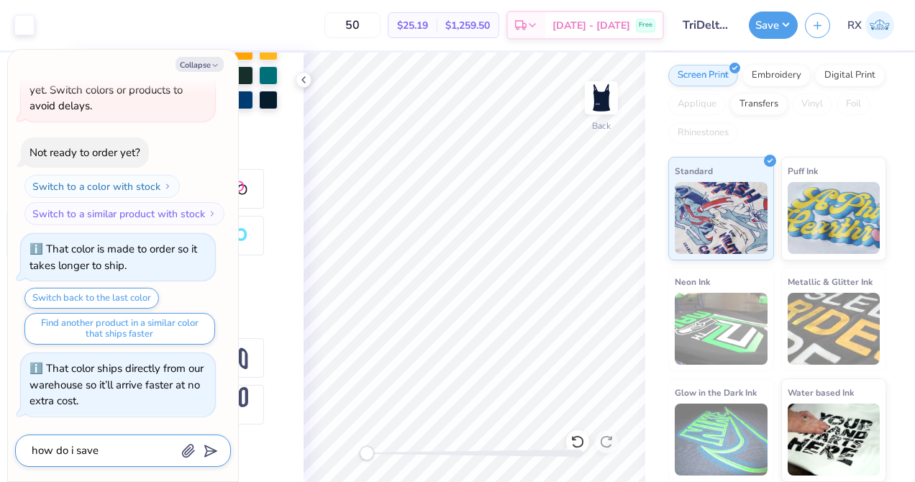
type textarea "how do i save"
type textarea "x"
type textarea "how do i save t"
type textarea "x"
type textarea "how do i save th"
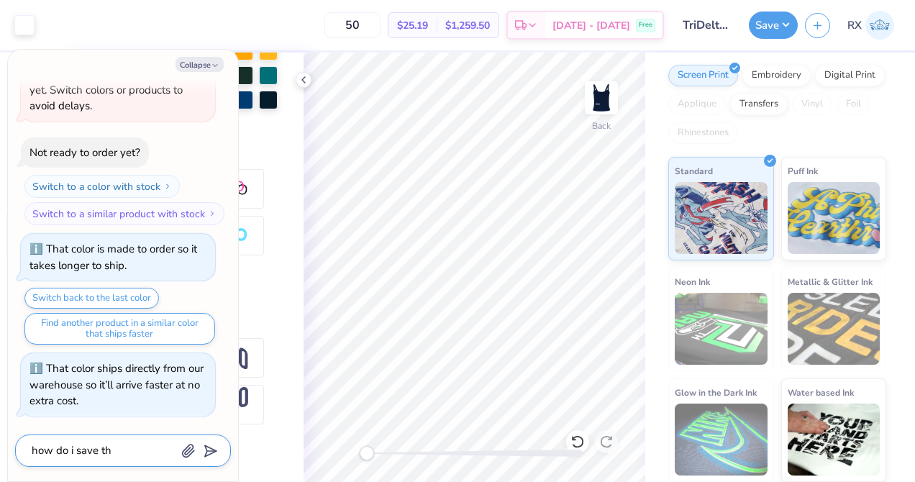
type textarea "x"
type textarea "how do i save thi"
type textarea "x"
type textarea "how do i save this"
type textarea "x"
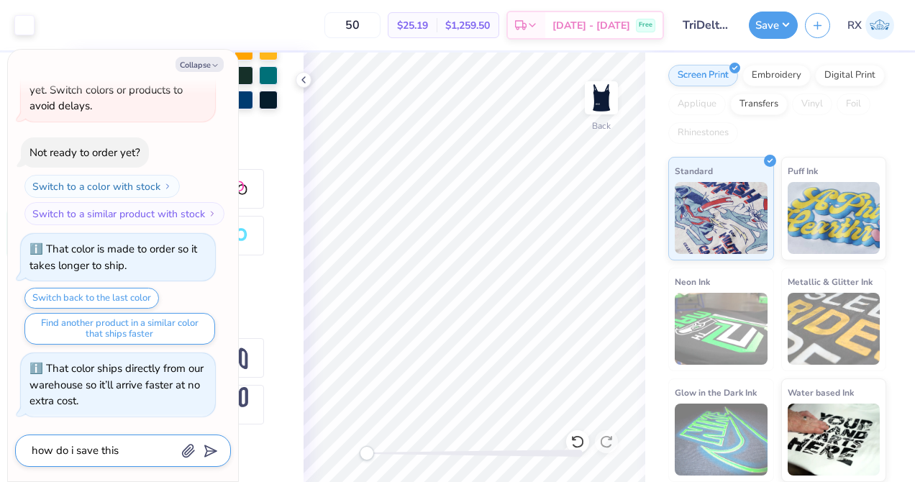
type textarea "how do i save this"
type textarea "x"
type textarea "how do i save this d"
type textarea "x"
type textarea "how do i save this de"
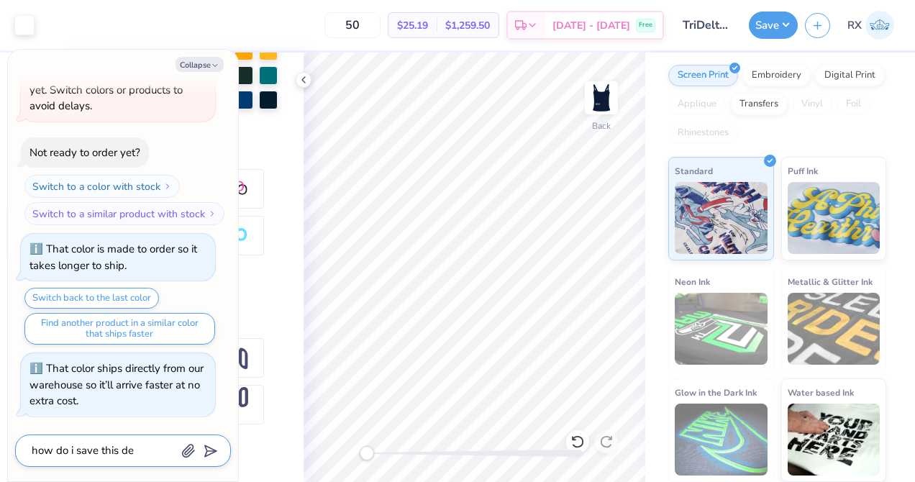
type textarea "x"
type textarea "how do i save this des"
type textarea "x"
type textarea "how do i save this desi"
type textarea "x"
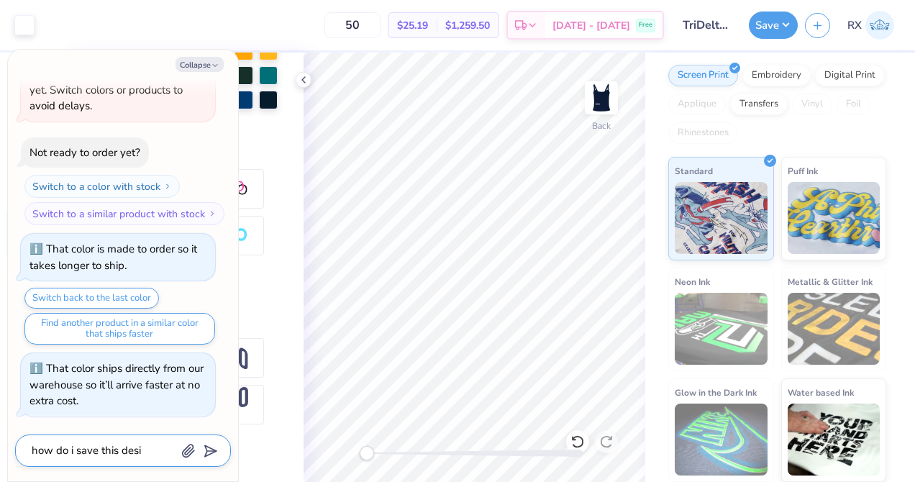
type textarea "how do i save this desig"
type textarea "x"
type textarea "how do i save this design"
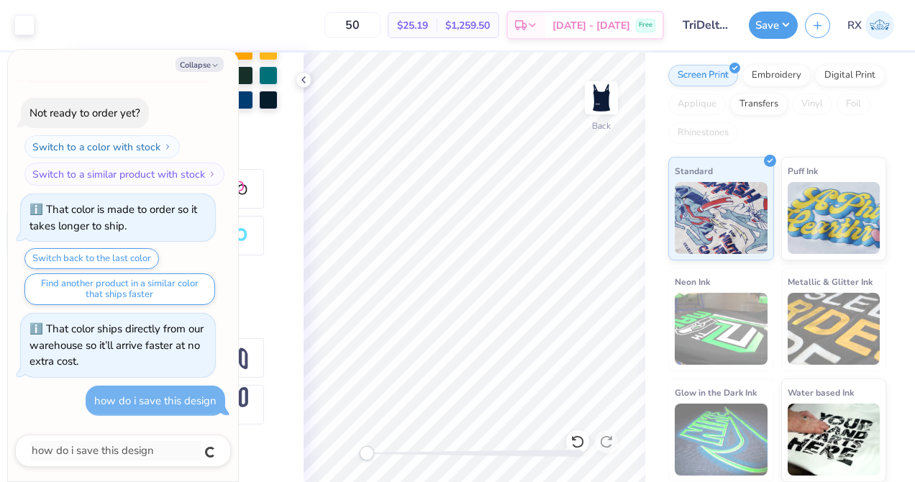
type textarea "x"
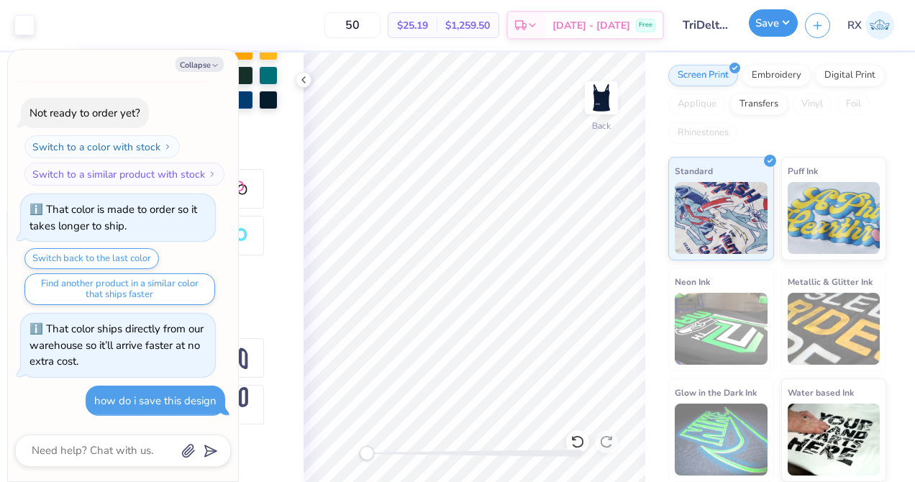
click at [774, 15] on button "Save" at bounding box center [773, 22] width 49 height 27
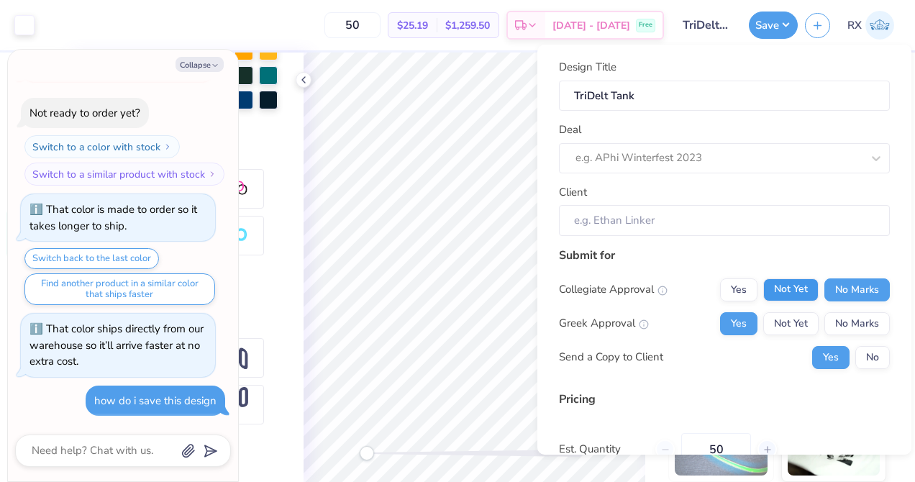
scroll to position [139, 0]
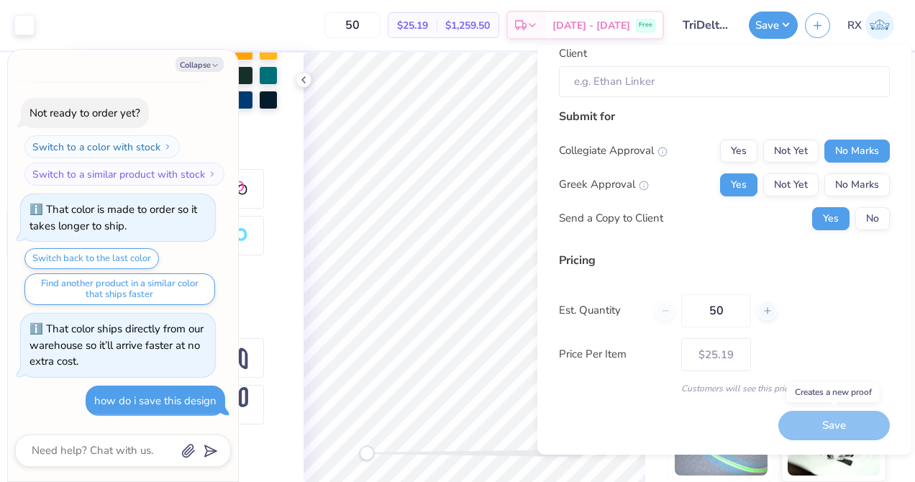
click at [856, 425] on div "Save" at bounding box center [835, 426] width 112 height 30
type textarea "x"
click at [856, 425] on div "Save" at bounding box center [835, 426] width 112 height 30
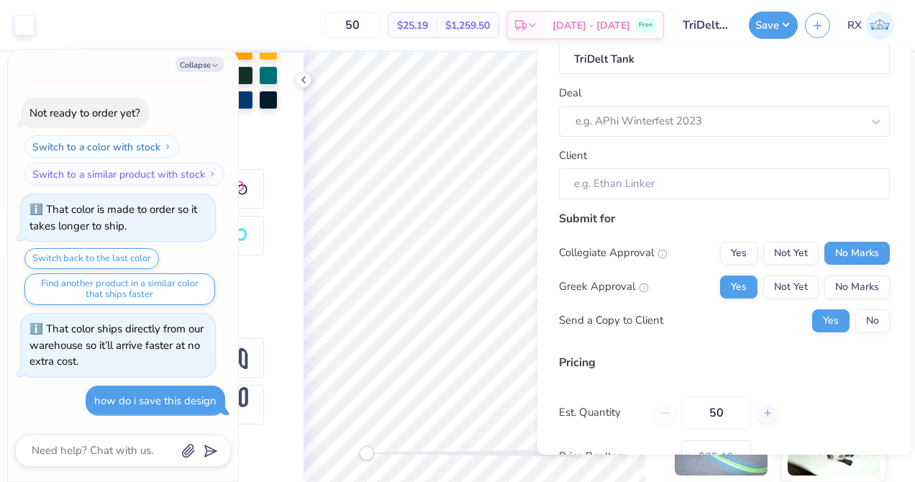
scroll to position [0, 0]
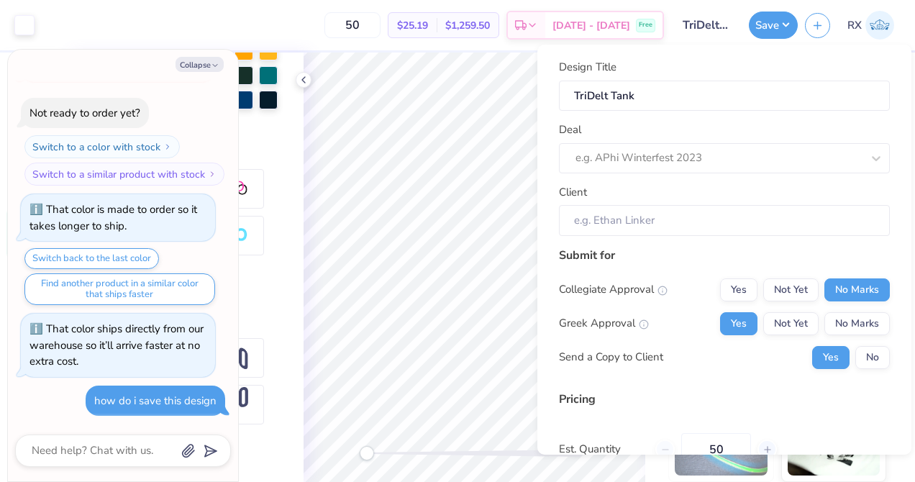
click at [851, 126] on div "Deal e.g. APhi Winterfest 2023" at bounding box center [724, 148] width 331 height 52
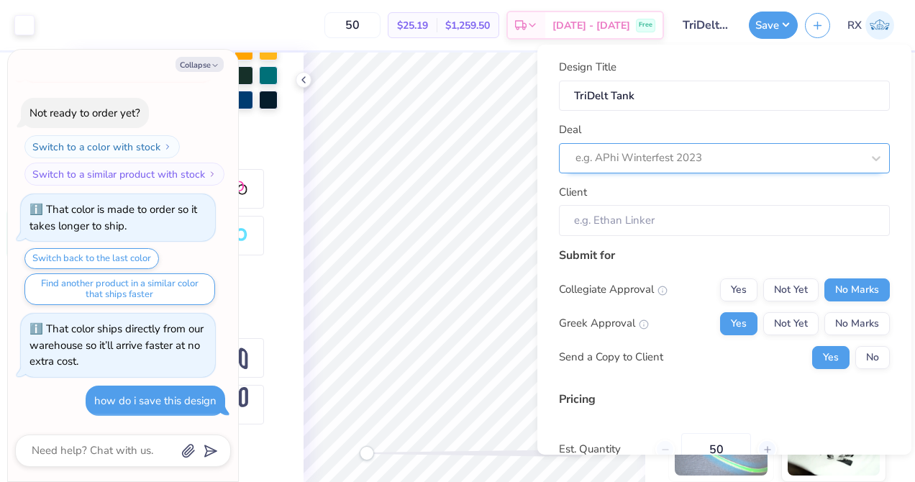
click at [625, 152] on div at bounding box center [719, 157] width 286 height 19
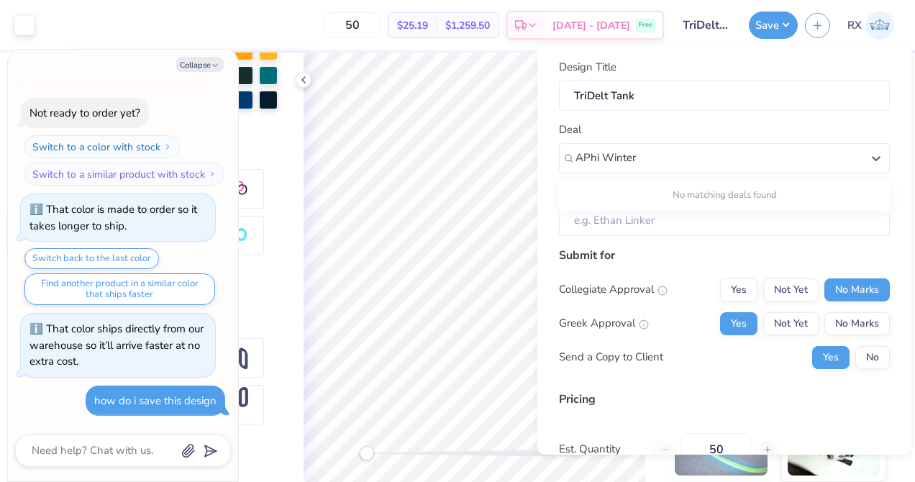
type input "T"
type input "D"
type input "TriDelta Fall 2025"
click at [682, 199] on div "No matching deals found" at bounding box center [724, 196] width 331 height 26
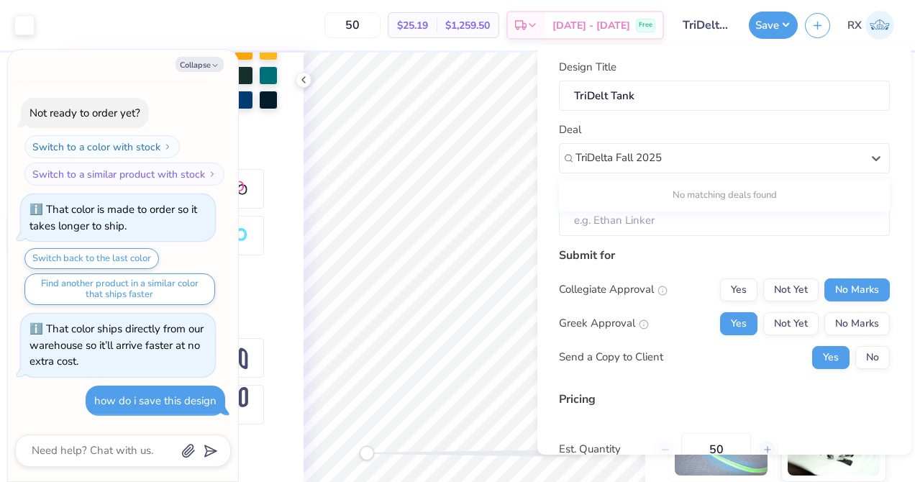
click at [682, 199] on div "No matching deals found" at bounding box center [724, 196] width 331 height 26
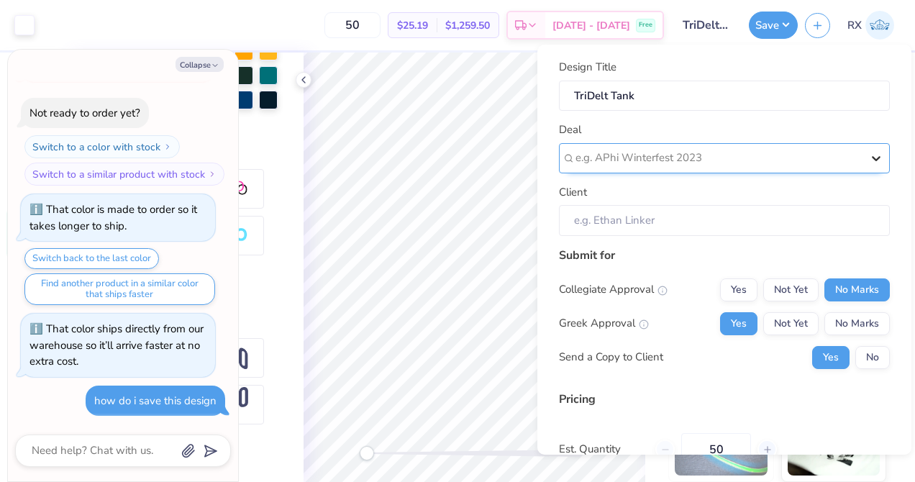
click at [876, 160] on icon at bounding box center [876, 158] width 14 height 14
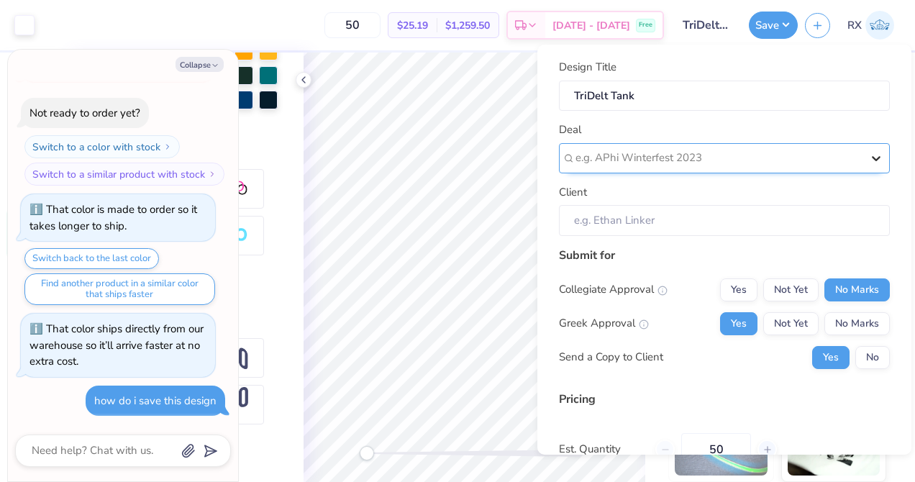
click at [876, 160] on icon at bounding box center [876, 158] width 14 height 14
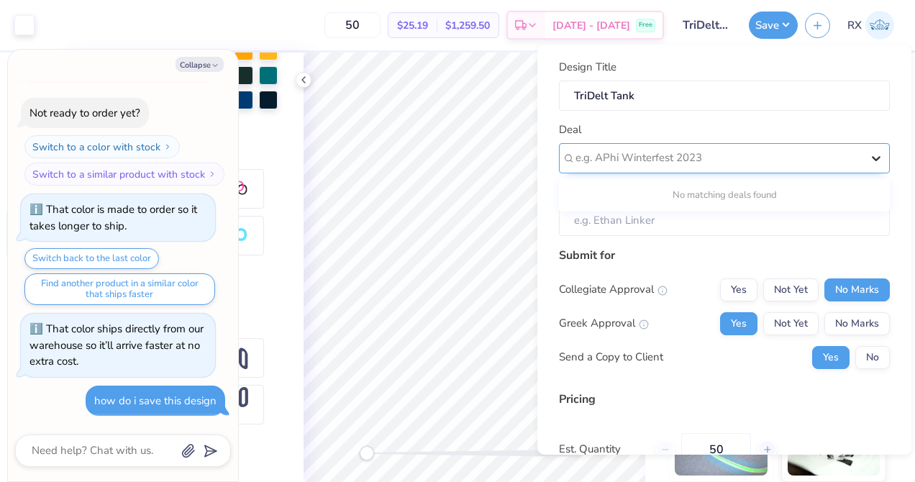
click at [876, 160] on icon at bounding box center [876, 158] width 14 height 14
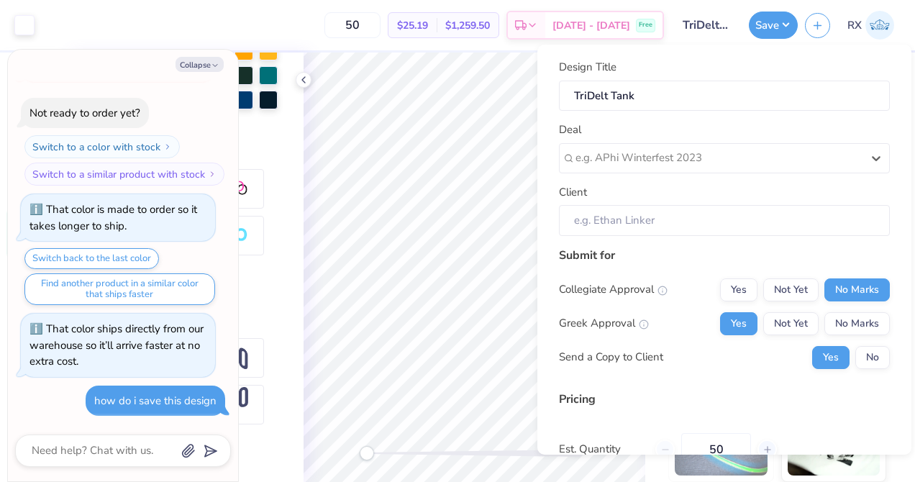
click at [843, 127] on div "Deal Select is focused ,type to refine list, press Down to open the menu, e.g. …" at bounding box center [724, 148] width 331 height 52
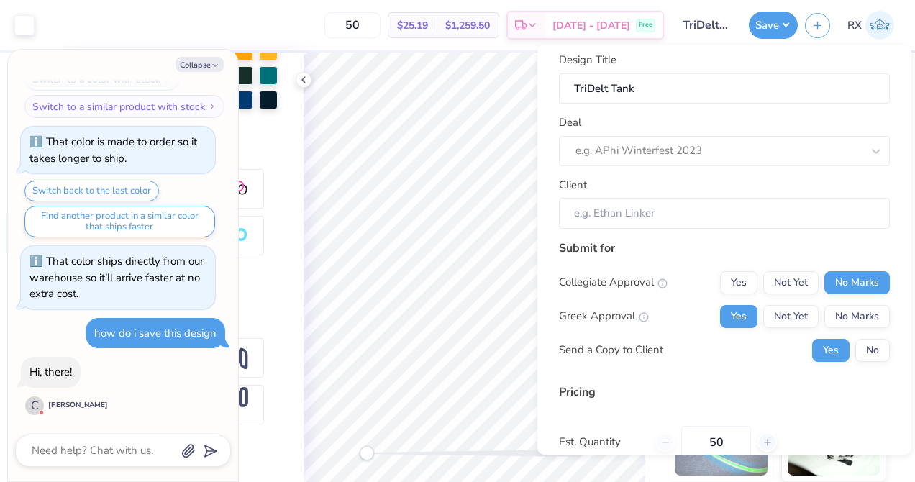
scroll to position [139, 0]
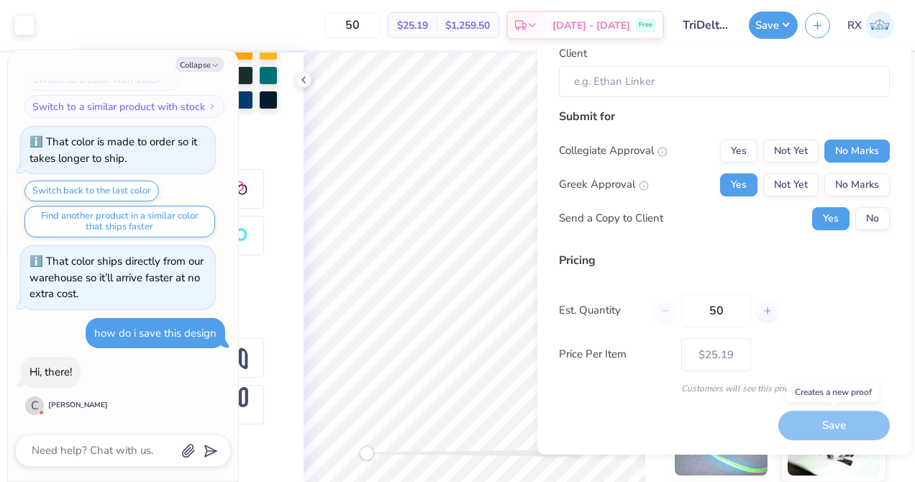
click at [857, 416] on div "Save" at bounding box center [835, 426] width 112 height 30
click at [788, 32] on button "Save" at bounding box center [773, 22] width 49 height 27
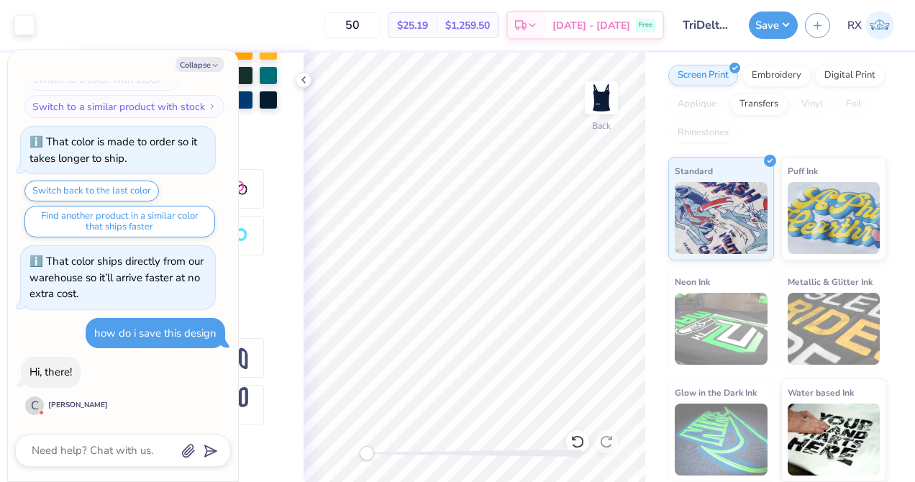
click at [866, 113] on div "Screen Print Embroidery Digital Print Applique Transfers Vinyl Foil Rhinestones" at bounding box center [778, 104] width 218 height 79
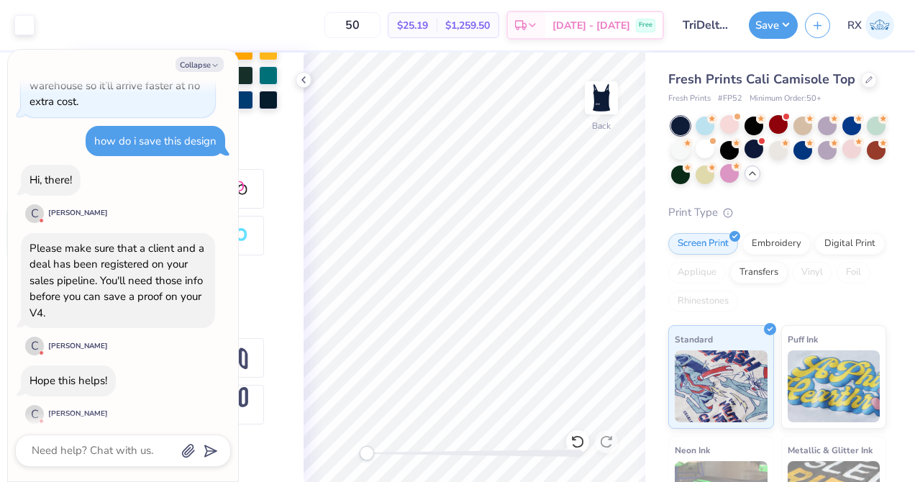
scroll to position [1054, 0]
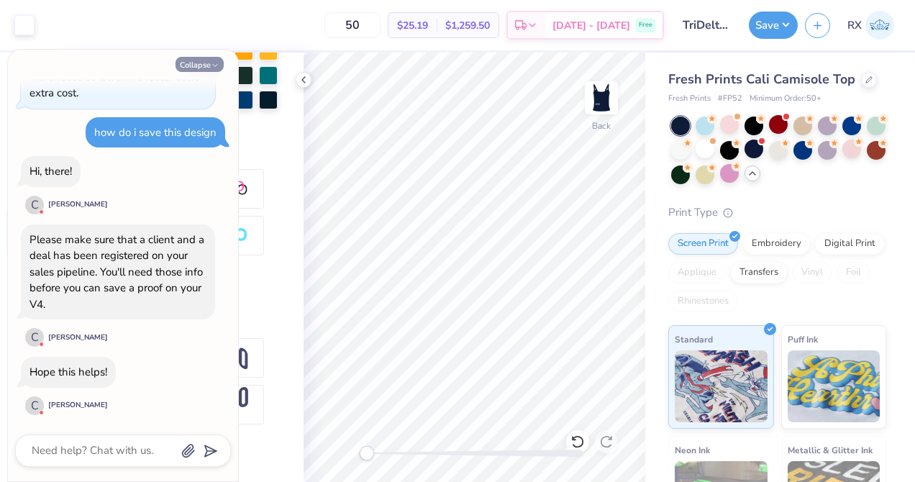
click at [212, 69] on icon "button" at bounding box center [215, 65] width 9 height 9
type textarea "x"
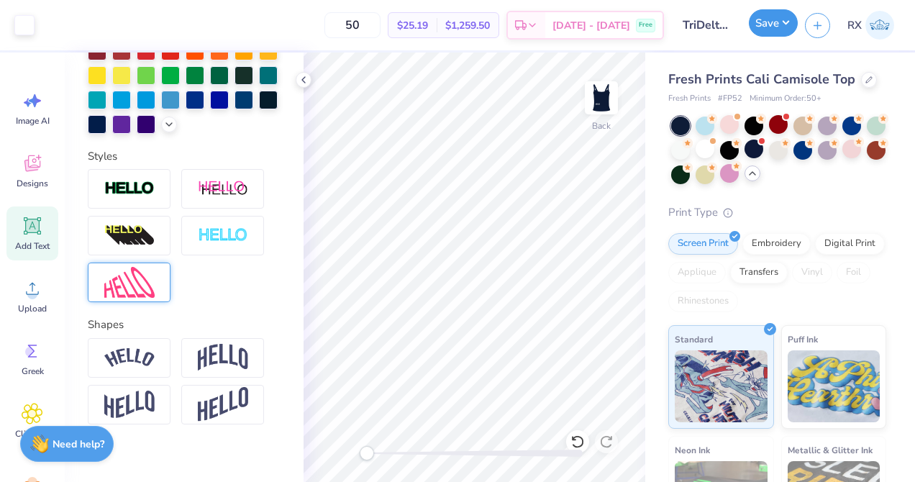
click at [760, 26] on button "Save" at bounding box center [773, 22] width 49 height 27
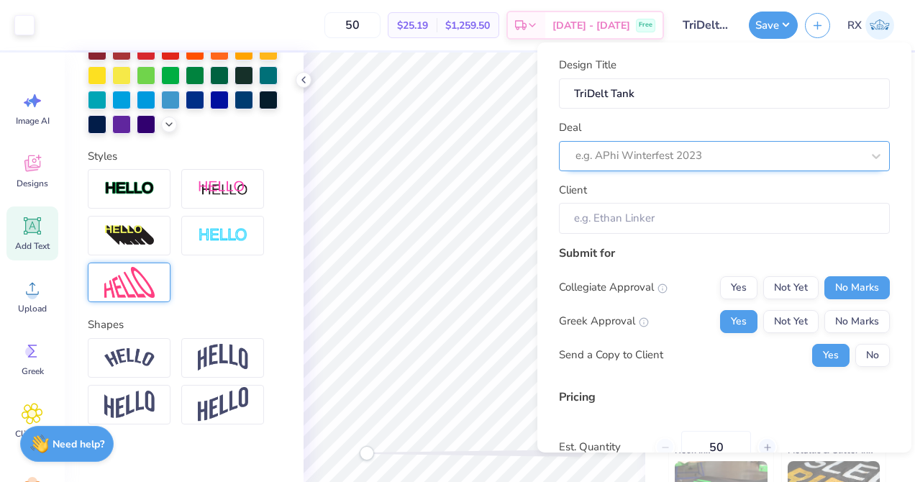
click at [704, 165] on div "e.g. APhi Winterfest 2023" at bounding box center [718, 156] width 289 height 22
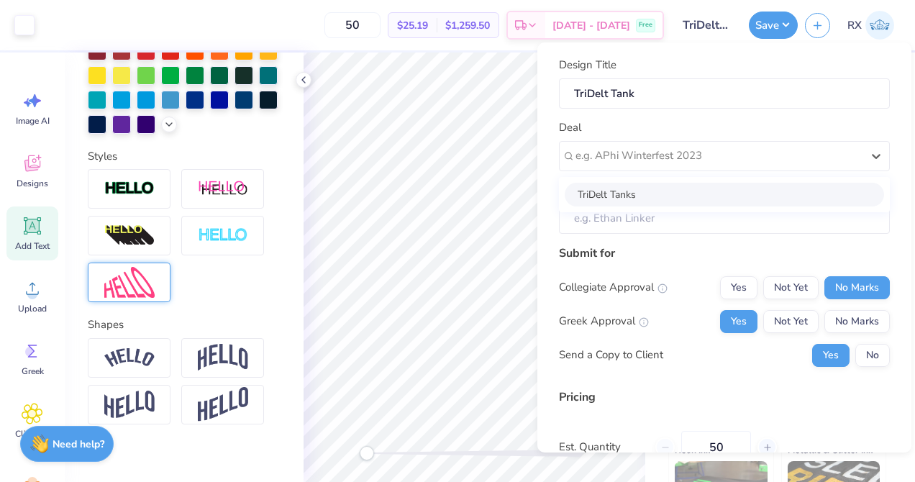
click at [700, 191] on div "TriDelt Tanks" at bounding box center [725, 195] width 320 height 24
type input "Sienna Hofstetter"
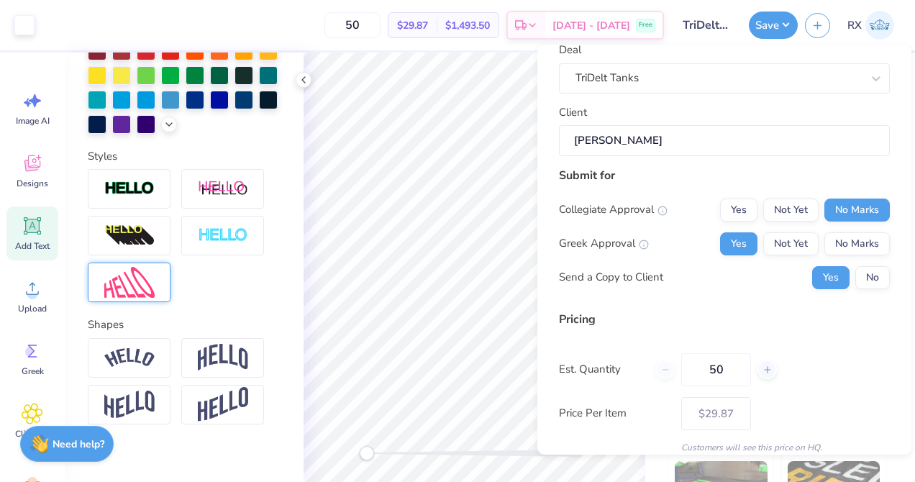
scroll to position [81, 0]
click at [874, 272] on button "No" at bounding box center [873, 277] width 35 height 23
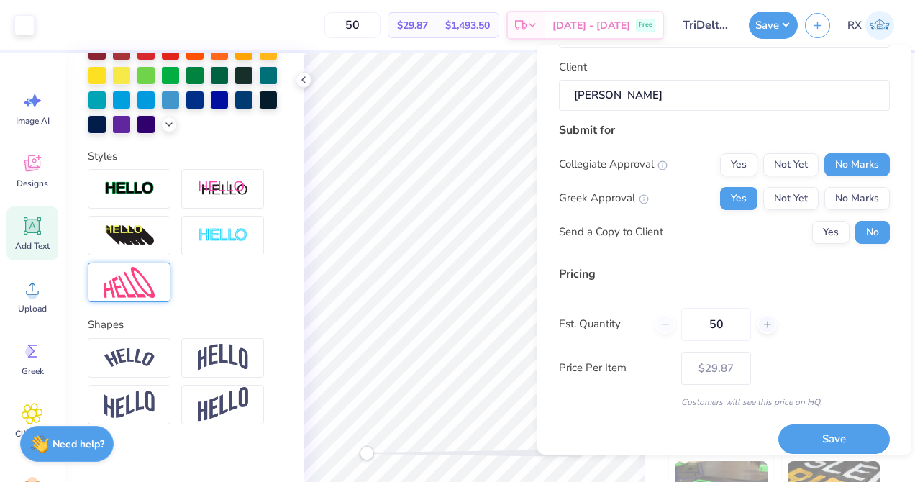
scroll to position [139, 0]
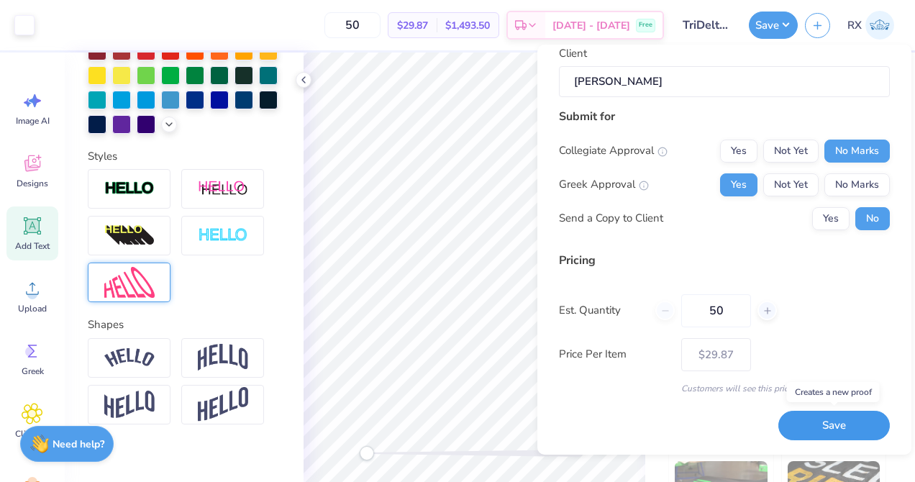
click at [839, 430] on button "Save" at bounding box center [835, 426] width 112 height 30
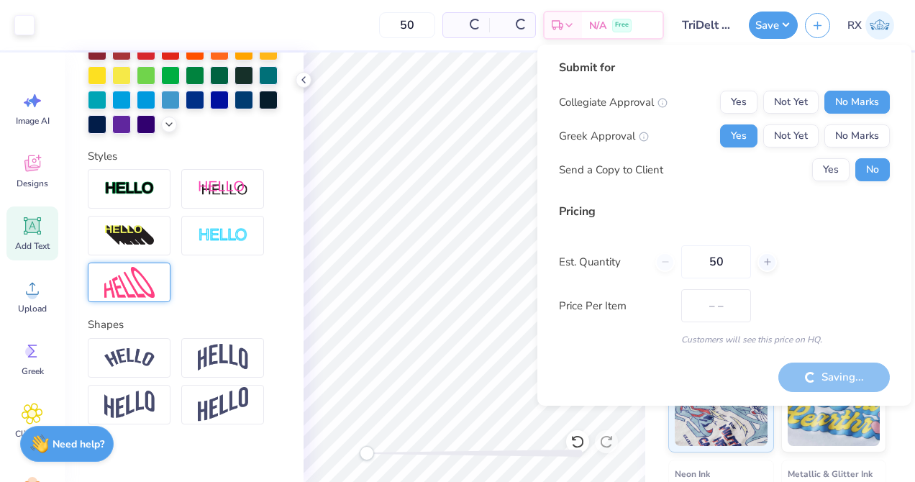
type input "$29.87"
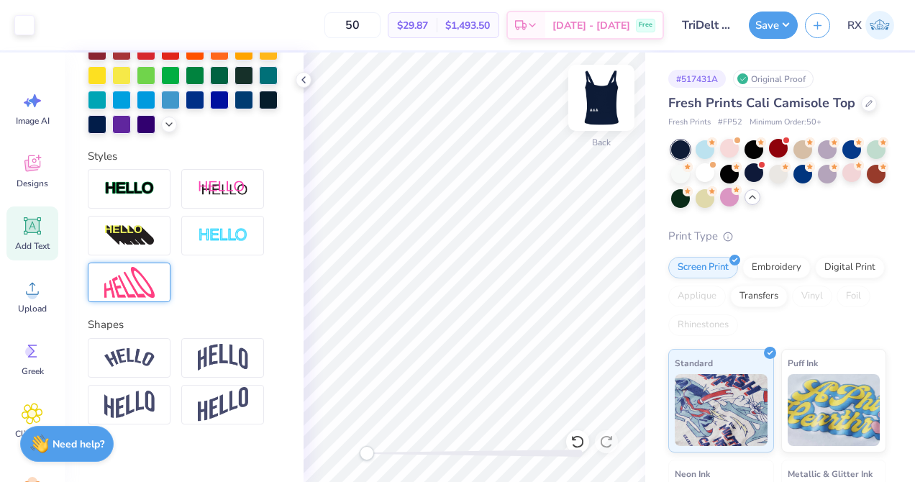
click at [611, 94] on img at bounding box center [602, 98] width 58 height 58
click at [611, 94] on img at bounding box center [601, 97] width 29 height 29
click at [599, 91] on img at bounding box center [602, 98] width 58 height 58
